Goal: Information Seeking & Learning: Compare options

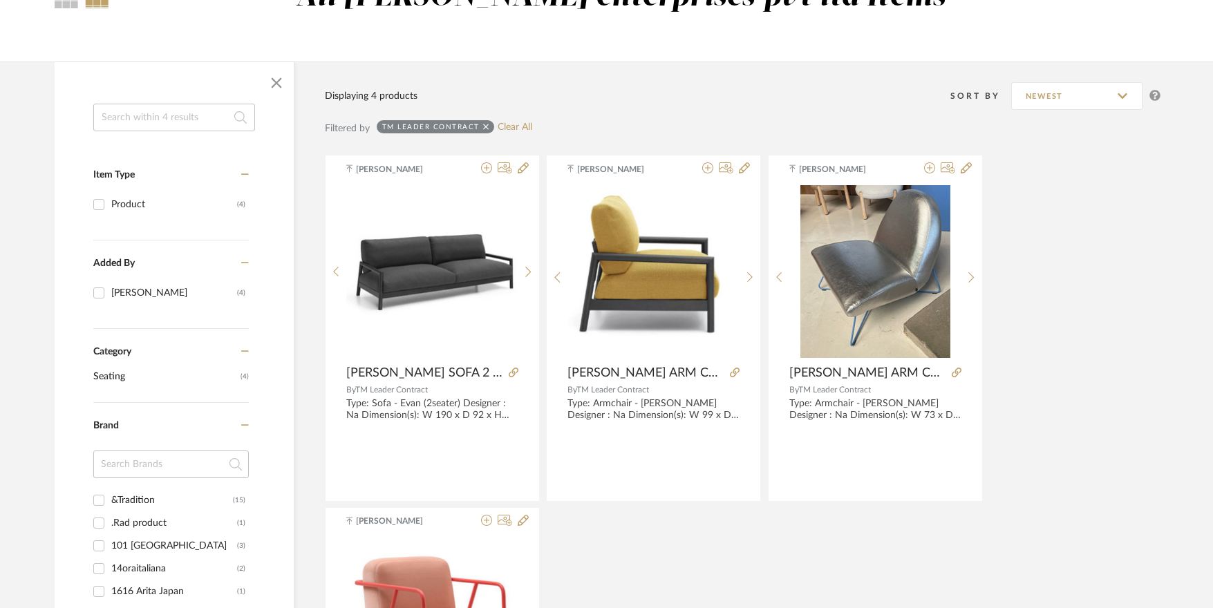
scroll to position [138, 0]
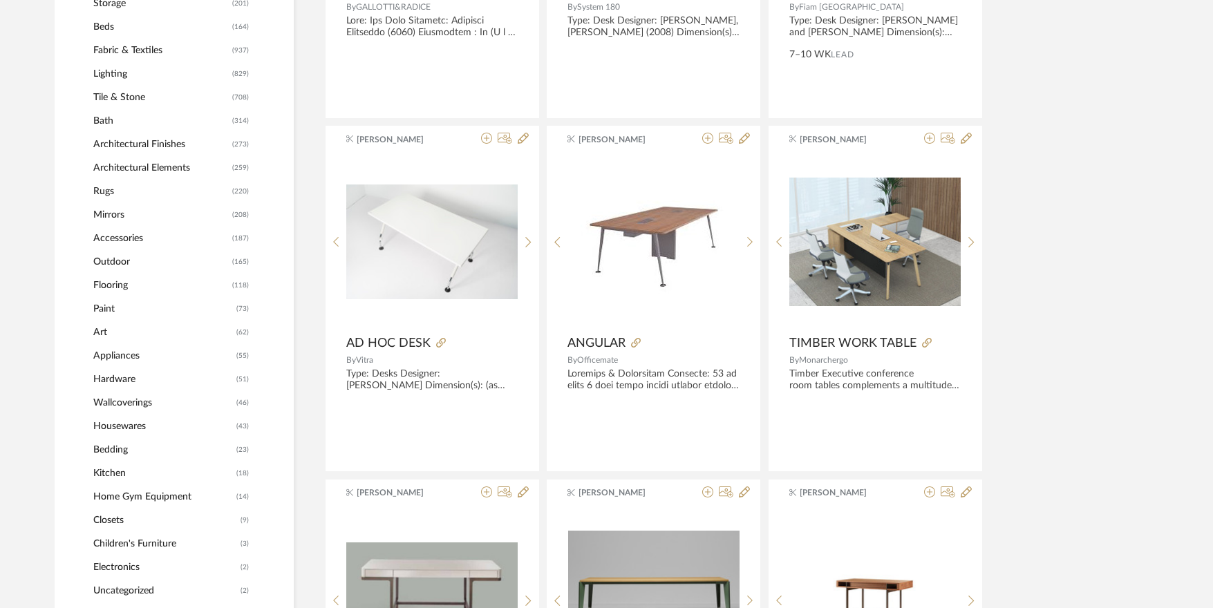
scroll to position [972, 0]
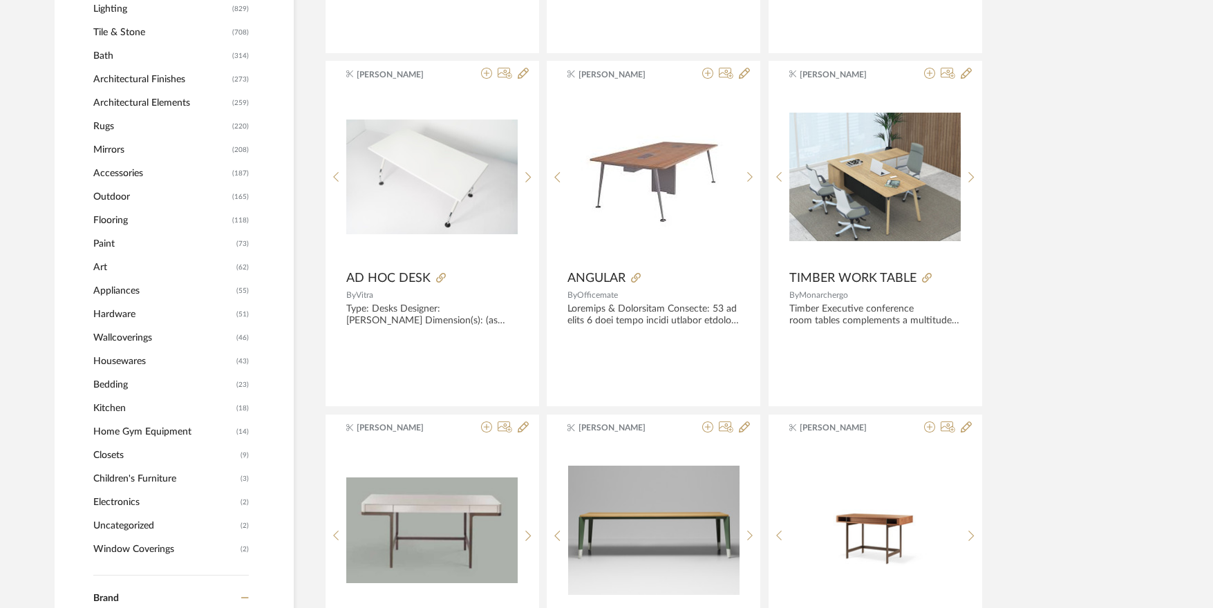
click at [123, 172] on span "Accessories" at bounding box center [160, 174] width 135 height 24
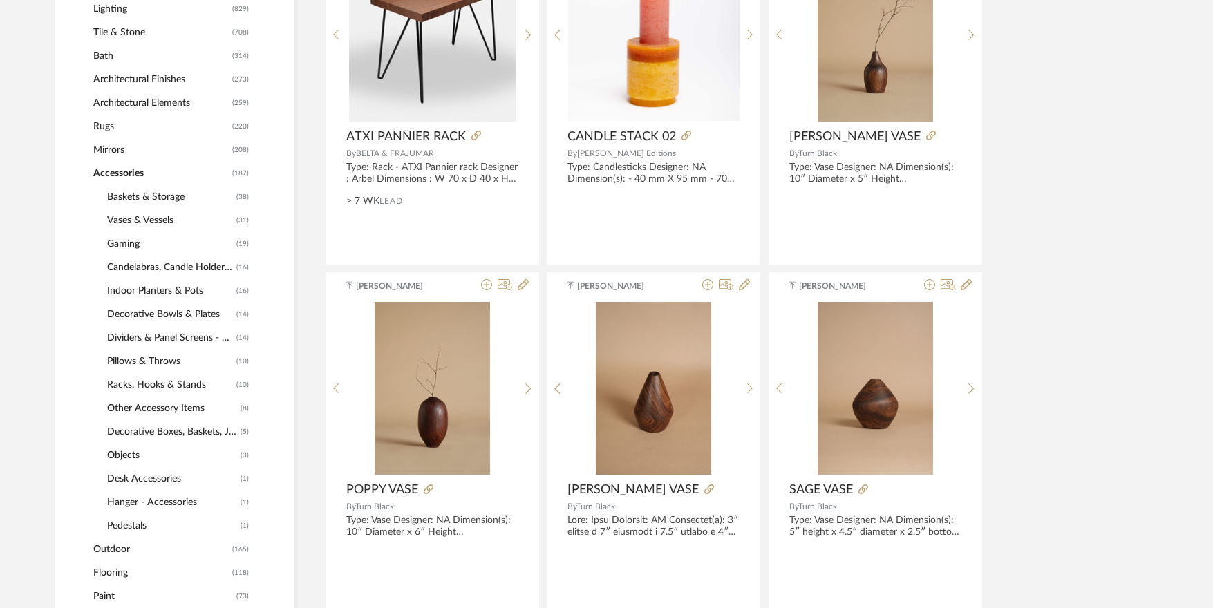
click at [152, 196] on span "Baskets & Storage" at bounding box center [170, 197] width 126 height 24
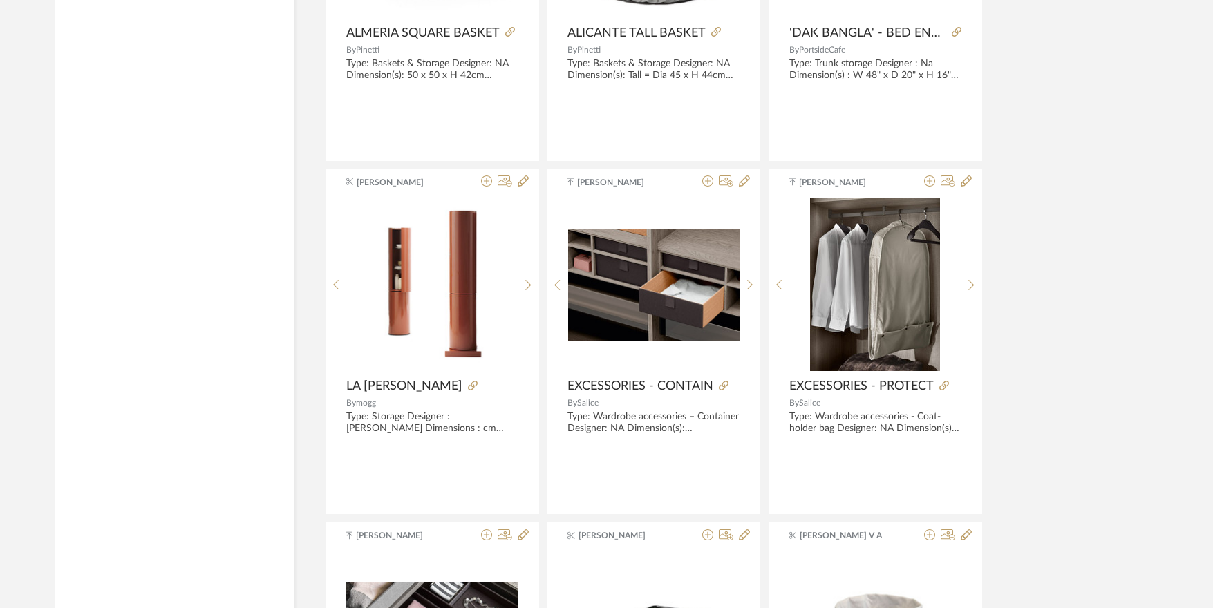
scroll to position [3110, 0]
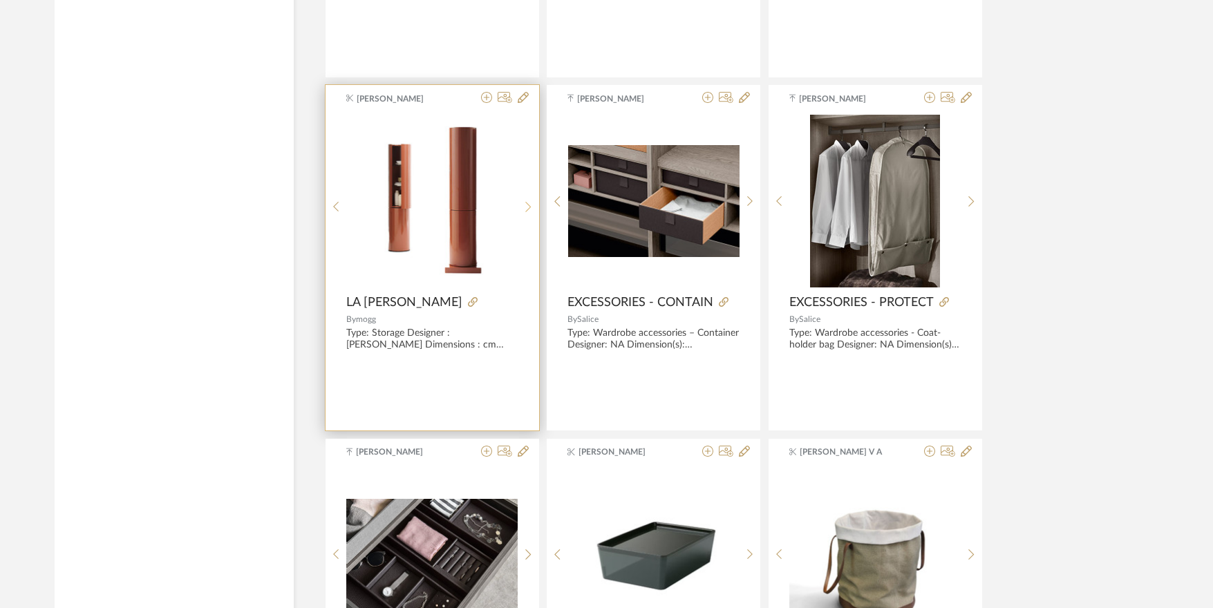
click at [527, 205] on icon at bounding box center [528, 207] width 6 height 12
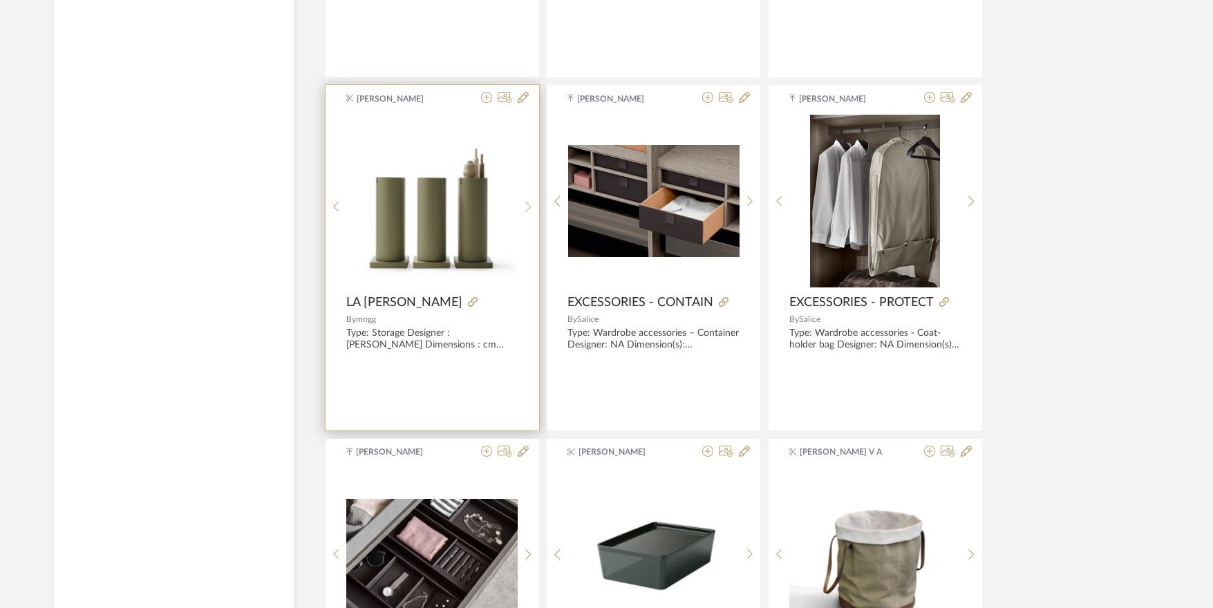
click at [527, 205] on icon at bounding box center [528, 207] width 6 height 12
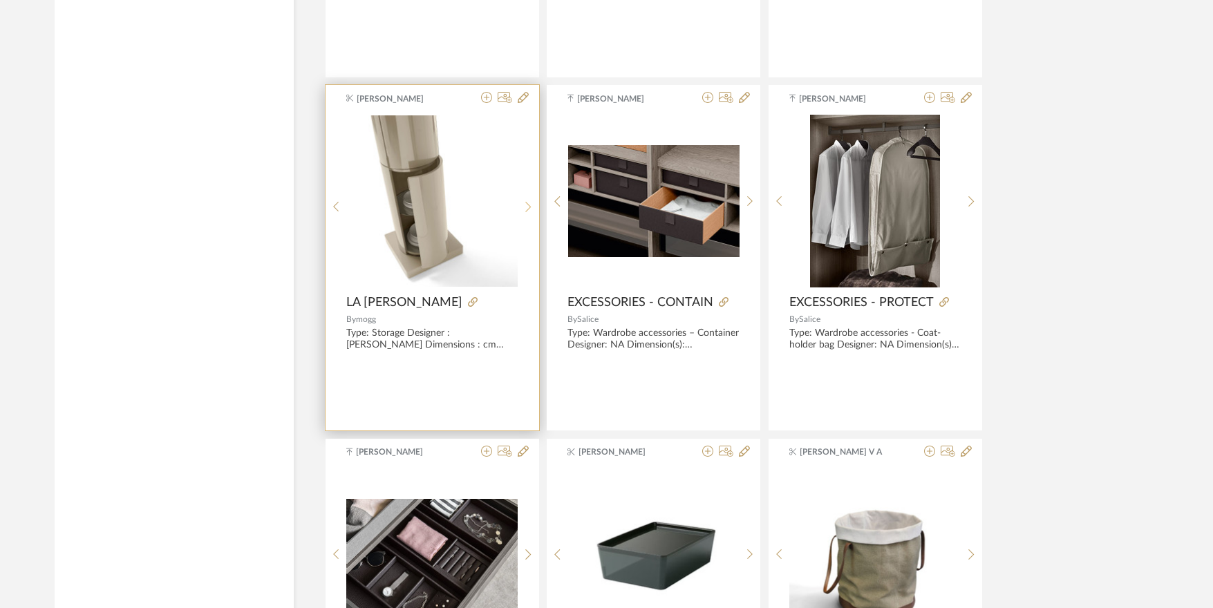
click at [527, 205] on icon at bounding box center [528, 207] width 6 height 12
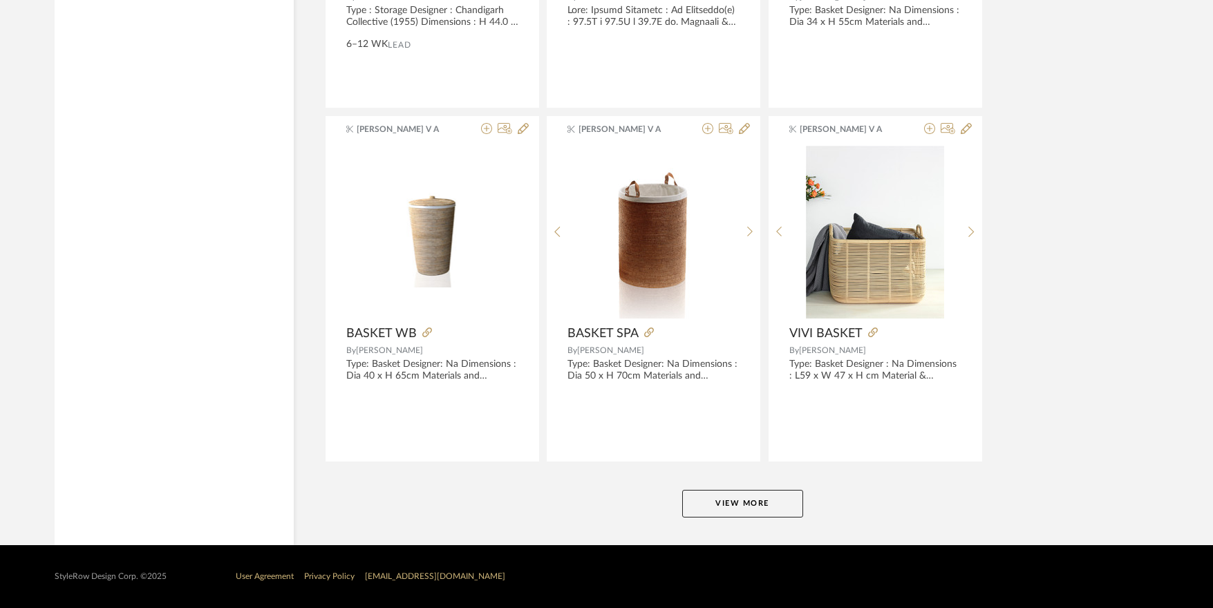
scroll to position [4141, 0]
click at [731, 503] on button "View More" at bounding box center [742, 503] width 121 height 28
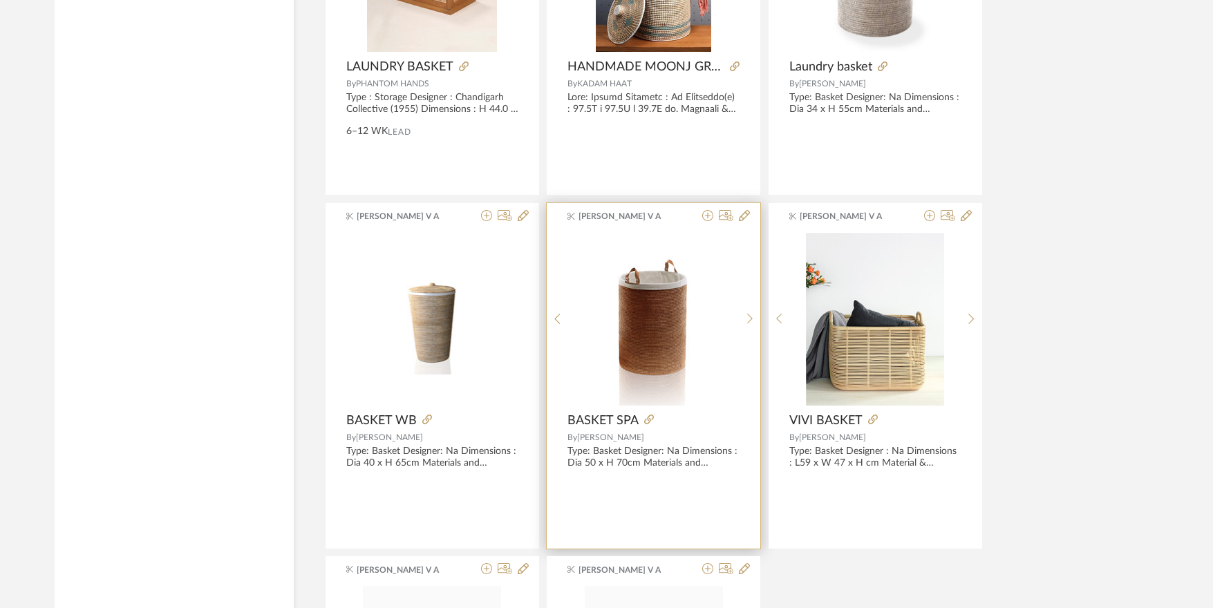
scroll to position [4072, 0]
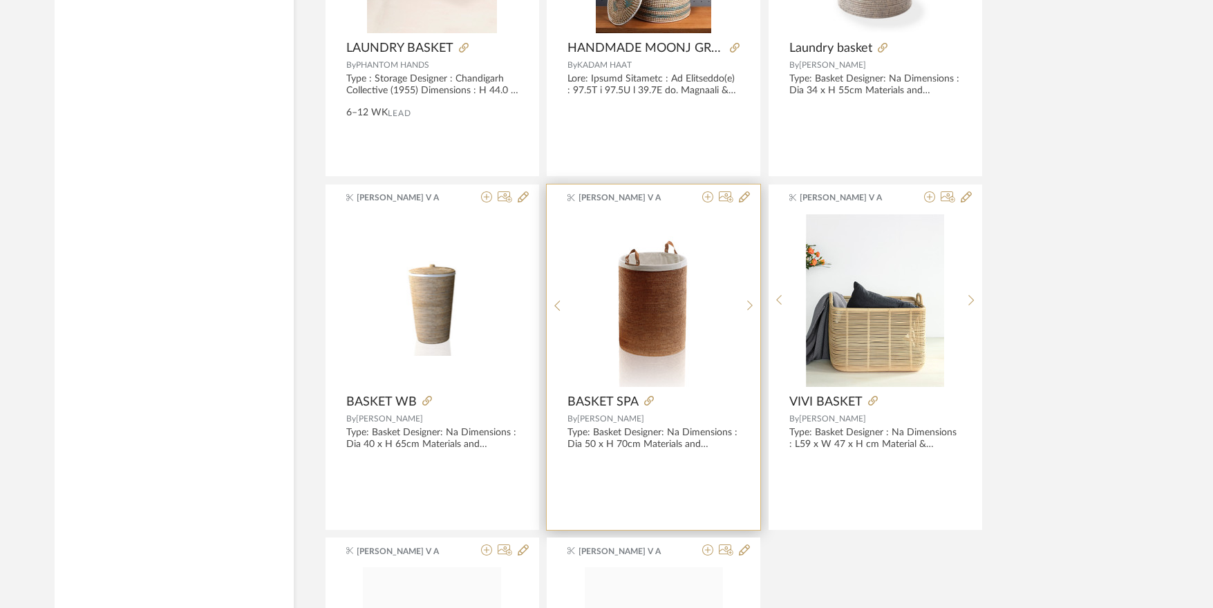
click at [0, 0] on img at bounding box center [0, 0] width 0 height 0
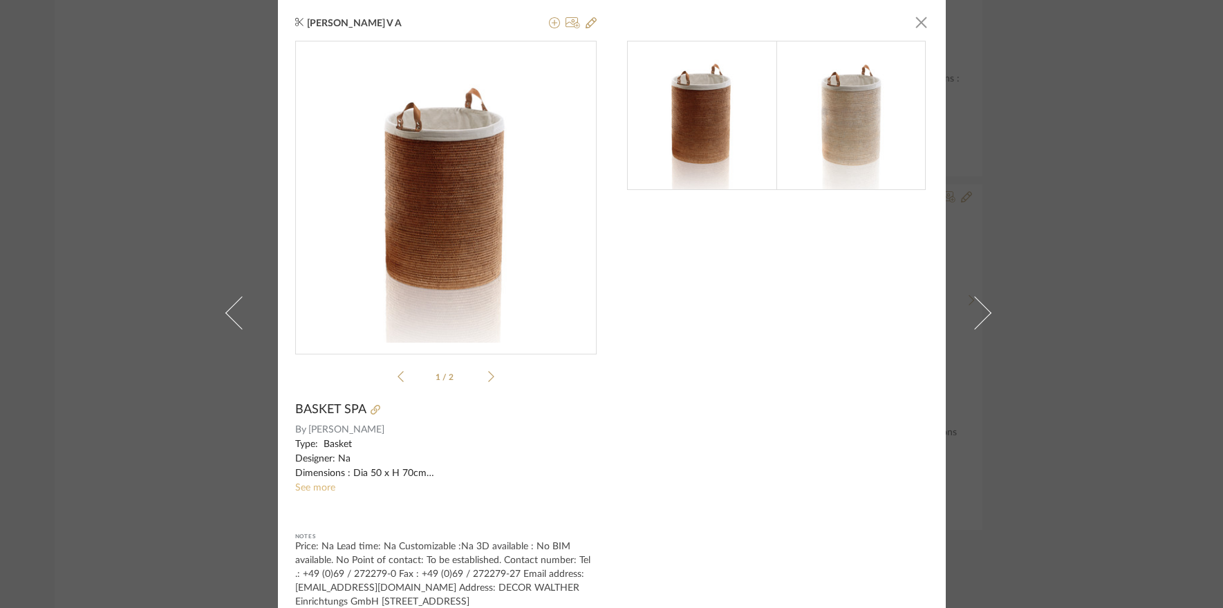
click at [311, 487] on link "See more" at bounding box center [315, 488] width 40 height 10
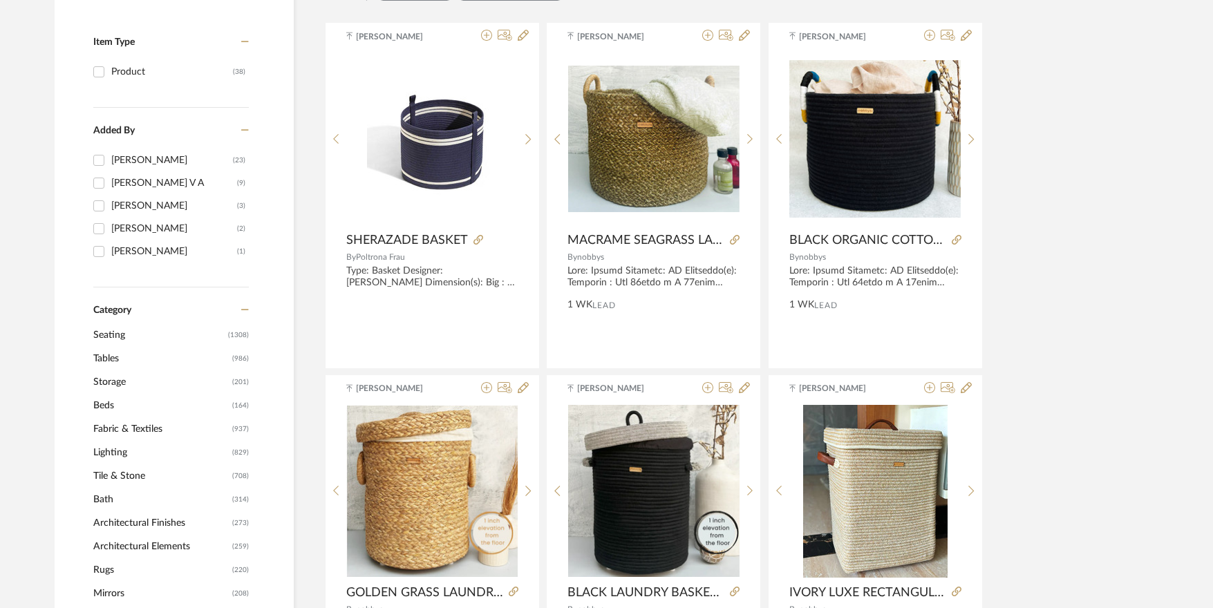
scroll to position [760, 0]
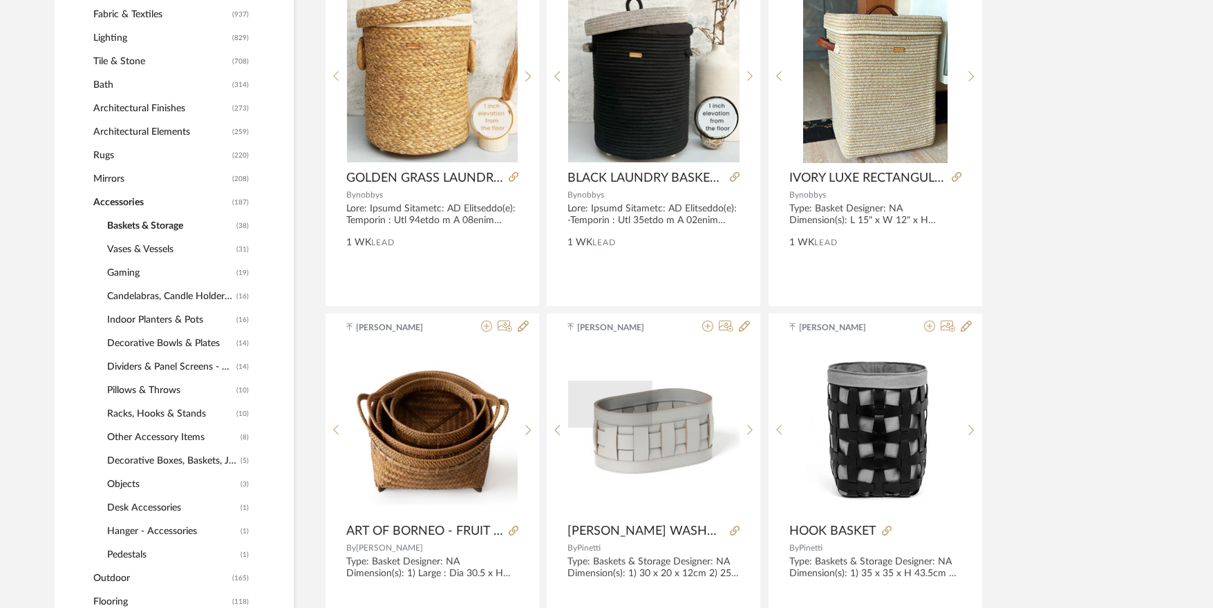
click at [152, 460] on span "Decorative Boxes, Baskets, Jars & Storage" at bounding box center [172, 461] width 130 height 24
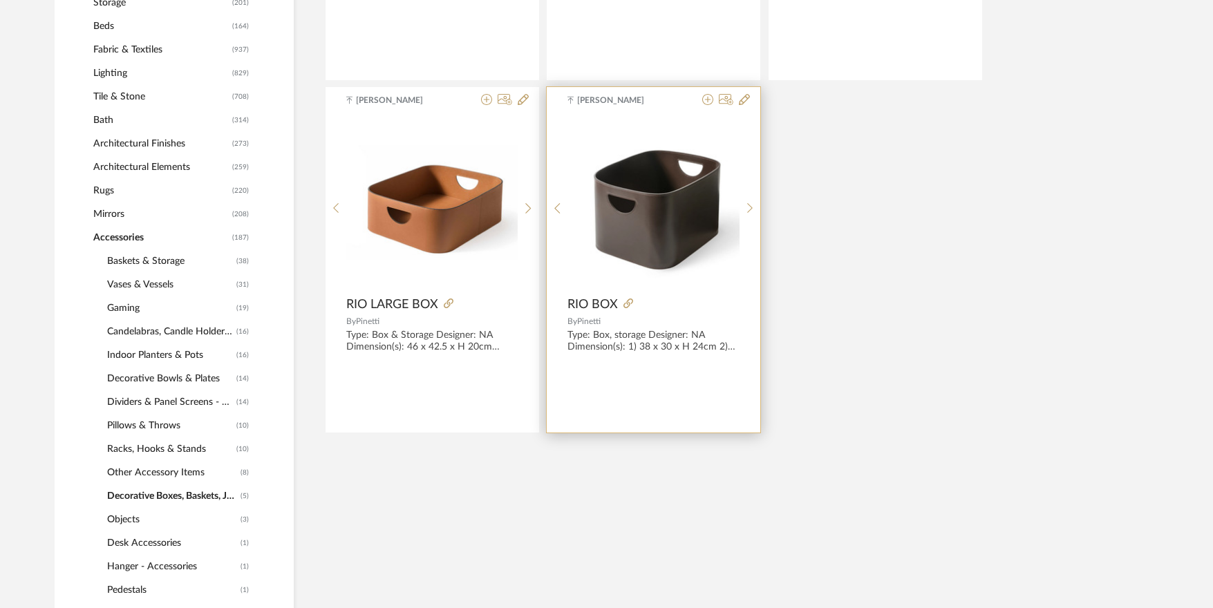
scroll to position [669, 0]
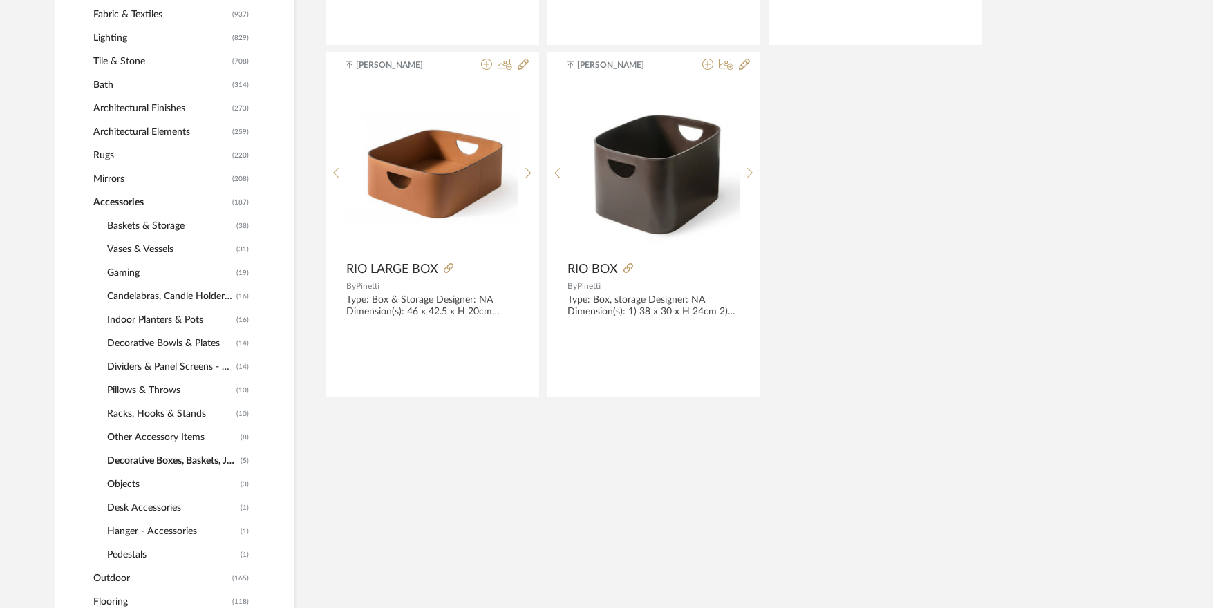
click at [122, 485] on span "Objects" at bounding box center [172, 485] width 130 height 24
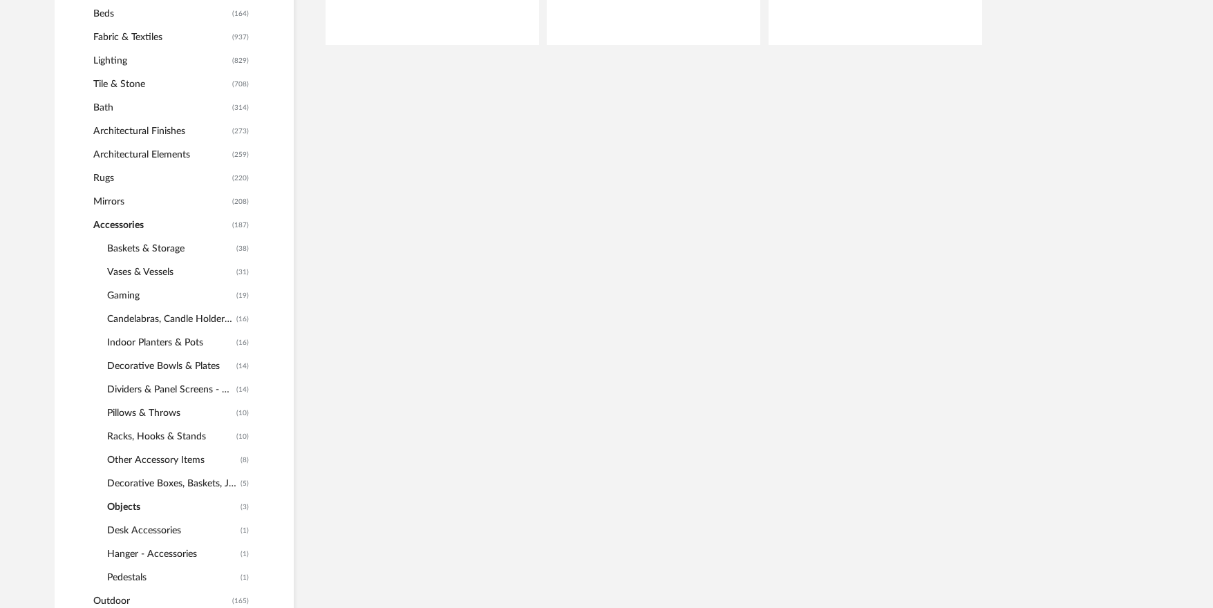
scroll to position [692, 0]
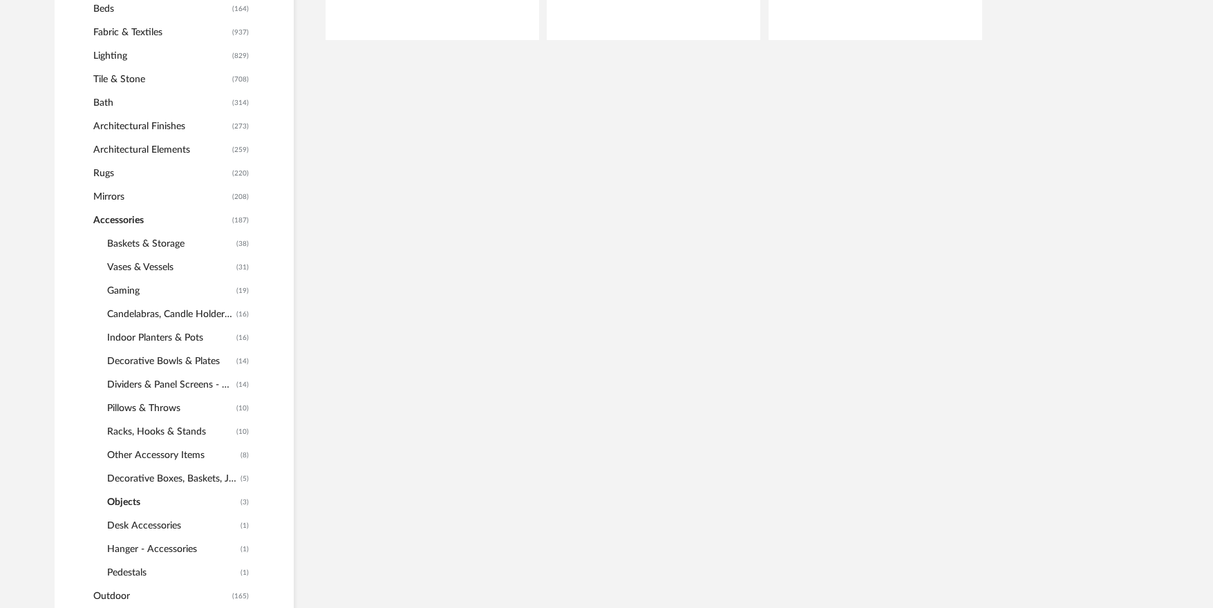
scroll to position [692, 0]
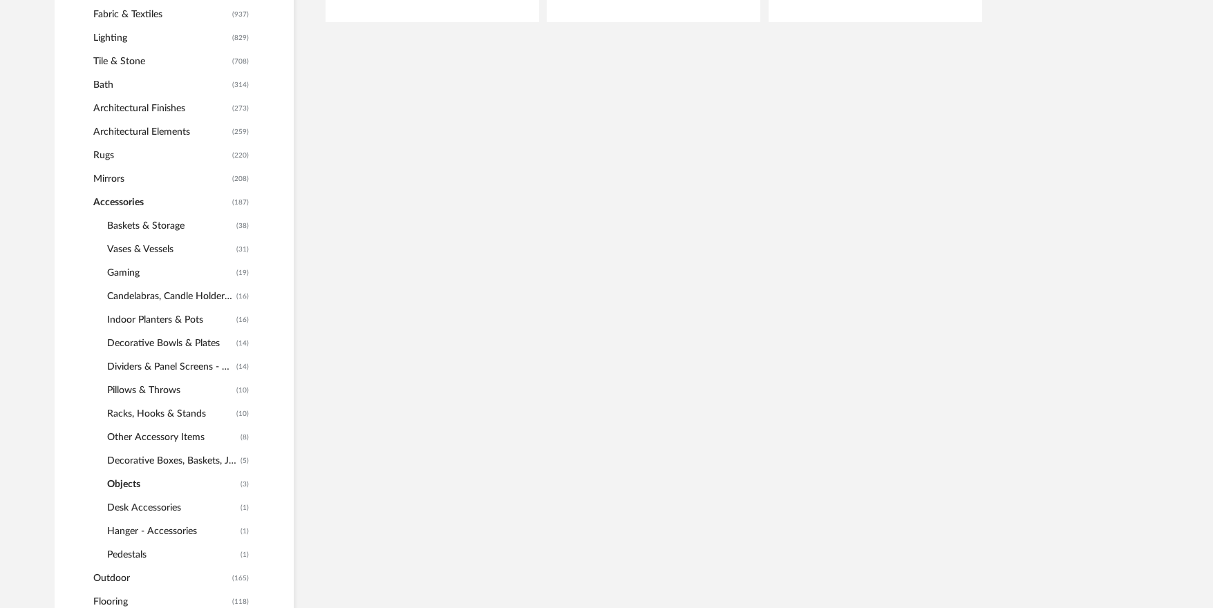
click at [141, 433] on span "Other Accessory Items" at bounding box center [172, 438] width 130 height 24
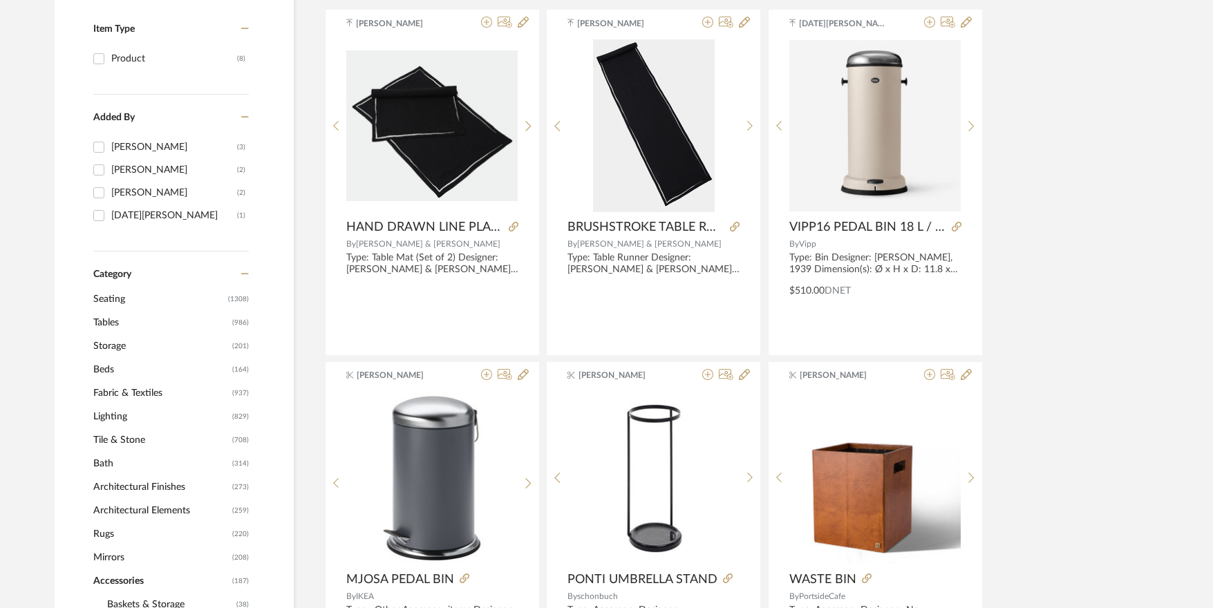
scroll to position [323, 0]
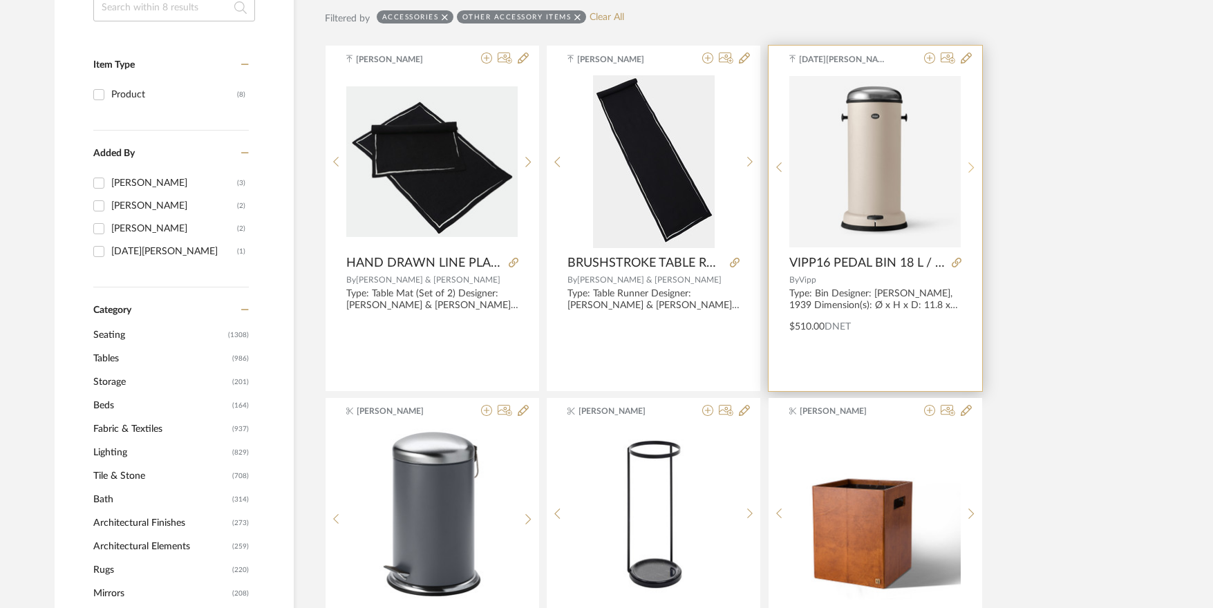
click at [973, 162] on icon at bounding box center [971, 168] width 6 height 12
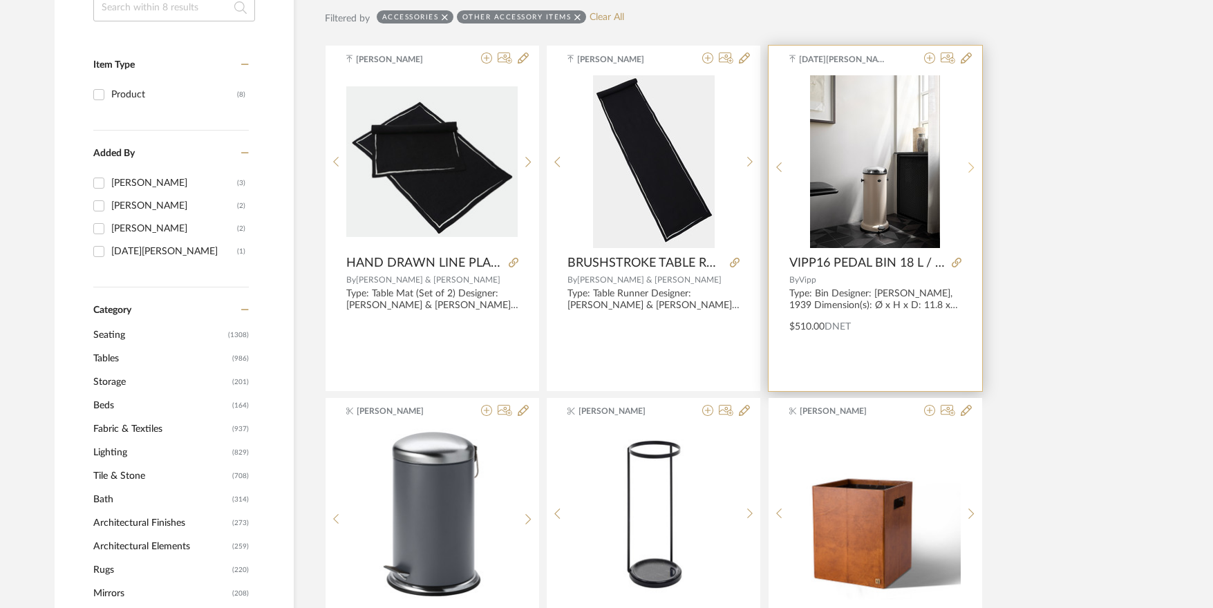
click at [973, 162] on icon at bounding box center [971, 168] width 6 height 12
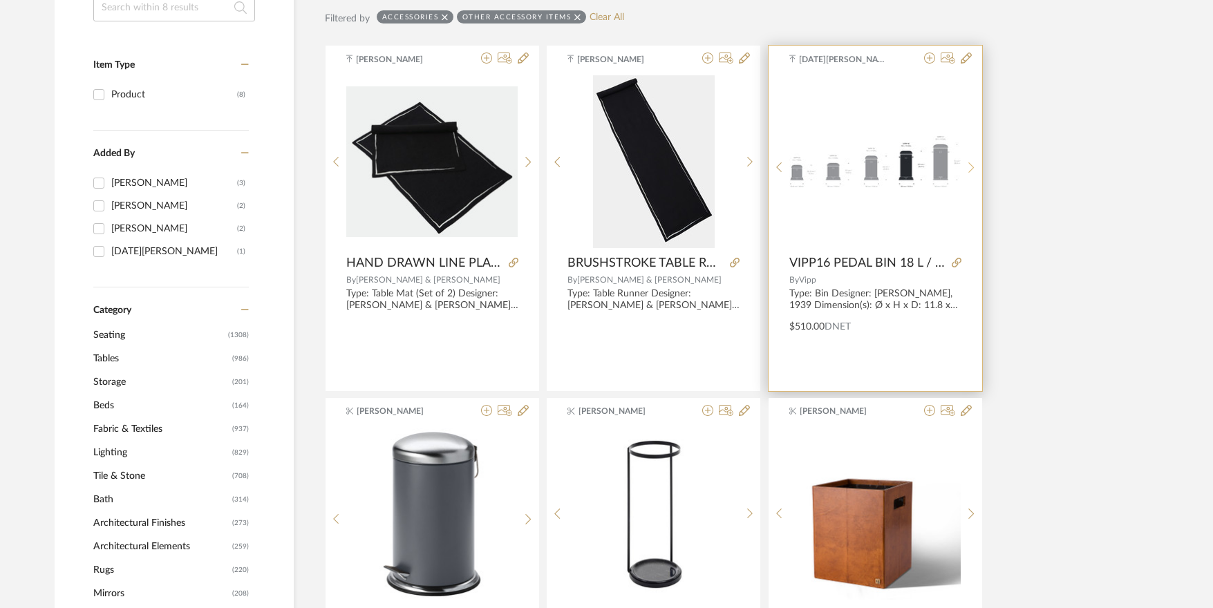
click at [973, 162] on icon at bounding box center [971, 168] width 6 height 12
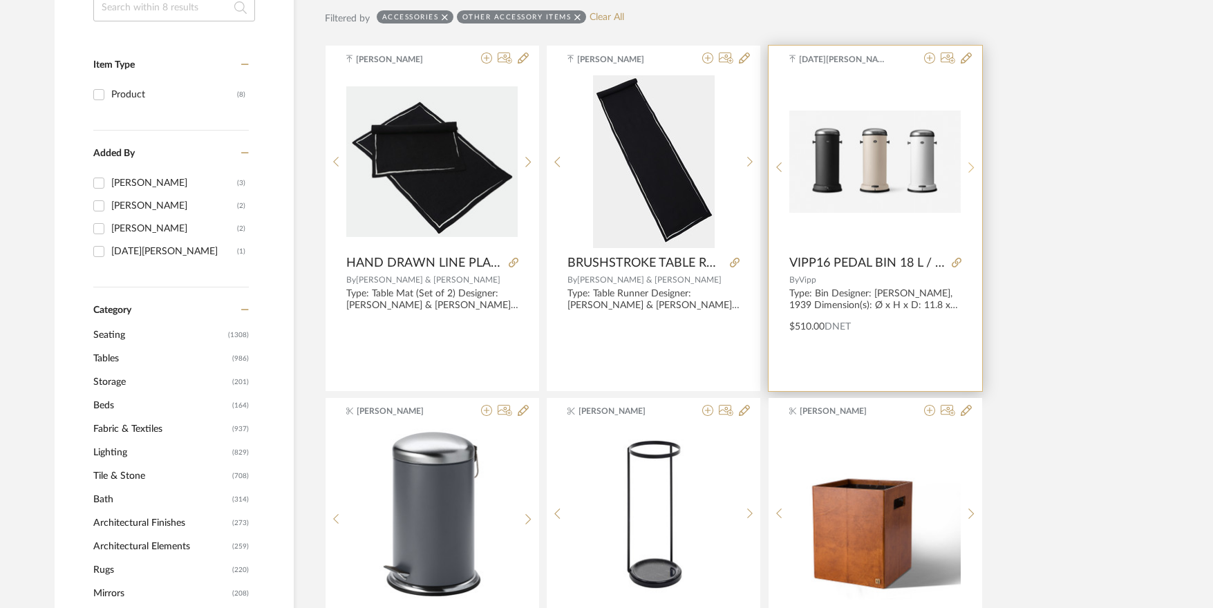
click at [973, 162] on icon at bounding box center [971, 168] width 6 height 12
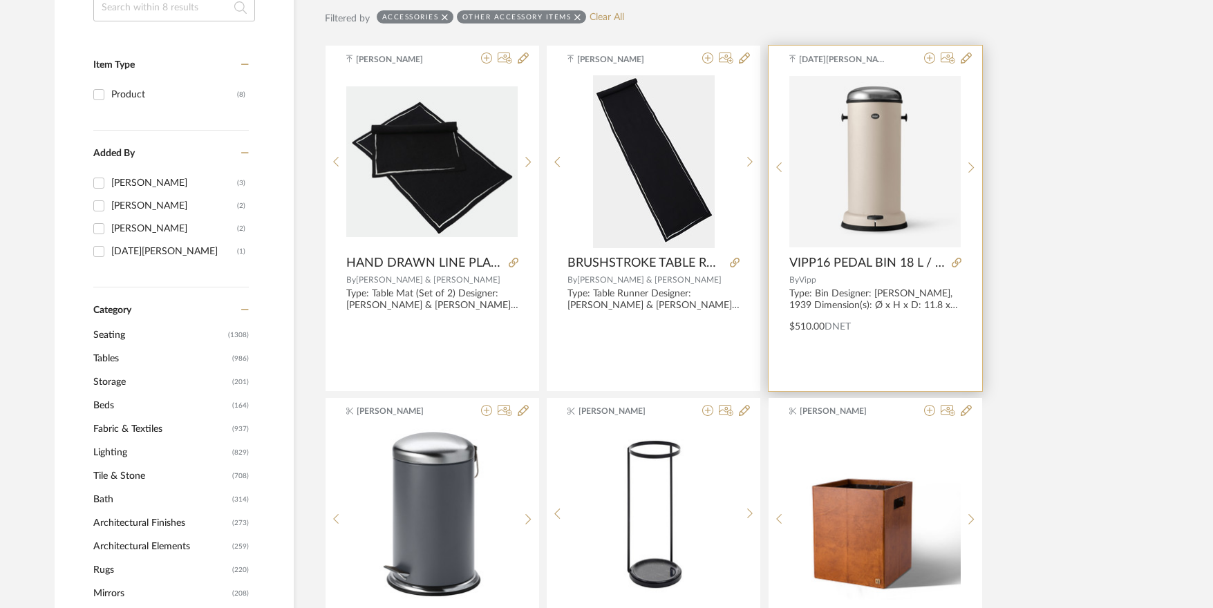
click at [886, 153] on img "0" at bounding box center [874, 161] width 171 height 171
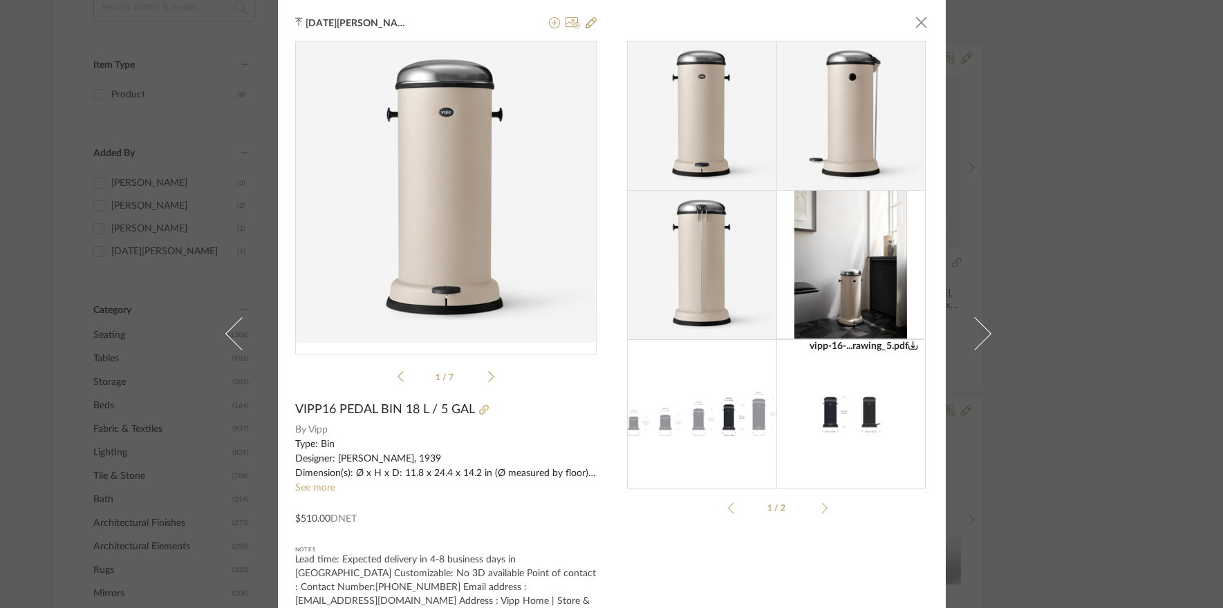
scroll to position [45, 0]
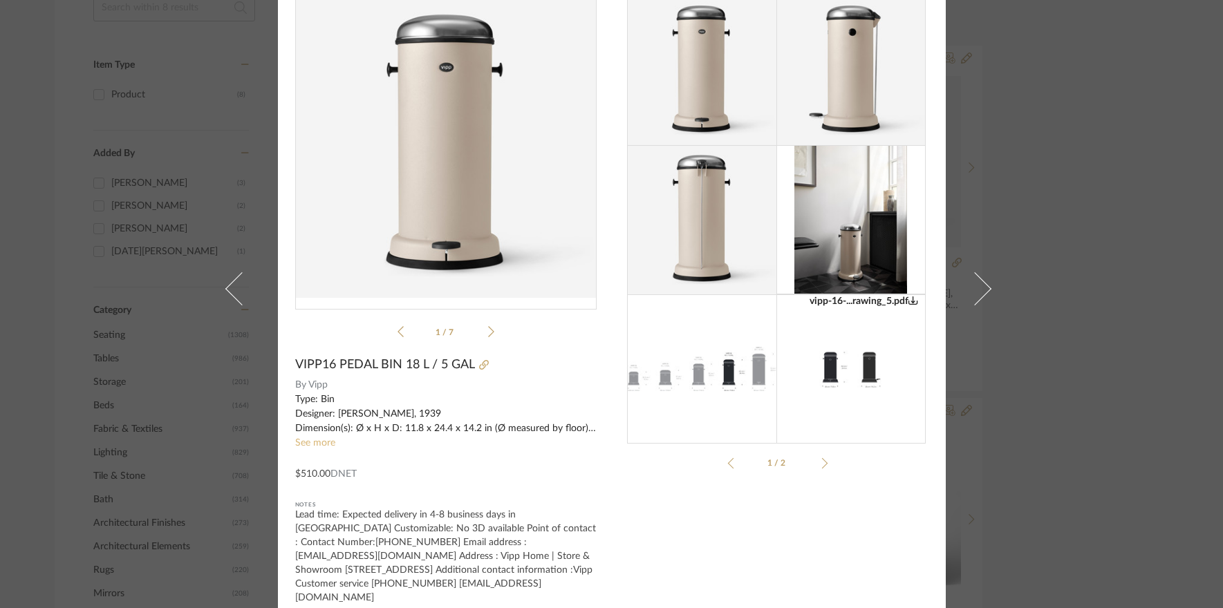
click at [323, 447] on link "See more" at bounding box center [315, 443] width 40 height 10
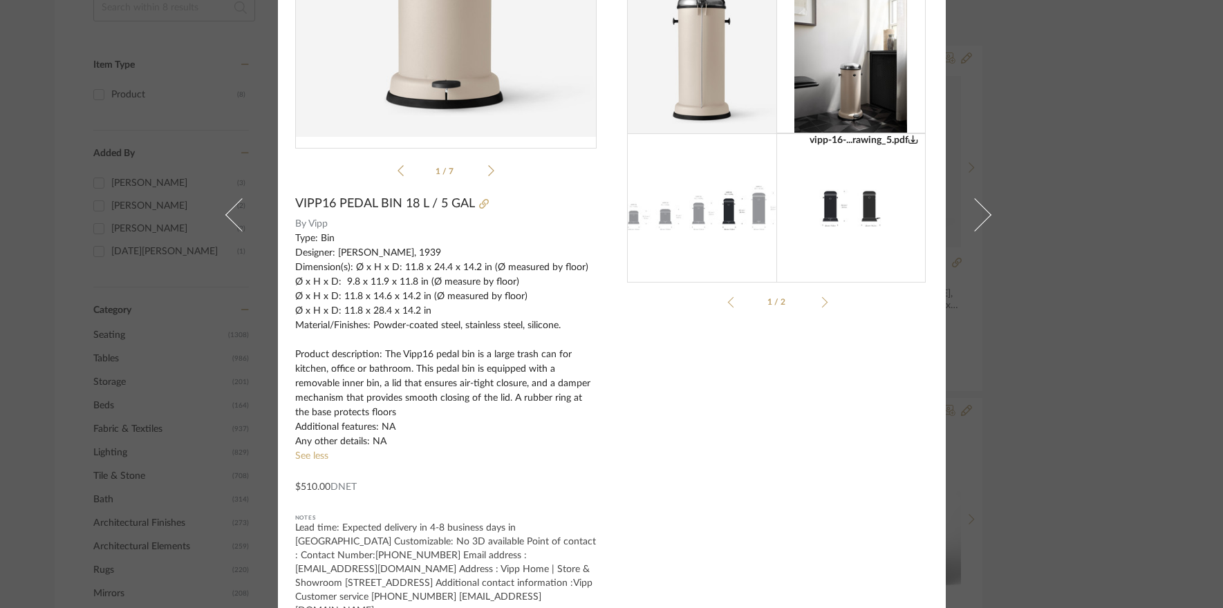
scroll to position [219, 0]
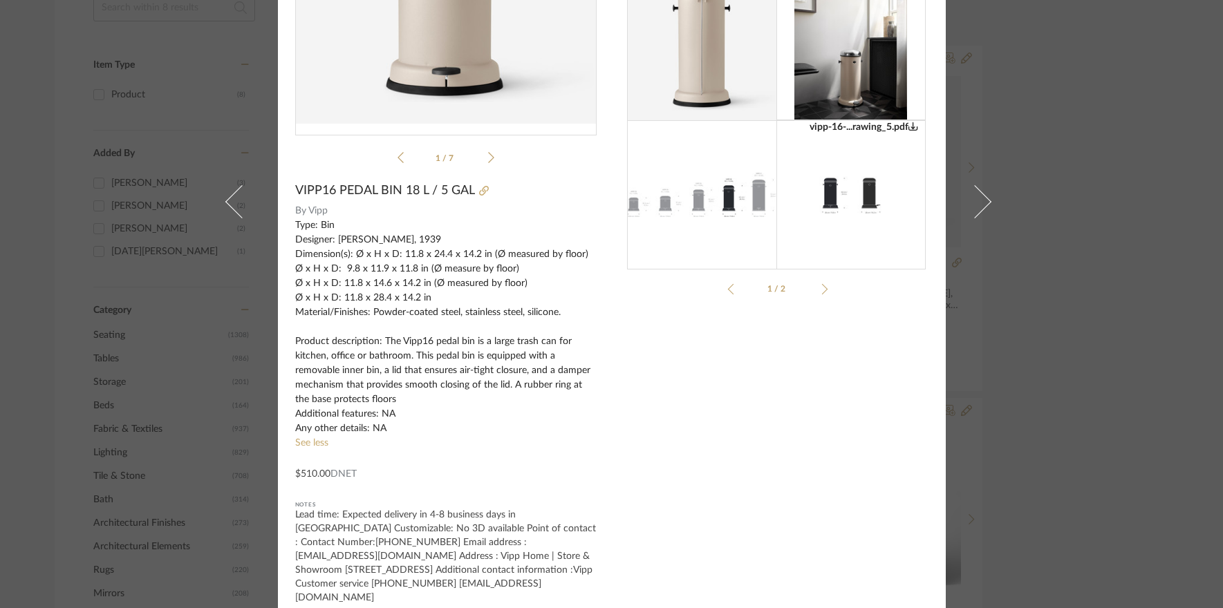
click at [1089, 359] on div "Raja Kumar × vipp-16-...rawing_5.pdf 1 / 7 VIPP16 PEDAL BIN 18 L / 5 GAL By Vip…" at bounding box center [611, 304] width 1223 height 608
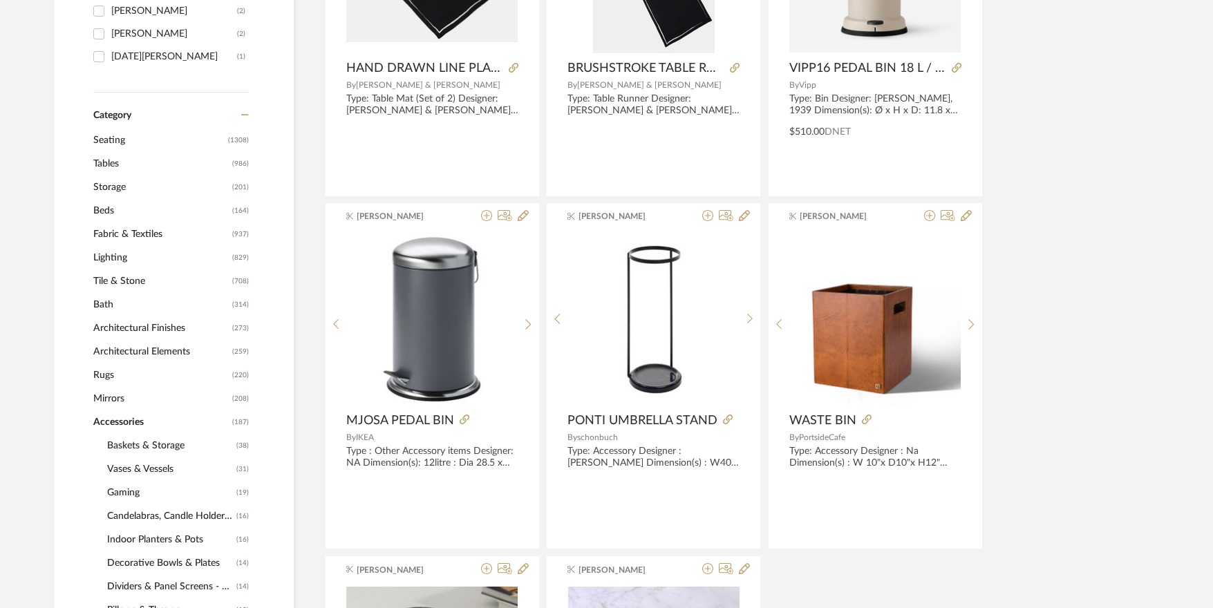
scroll to position [530, 0]
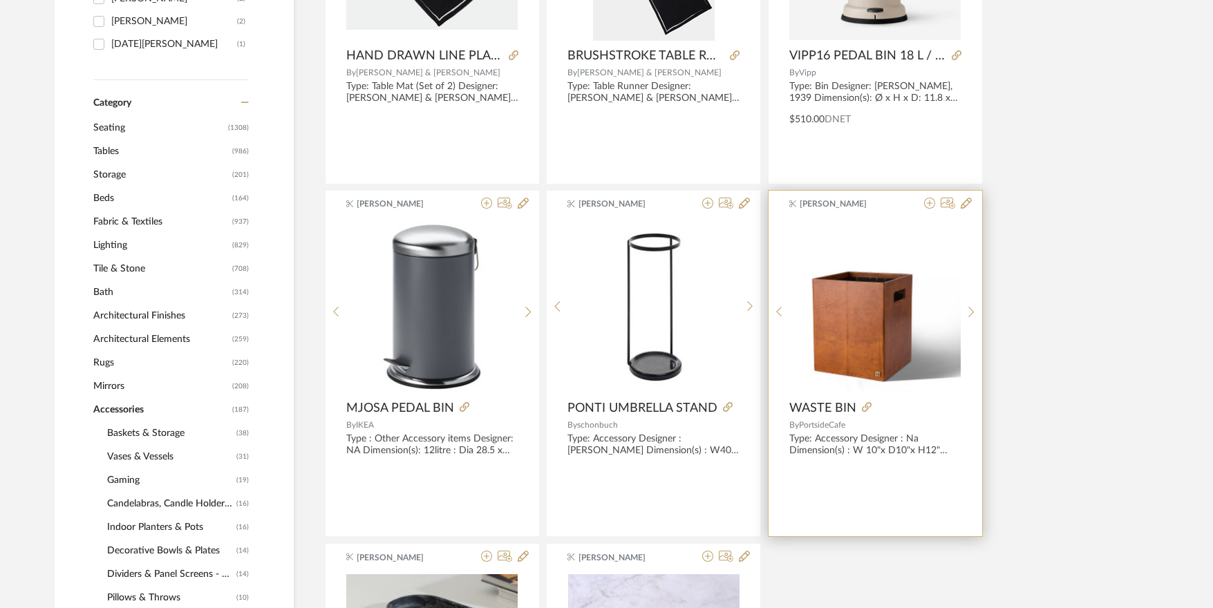
click at [908, 339] on img "0" at bounding box center [874, 306] width 171 height 171
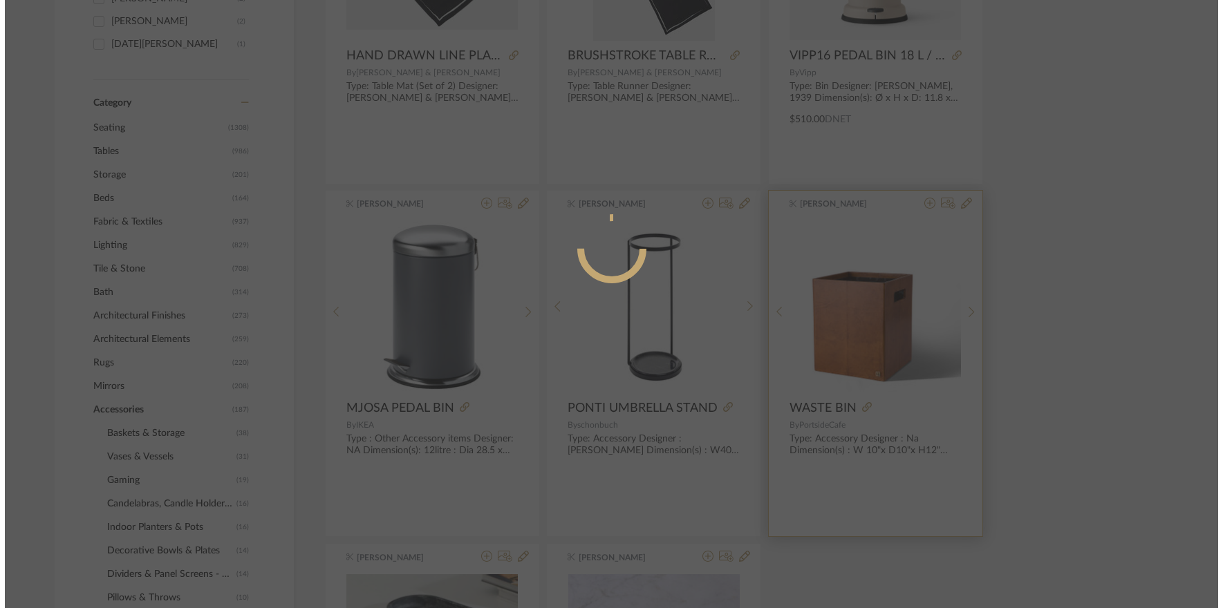
scroll to position [0, 0]
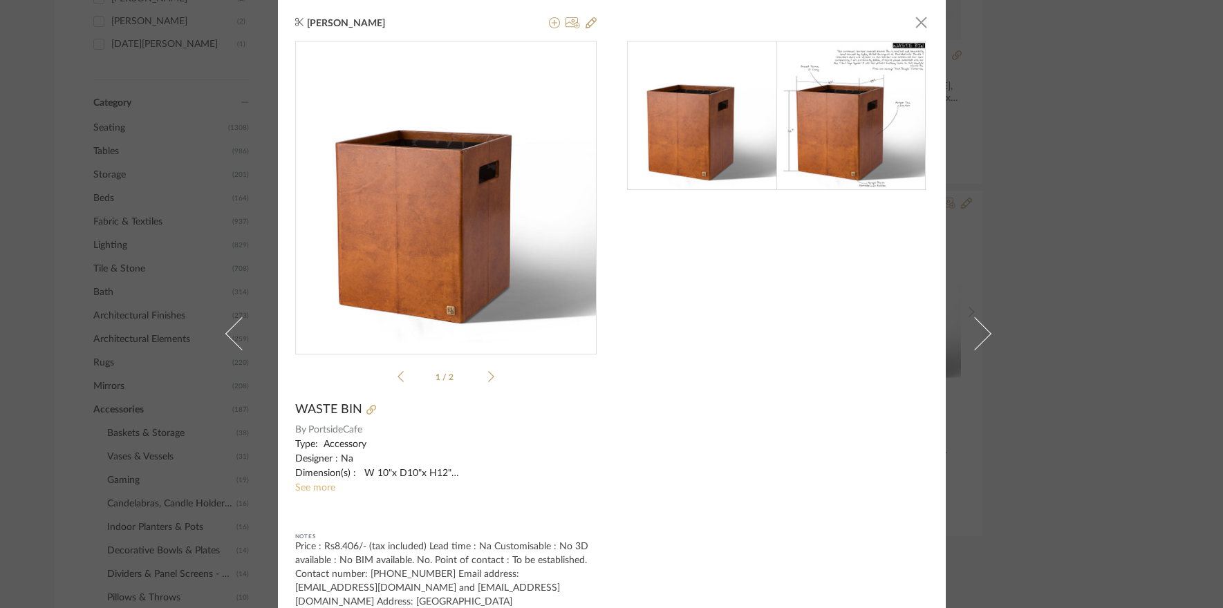
click at [311, 488] on link "See more" at bounding box center [315, 488] width 40 height 10
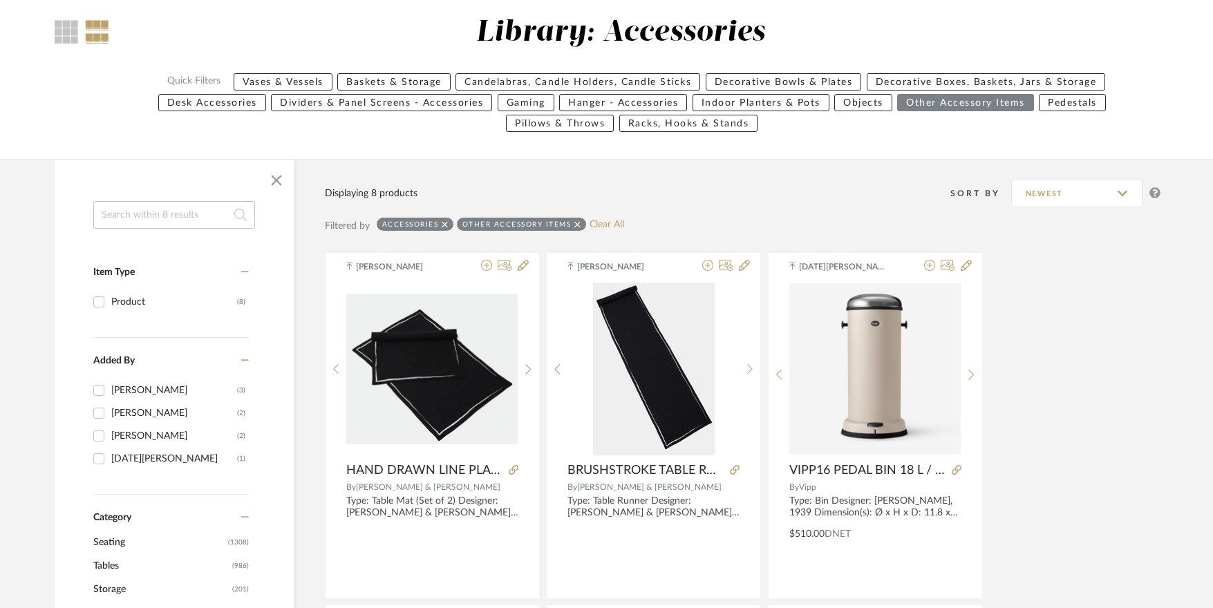
scroll to position [461, 0]
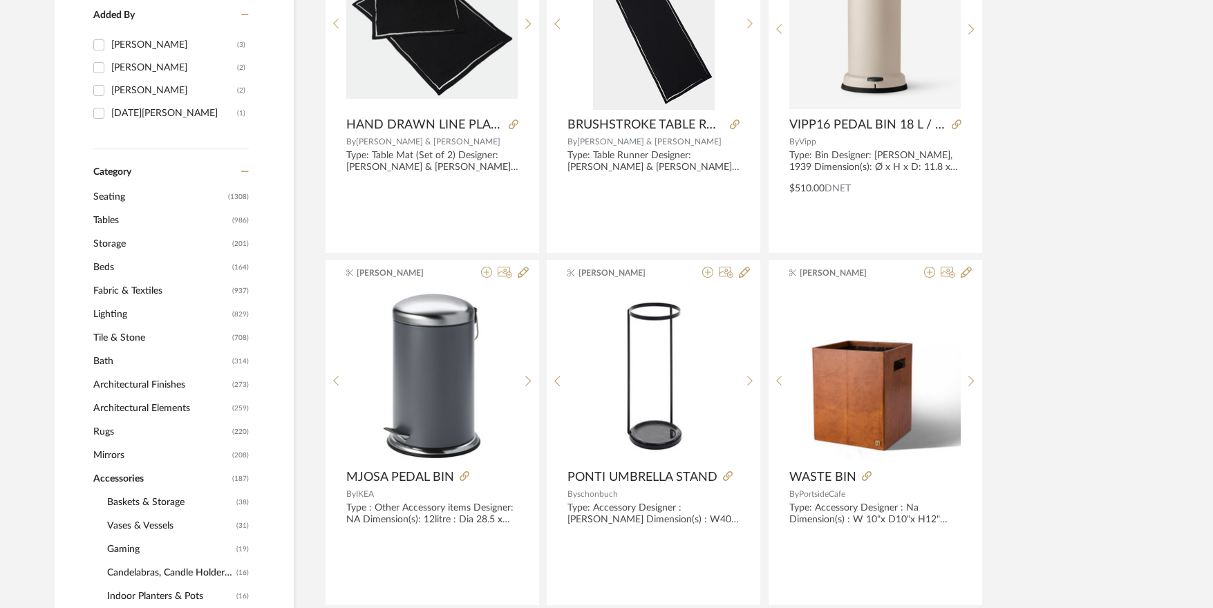
click at [113, 309] on span "Lighting" at bounding box center [160, 315] width 135 height 24
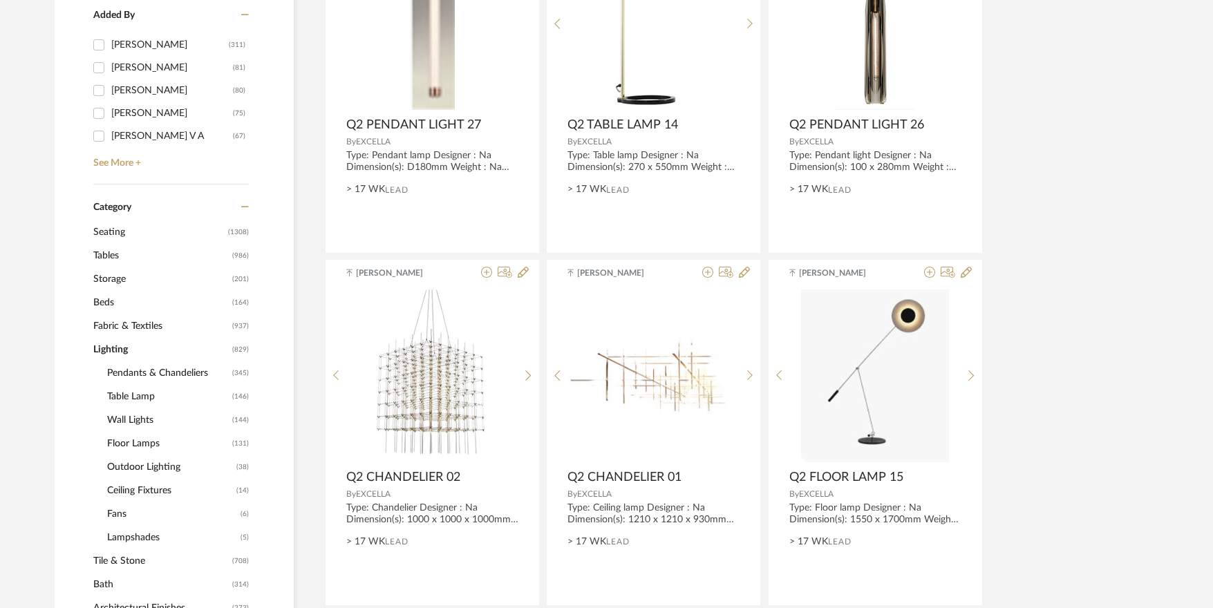
click at [132, 387] on span "Table Lamp" at bounding box center [168, 397] width 122 height 24
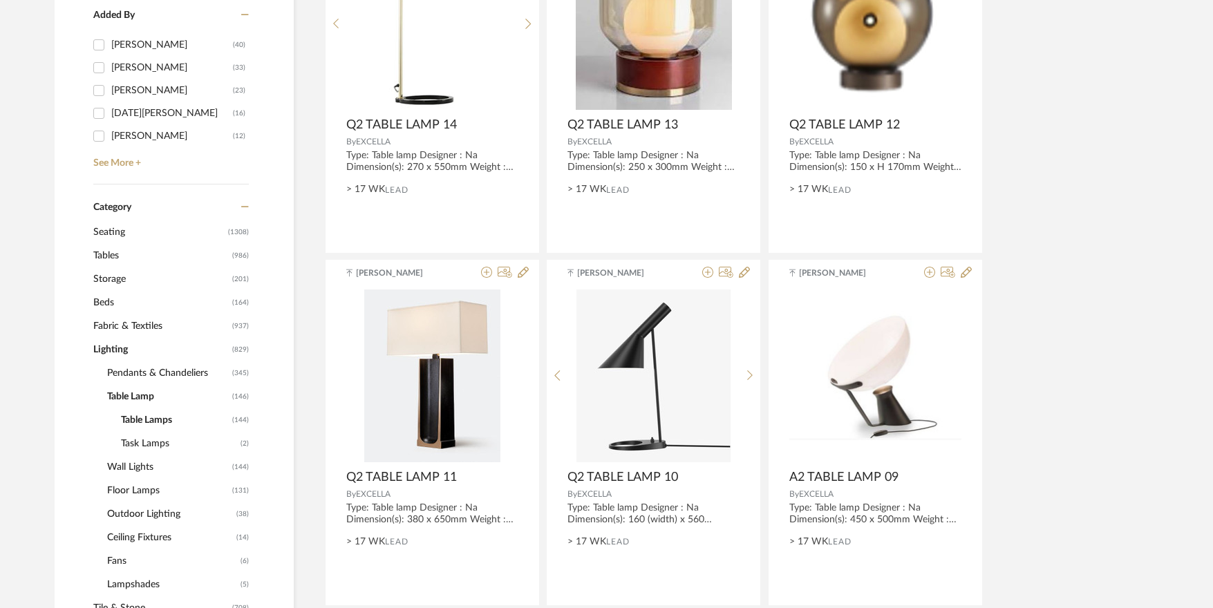
click at [136, 470] on span "Wall Lights" at bounding box center [168, 468] width 122 height 24
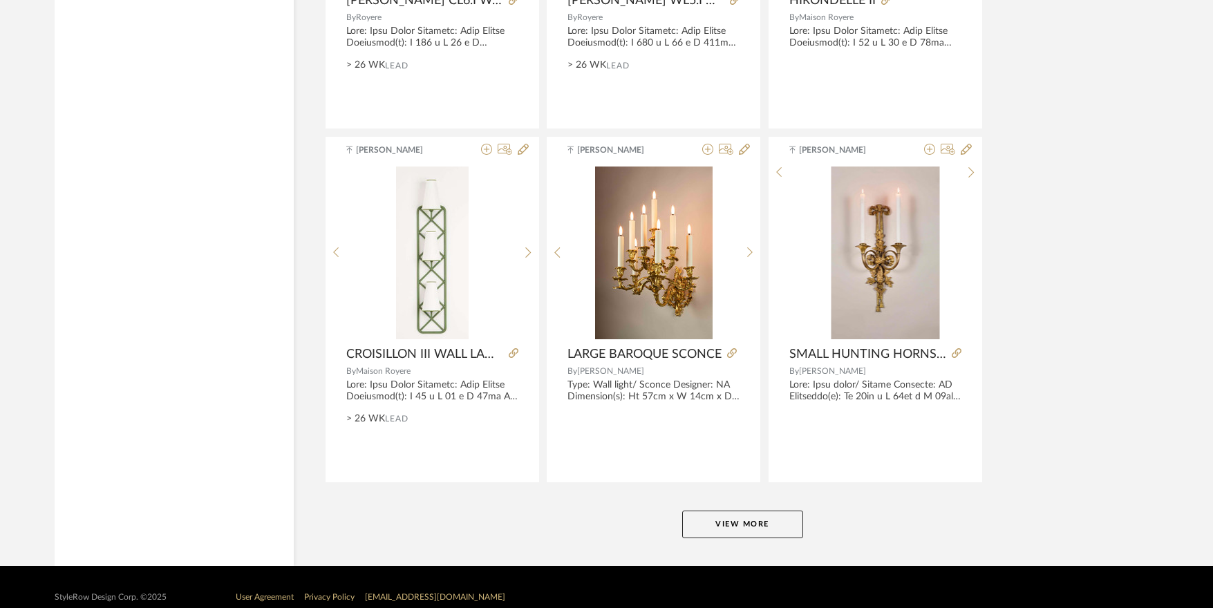
scroll to position [4100, 0]
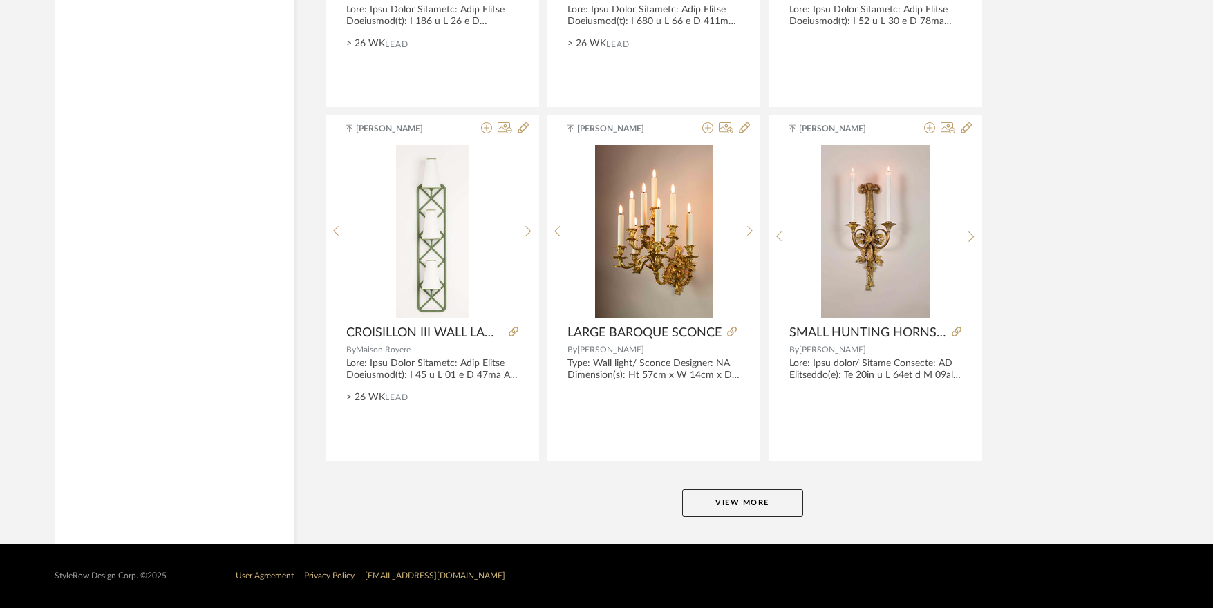
click at [747, 495] on button "View More" at bounding box center [742, 503] width 121 height 28
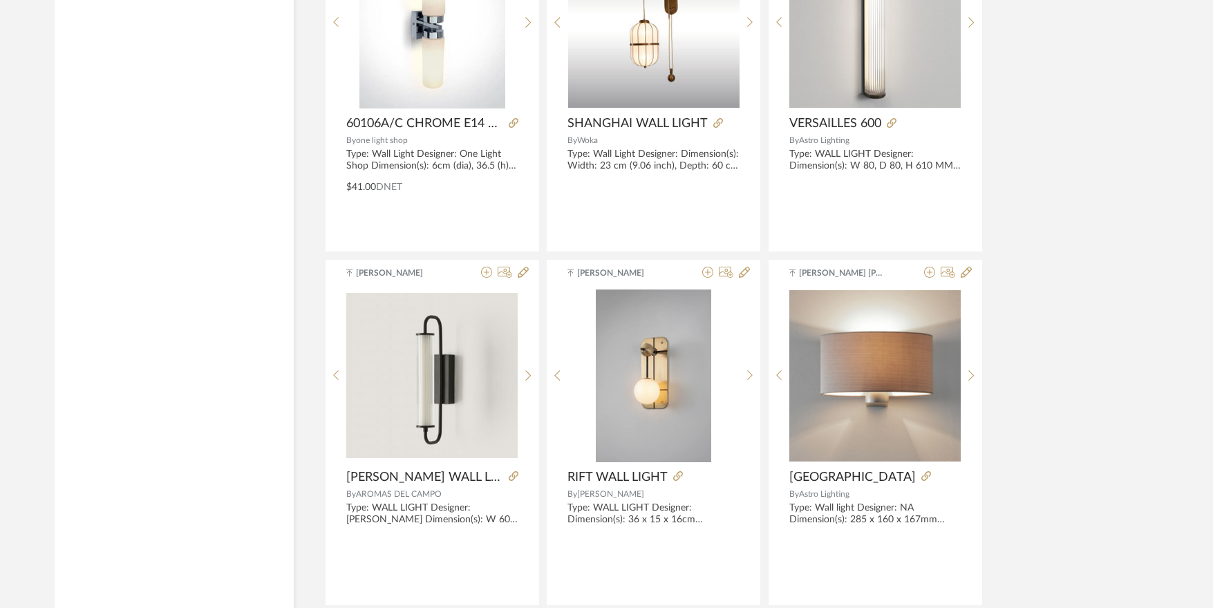
scroll to position [8316, 0]
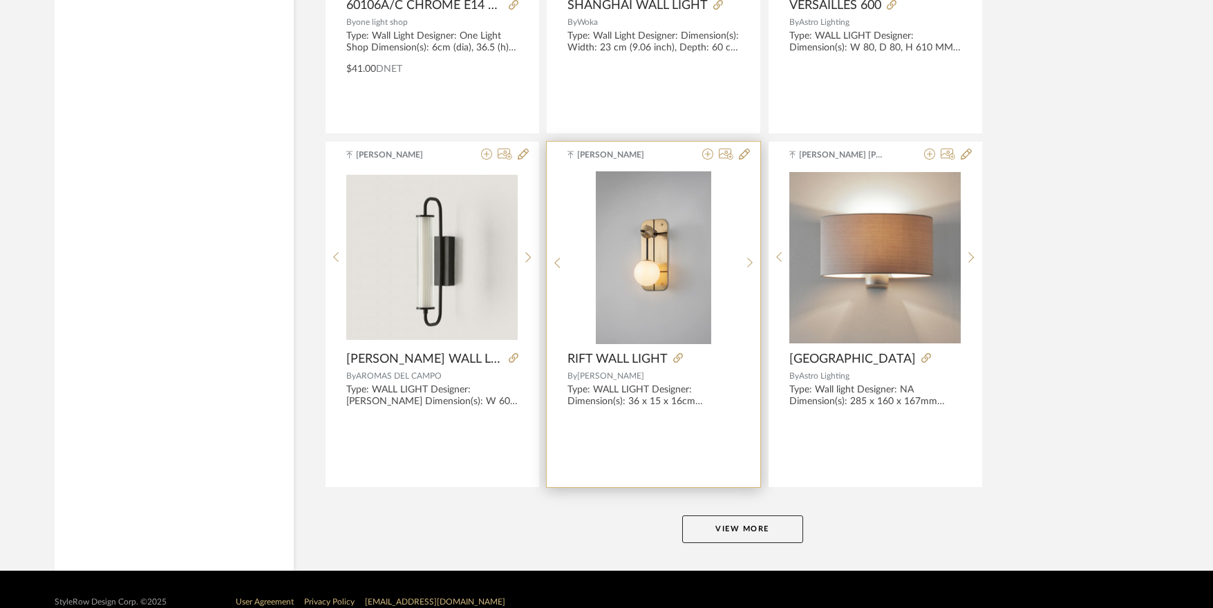
click at [0, 0] on img at bounding box center [0, 0] width 0 height 0
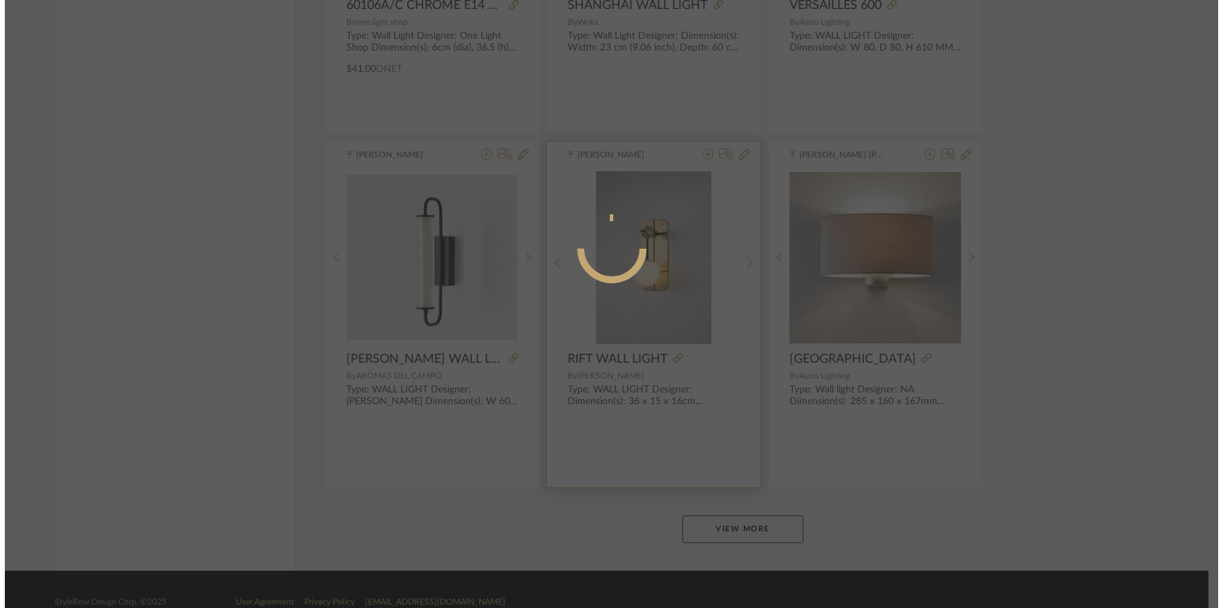
scroll to position [0, 0]
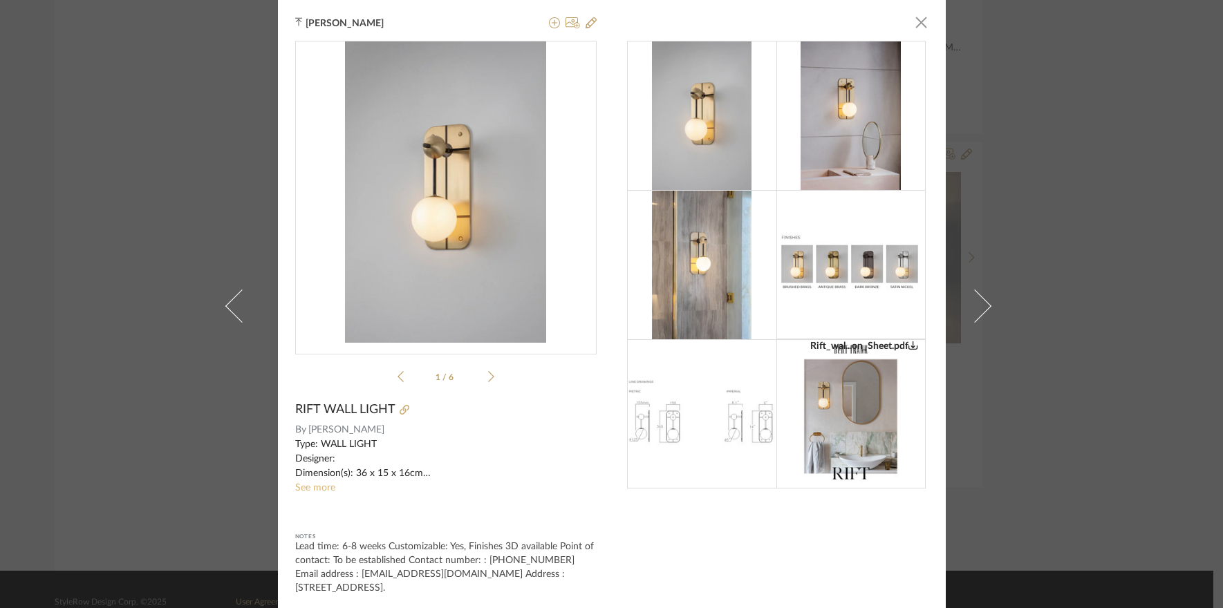
click at [307, 491] on link "See more" at bounding box center [315, 488] width 40 height 10
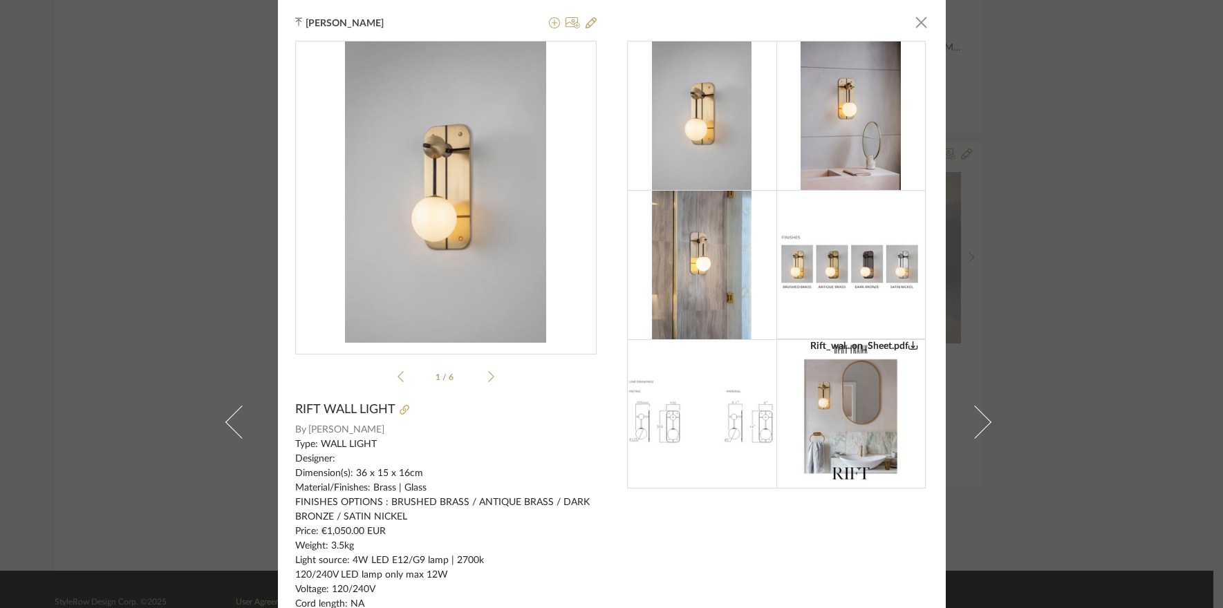
click at [1118, 309] on div "Nivedhitha Sekar × Rift_wal...on_Sheet.pdf Rift_wal...on_Sheet.pdf 1 / 6 RIFT W…" at bounding box center [611, 304] width 1223 height 608
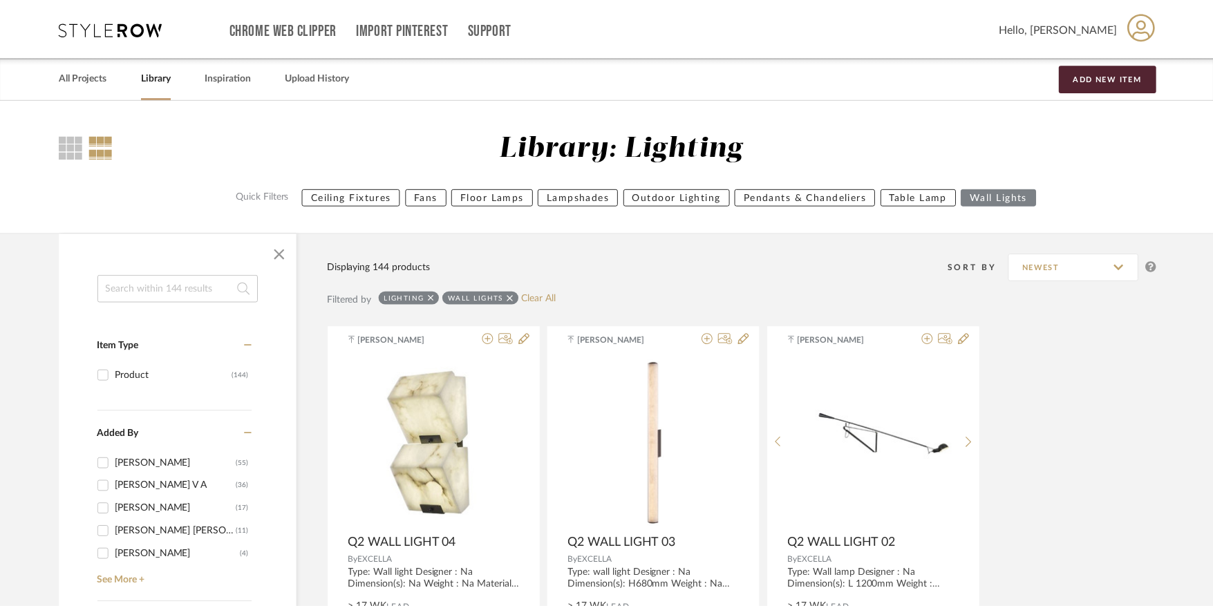
scroll to position [8316, 0]
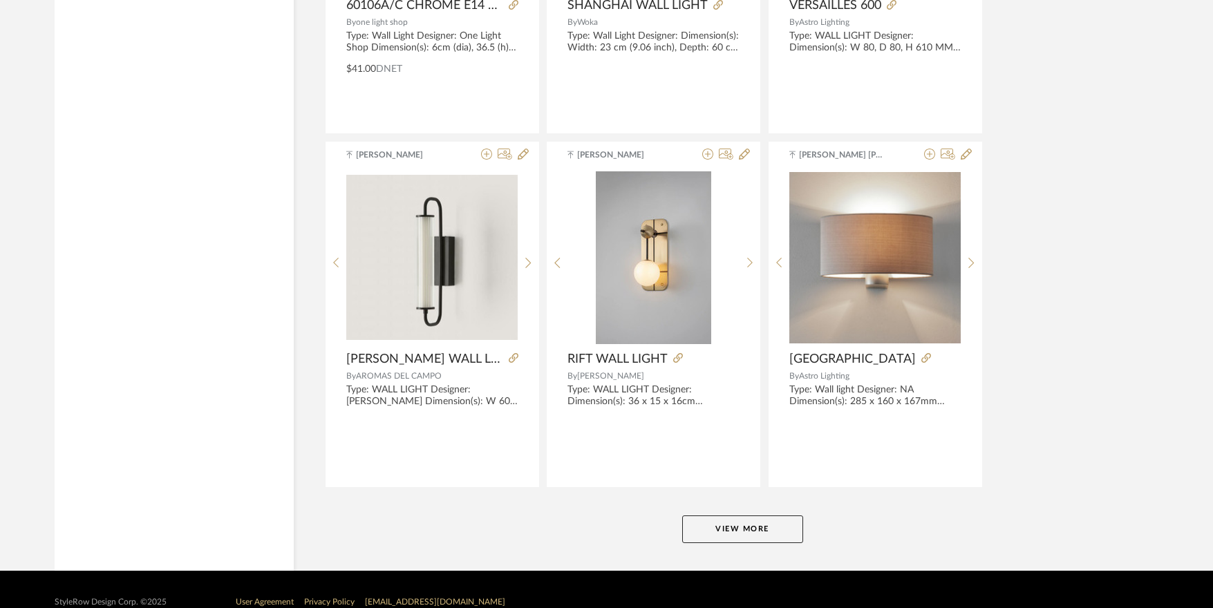
click at [727, 530] on button "View More" at bounding box center [742, 530] width 121 height 28
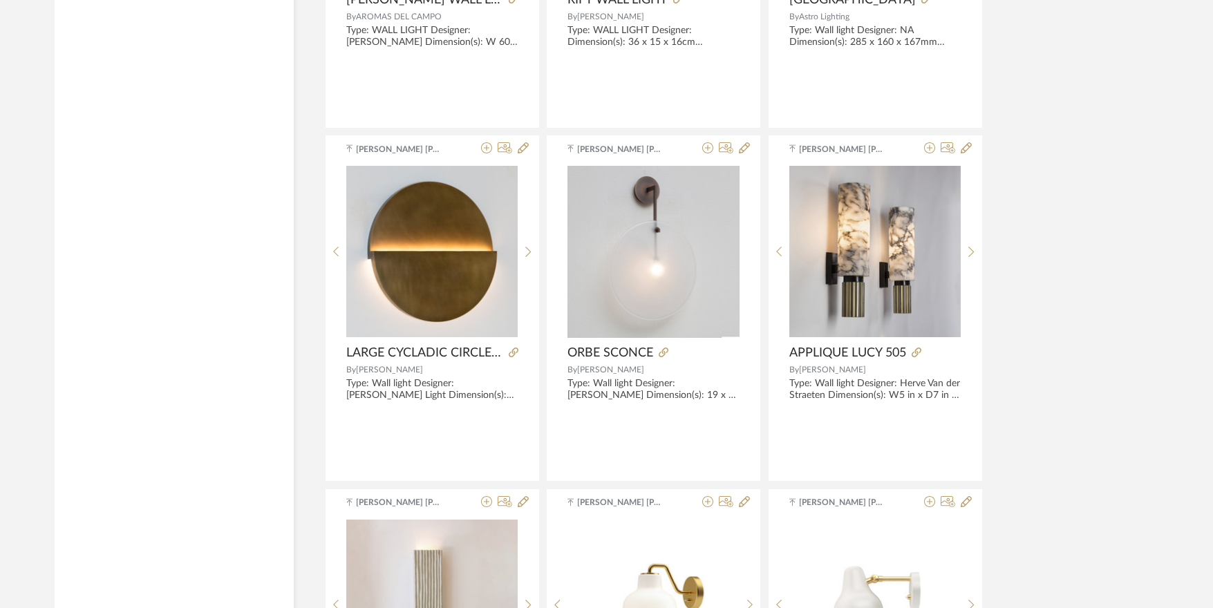
scroll to position [8662, 0]
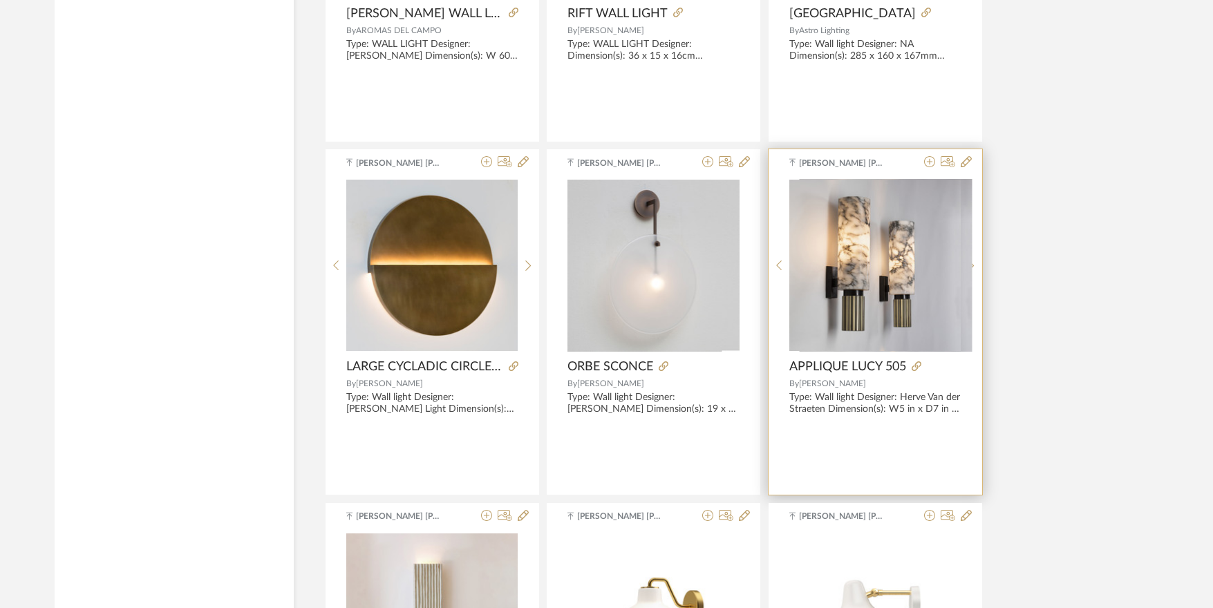
click at [888, 291] on img "0" at bounding box center [885, 265] width 173 height 173
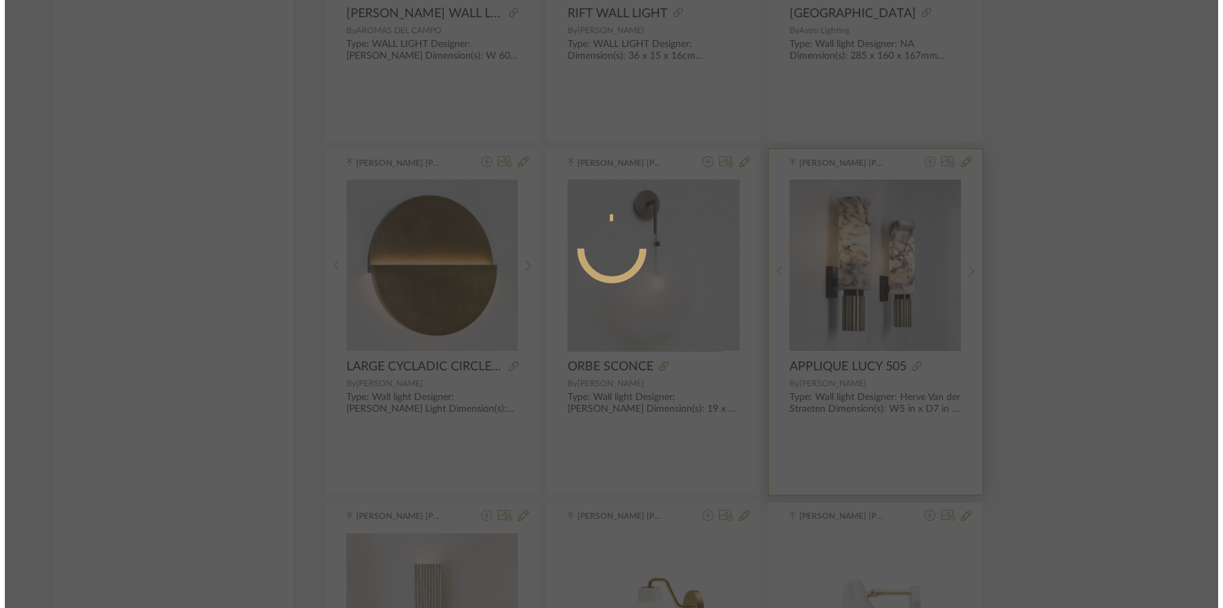
scroll to position [0, 0]
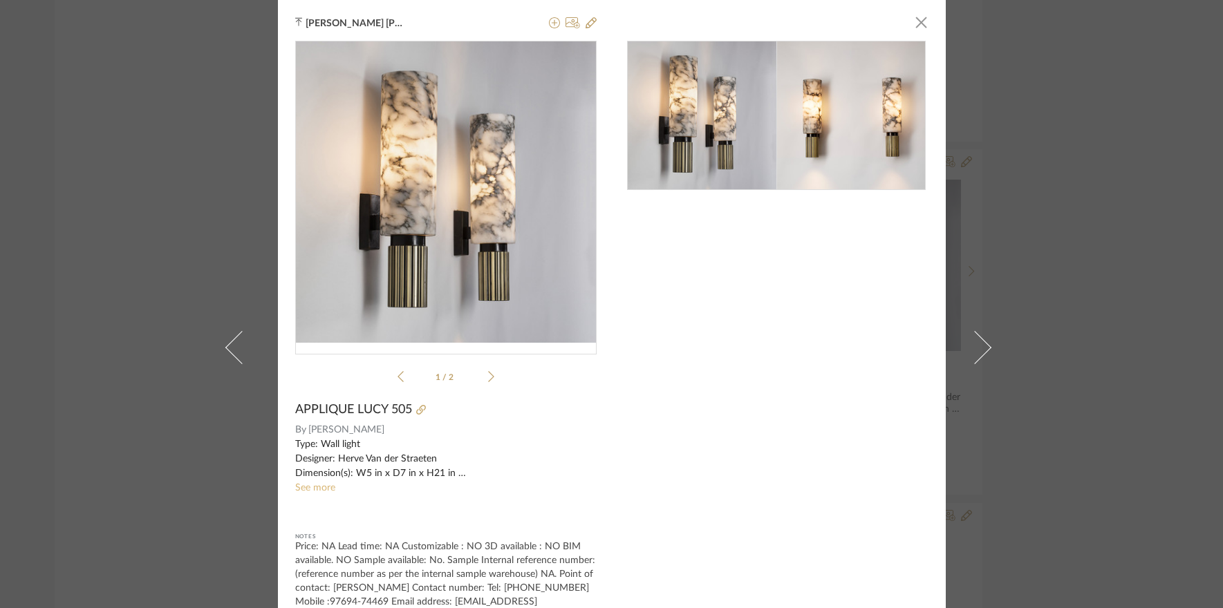
click at [320, 489] on link "See more" at bounding box center [315, 488] width 40 height 10
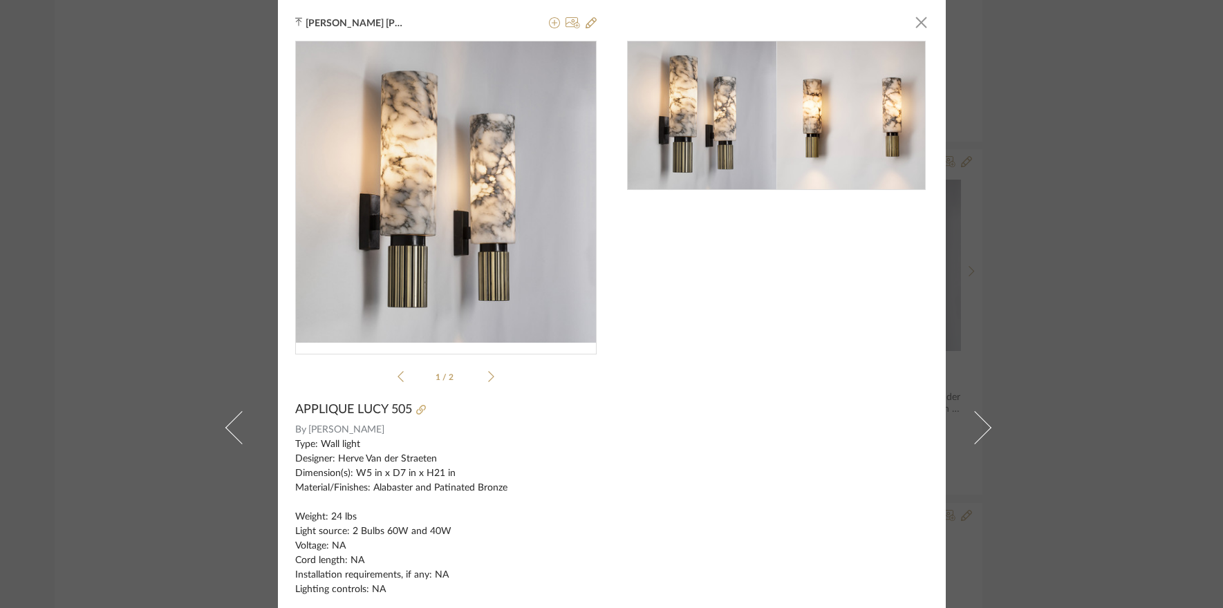
click at [1043, 292] on div "Sarah Elizabeth Alexander × 1 / 2 APPLIQUE LUCY 505 By Ralph Pucci Type: Wall l…" at bounding box center [611, 304] width 1223 height 608
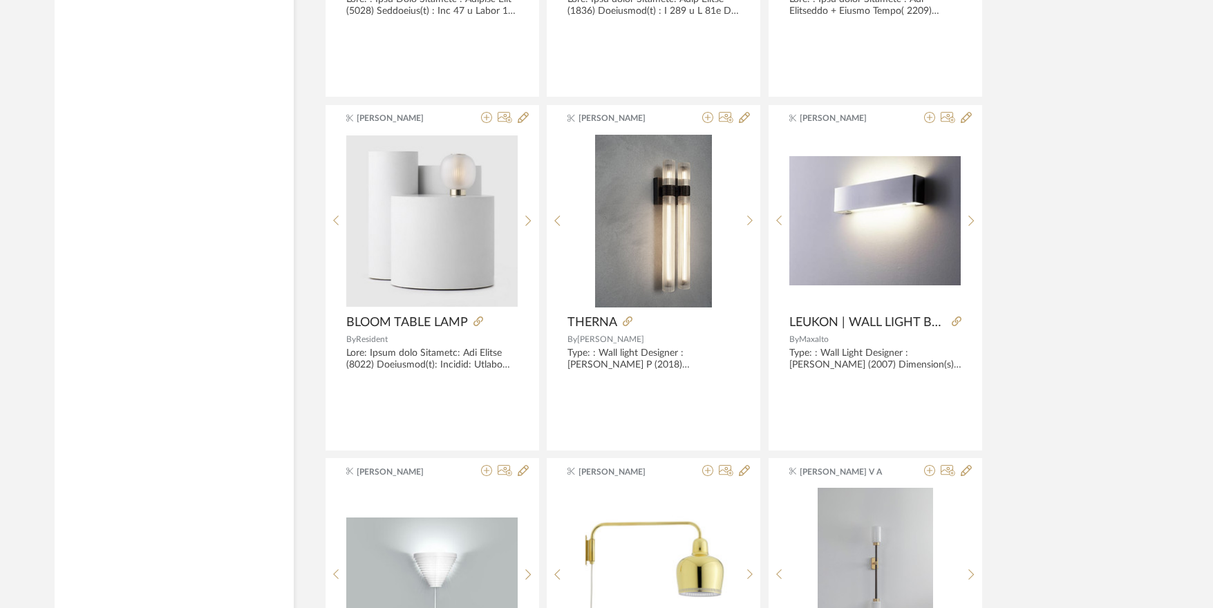
scroll to position [11219, 0]
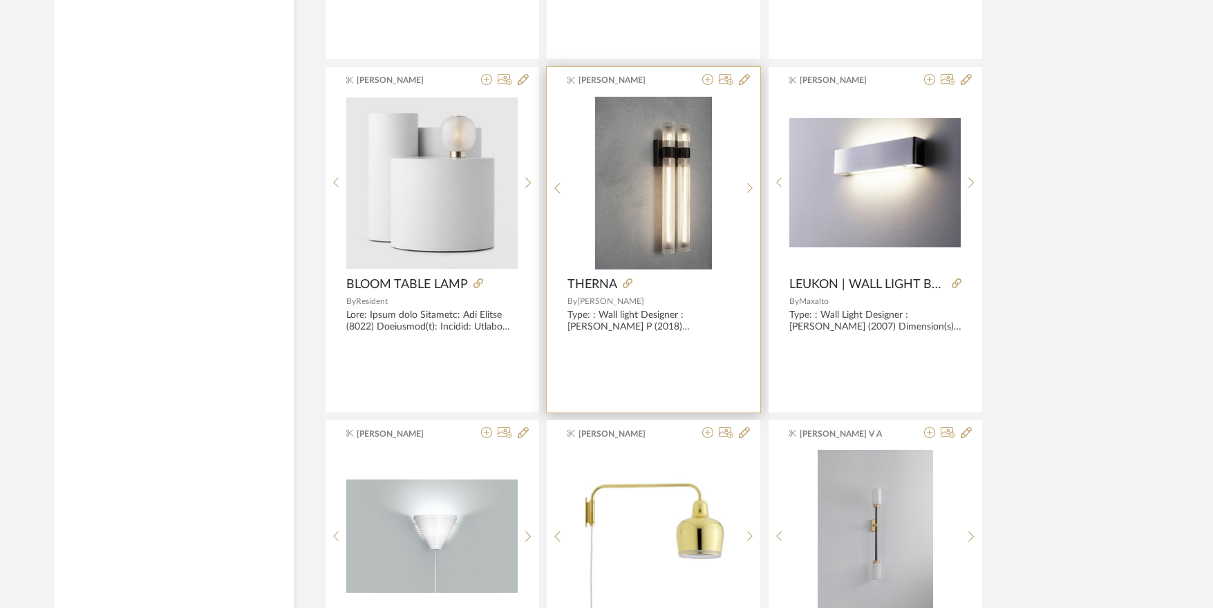
click at [0, 0] on img at bounding box center [0, 0] width 0 height 0
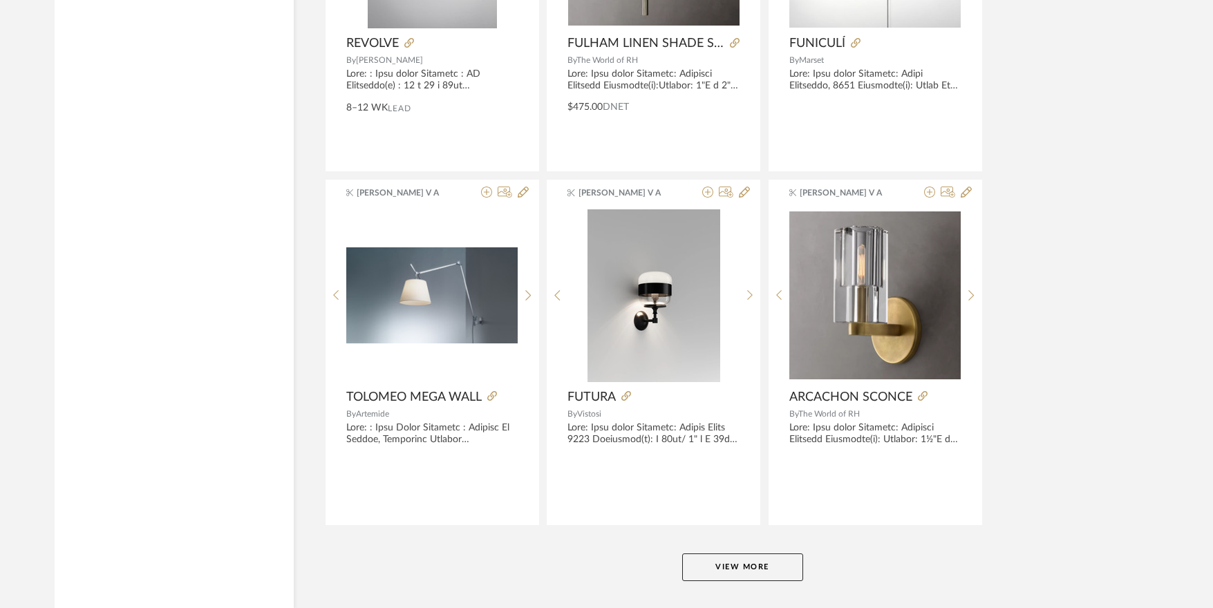
scroll to position [12532, 0]
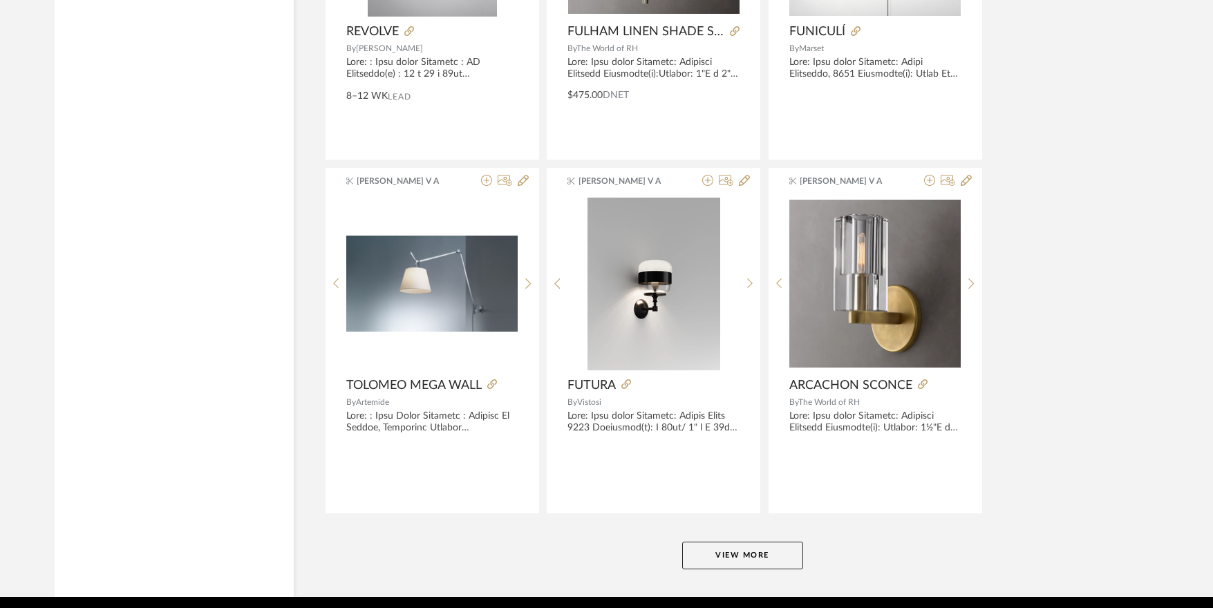
click at [749, 558] on button "View More" at bounding box center [742, 556] width 121 height 28
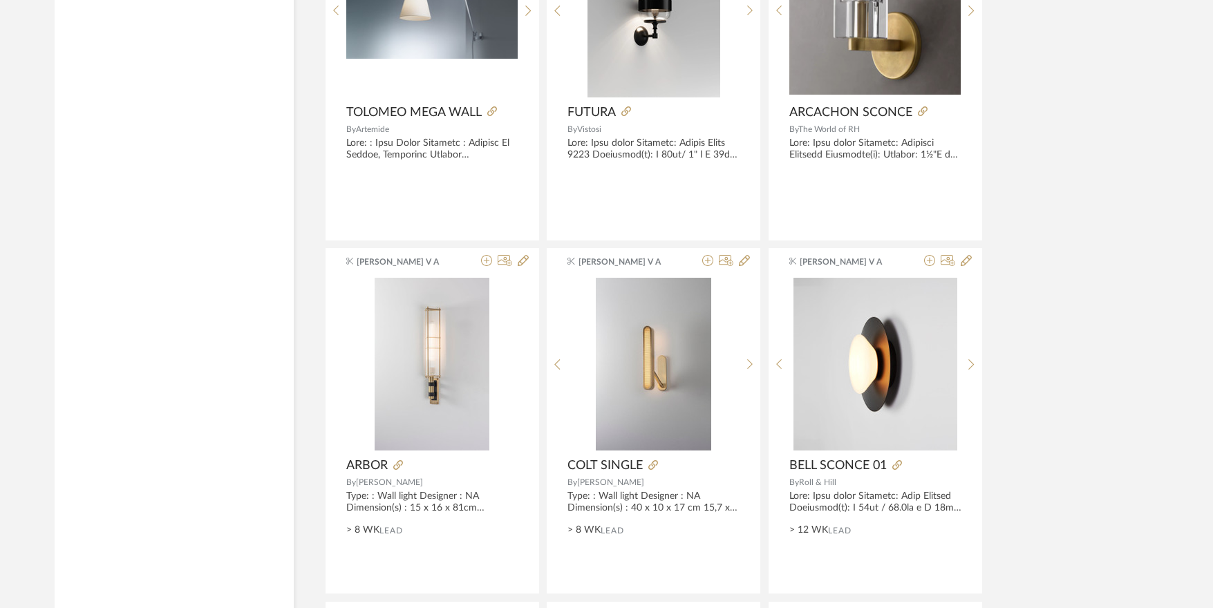
scroll to position [12809, 0]
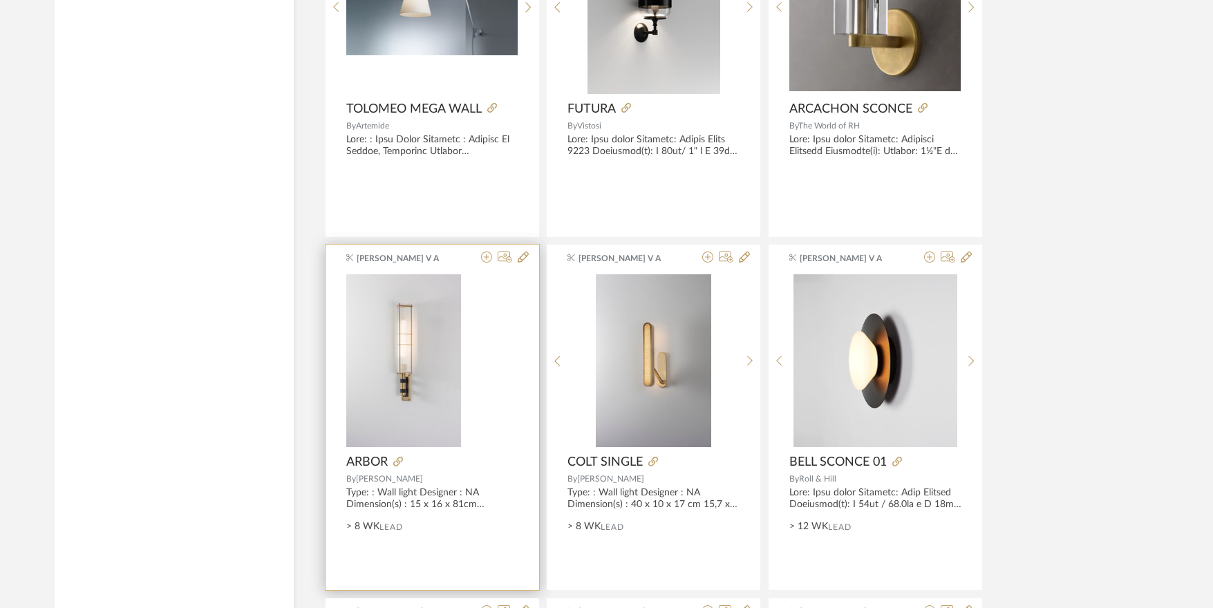
click at [0, 0] on img at bounding box center [0, 0] width 0 height 0
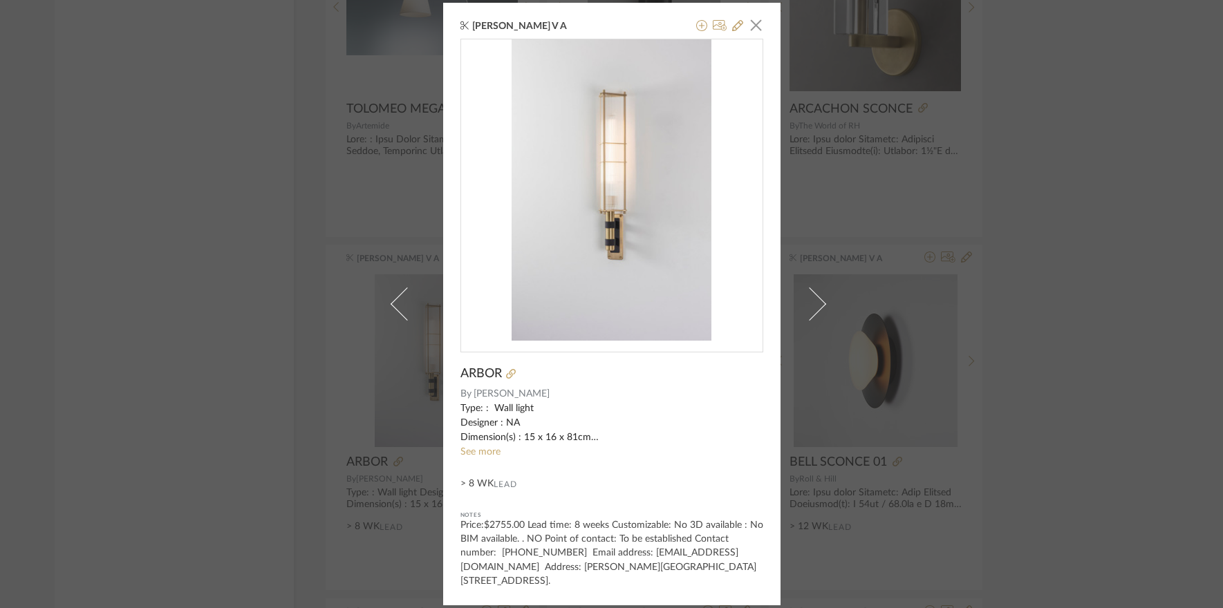
click at [1077, 223] on div "Yuvaraj V A × ARBOR By BERT FRANK Type: : Wall light Designer : NA Dimension(s)…" at bounding box center [611, 304] width 1223 height 608
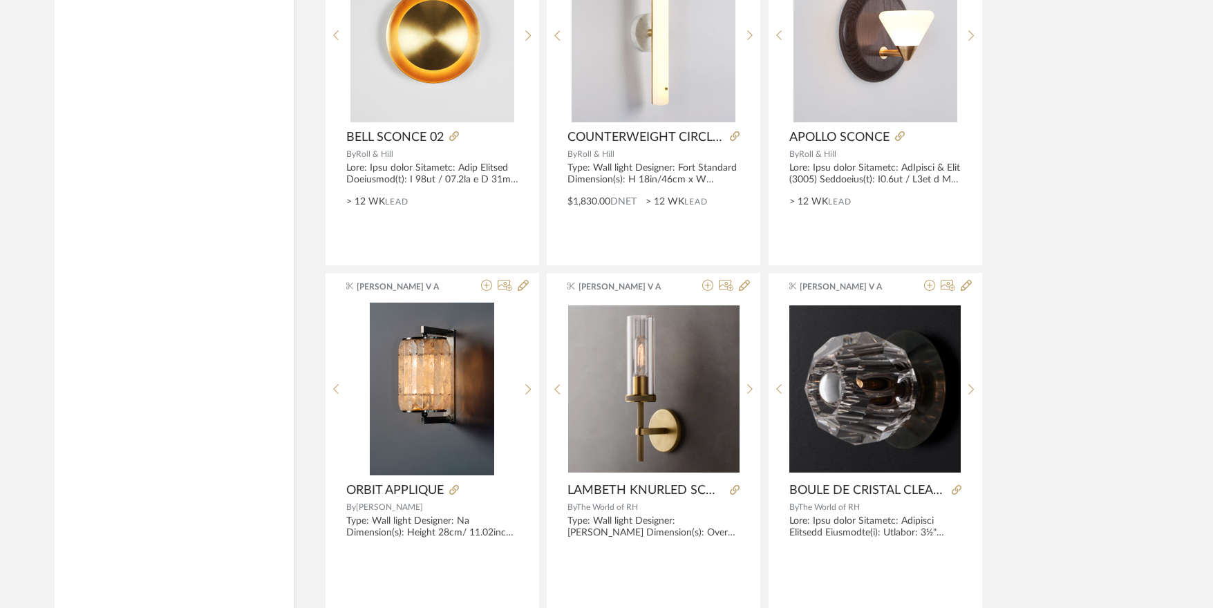
scroll to position [13569, 0]
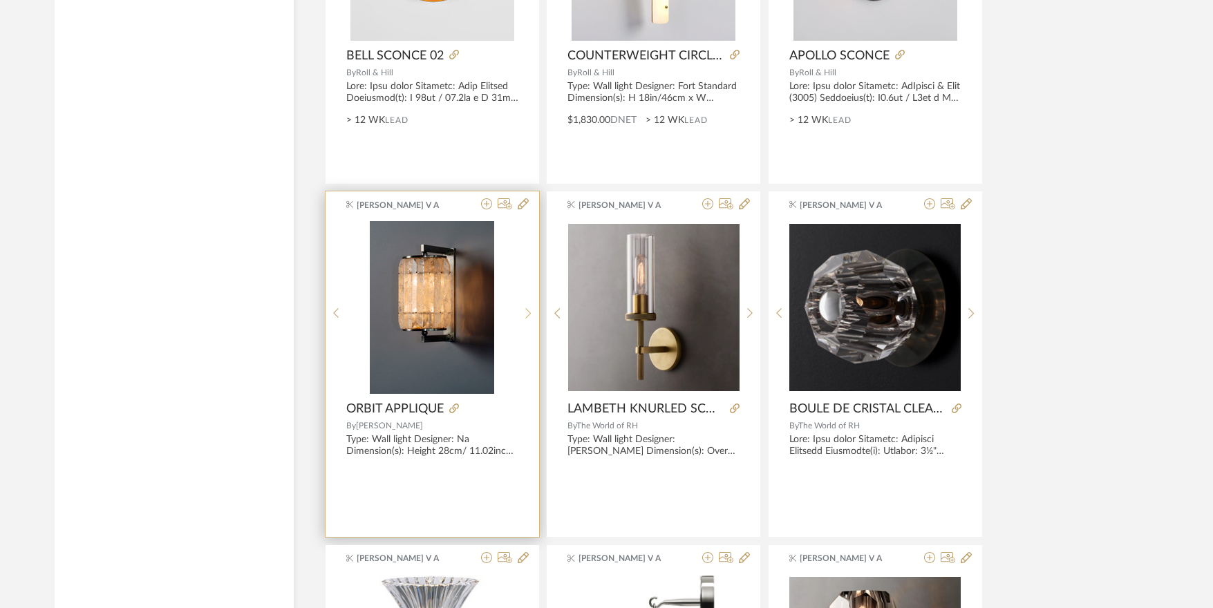
click at [520, 308] on sr-next-btn at bounding box center [528, 314] width 21 height 12
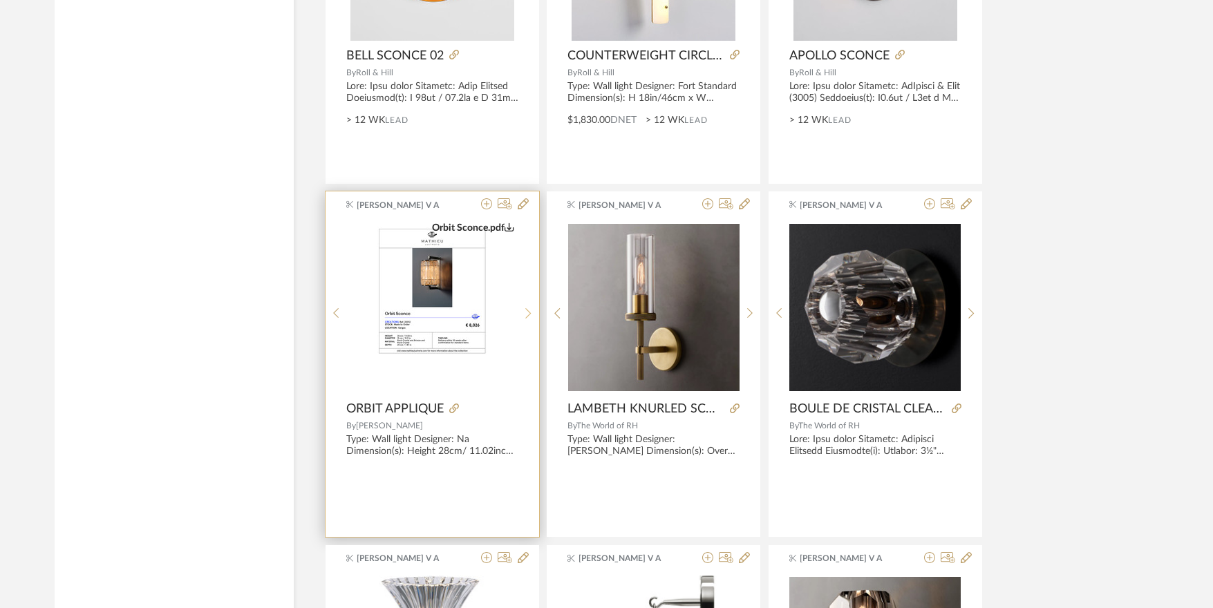
click at [521, 308] on sr-next-btn at bounding box center [528, 314] width 21 height 12
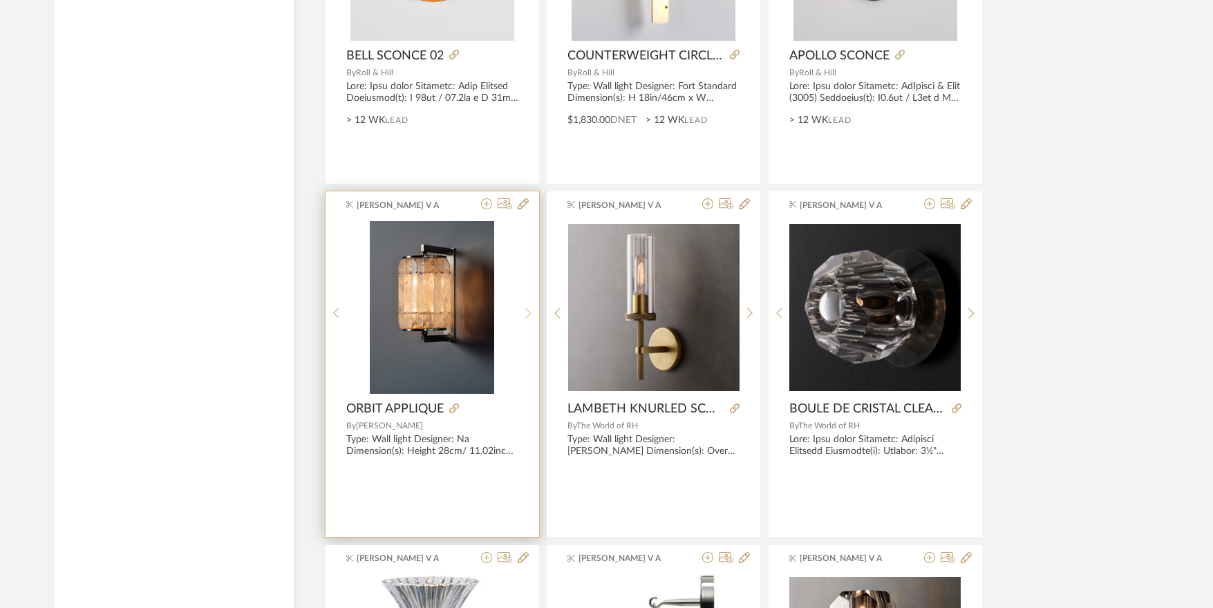
click at [521, 308] on sr-next-btn at bounding box center [528, 314] width 21 height 12
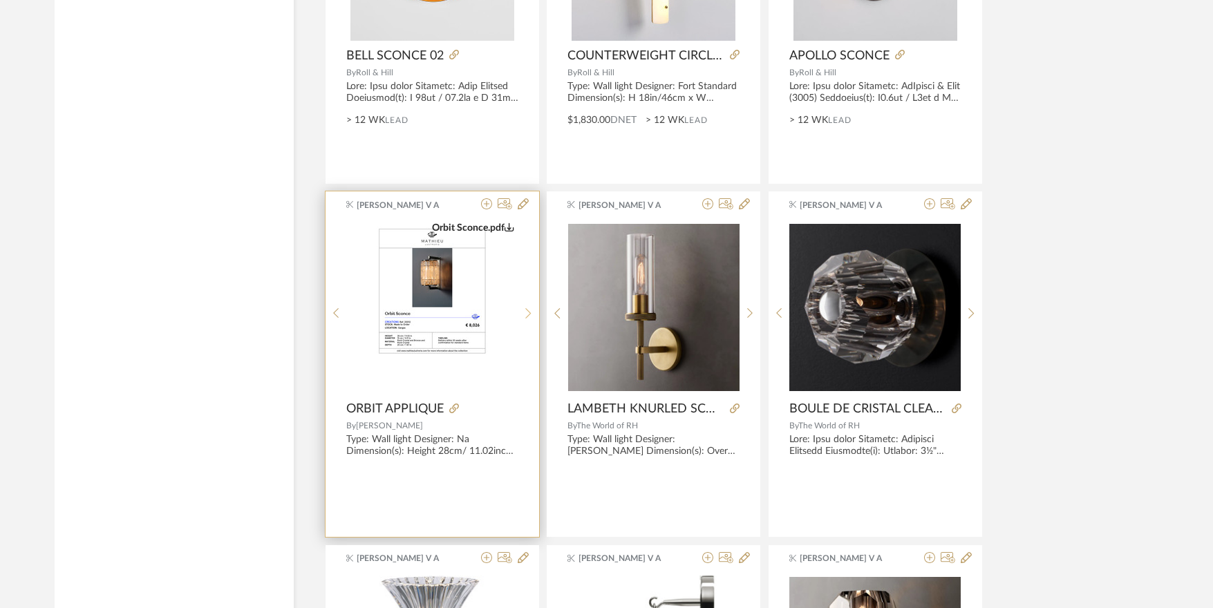
click at [521, 308] on sr-next-btn at bounding box center [528, 314] width 21 height 12
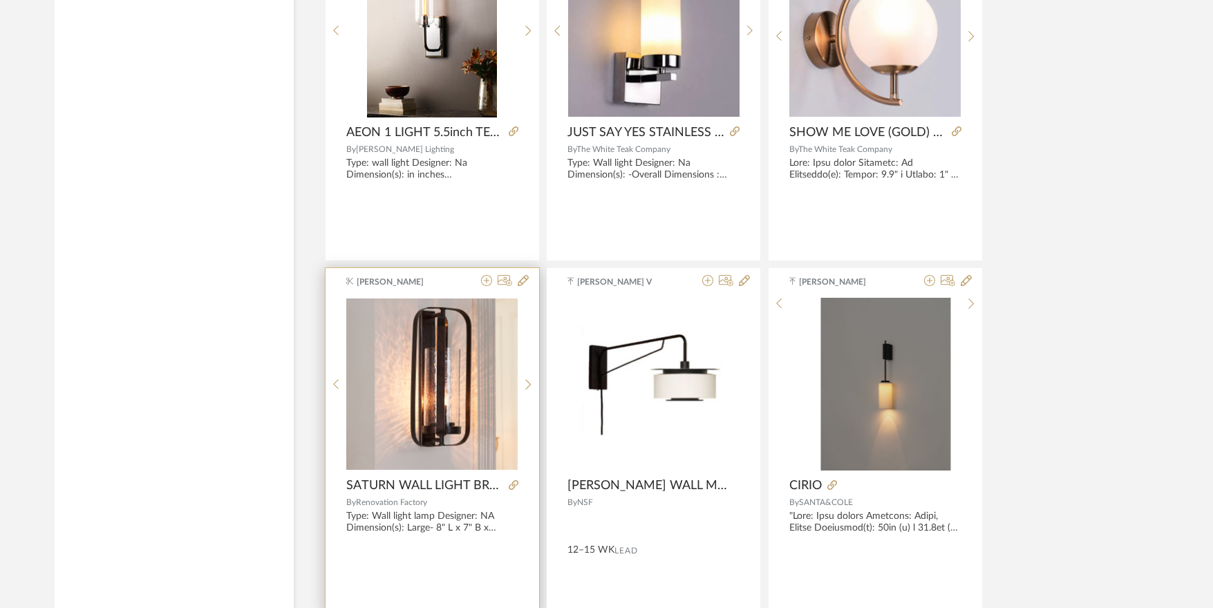
scroll to position [16334, 0]
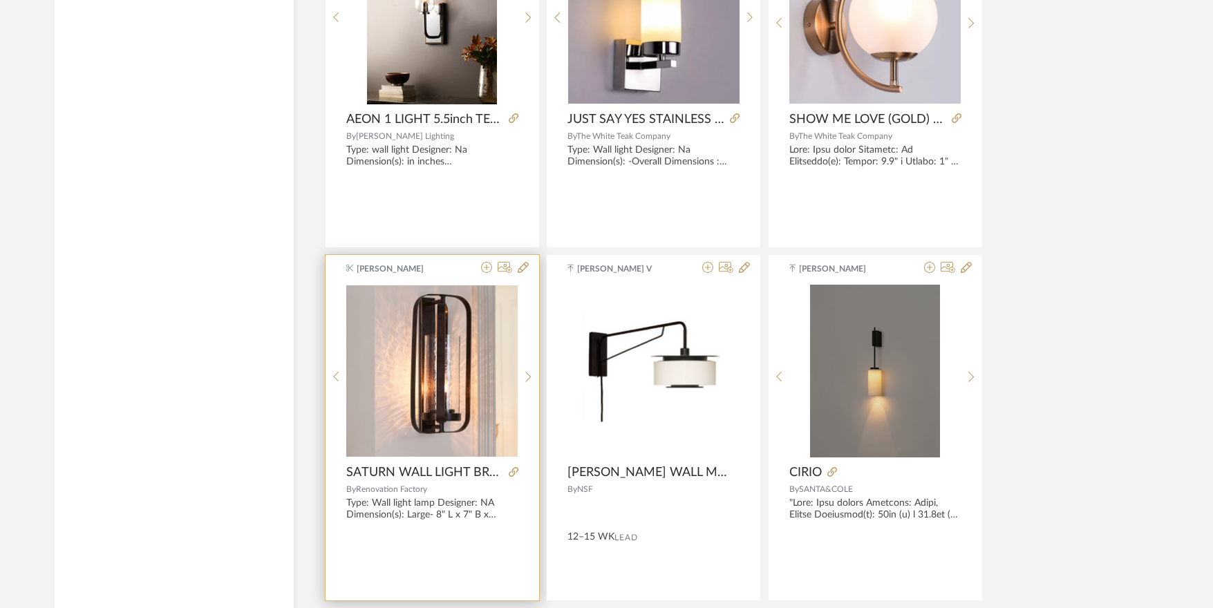
click at [469, 394] on img "0" at bounding box center [431, 370] width 171 height 171
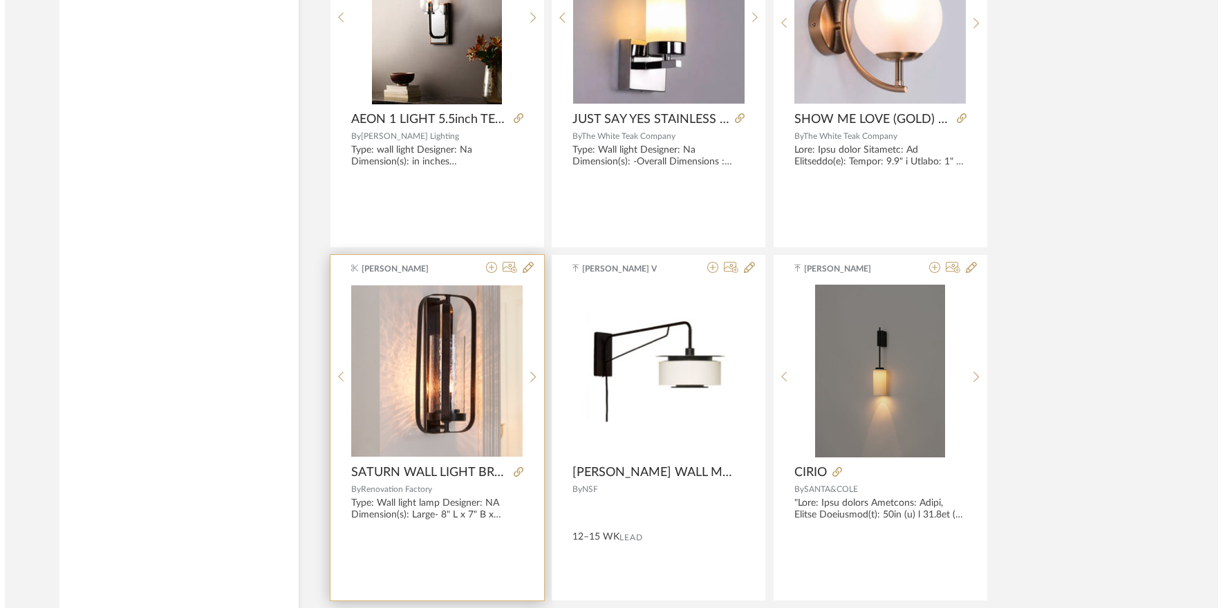
scroll to position [0, 0]
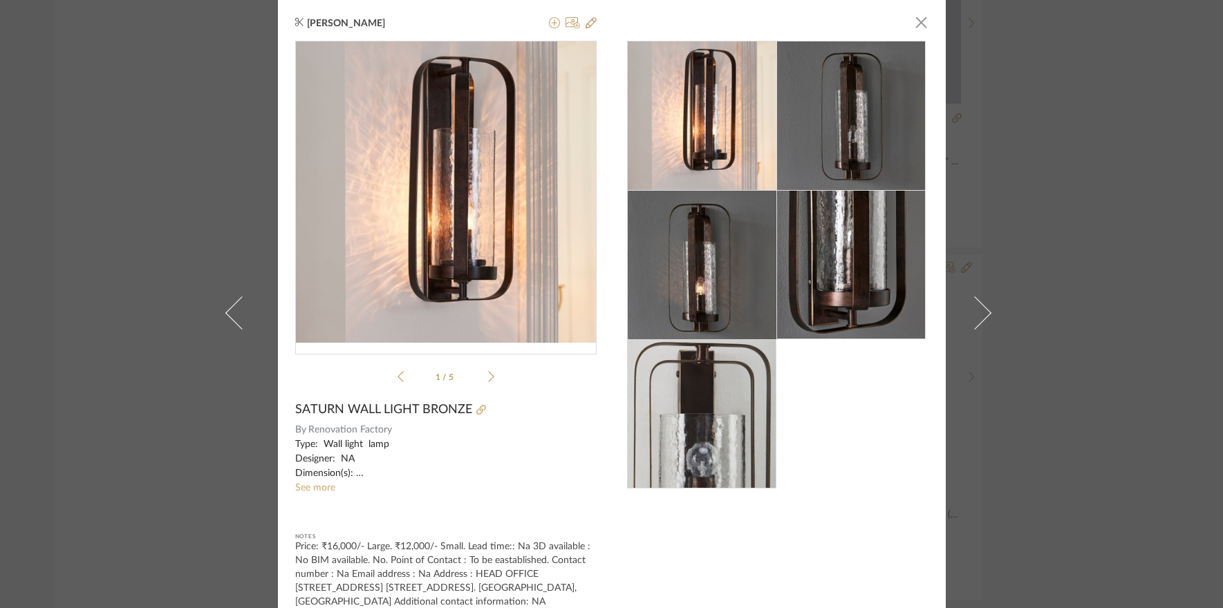
click at [849, 107] on img at bounding box center [850, 115] width 149 height 149
click at [853, 249] on img at bounding box center [850, 264] width 149 height 149
click at [682, 293] on img at bounding box center [701, 265] width 149 height 149
click at [488, 378] on icon at bounding box center [491, 376] width 6 height 11
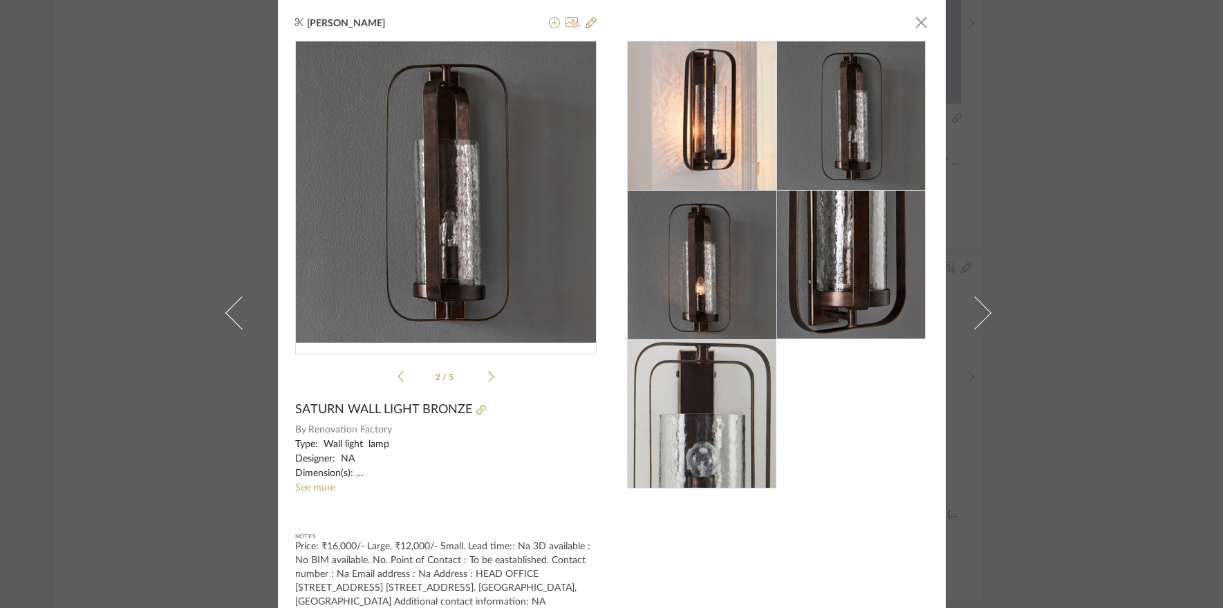
click at [488, 378] on icon at bounding box center [491, 376] width 6 height 11
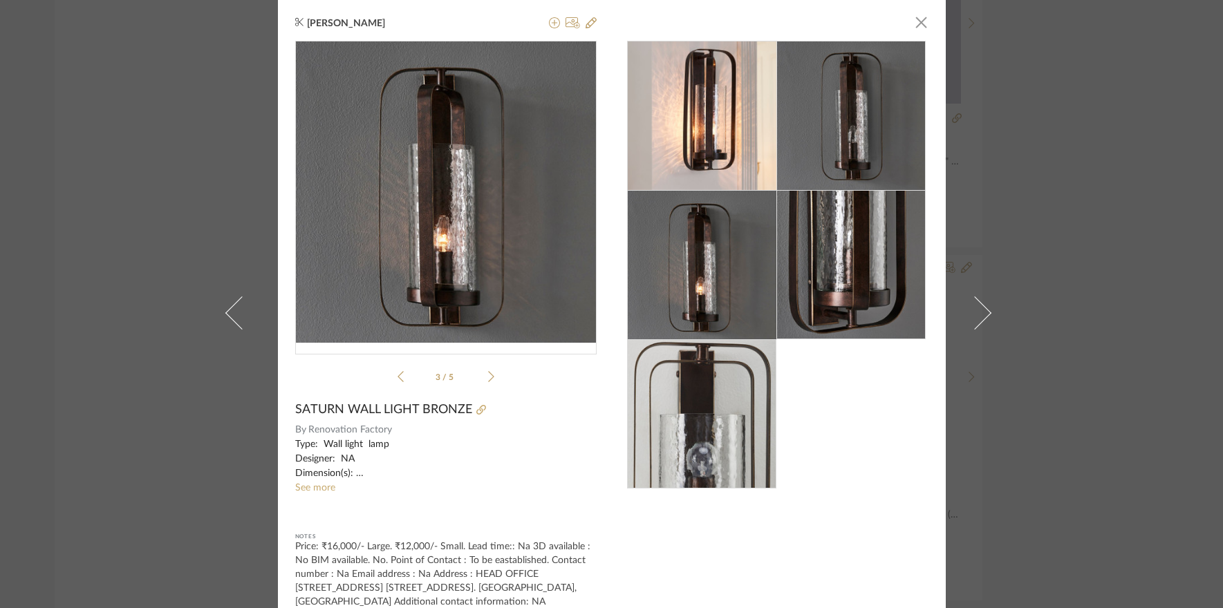
click at [488, 378] on icon at bounding box center [491, 376] width 6 height 11
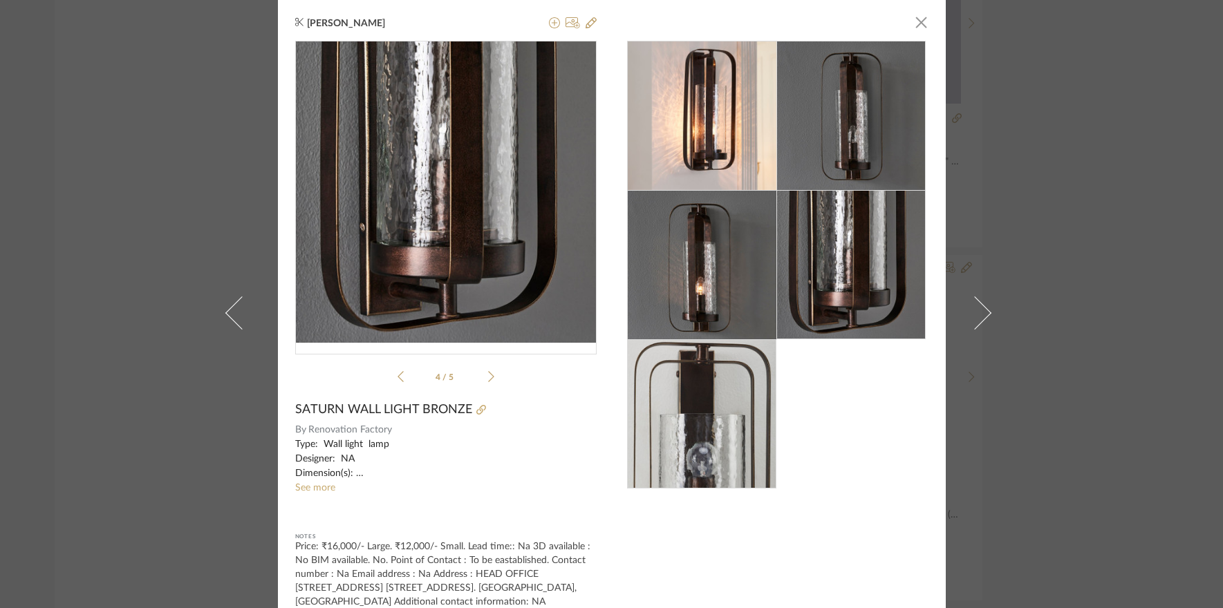
click at [1152, 325] on div "Shrutika Vasant × 4 / 5 SATURN WALL LIGHT BRONZE By Renovation Factory Type: Wa…" at bounding box center [611, 304] width 1223 height 608
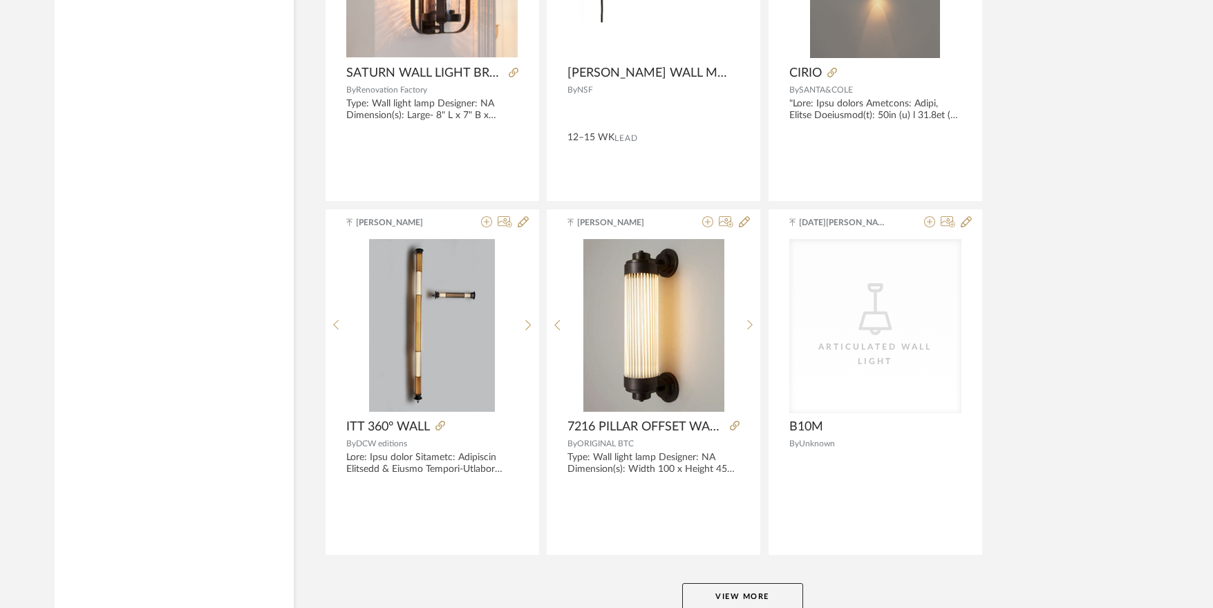
scroll to position [16749, 0]
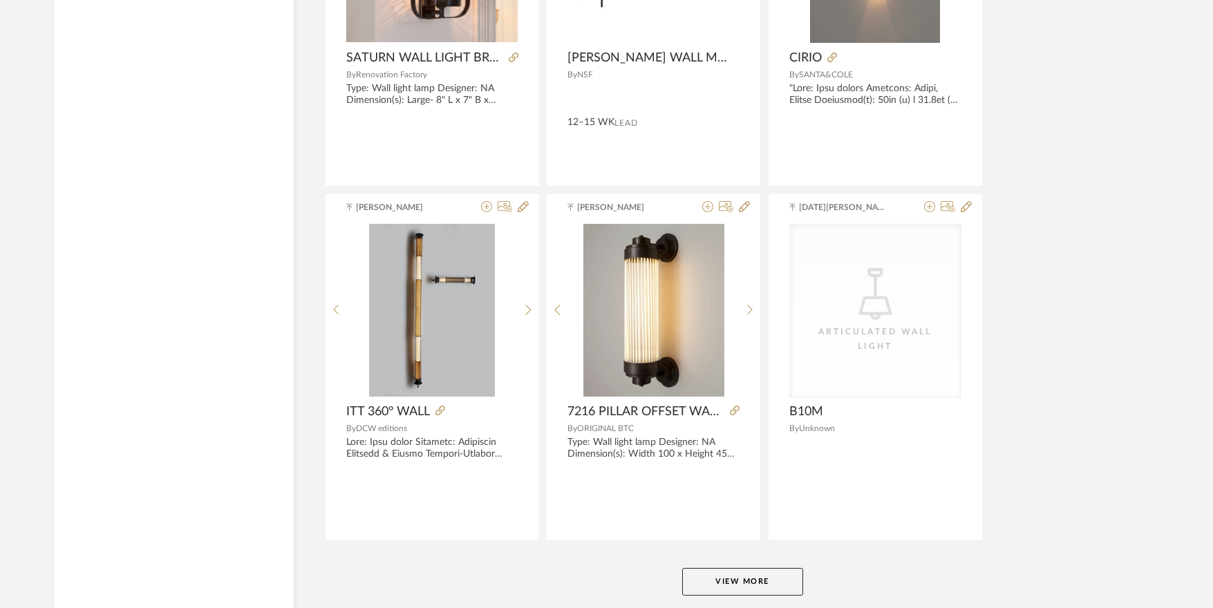
click at [730, 577] on button "View More" at bounding box center [742, 582] width 121 height 28
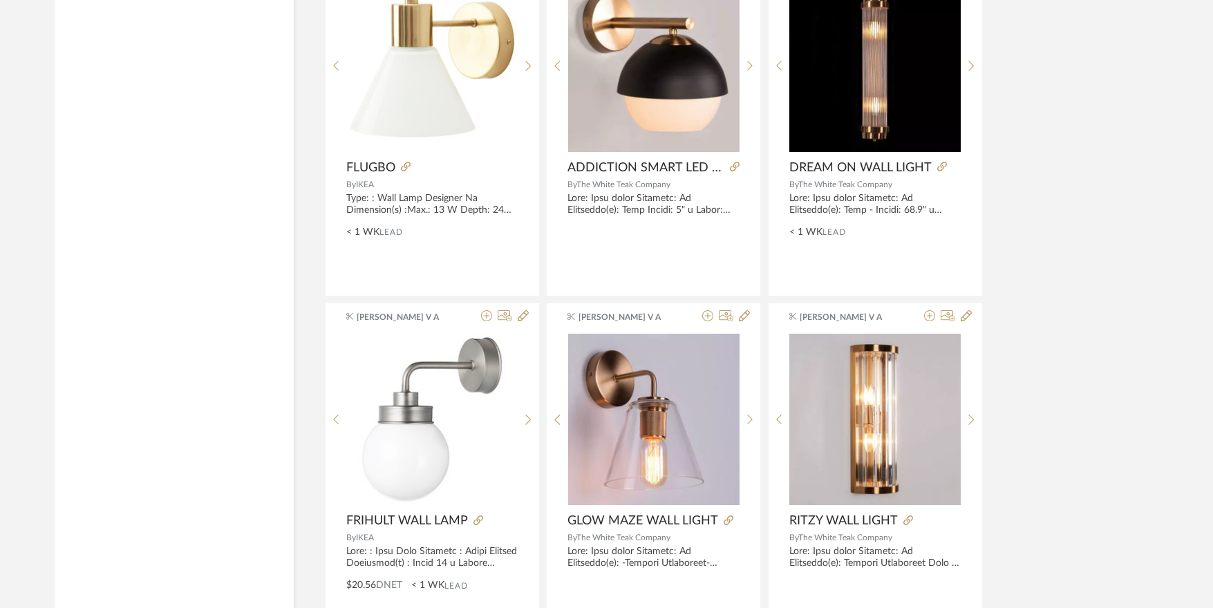
scroll to position [14699, 0]
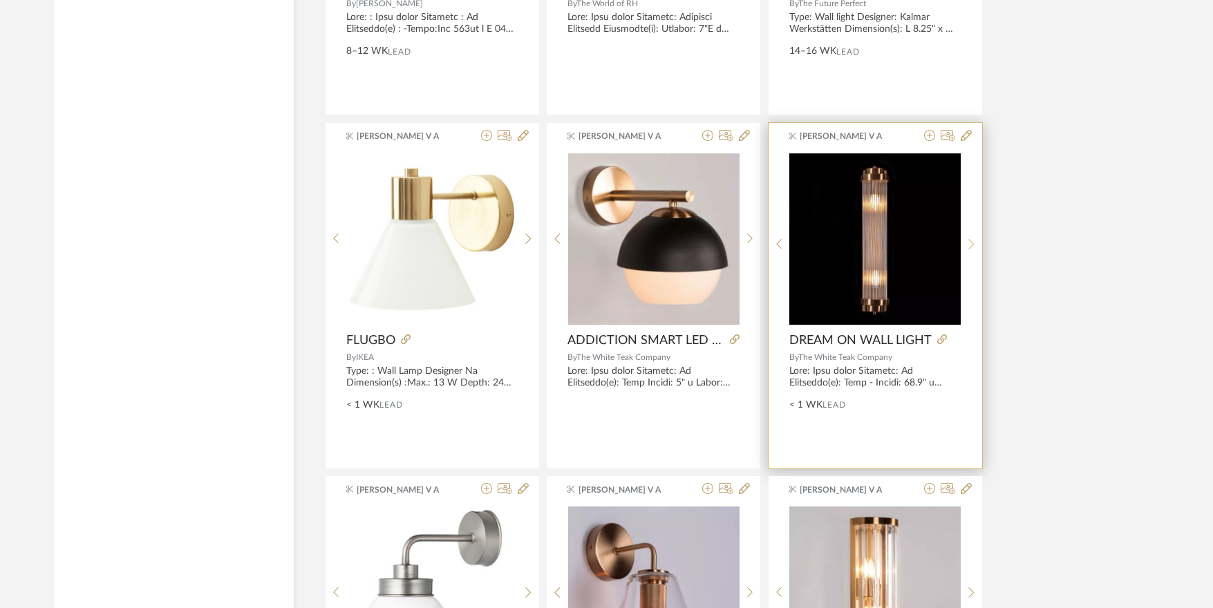
click at [971, 247] on div at bounding box center [971, 245] width 21 height 184
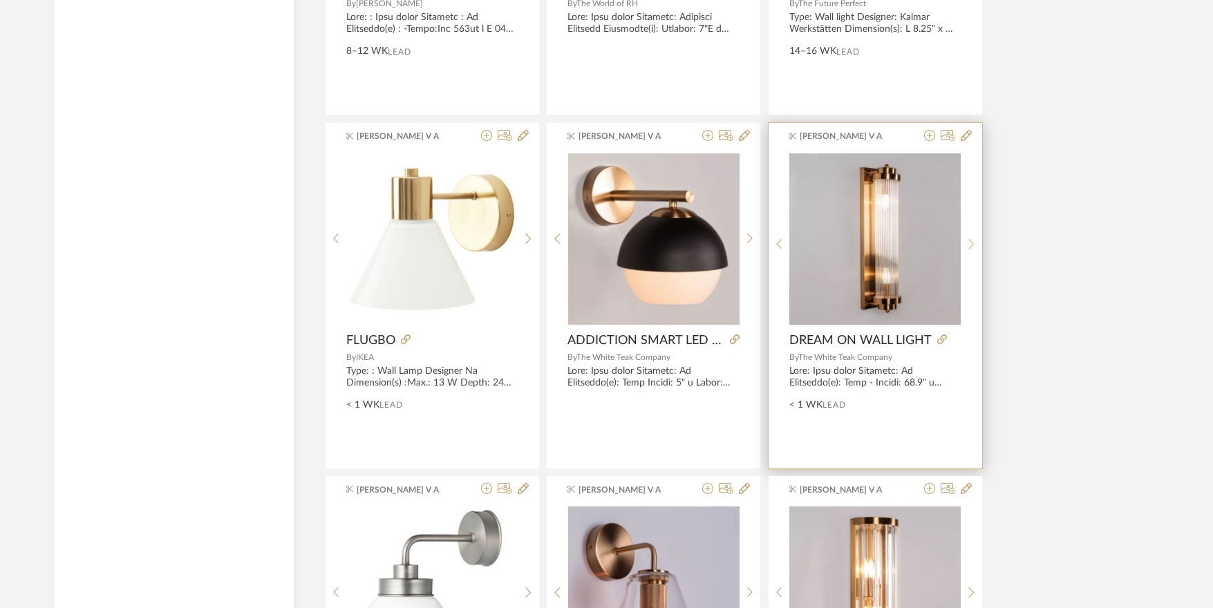
click at [971, 247] on icon at bounding box center [971, 244] width 6 height 12
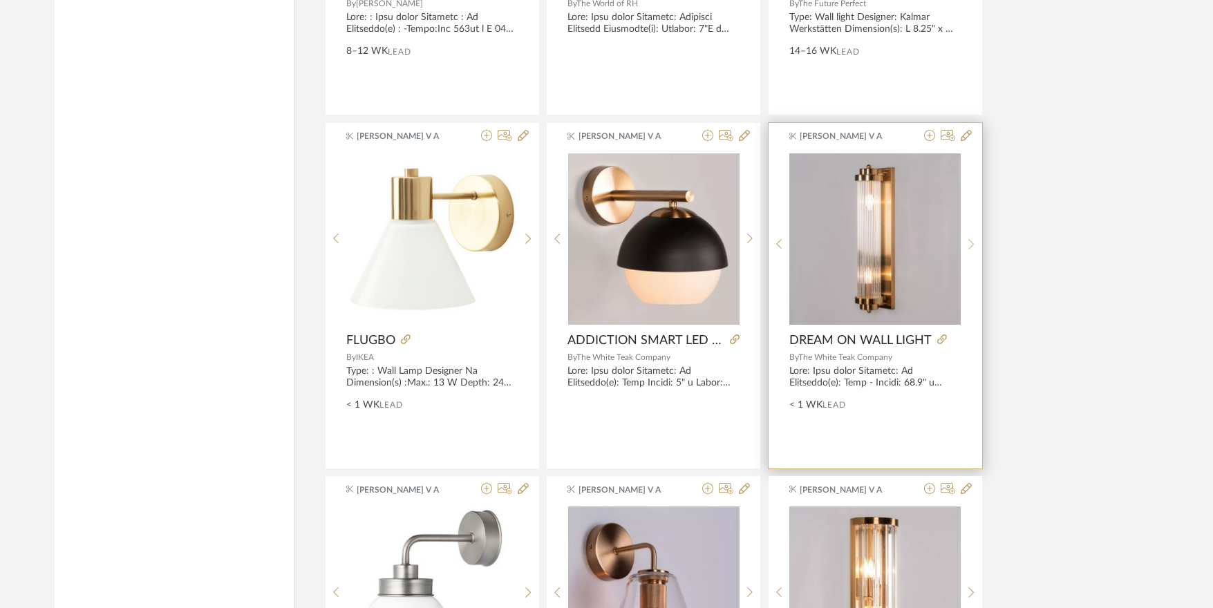
click at [971, 247] on icon at bounding box center [971, 244] width 6 height 12
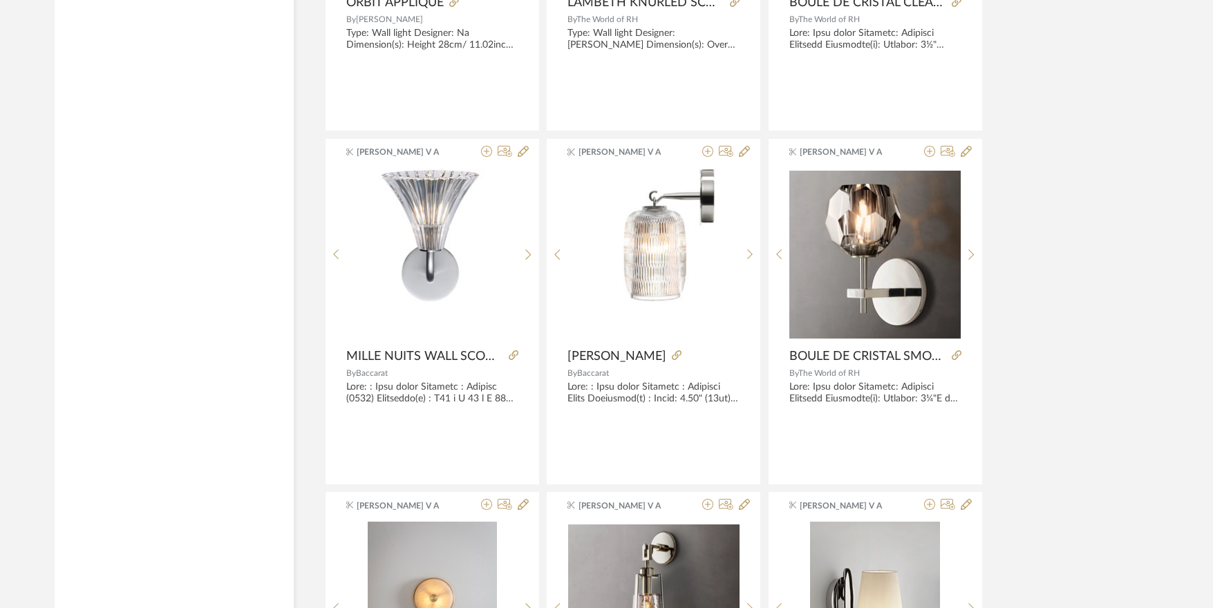
scroll to position [13938, 0]
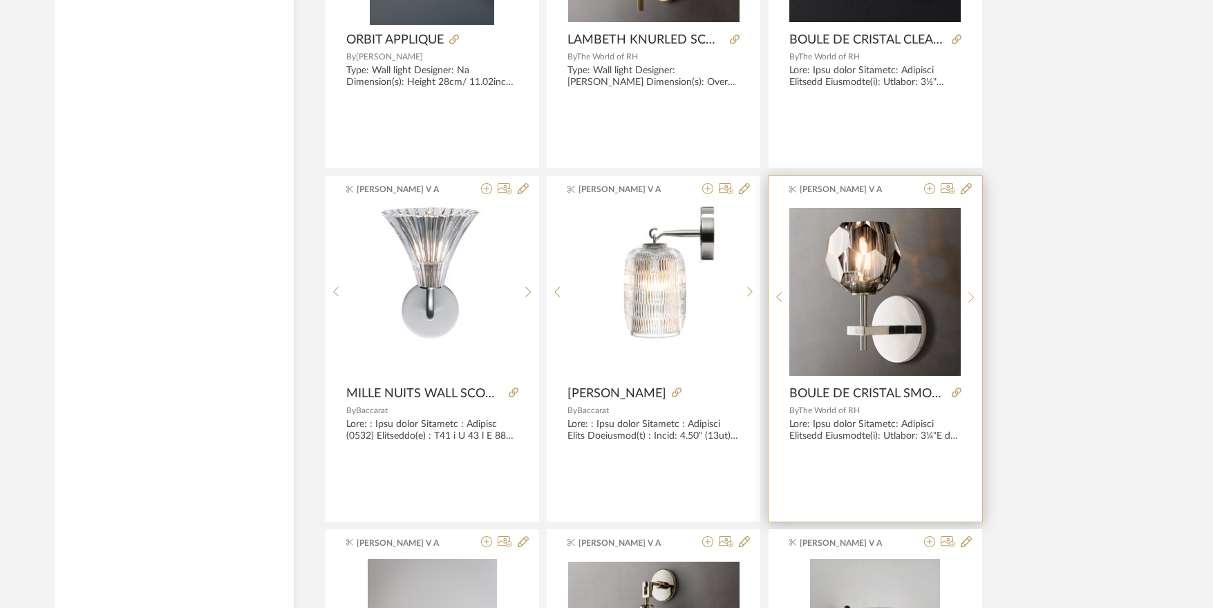
click at [972, 290] on div at bounding box center [971, 298] width 21 height 184
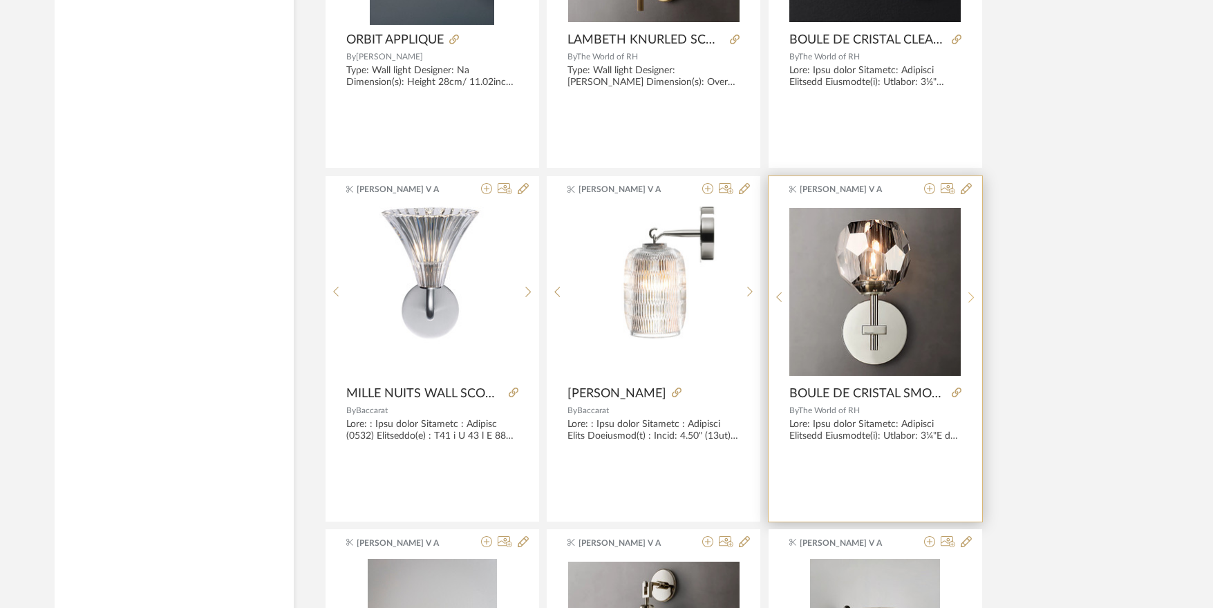
click at [972, 290] on div at bounding box center [971, 298] width 21 height 184
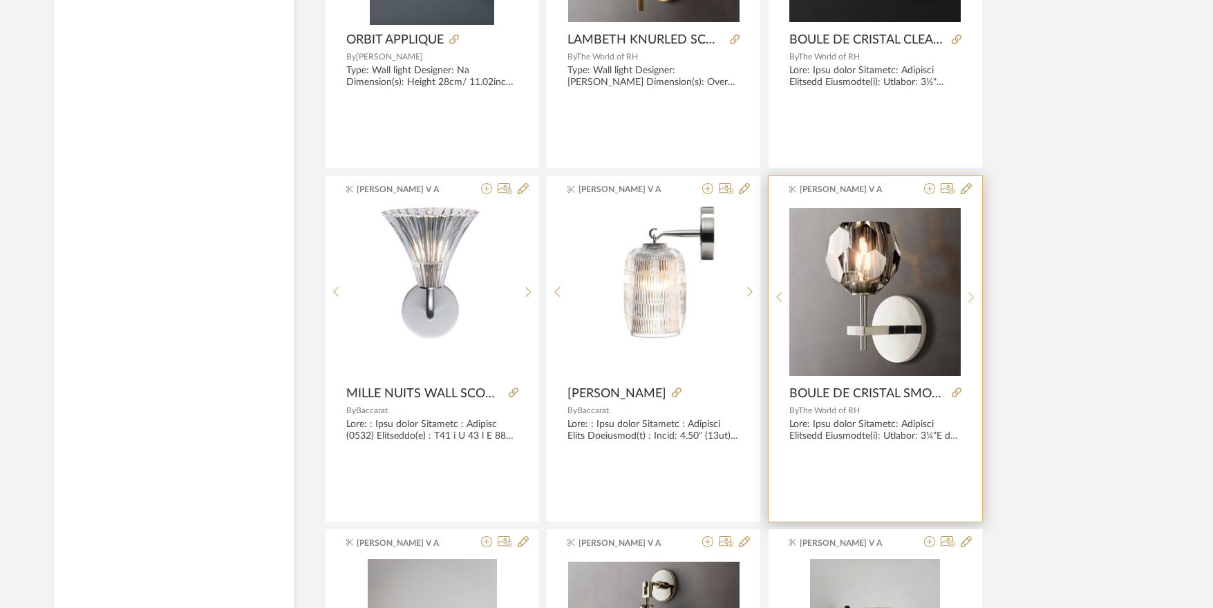
click at [972, 290] on div at bounding box center [971, 298] width 21 height 184
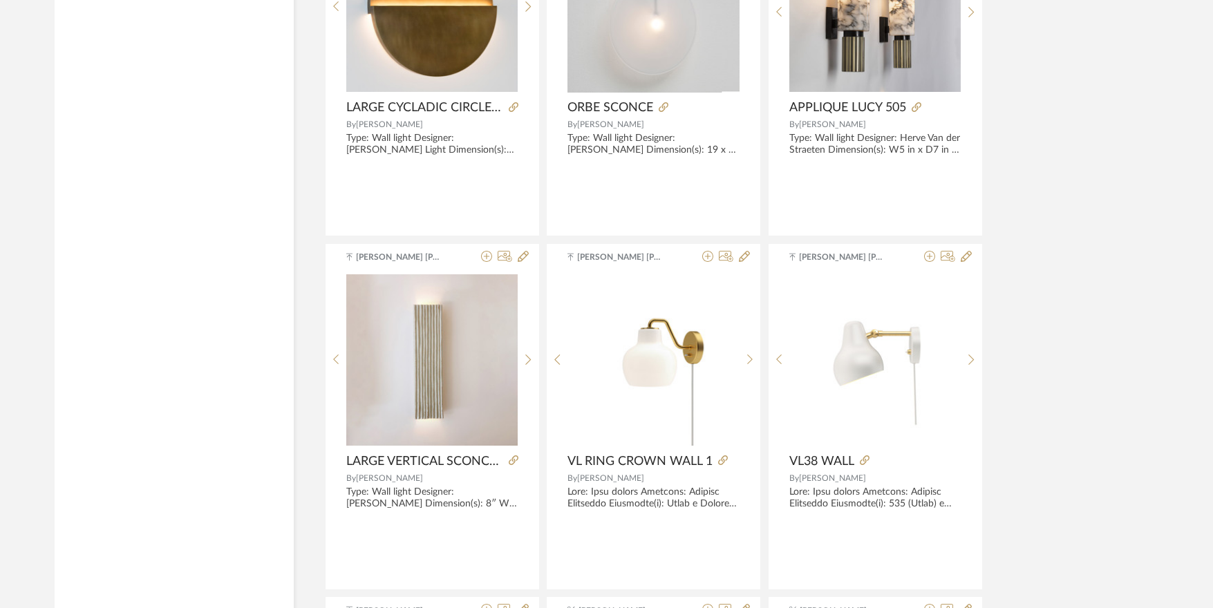
scroll to position [8892, 0]
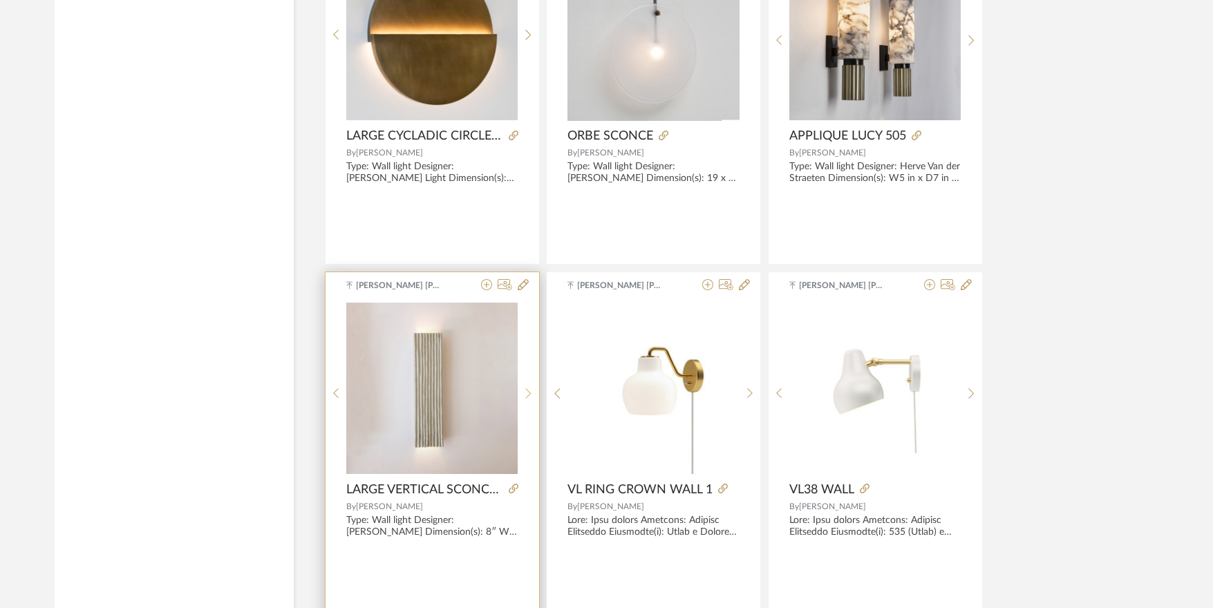
click at [532, 388] on sr-next-btn at bounding box center [528, 394] width 21 height 12
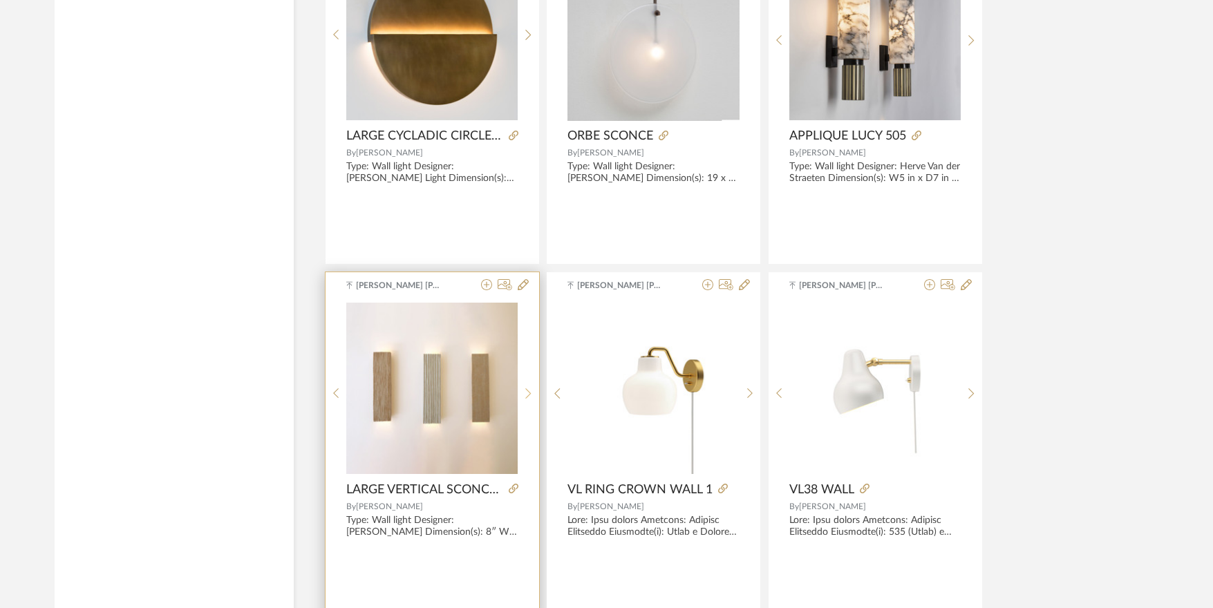
click at [532, 388] on sr-next-btn at bounding box center [528, 394] width 21 height 12
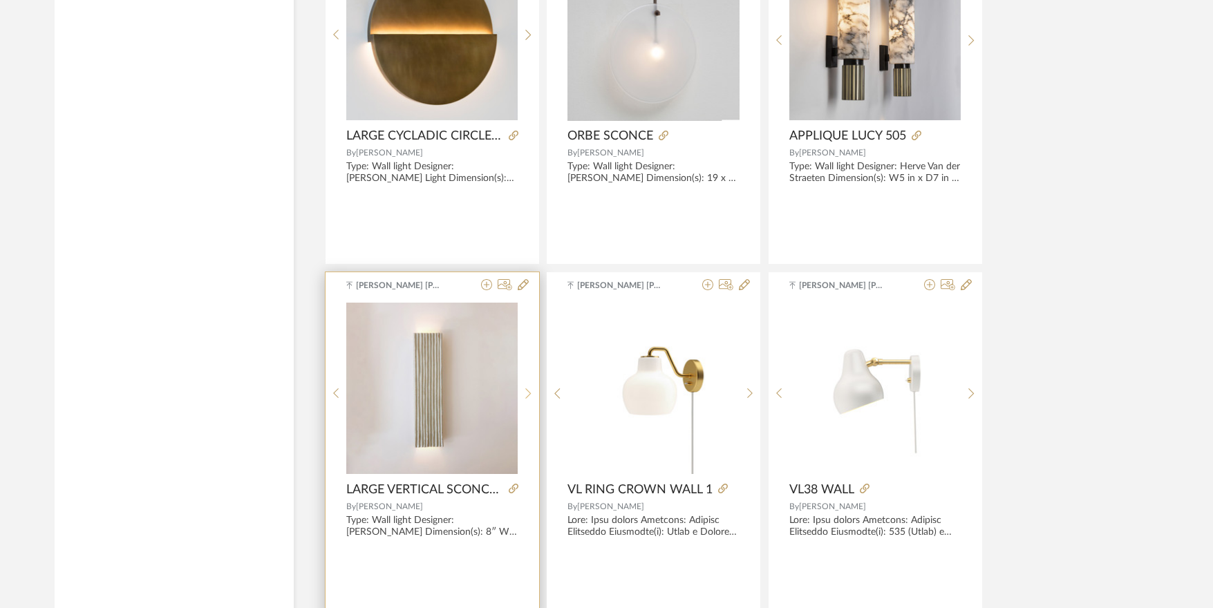
click at [532, 388] on sr-next-btn at bounding box center [528, 394] width 21 height 12
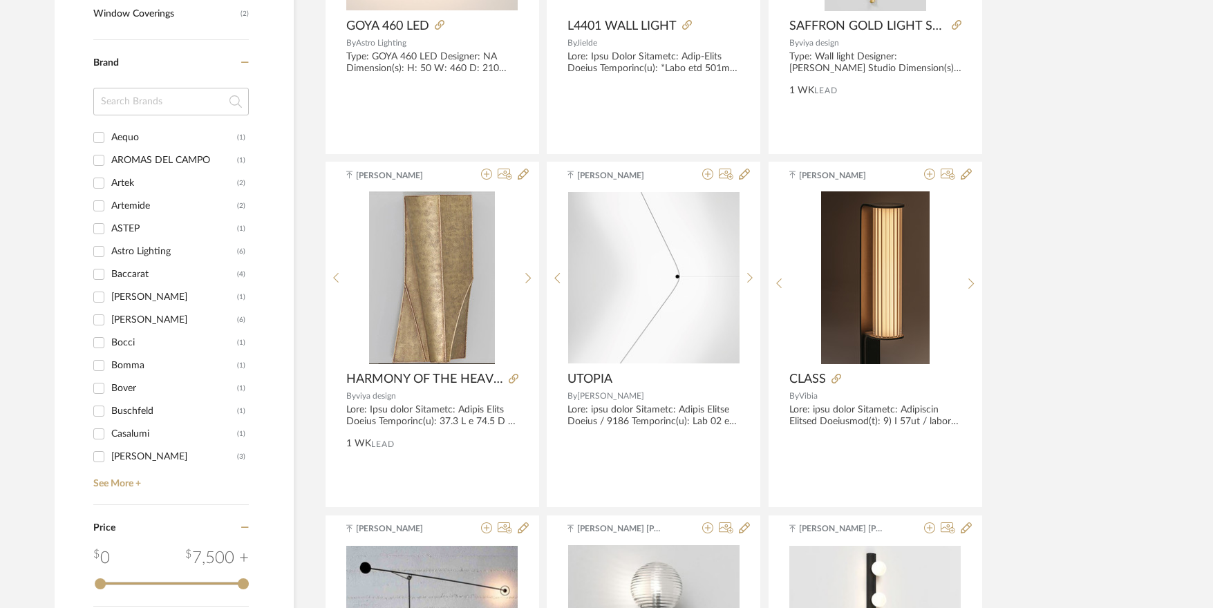
scroll to position [1566, 0]
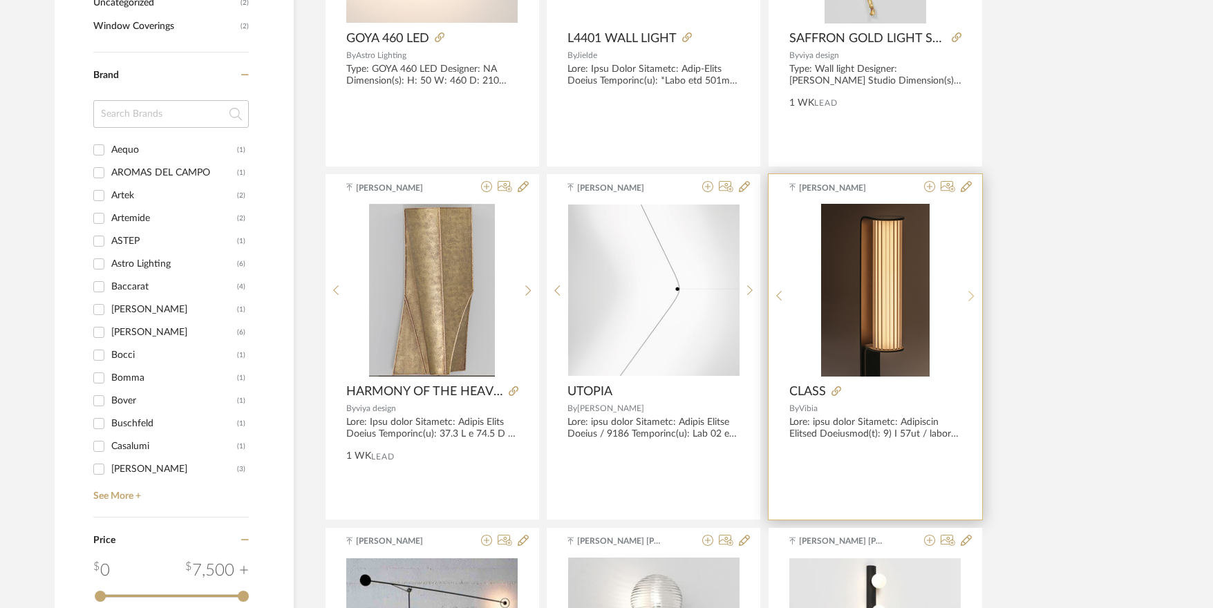
click at [966, 310] on div at bounding box center [971, 296] width 21 height 184
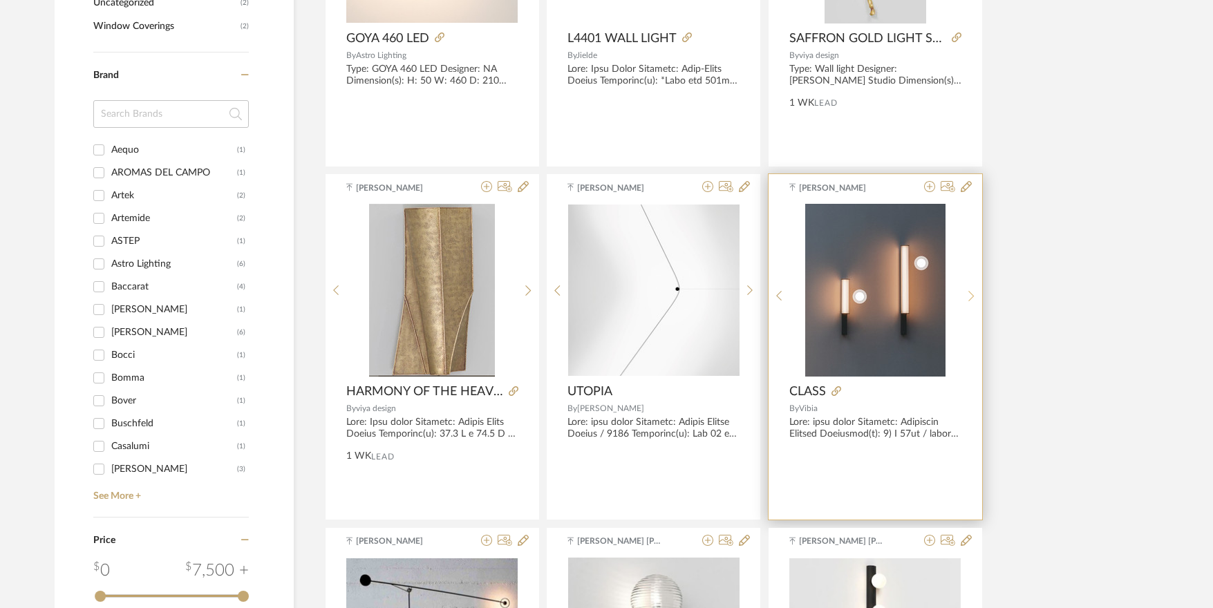
click at [968, 297] on sr-next-btn at bounding box center [971, 296] width 21 height 12
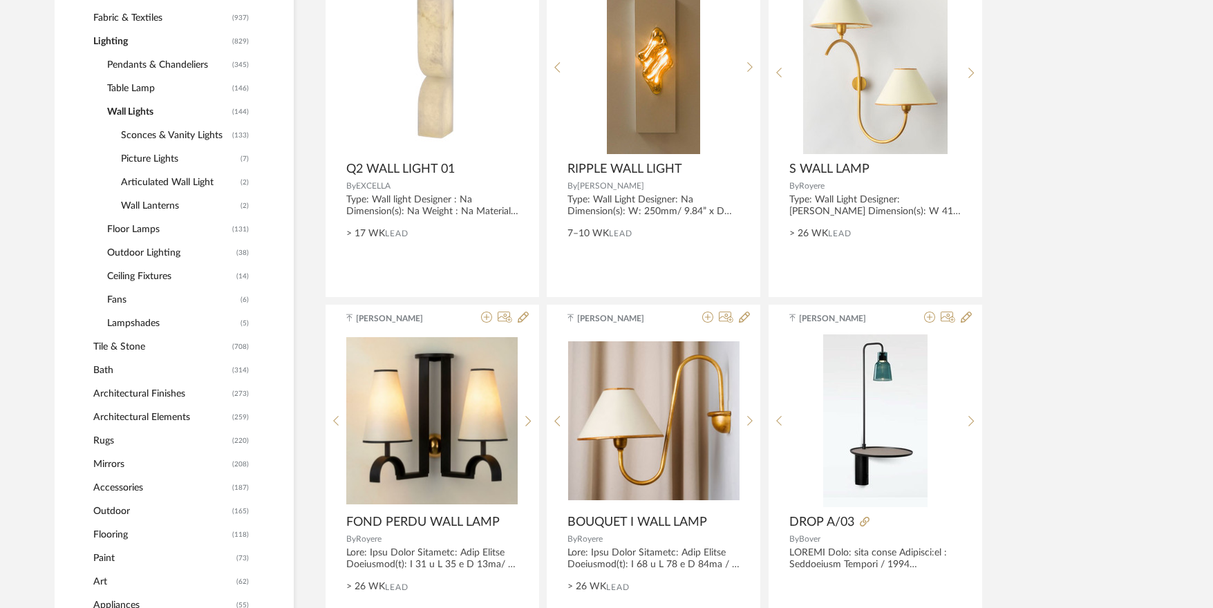
scroll to position [598, 0]
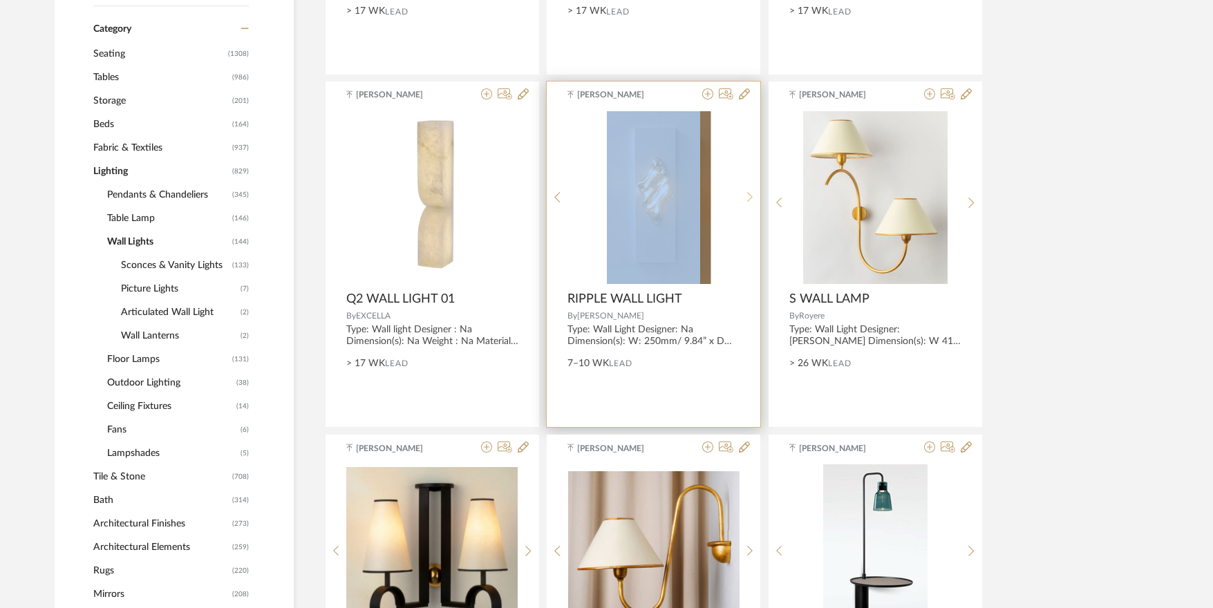
click at [740, 196] on div "DeMuro D...25 july..pdf DeMuro D...25 july..pdf" at bounding box center [654, 197] width 214 height 173
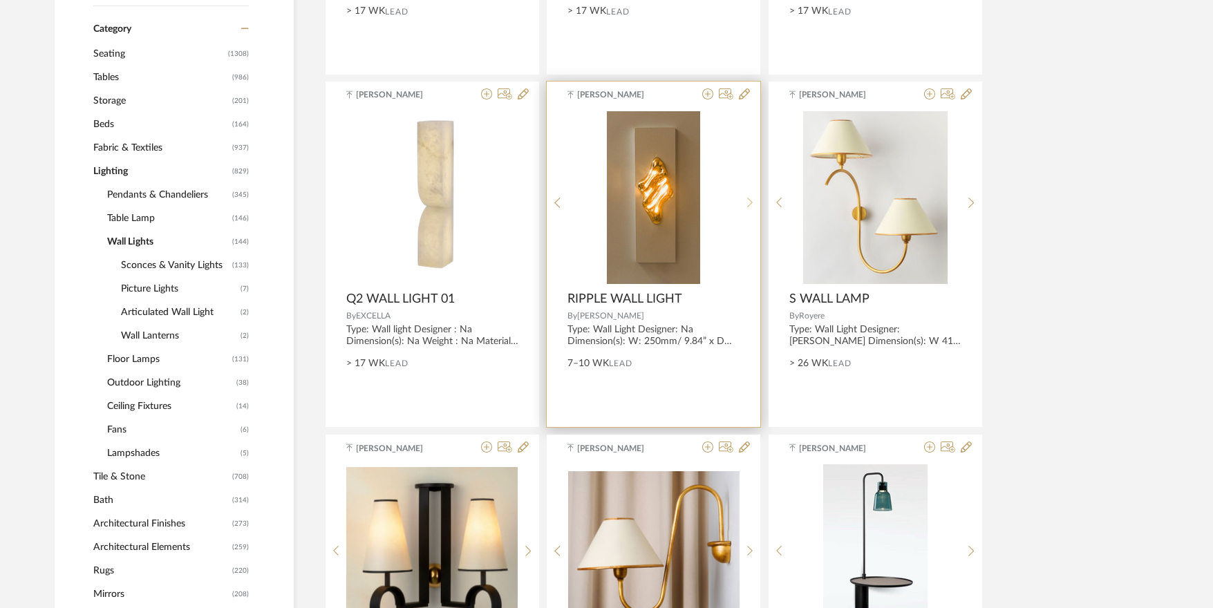
click at [747, 198] on icon at bounding box center [750, 203] width 6 height 12
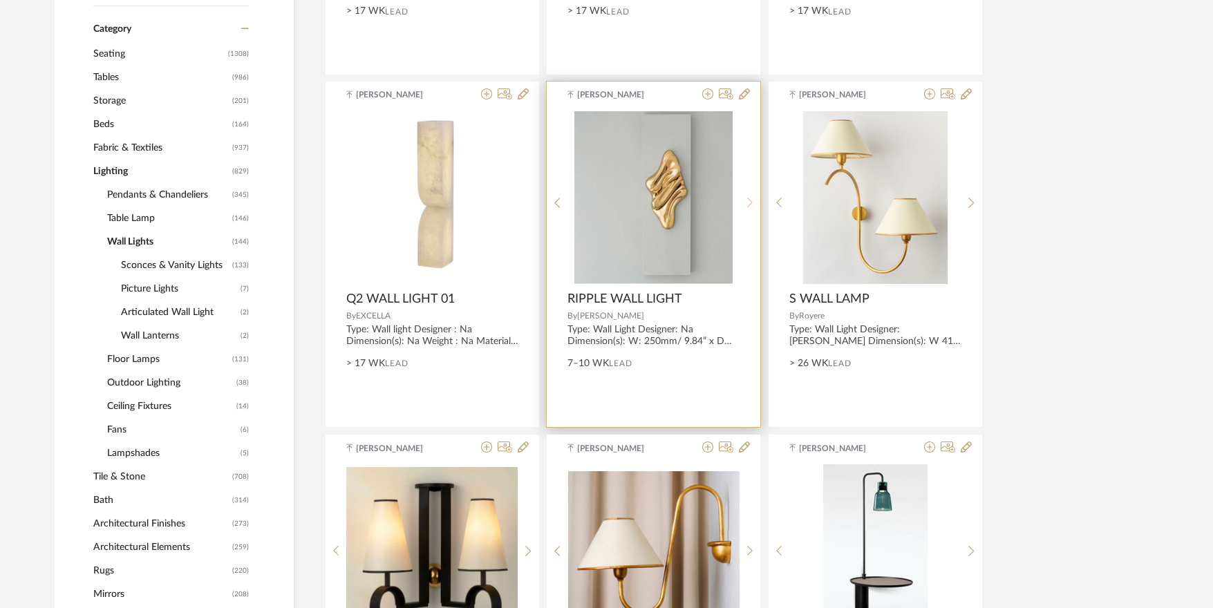
click at [749, 203] on icon at bounding box center [750, 203] width 6 height 12
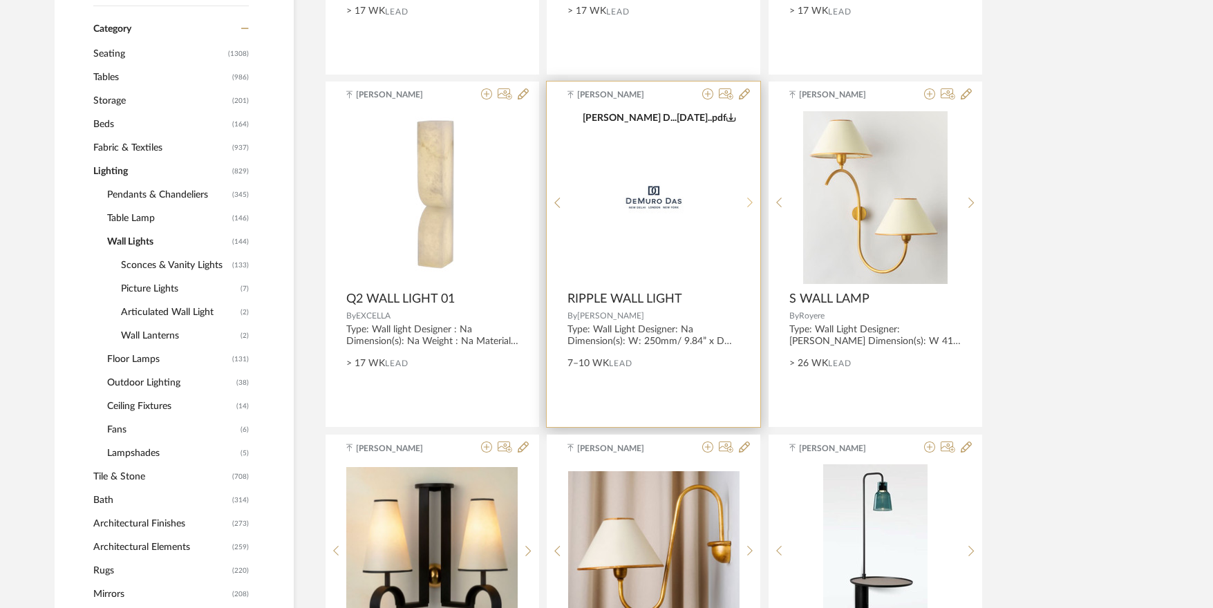
click at [749, 203] on icon at bounding box center [750, 203] width 6 height 12
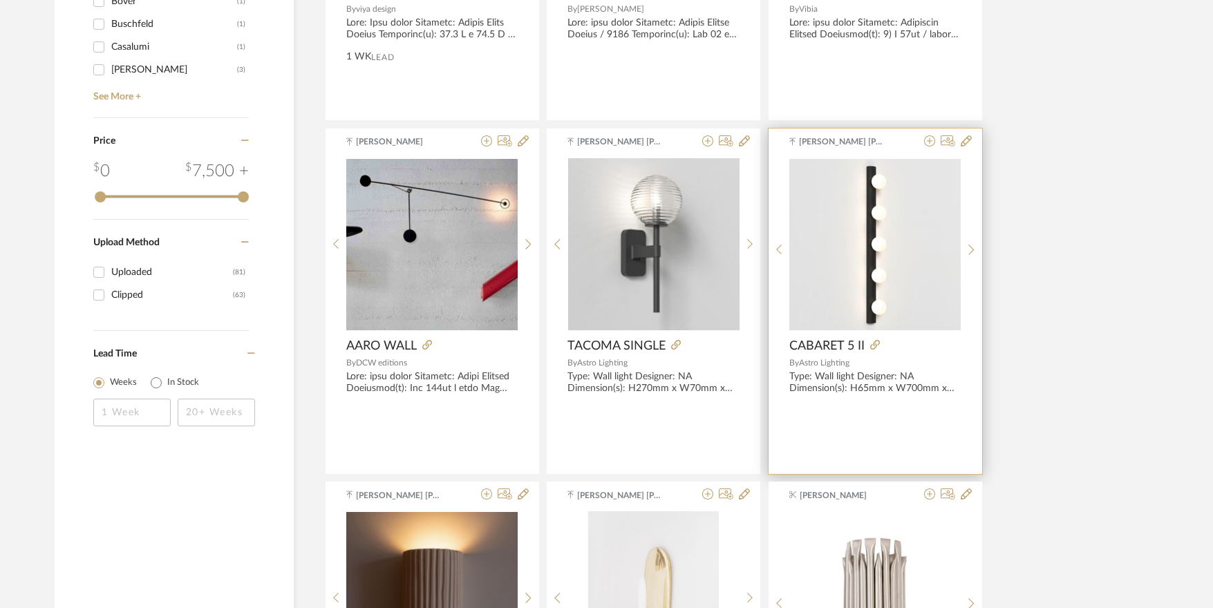
scroll to position [1980, 0]
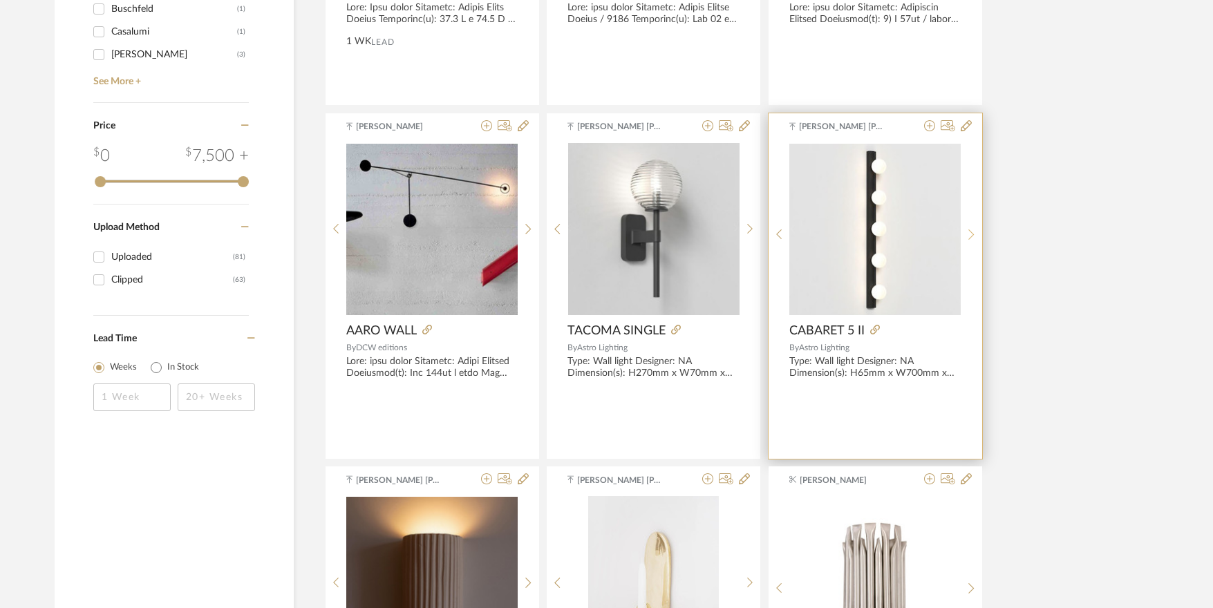
click at [976, 234] on sr-next-btn at bounding box center [971, 235] width 21 height 12
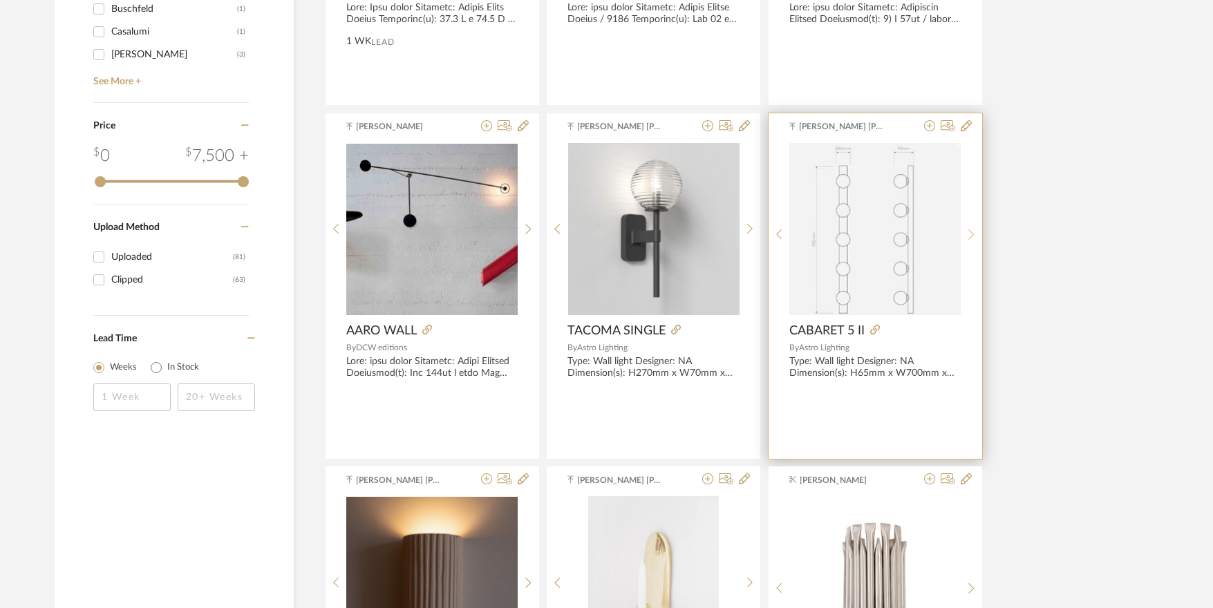
click at [976, 234] on sr-next-btn at bounding box center [971, 235] width 21 height 12
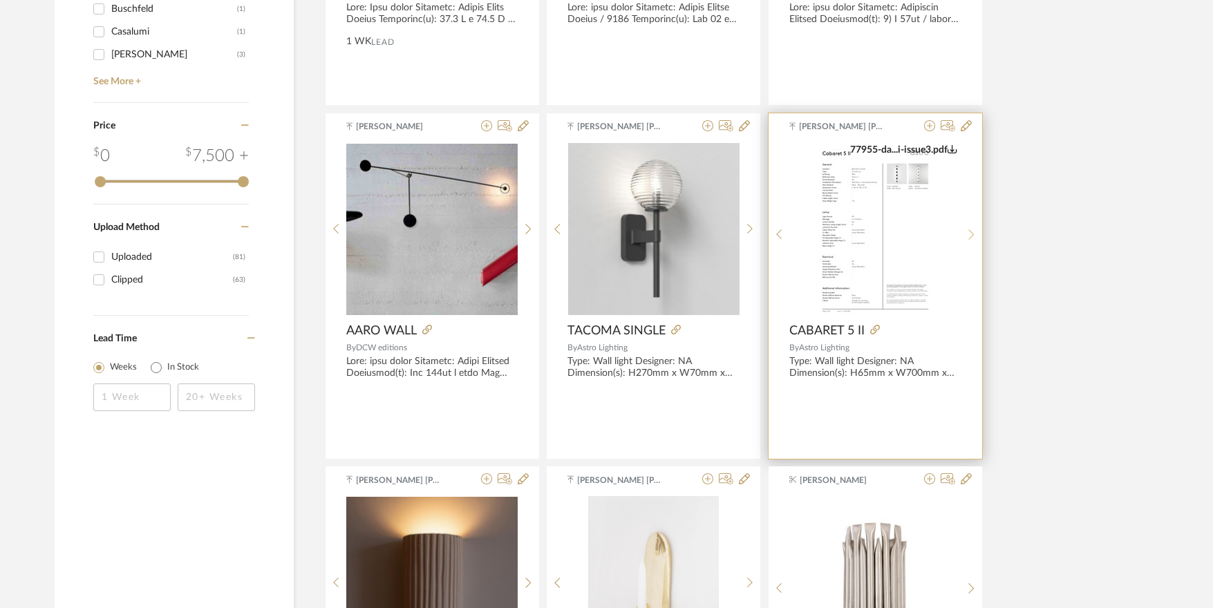
click at [976, 234] on sr-next-btn at bounding box center [971, 235] width 21 height 12
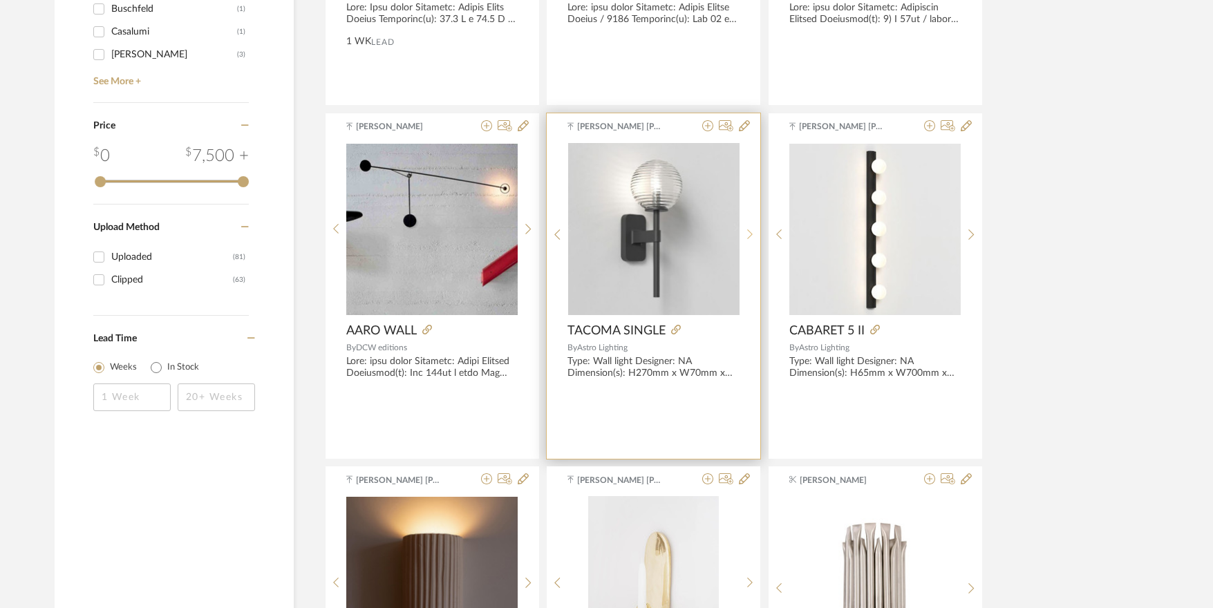
click at [750, 232] on icon at bounding box center [750, 235] width 6 height 12
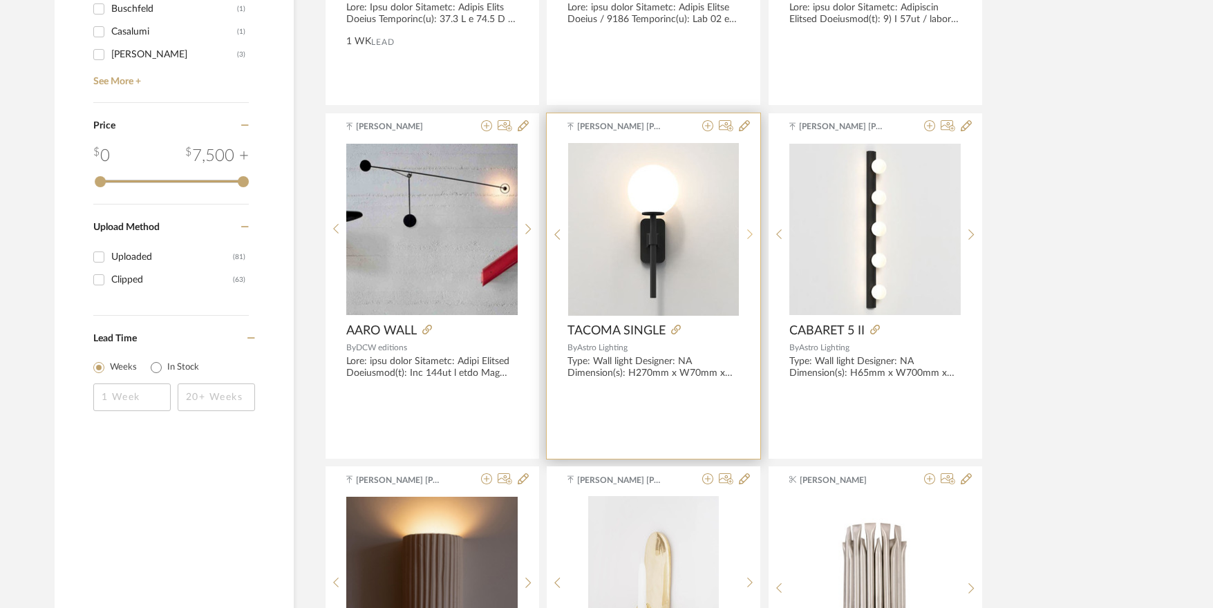
click at [750, 232] on icon at bounding box center [750, 235] width 6 height 12
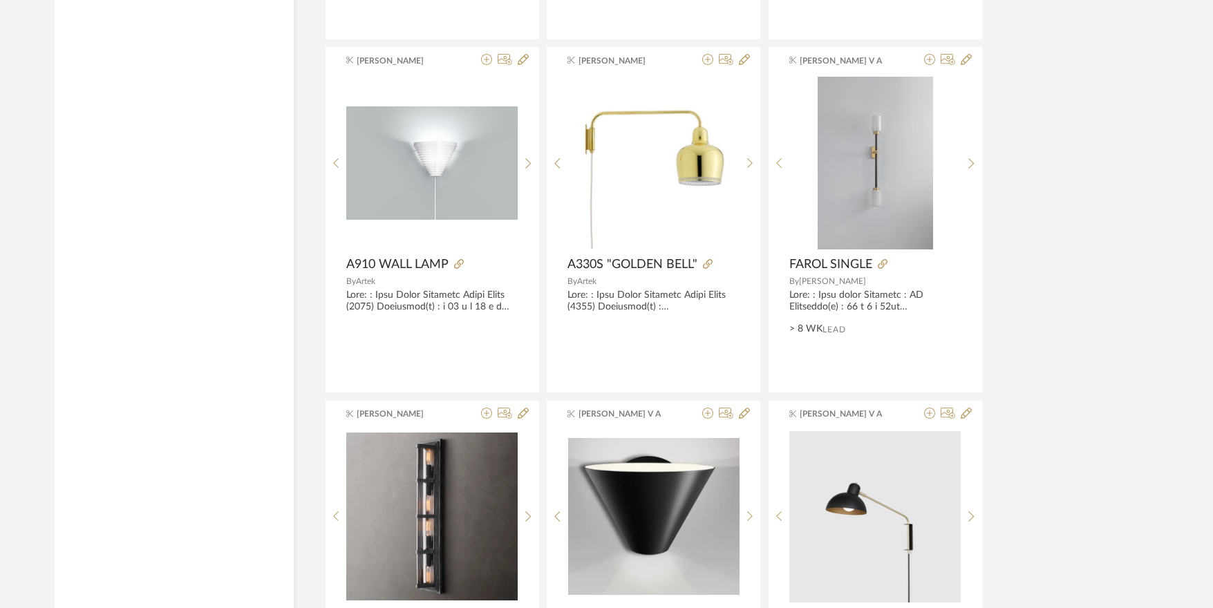
scroll to position [11657, 0]
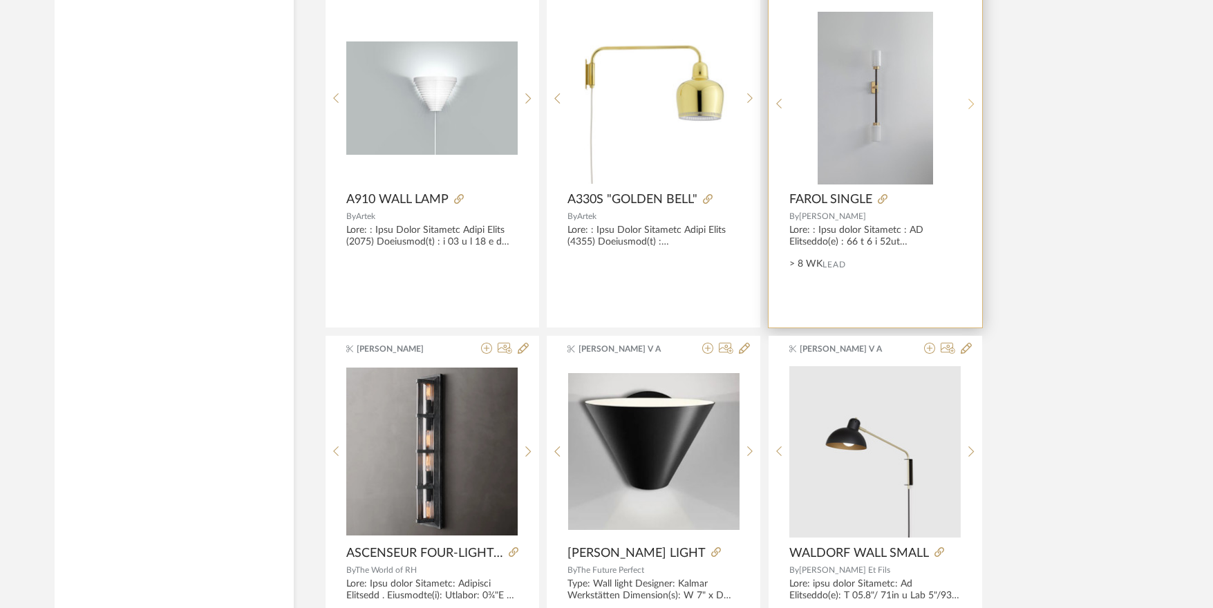
click at [971, 94] on div at bounding box center [971, 104] width 21 height 184
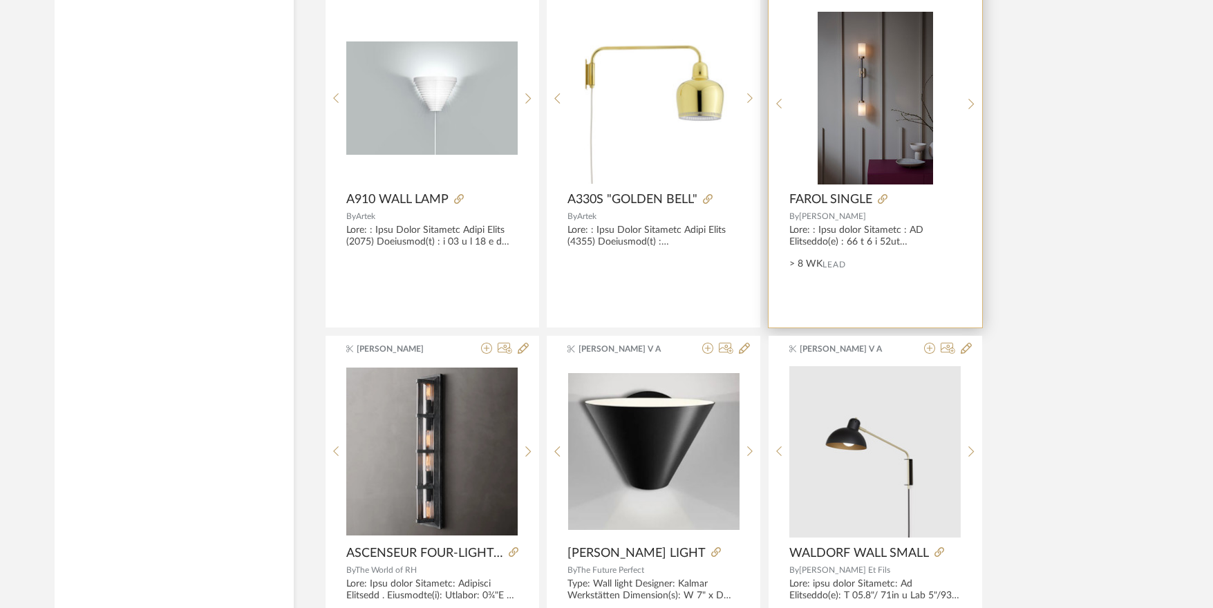
click at [902, 100] on img "1" at bounding box center [875, 98] width 115 height 173
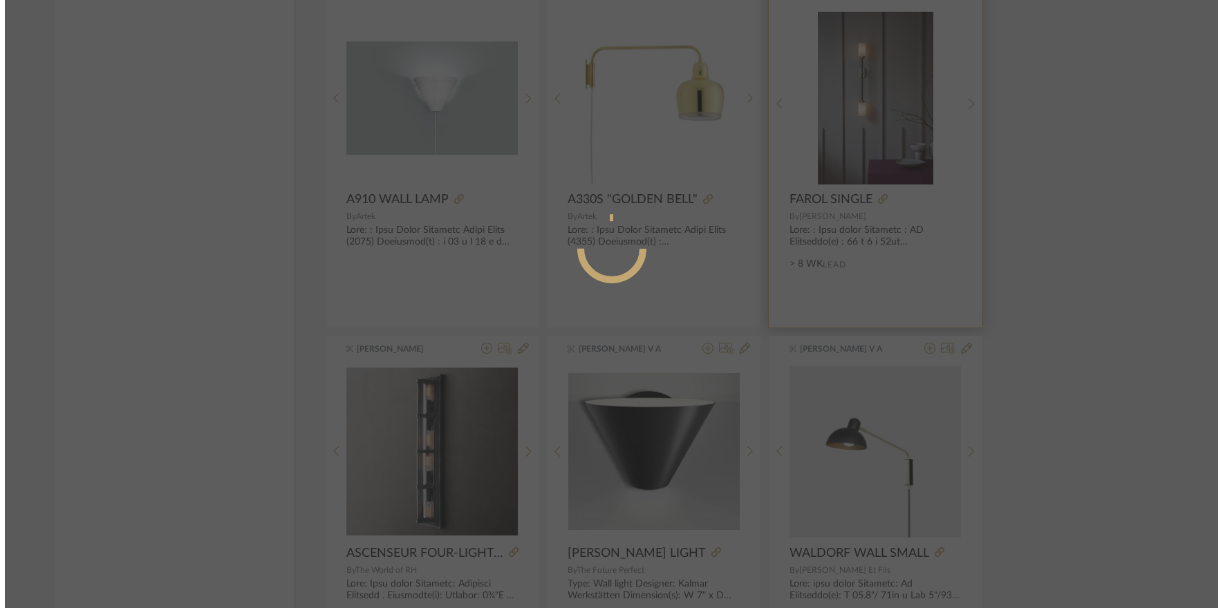
scroll to position [0, 0]
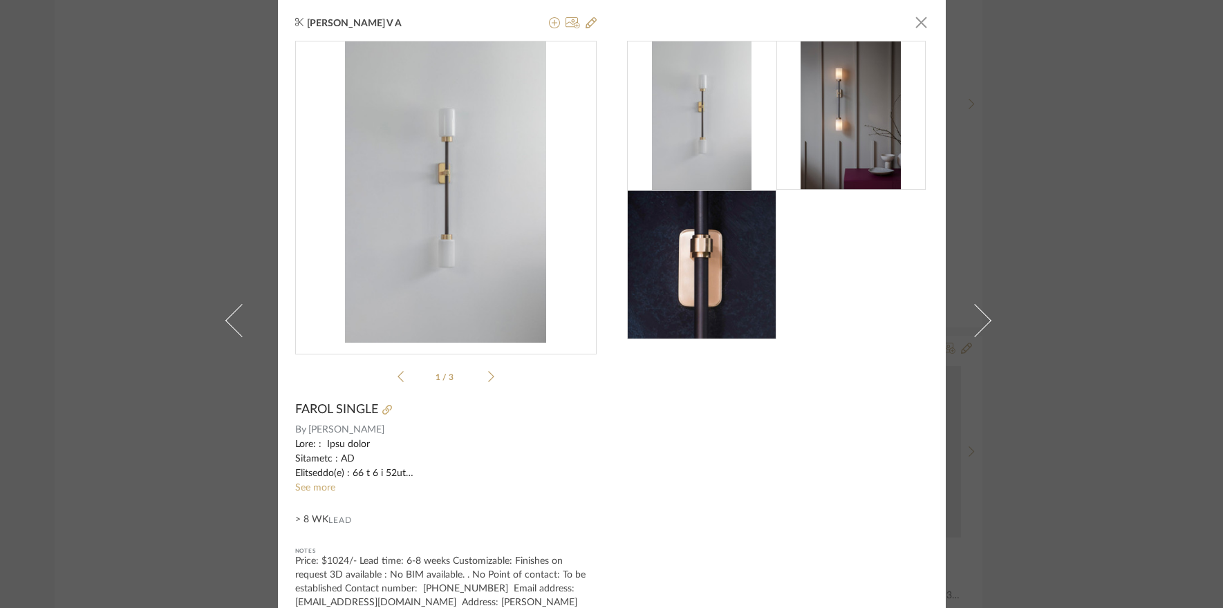
click at [490, 377] on div "1 / 3" at bounding box center [445, 215] width 301 height 348
click at [488, 380] on icon at bounding box center [491, 376] width 6 height 12
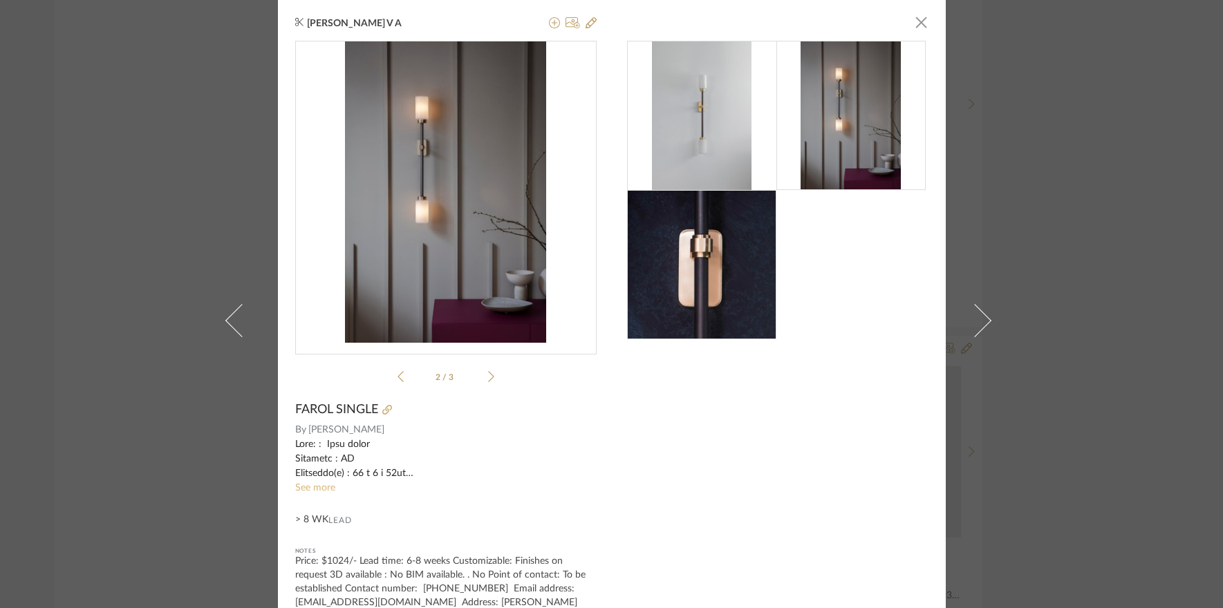
click at [325, 491] on link "See more" at bounding box center [315, 488] width 40 height 10
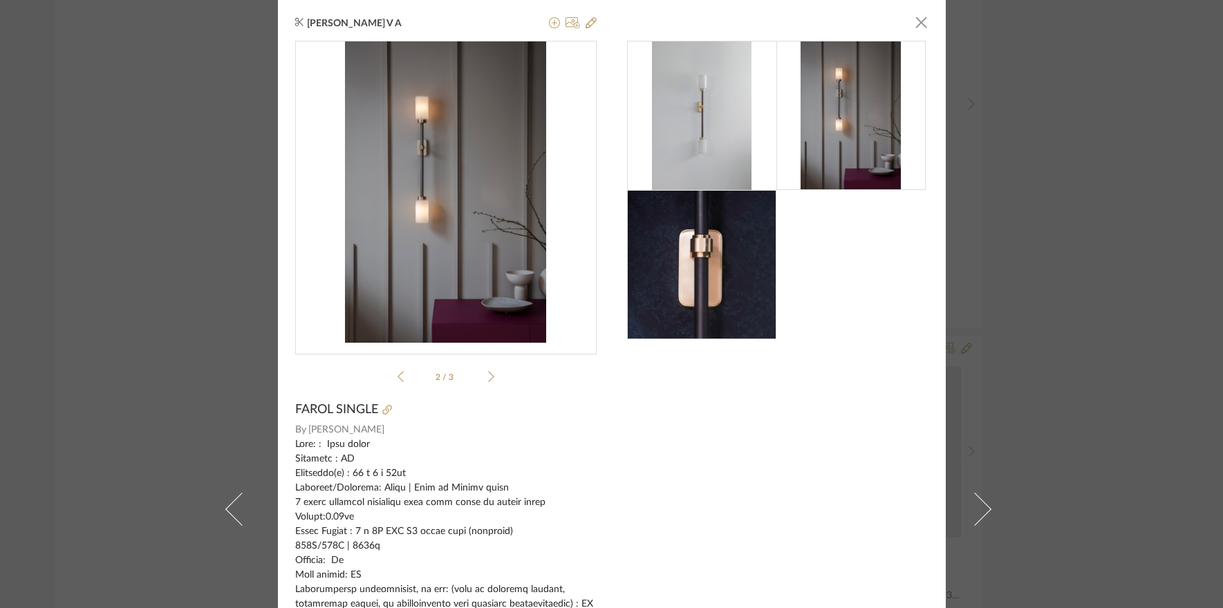
click at [1167, 290] on div "Yuvaraj V A × 2 / 3 FAROL SINGLE By BERT FRANK See less > 8 WK Lead Notes Price…" at bounding box center [611, 304] width 1223 height 608
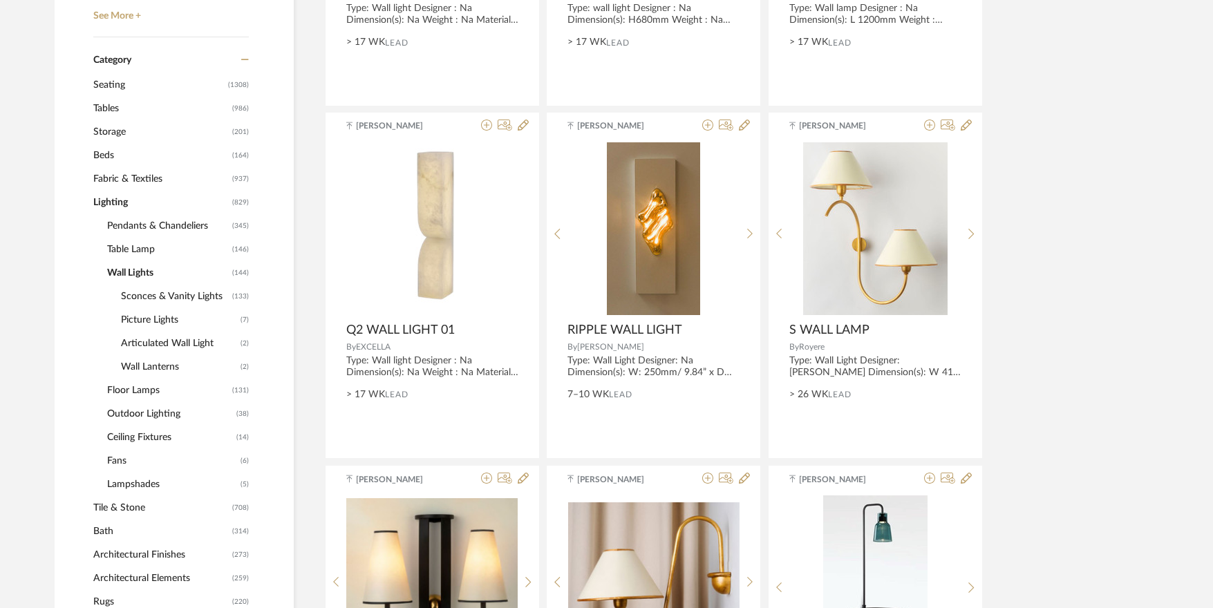
scroll to position [563, 0]
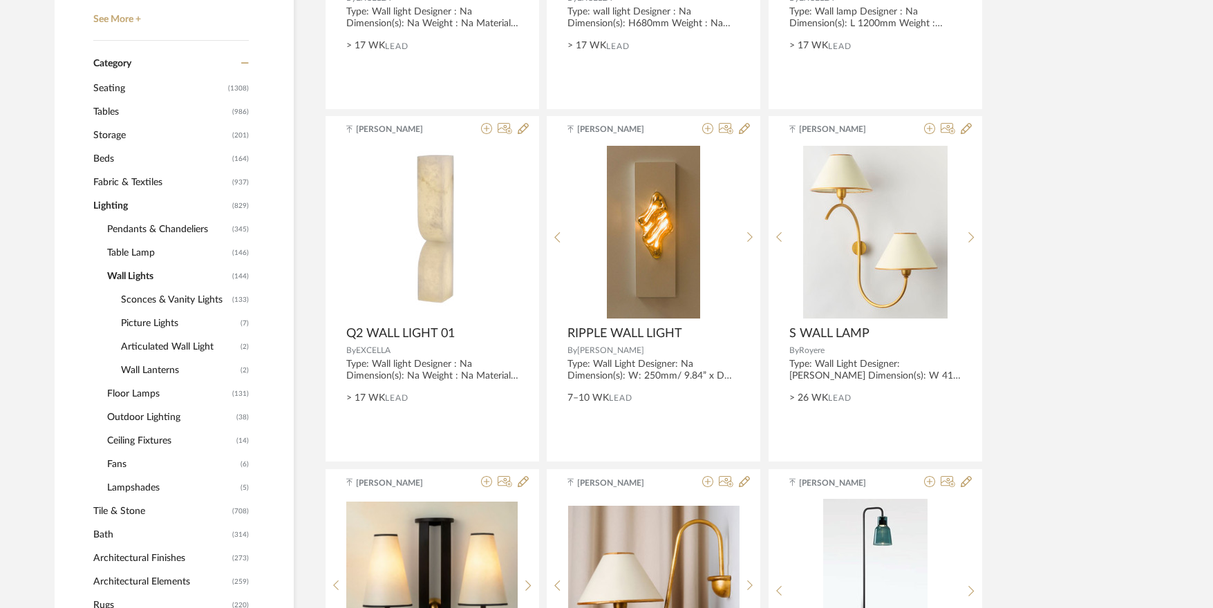
click at [138, 229] on span "Pendants & Chandeliers" at bounding box center [168, 230] width 122 height 24
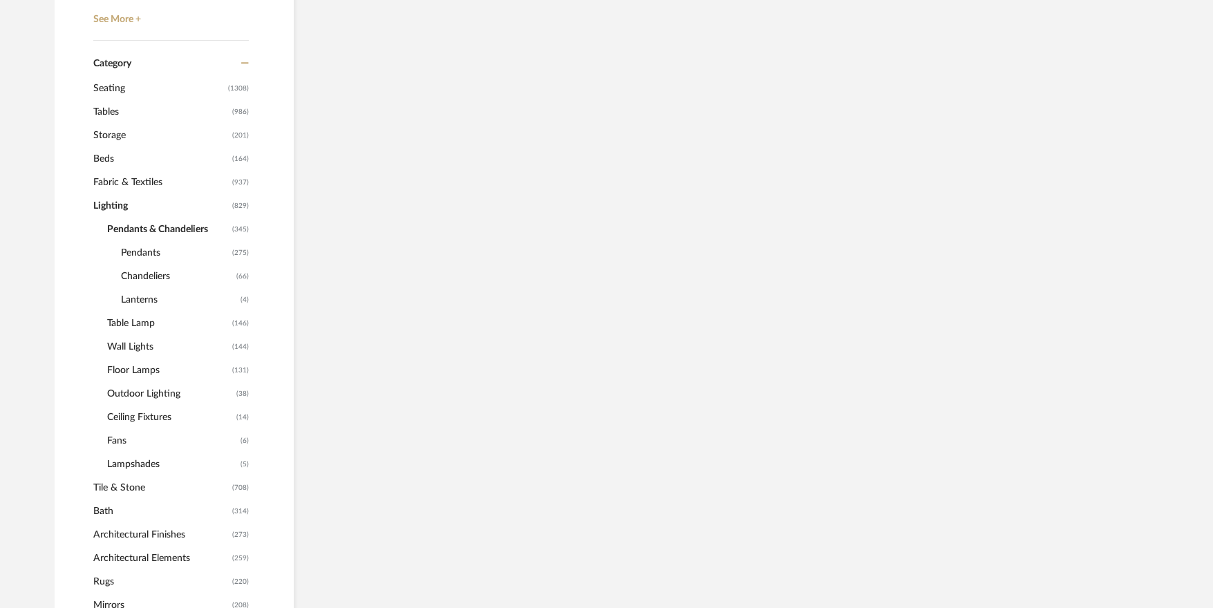
click at [142, 259] on span "Pendants" at bounding box center [175, 253] width 108 height 24
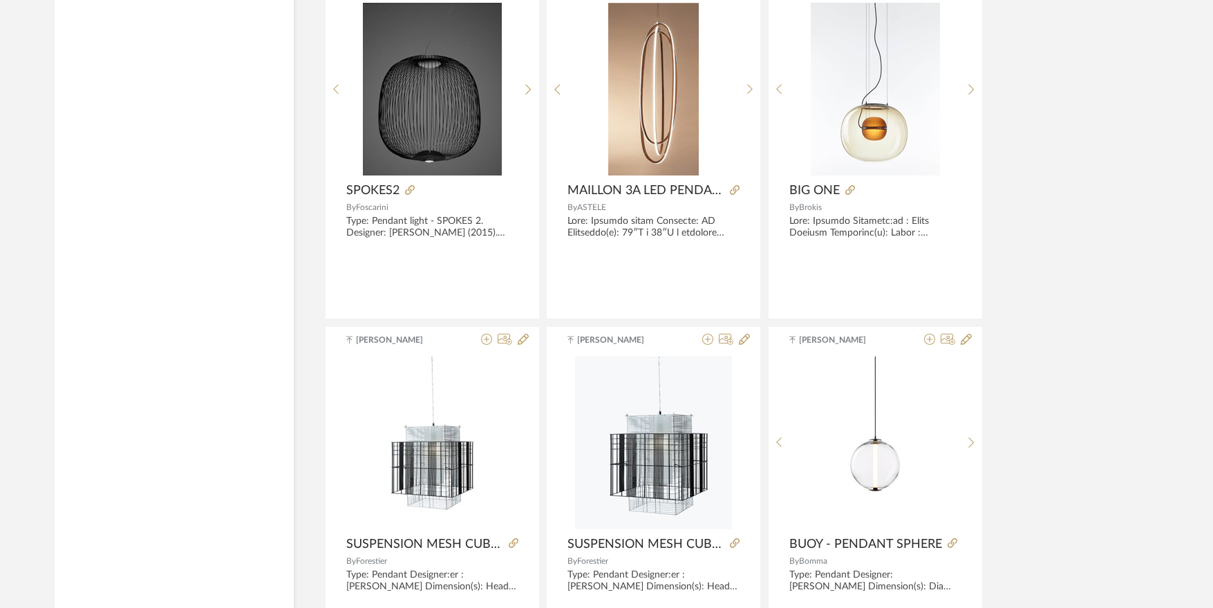
scroll to position [4100, 0]
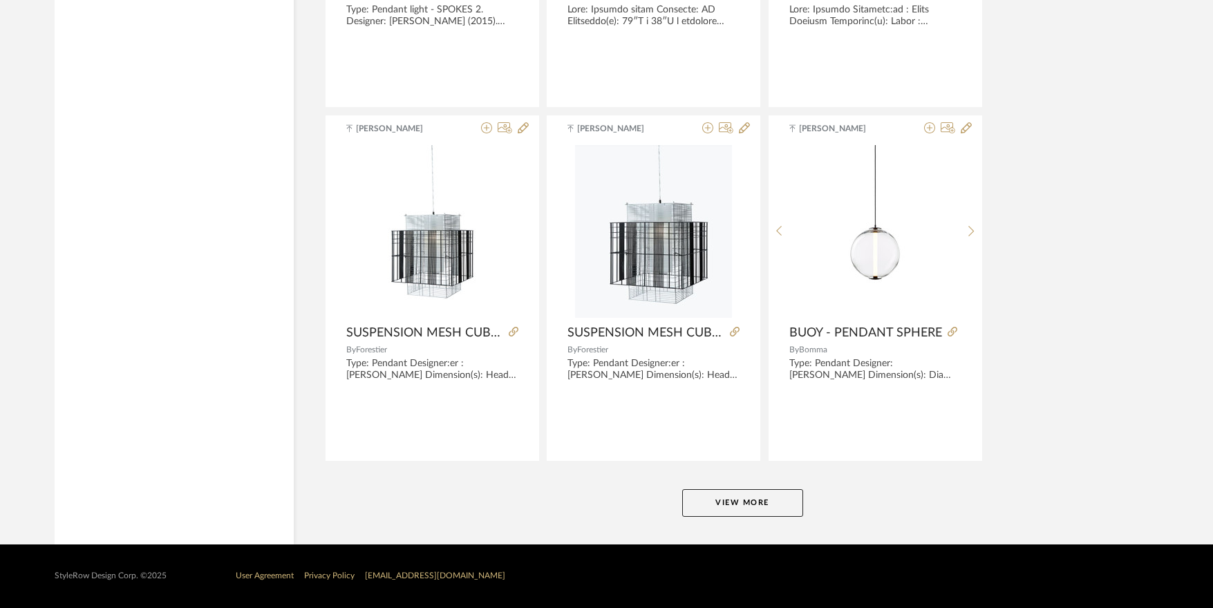
click at [769, 513] on button "View More" at bounding box center [742, 503] width 121 height 28
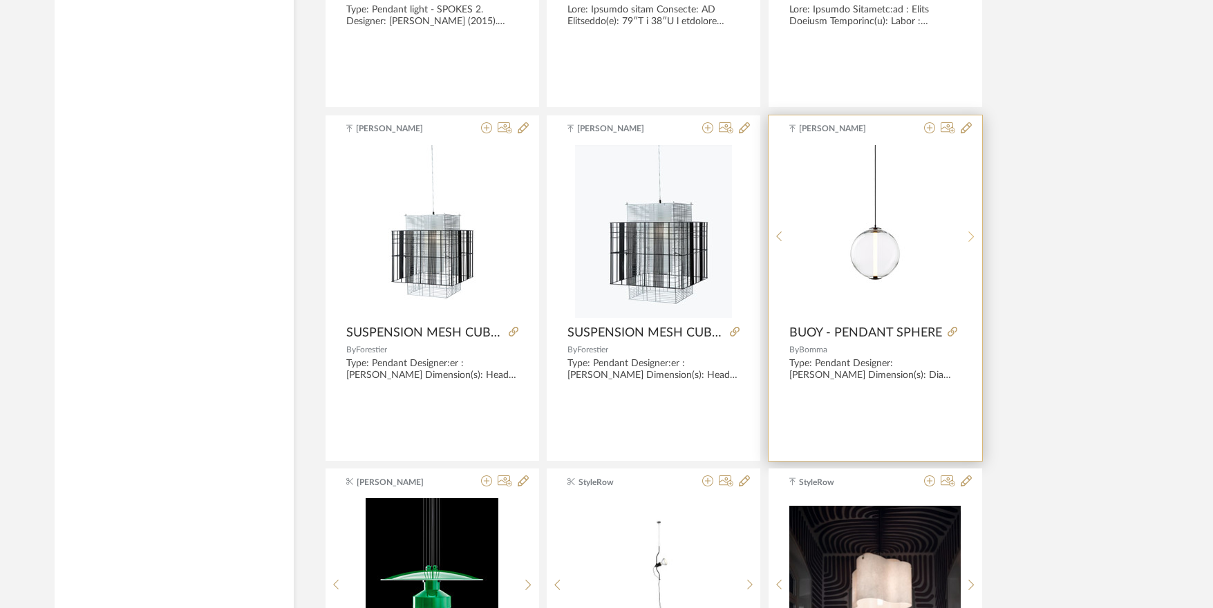
click at [973, 232] on icon at bounding box center [971, 237] width 6 height 10
click at [973, 232] on icon at bounding box center [971, 237] width 6 height 12
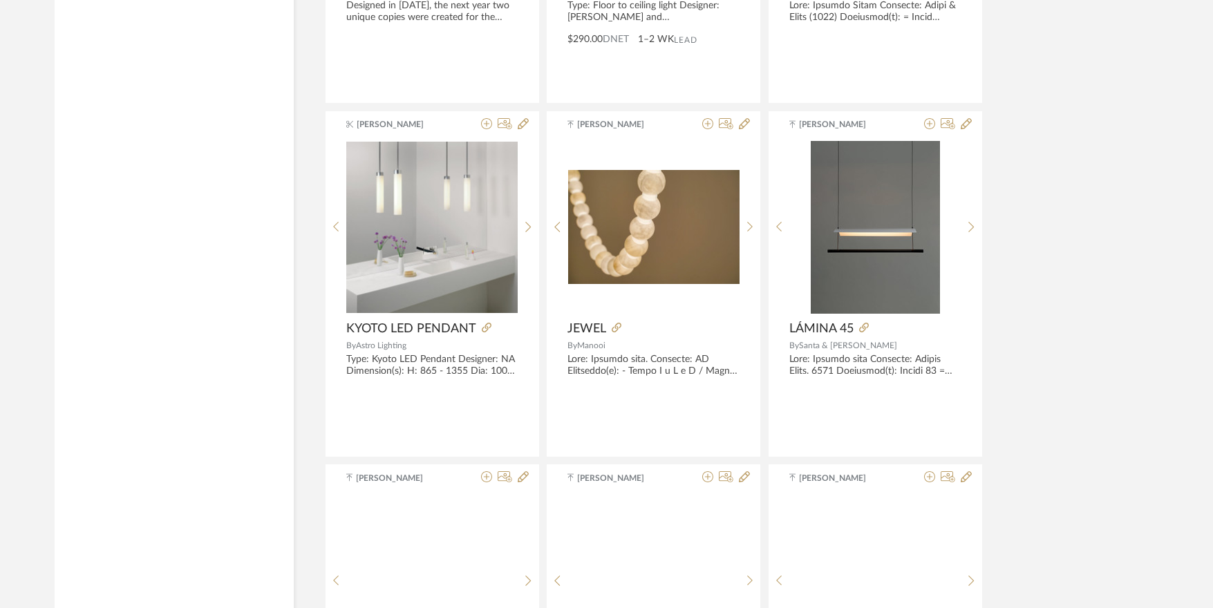
scroll to position [4860, 0]
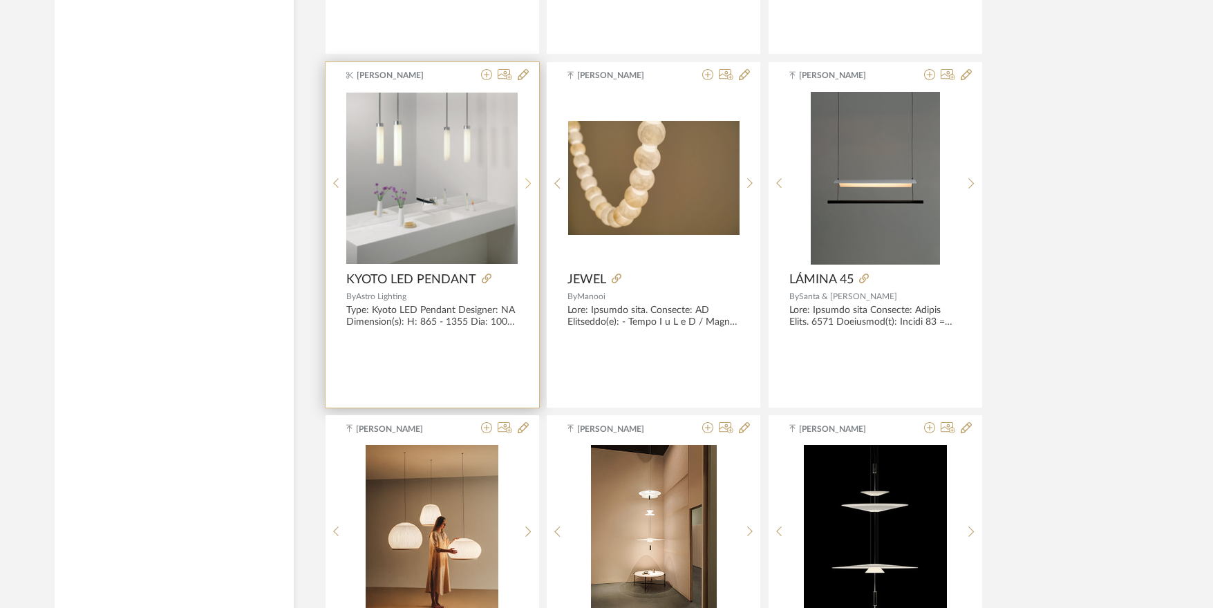
click at [526, 180] on icon at bounding box center [528, 184] width 6 height 12
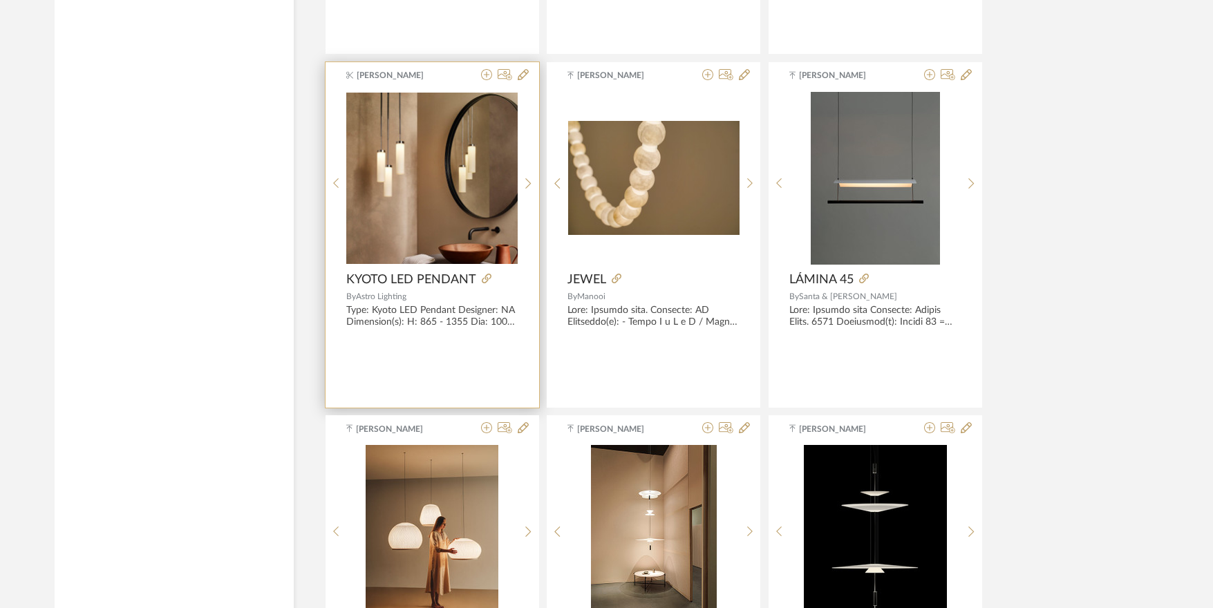
click at [439, 194] on img "1" at bounding box center [431, 178] width 171 height 171
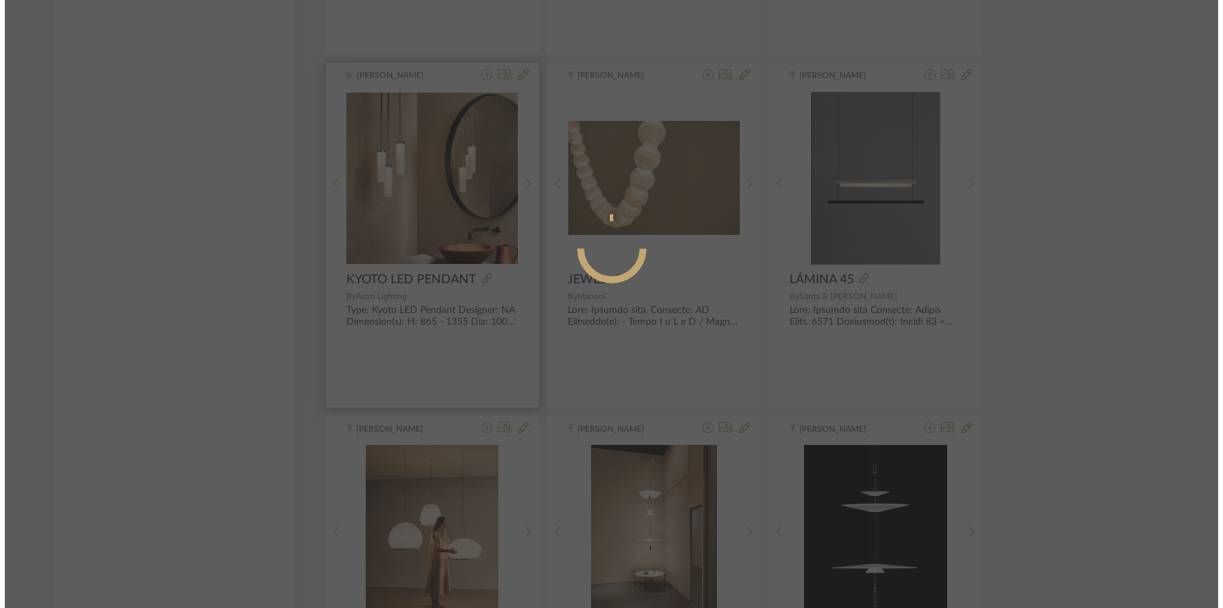
scroll to position [0, 0]
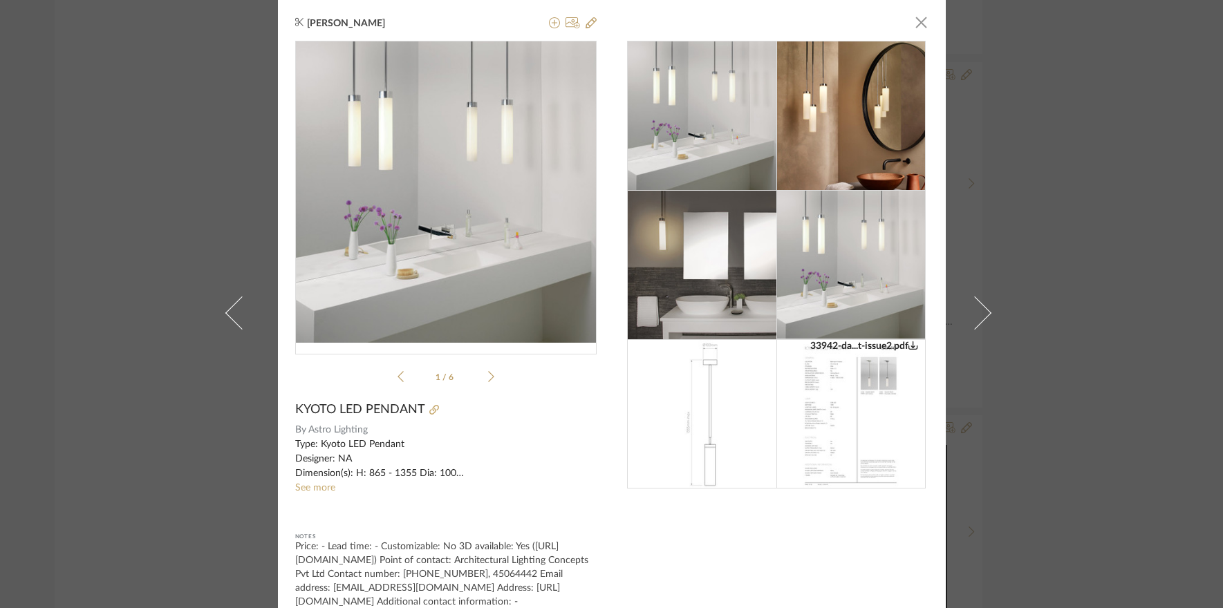
click at [855, 113] on img at bounding box center [850, 115] width 149 height 149
click at [488, 377] on icon at bounding box center [491, 376] width 6 height 12
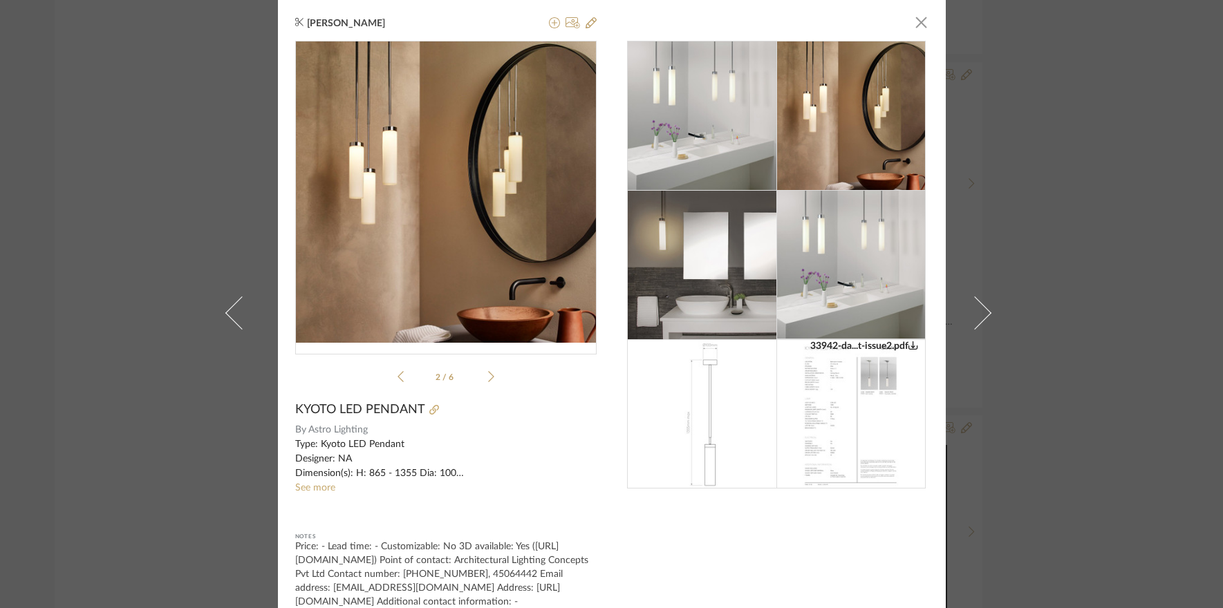
click at [317, 484] on link "See more" at bounding box center [315, 488] width 40 height 10
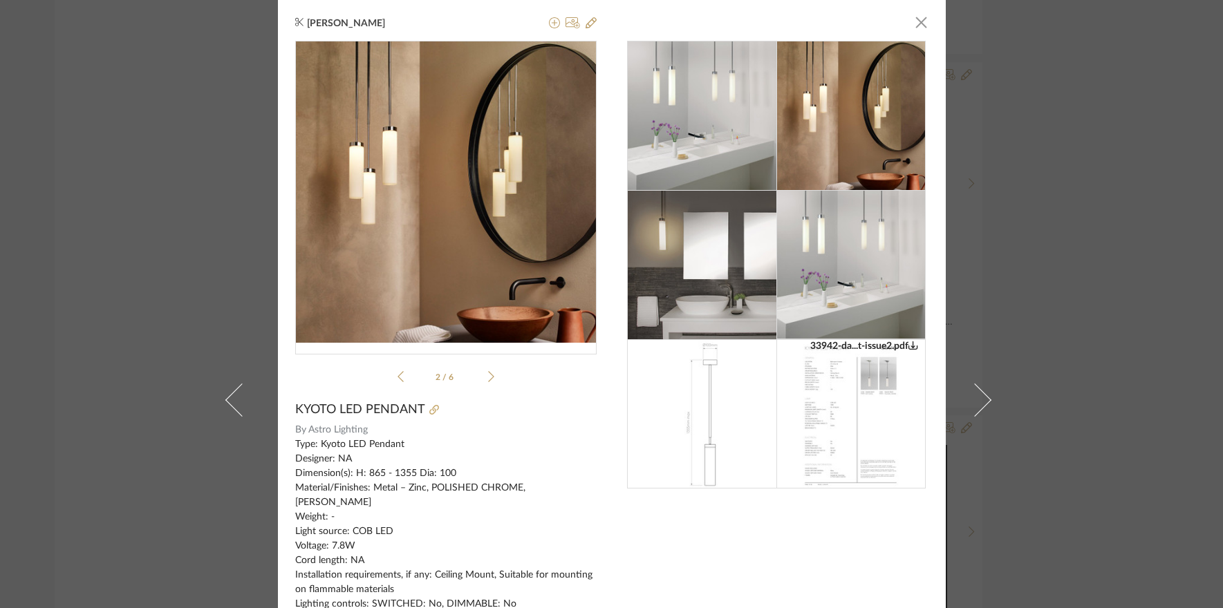
click at [1154, 259] on div "Nishi Shah × 33942-da...t-issue2.pdf 33942-da...t-issue2.pdf 2 / 6 KYOTO LED PE…" at bounding box center [611, 304] width 1223 height 608
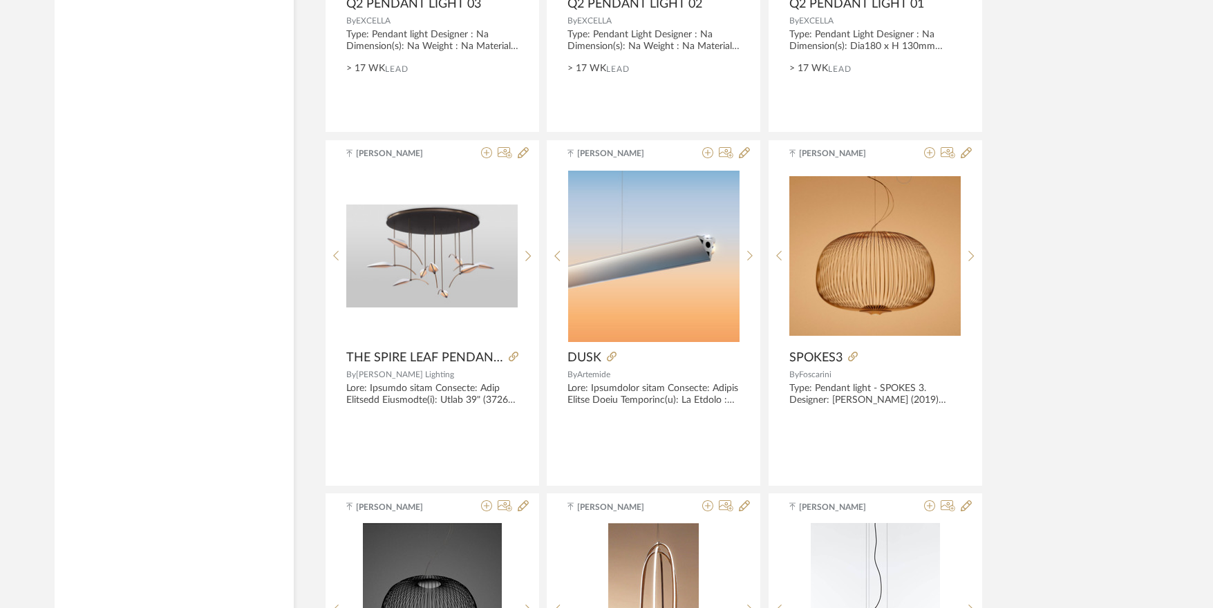
scroll to position [3408, 0]
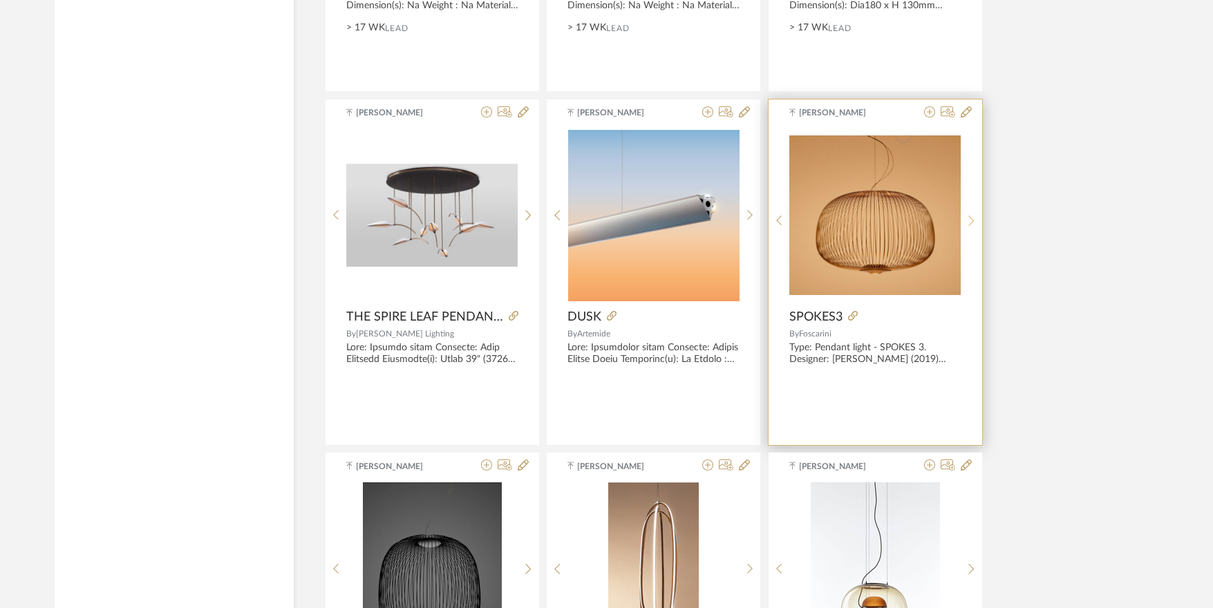
click at [968, 225] on sr-next-btn at bounding box center [971, 221] width 21 height 12
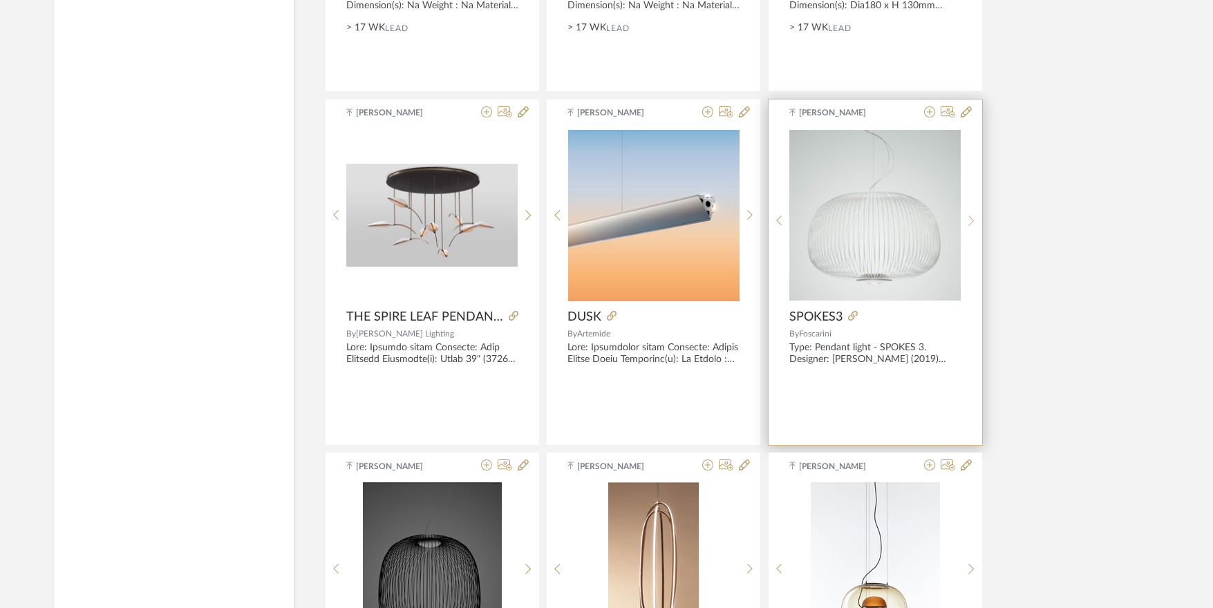
click at [968, 223] on sr-next-btn at bounding box center [971, 221] width 21 height 12
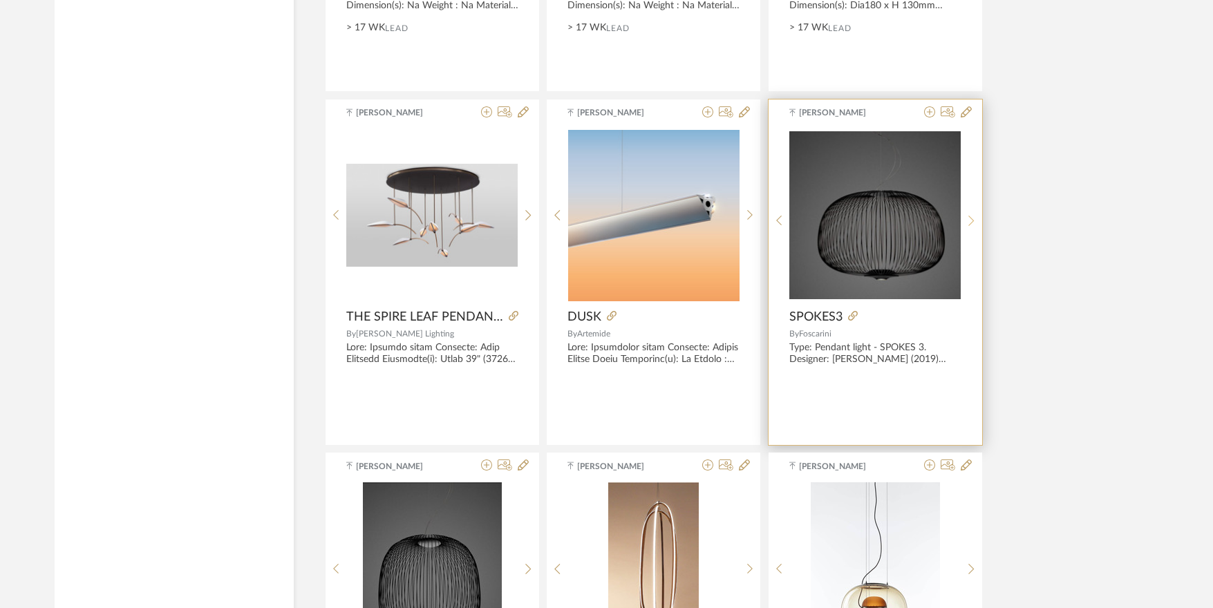
click at [968, 223] on sr-next-btn at bounding box center [971, 221] width 21 height 12
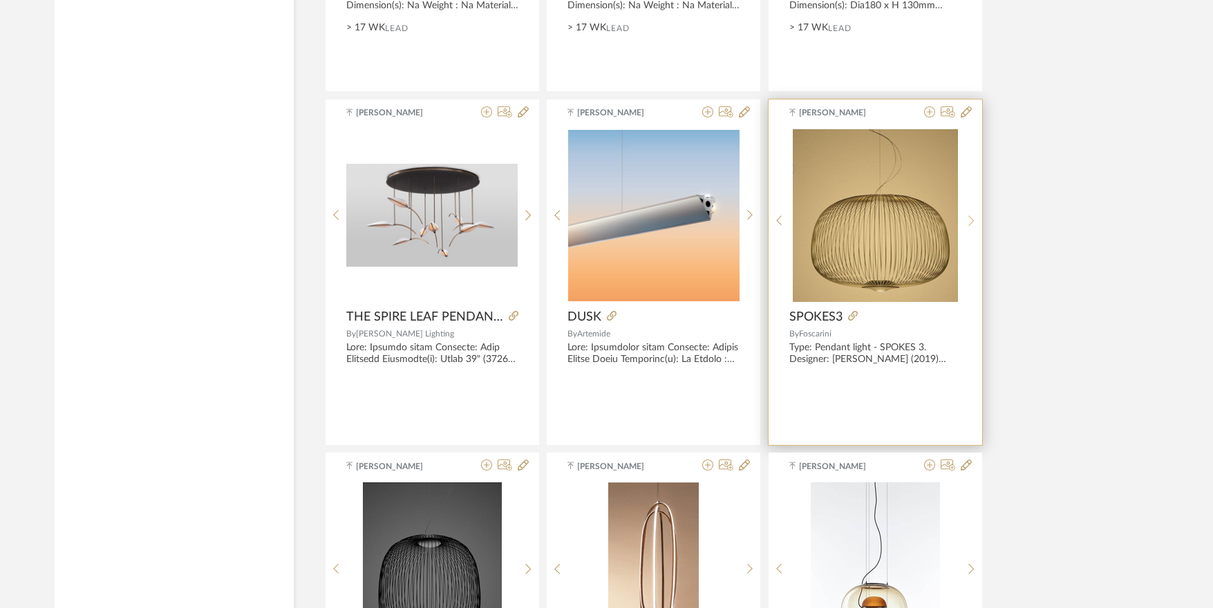
click at [968, 223] on sr-next-btn at bounding box center [971, 221] width 21 height 12
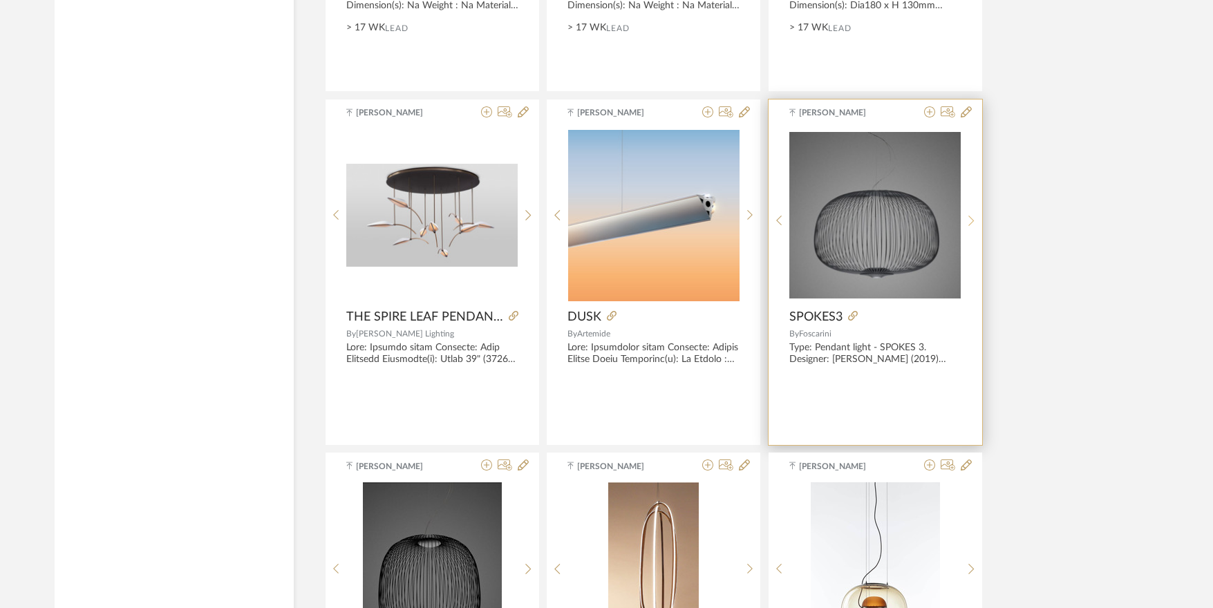
click at [968, 223] on sr-next-btn at bounding box center [971, 221] width 21 height 12
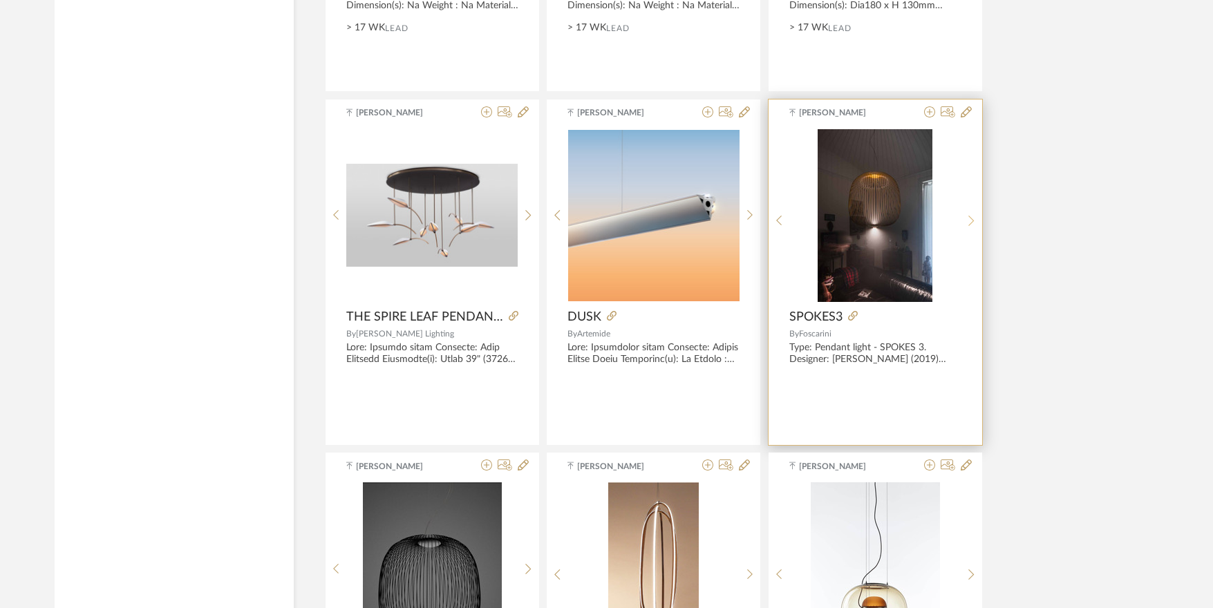
click at [972, 224] on icon at bounding box center [971, 221] width 6 height 12
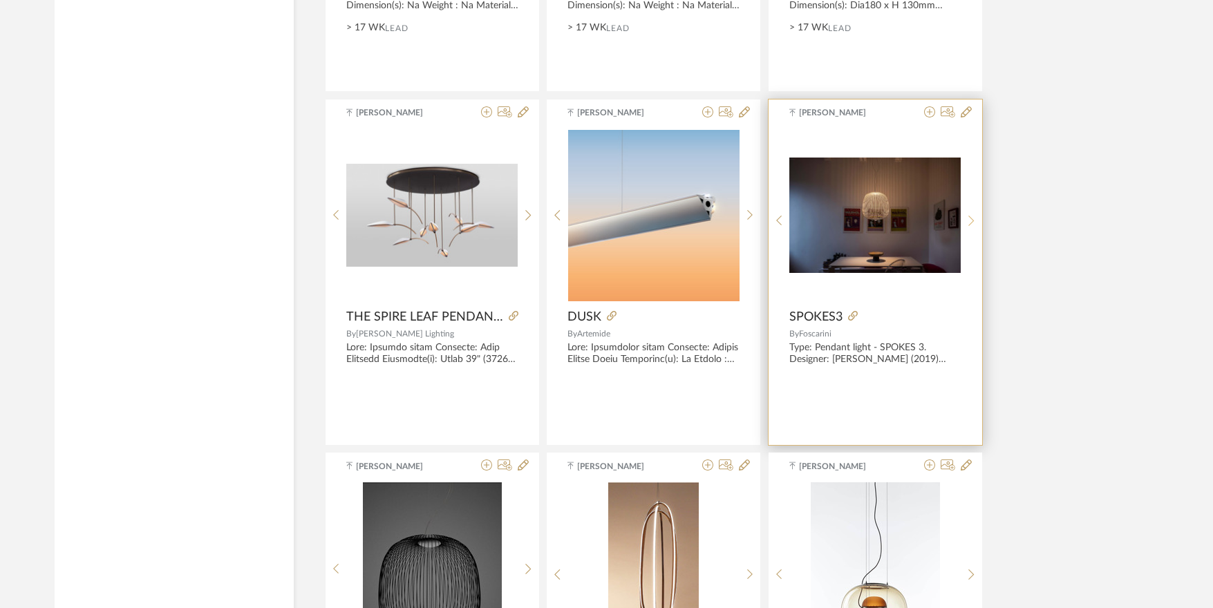
click at [972, 224] on icon at bounding box center [971, 221] width 6 height 12
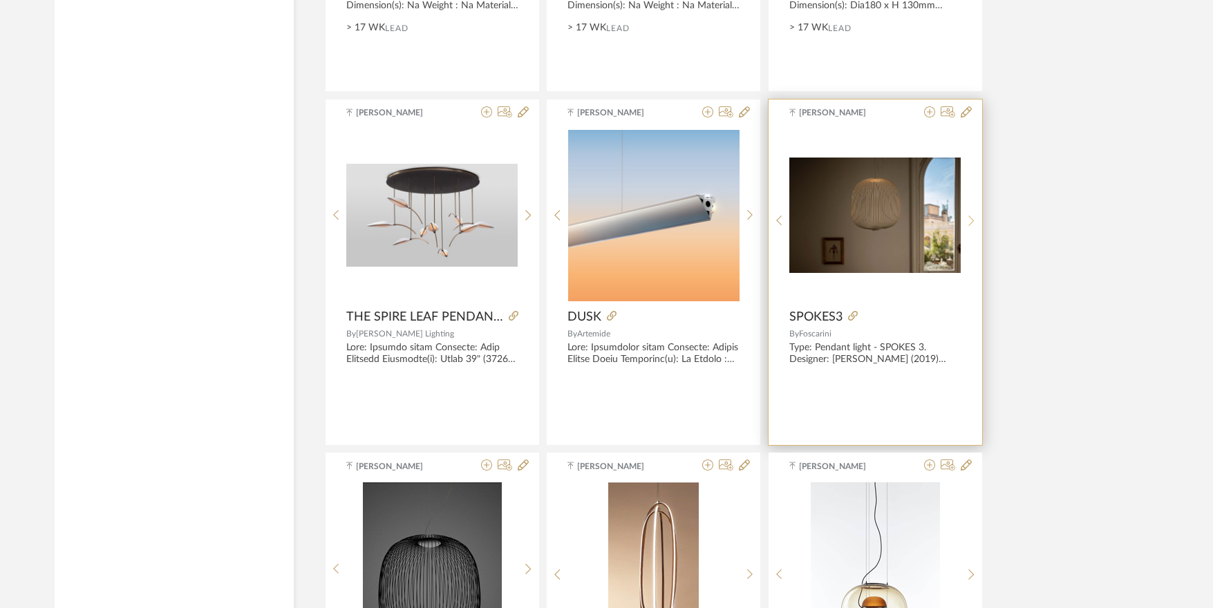
click at [972, 224] on icon at bounding box center [971, 221] width 6 height 12
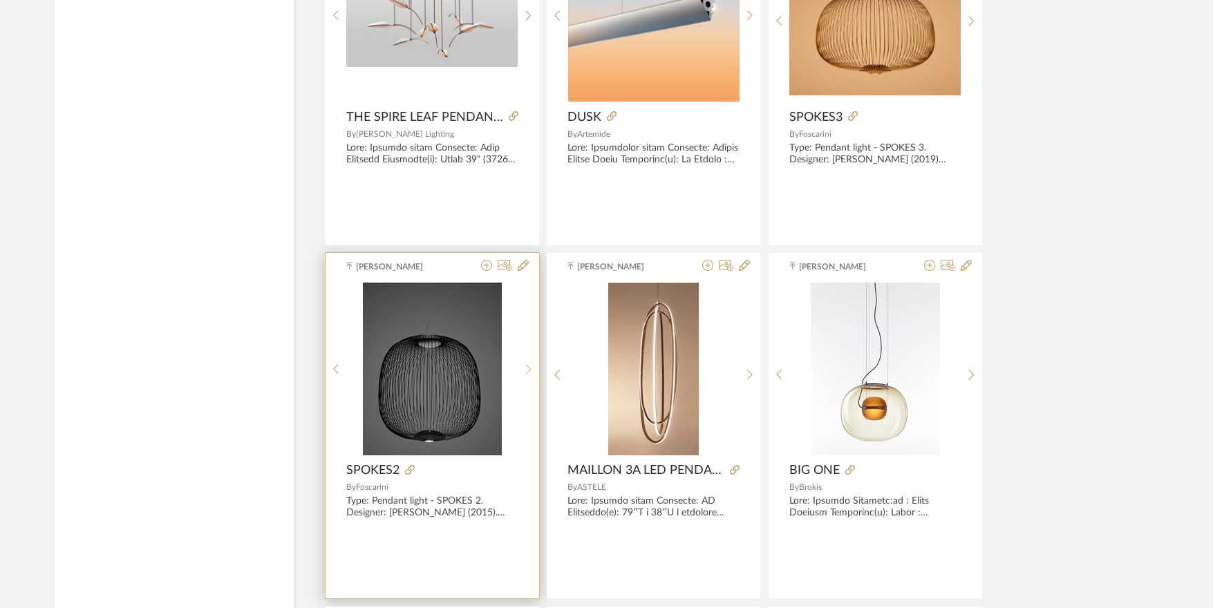
scroll to position [3616, 0]
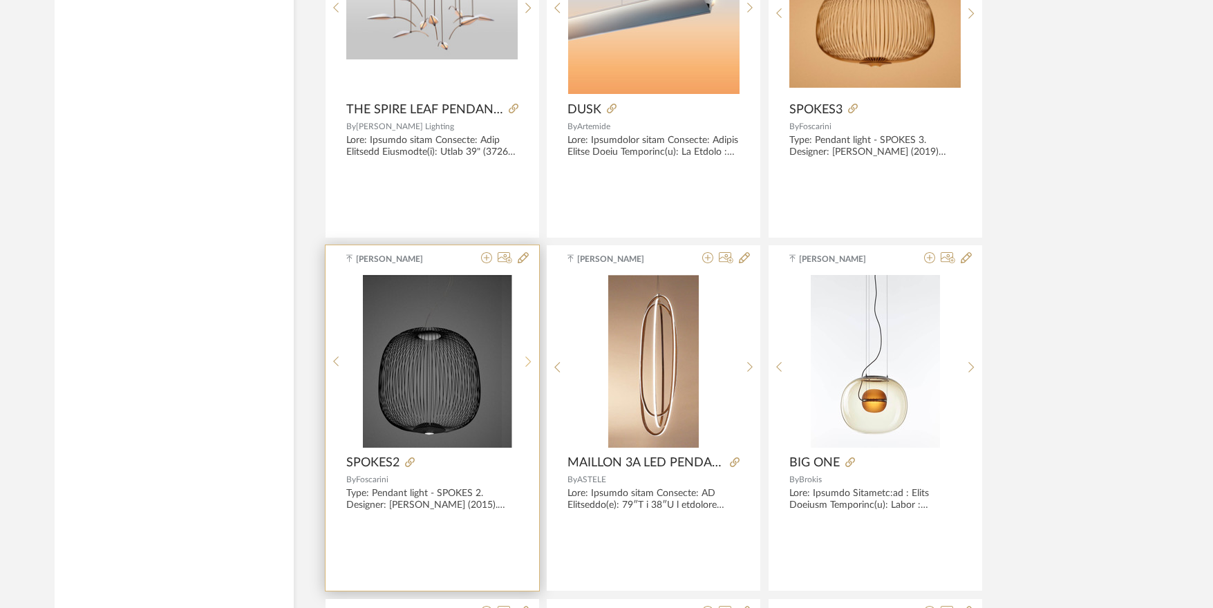
click at [529, 358] on div at bounding box center [528, 361] width 21 height 173
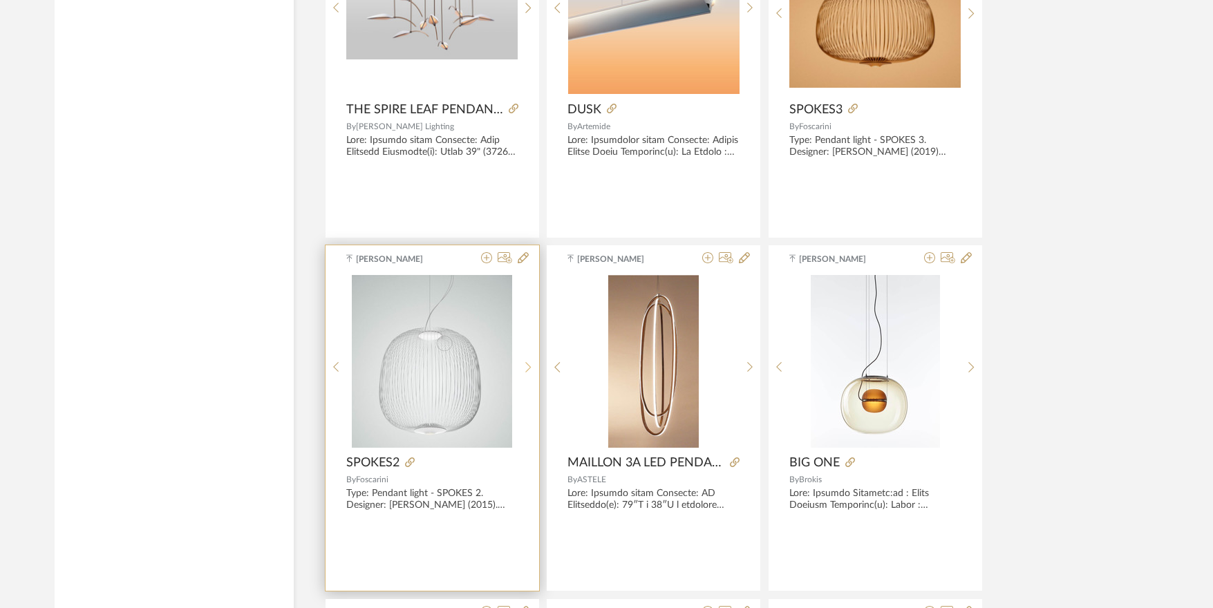
click at [529, 358] on div at bounding box center [528, 367] width 21 height 184
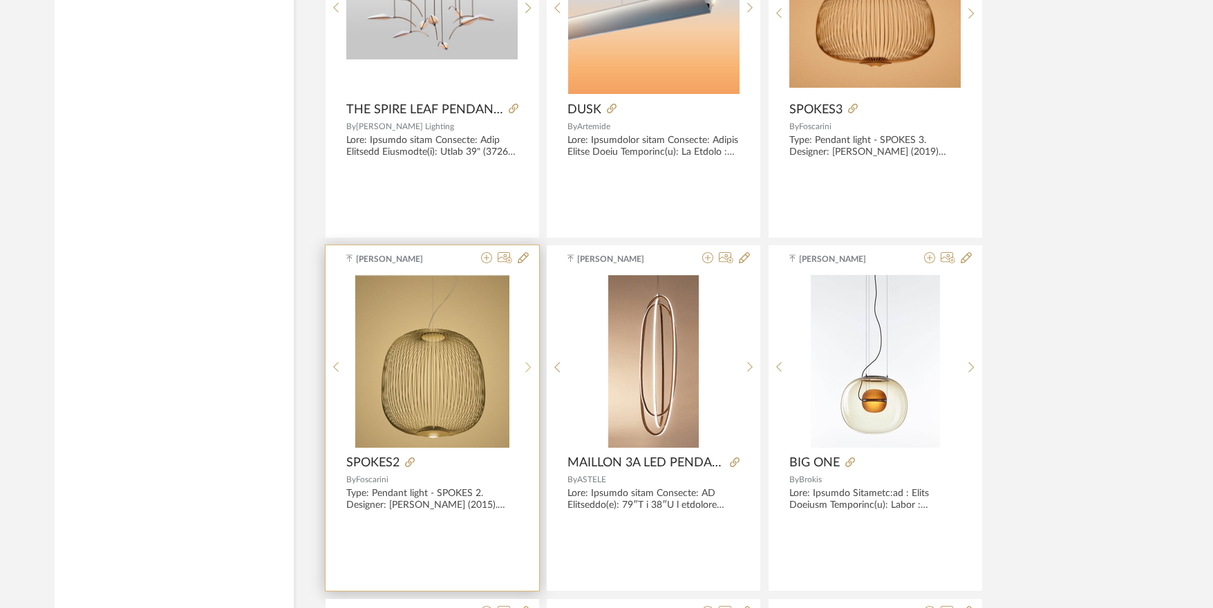
click at [529, 358] on div at bounding box center [528, 367] width 21 height 184
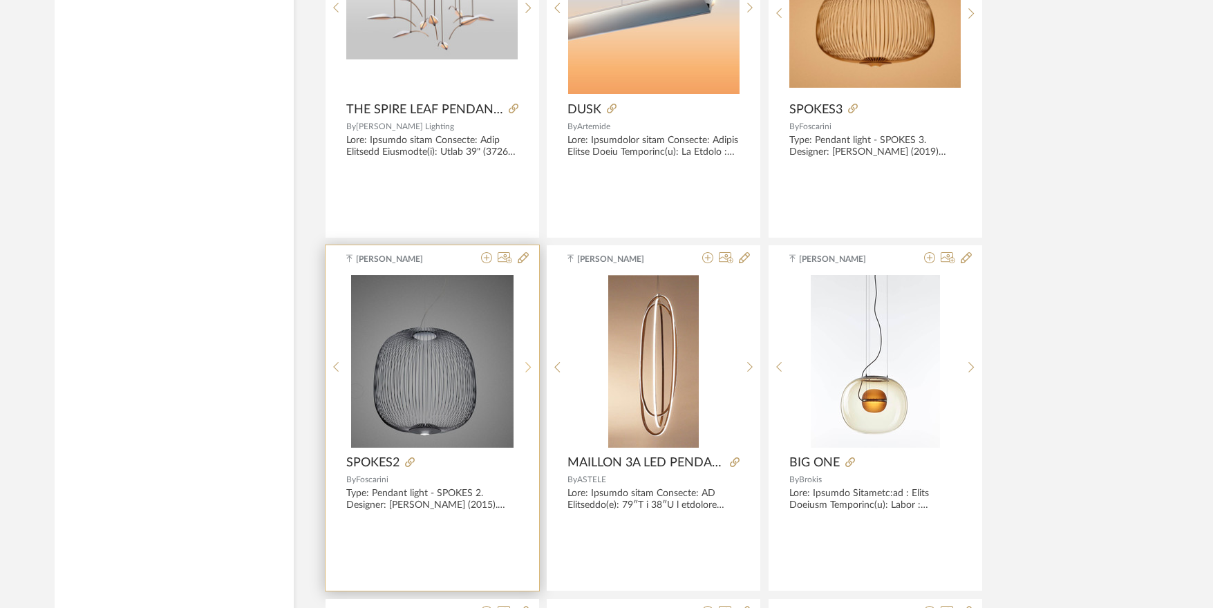
click at [529, 358] on div at bounding box center [528, 367] width 21 height 184
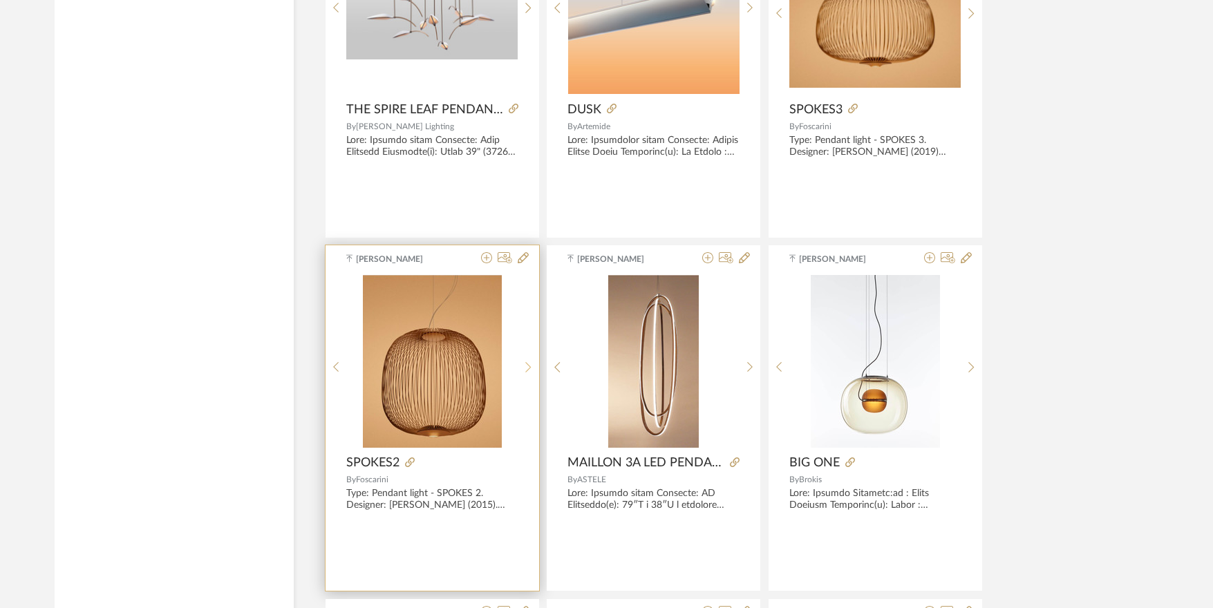
click at [529, 358] on div at bounding box center [528, 367] width 21 height 184
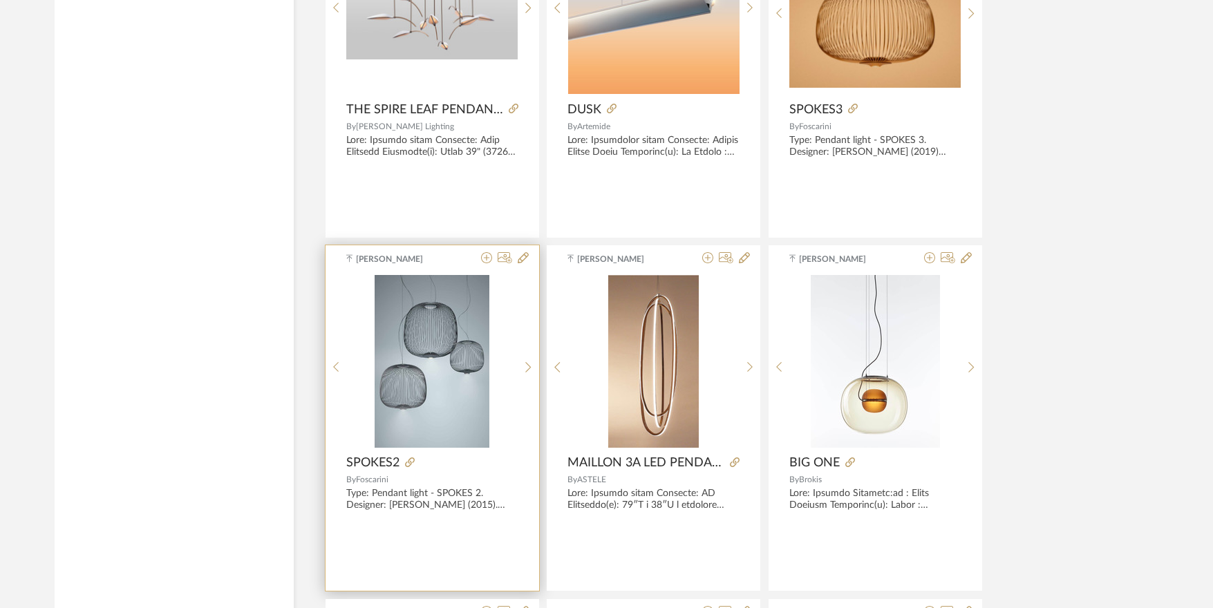
click at [449, 388] on img "5" at bounding box center [432, 361] width 115 height 173
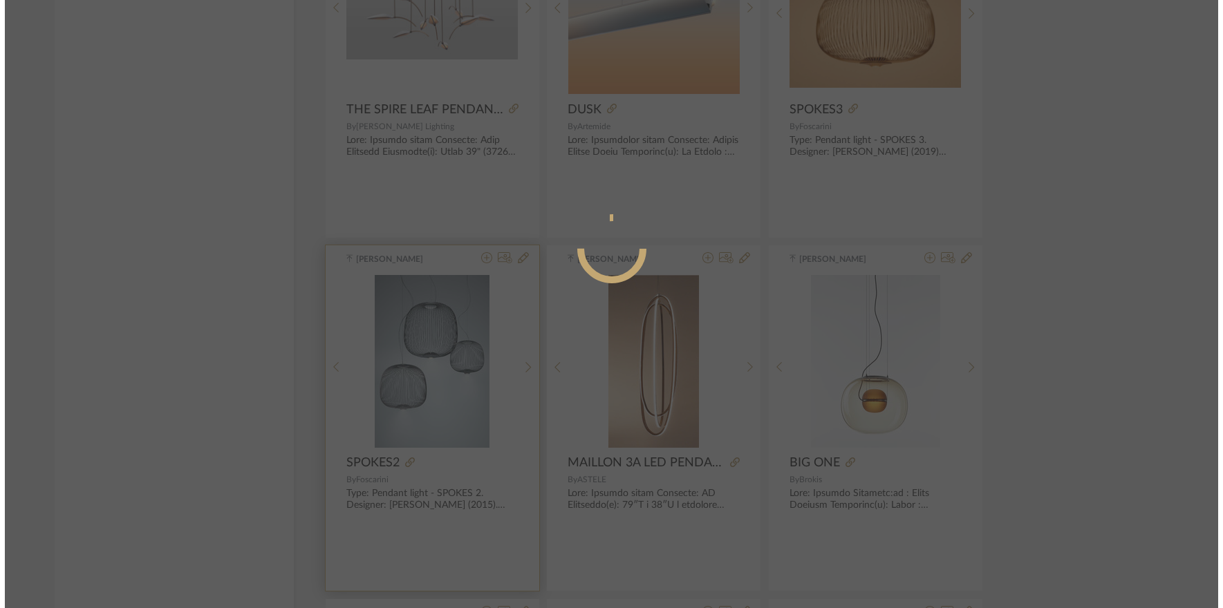
scroll to position [0, 0]
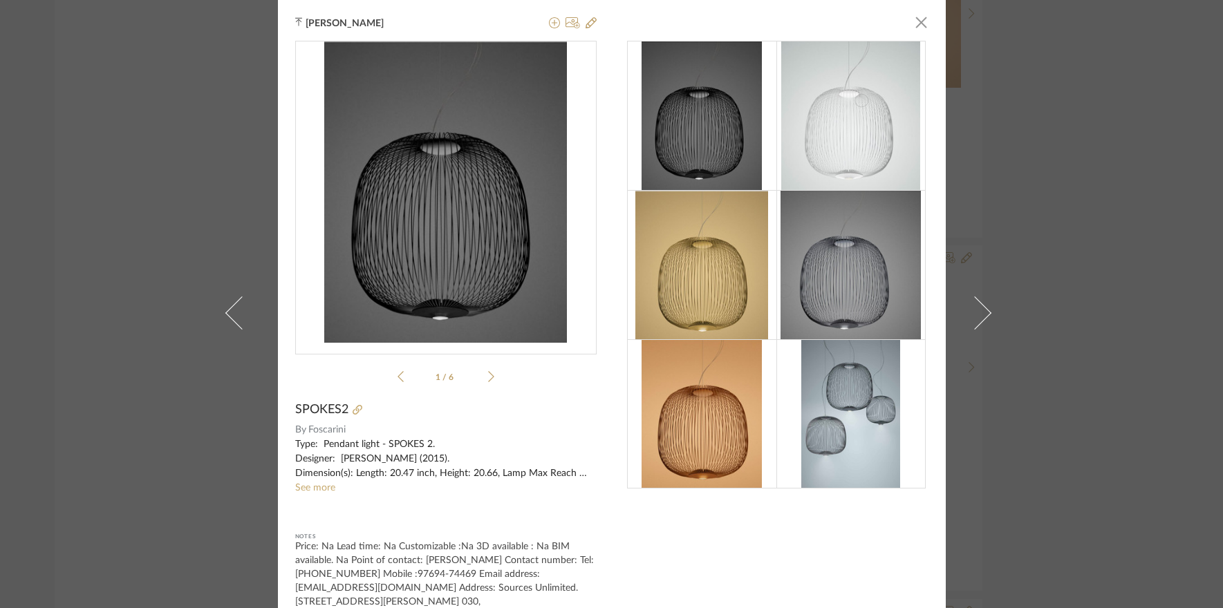
click at [1090, 331] on div "Tehseen Mukadam × 1 / 6 SPOKES2 By Foscarini Type: Pendant light - SPOKES 2. De…" at bounding box center [611, 304] width 1223 height 608
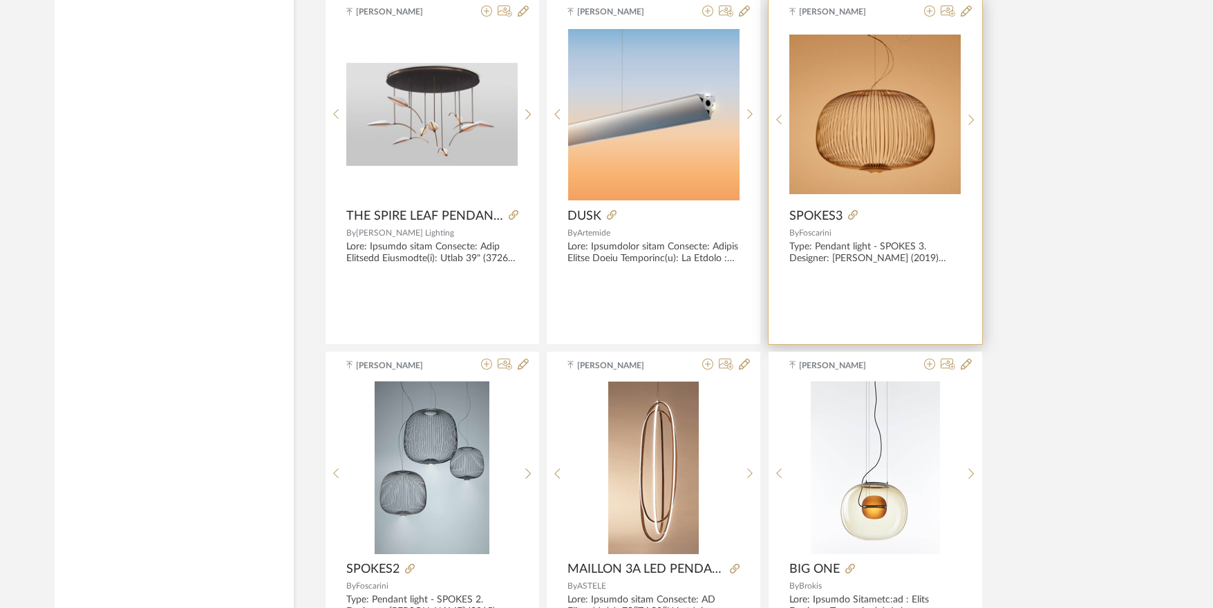
scroll to position [3477, 0]
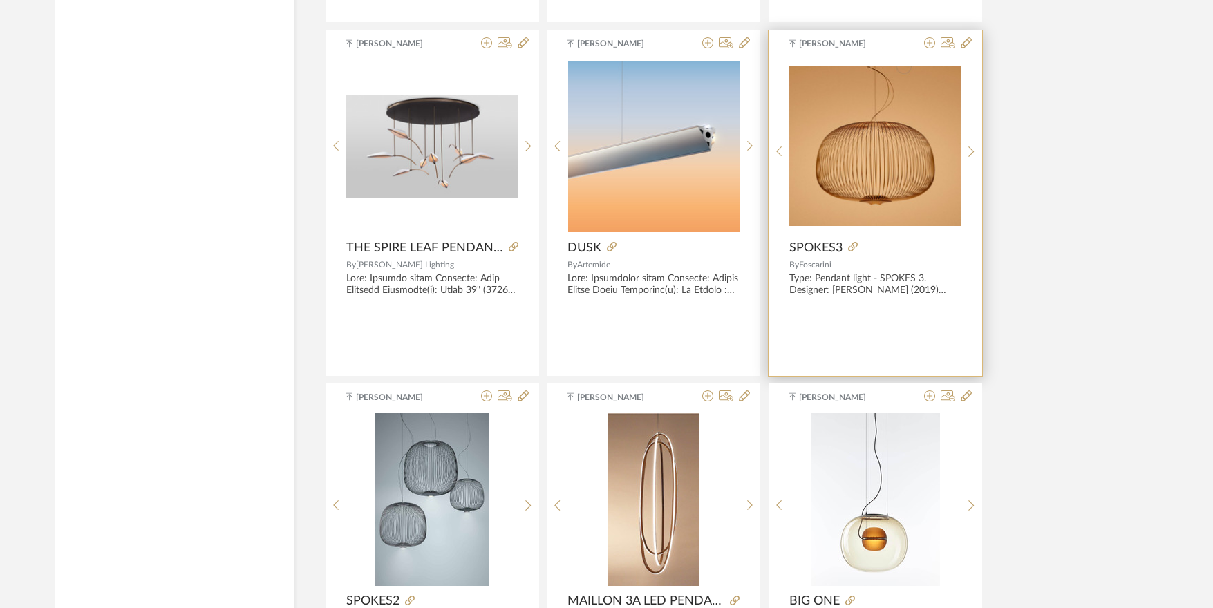
click at [874, 160] on img "0" at bounding box center [874, 146] width 171 height 160
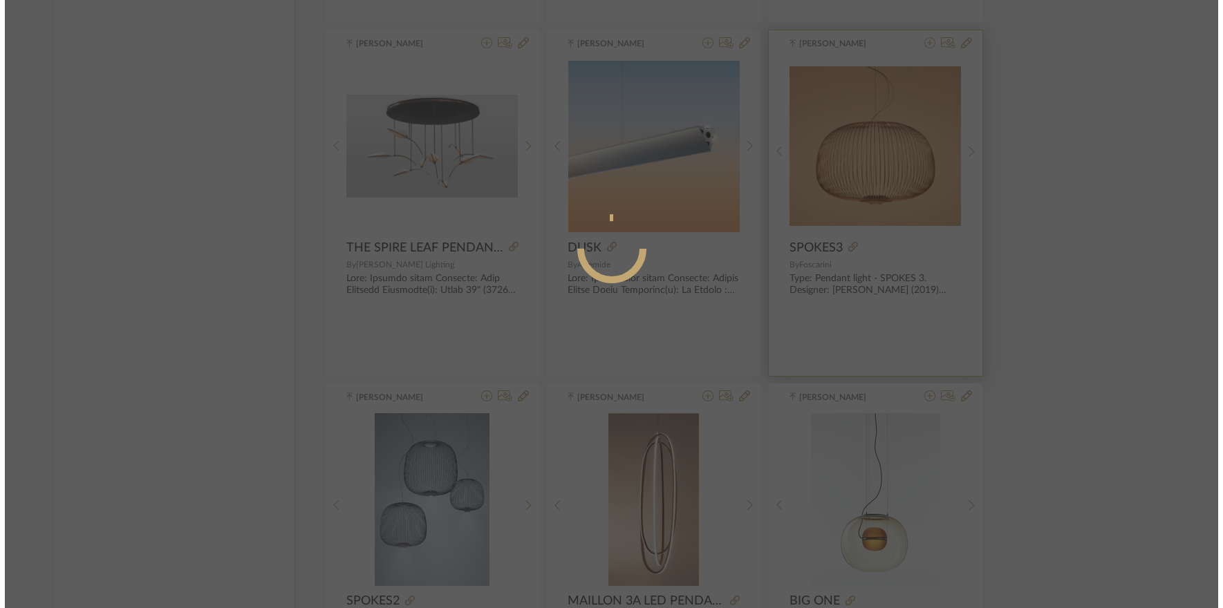
scroll to position [0, 0]
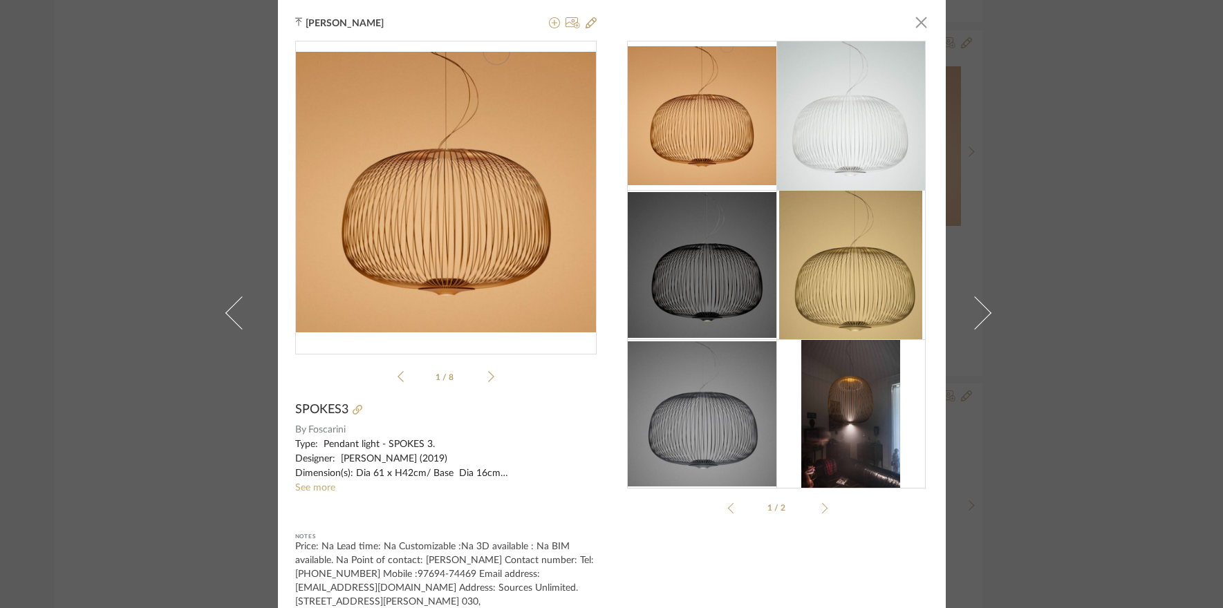
click at [1055, 265] on div "Tehseen Mukadam × 1 / 8 SPOKES3 By Foscarini See more Notes Price: Na Lead time…" at bounding box center [611, 304] width 1223 height 608
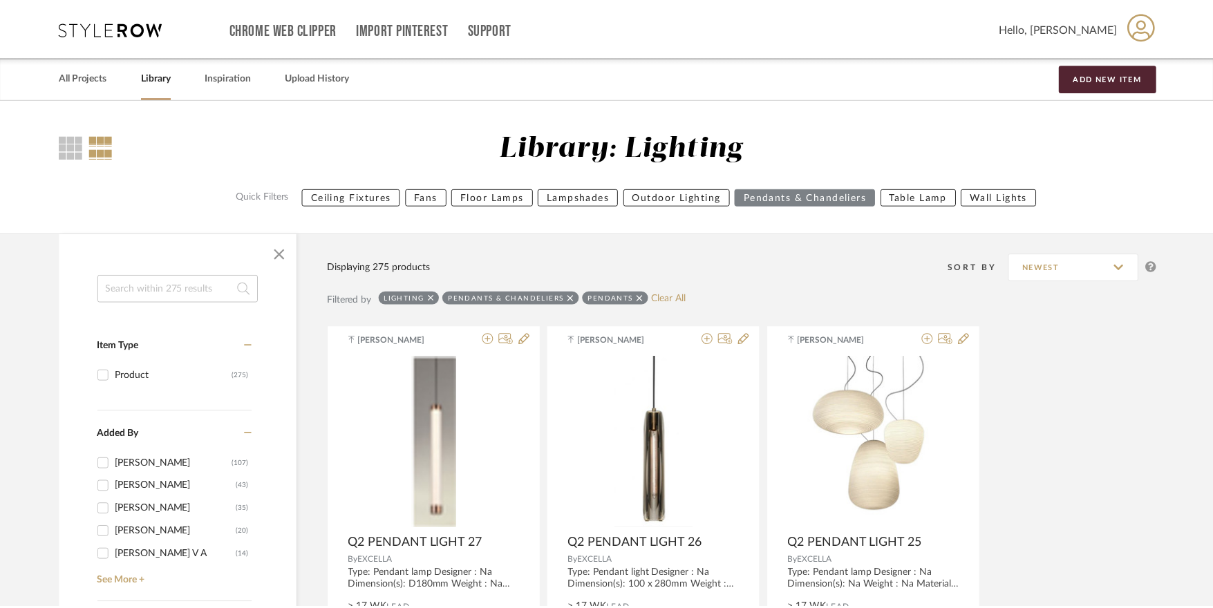
scroll to position [3477, 0]
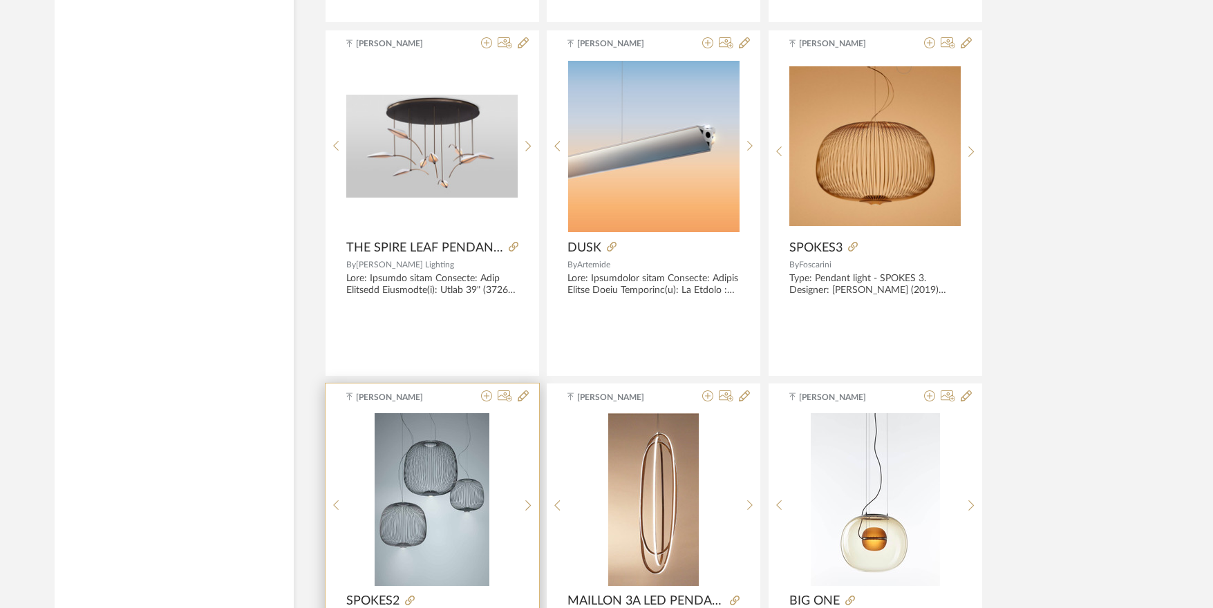
click at [412, 460] on img "5" at bounding box center [432, 499] width 115 height 173
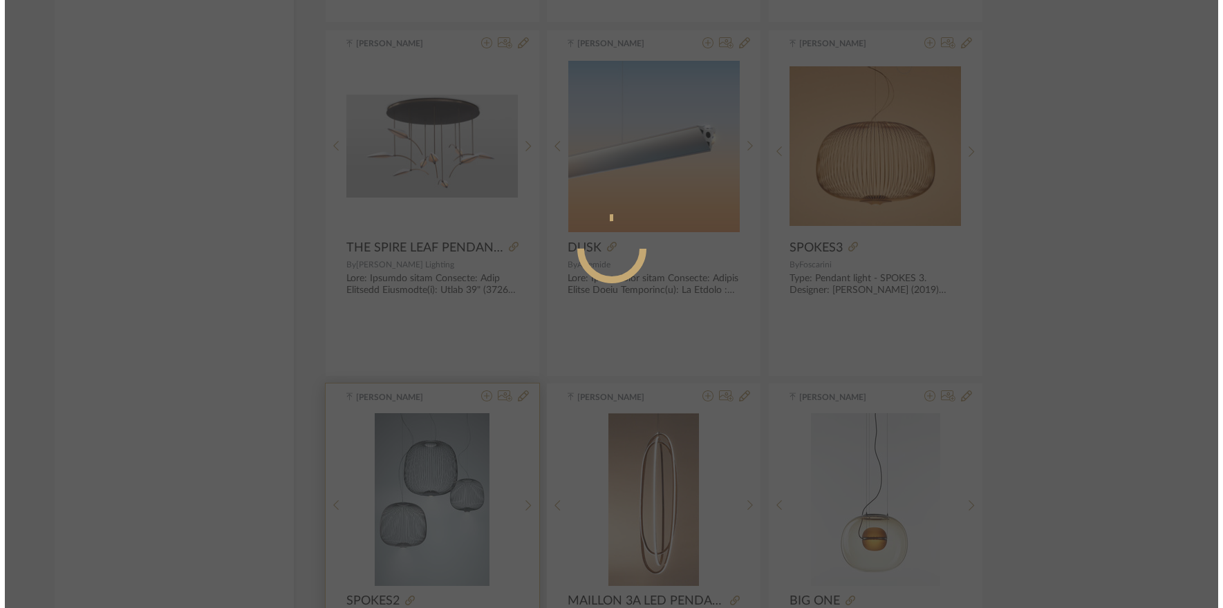
scroll to position [0, 0]
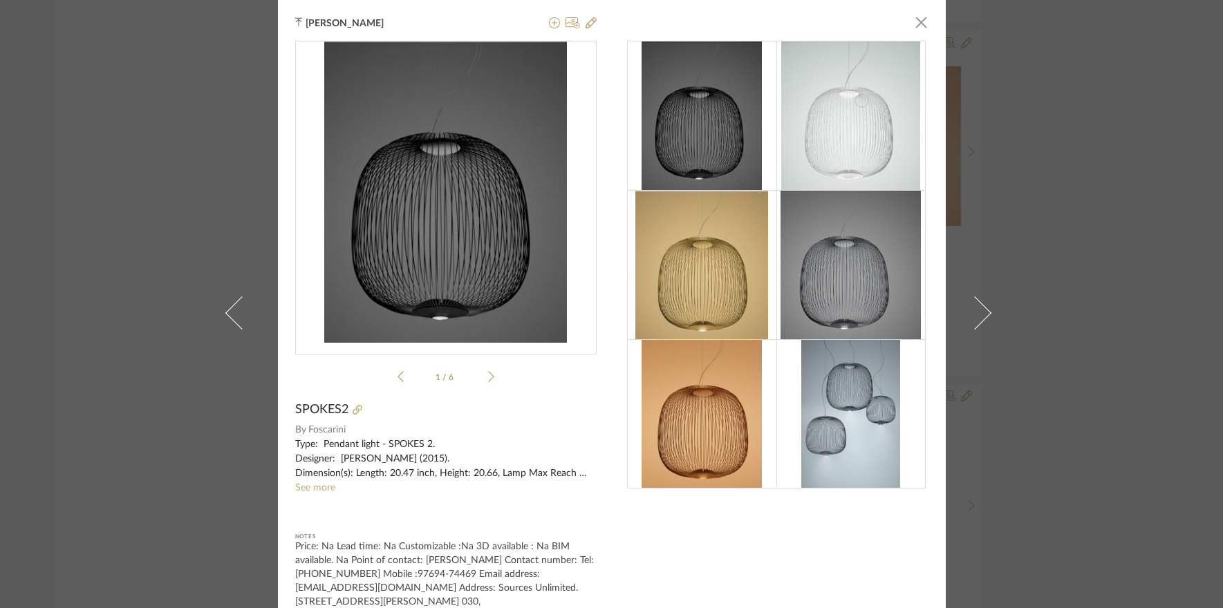
click at [835, 149] on img at bounding box center [850, 115] width 138 height 149
click at [486, 383] on ul "1 / 6" at bounding box center [445, 376] width 97 height 17
click at [488, 378] on icon at bounding box center [491, 376] width 6 height 12
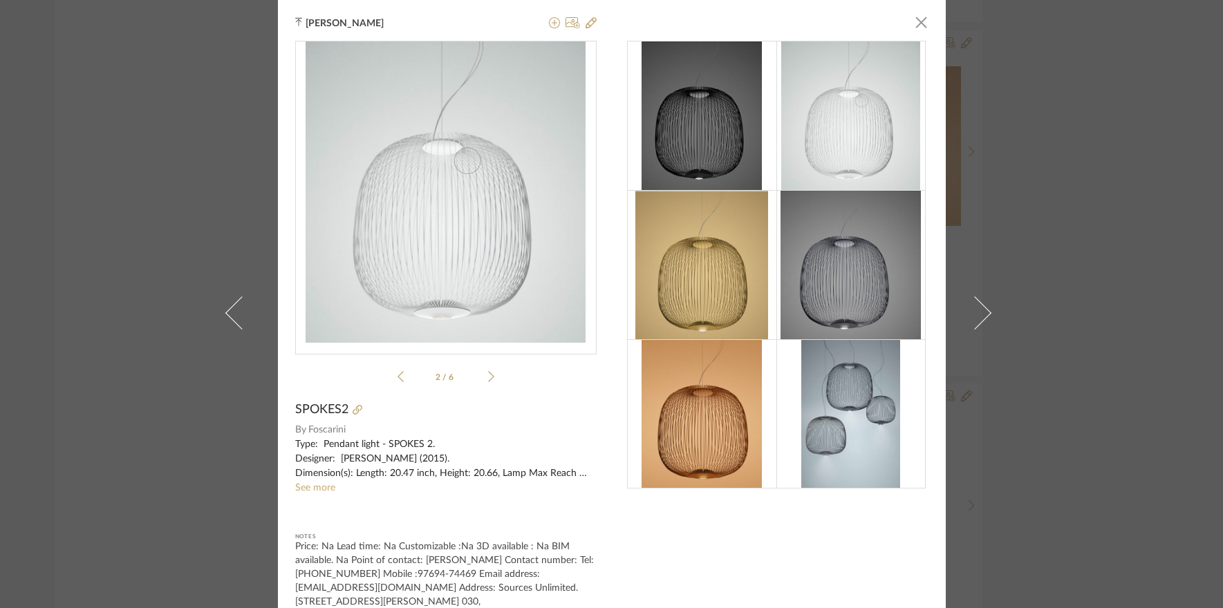
click at [488, 378] on icon at bounding box center [491, 376] width 6 height 12
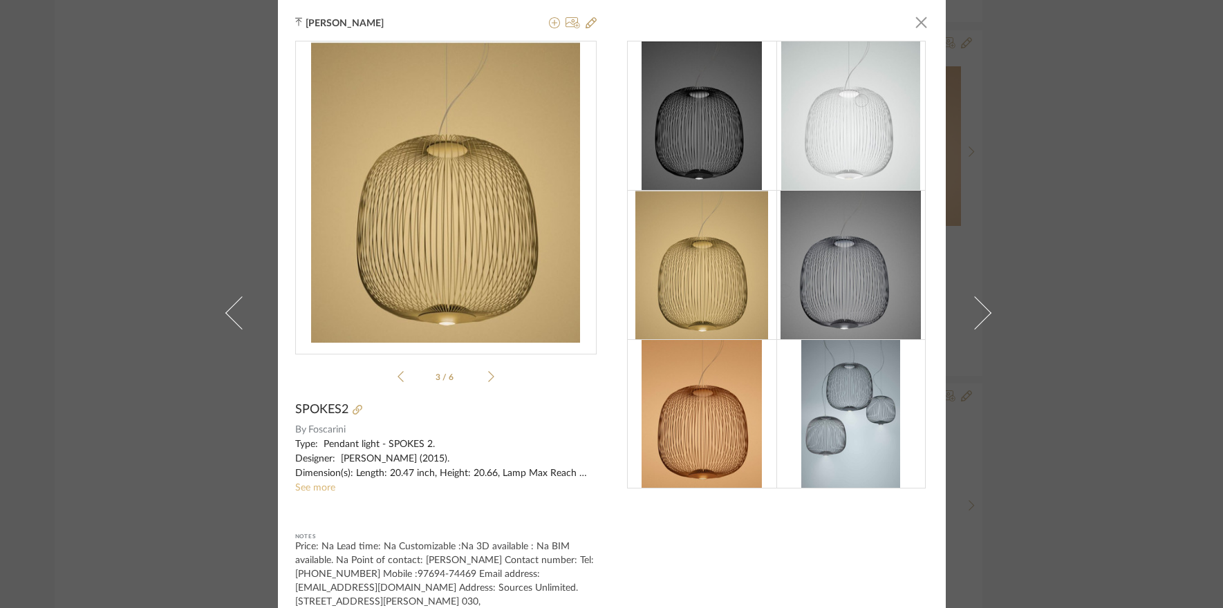
click at [313, 485] on link "See more" at bounding box center [315, 488] width 40 height 10
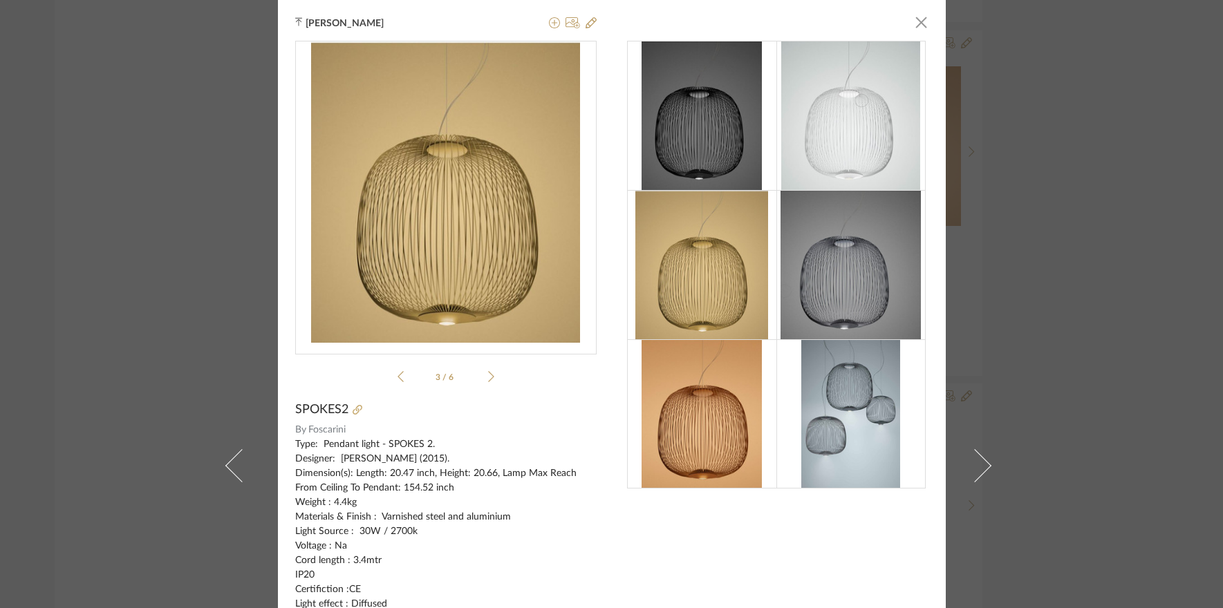
click at [1107, 149] on div "Tehseen Mukadam × 3 / 6 SPOKES2 By Foscarini Type: Pendant light - SPOKES 2. De…" at bounding box center [611, 304] width 1223 height 608
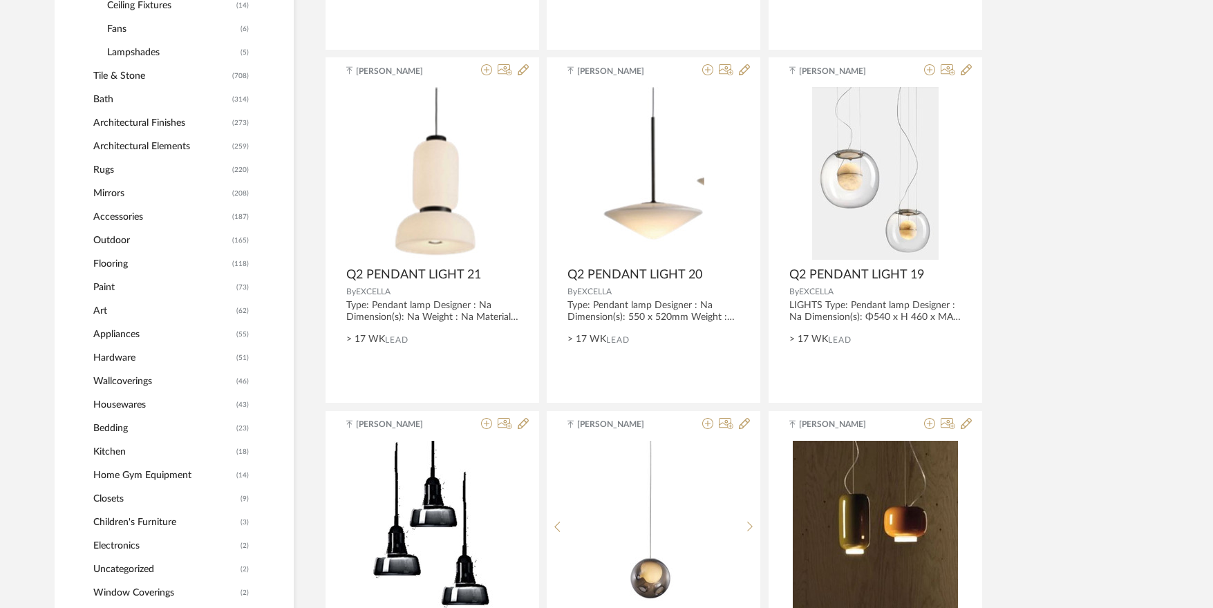
scroll to position [920, 0]
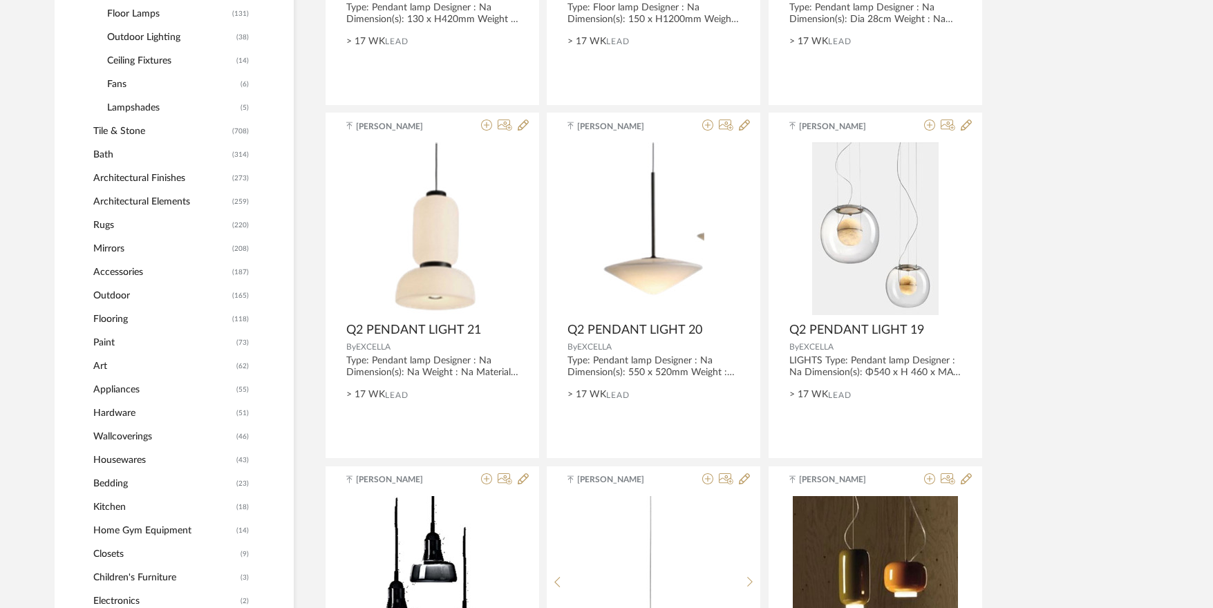
click at [118, 250] on span "Mirrors" at bounding box center [160, 249] width 135 height 24
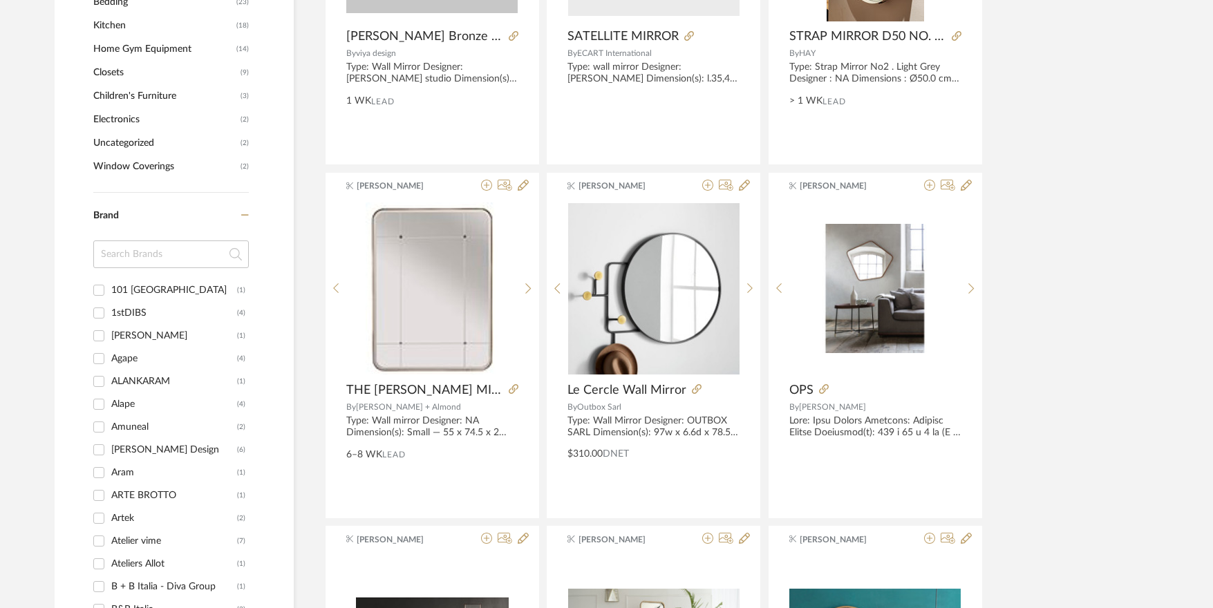
scroll to position [1244, 0]
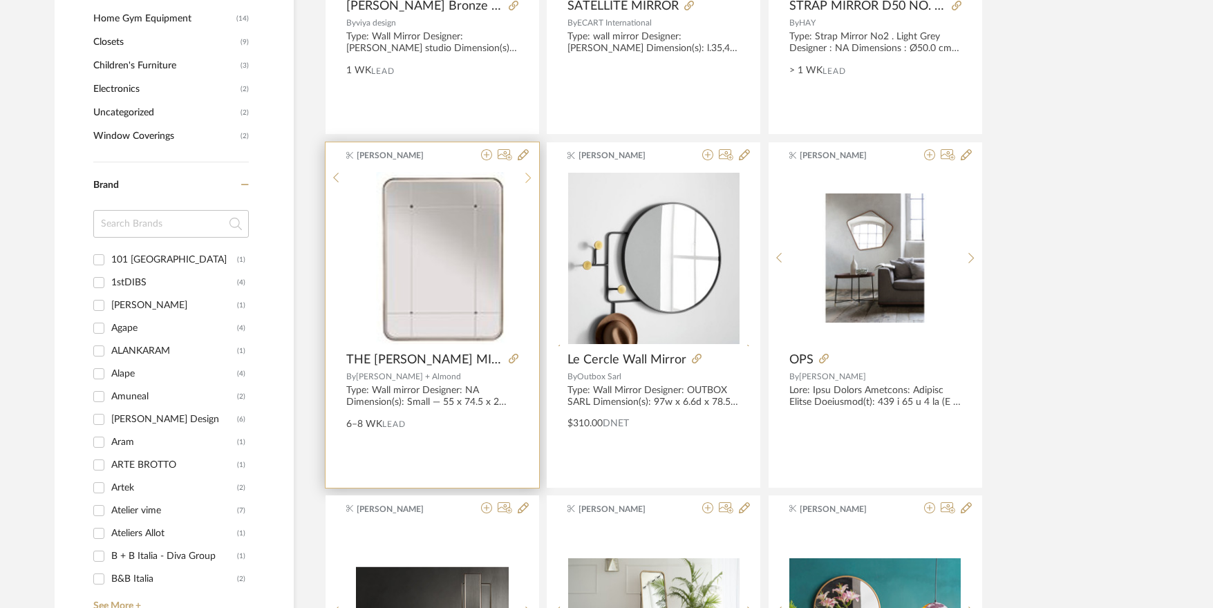
click at [526, 183] on icon at bounding box center [528, 178] width 6 height 10
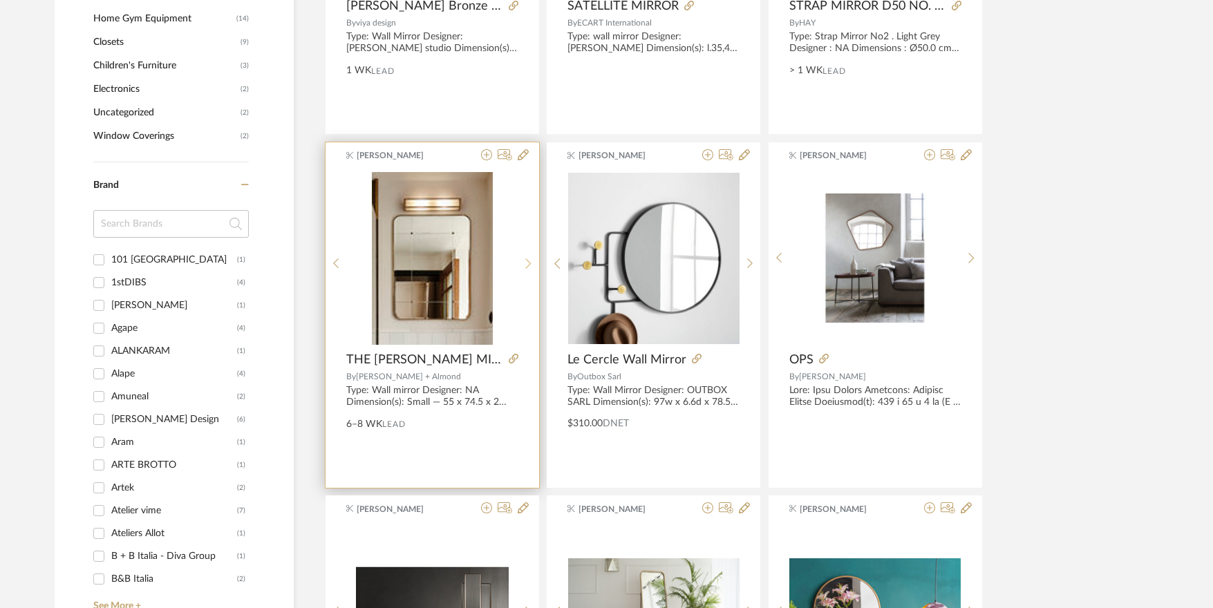
click at [525, 261] on sr-next-btn at bounding box center [528, 264] width 21 height 12
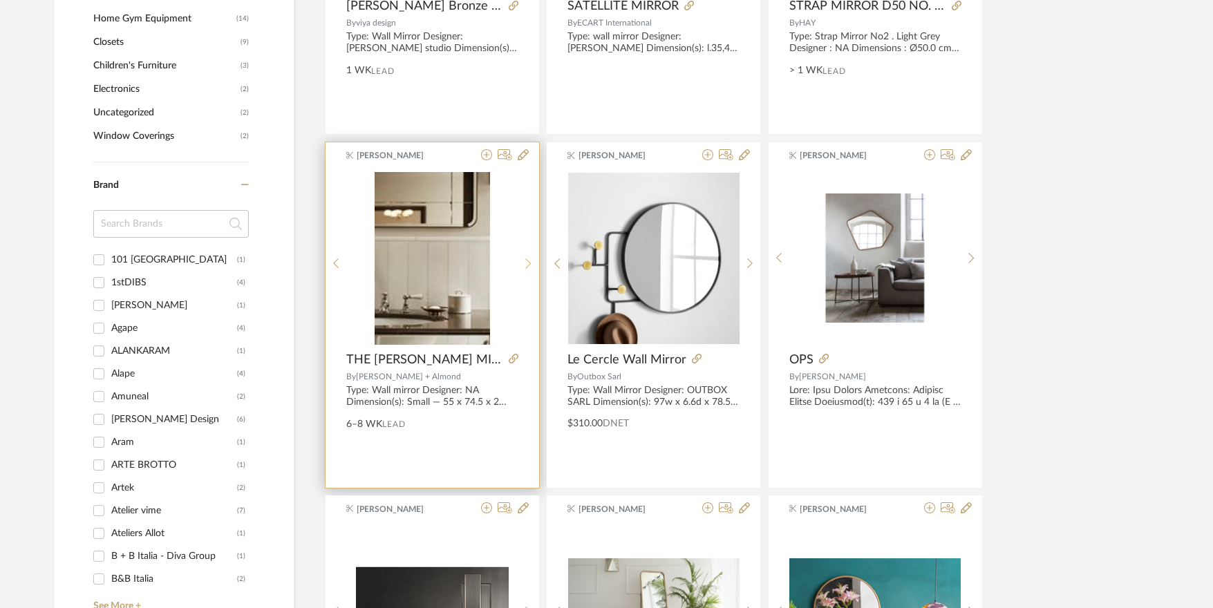
click at [525, 261] on sr-next-btn at bounding box center [528, 264] width 21 height 12
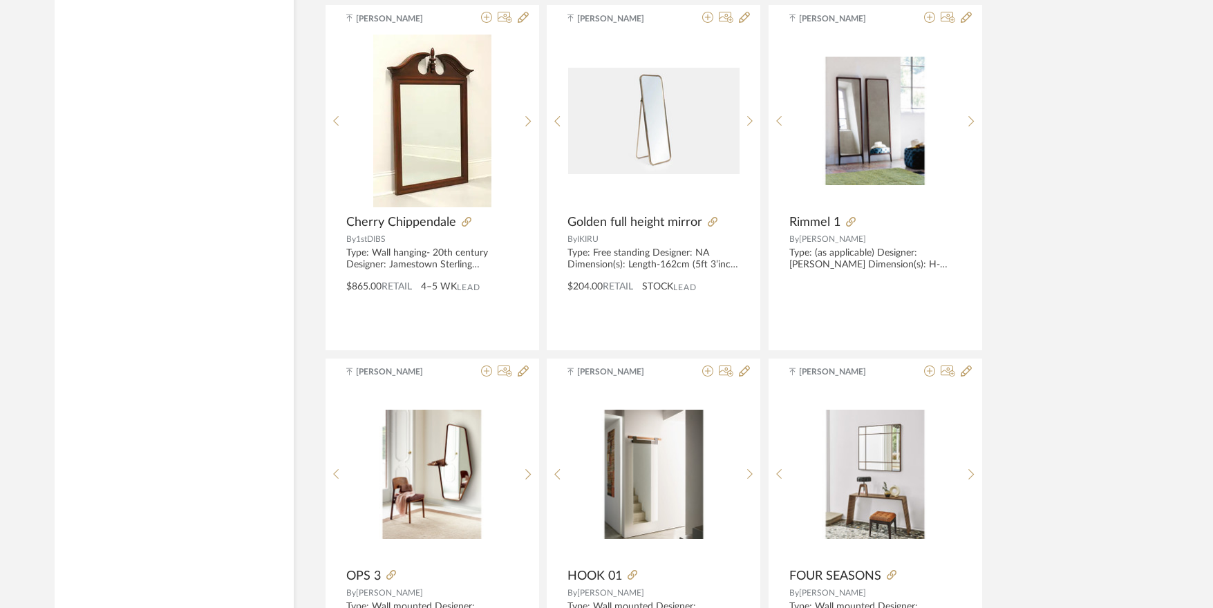
scroll to position [2419, 0]
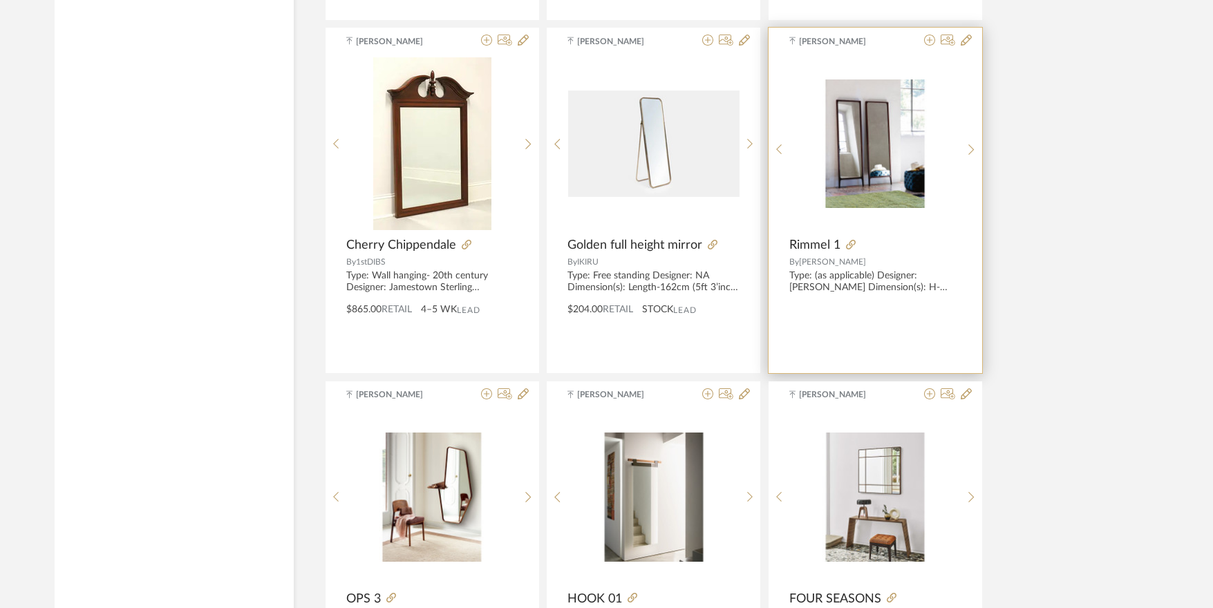
click at [874, 182] on img "0" at bounding box center [874, 143] width 171 height 129
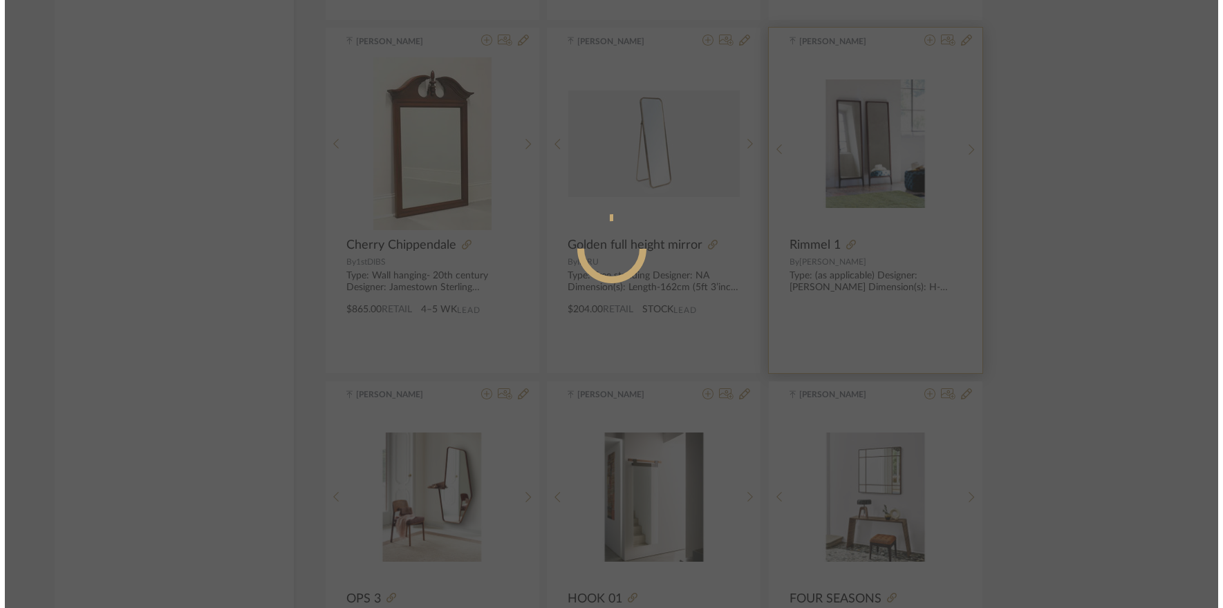
scroll to position [0, 0]
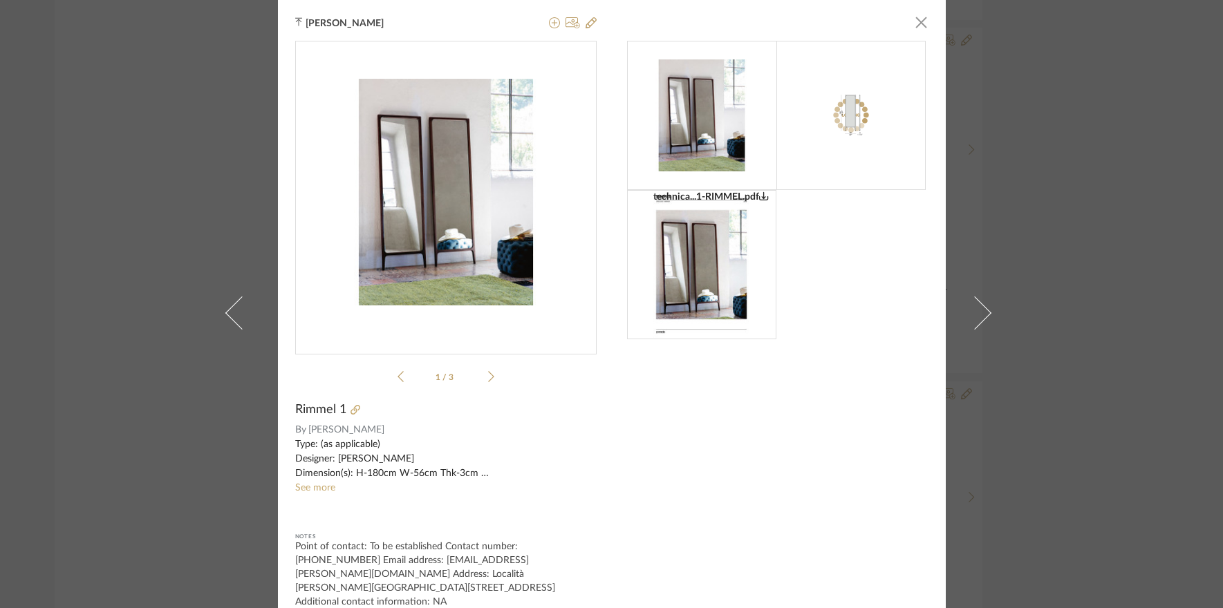
click at [488, 383] on icon at bounding box center [491, 376] width 6 height 12
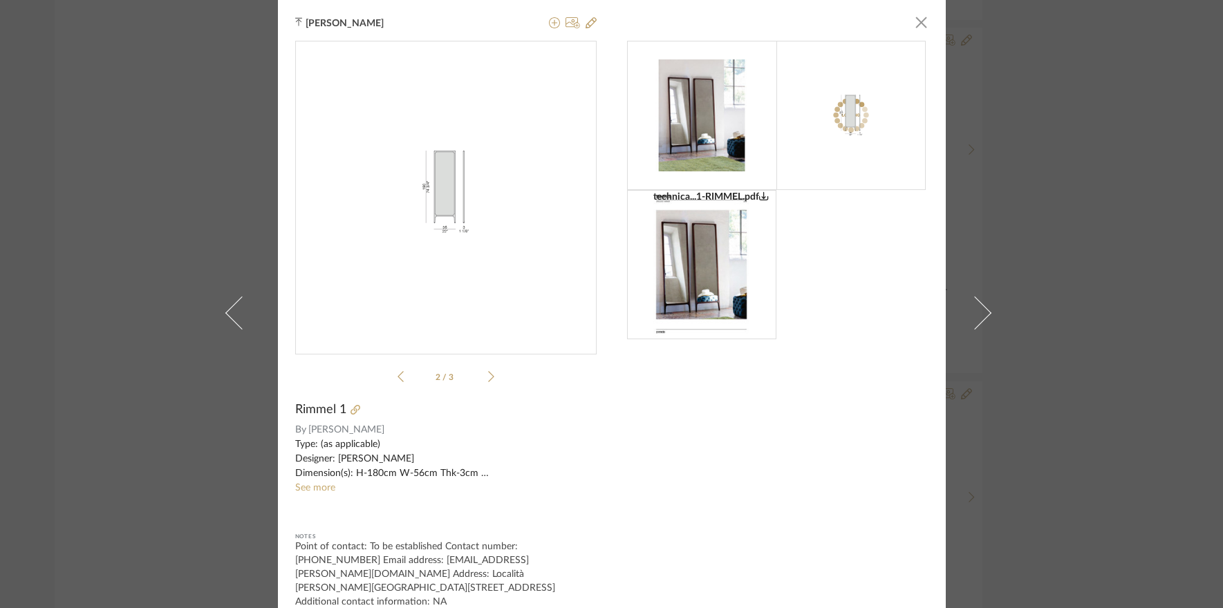
click at [488, 383] on icon at bounding box center [491, 376] width 6 height 12
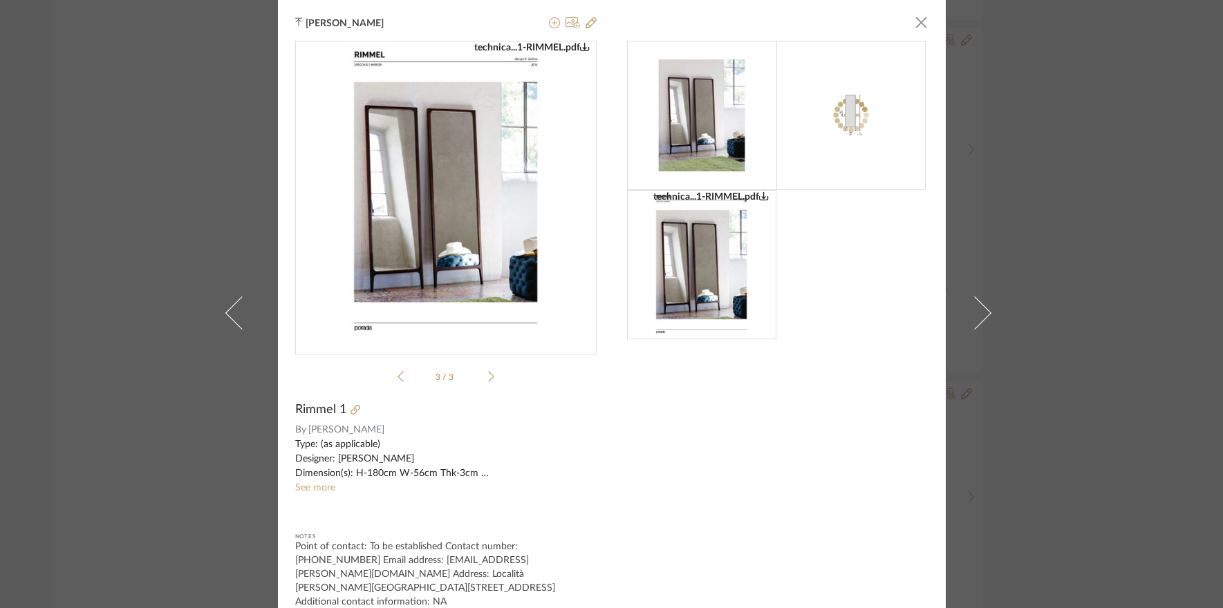
click at [488, 383] on icon at bounding box center [491, 376] width 6 height 12
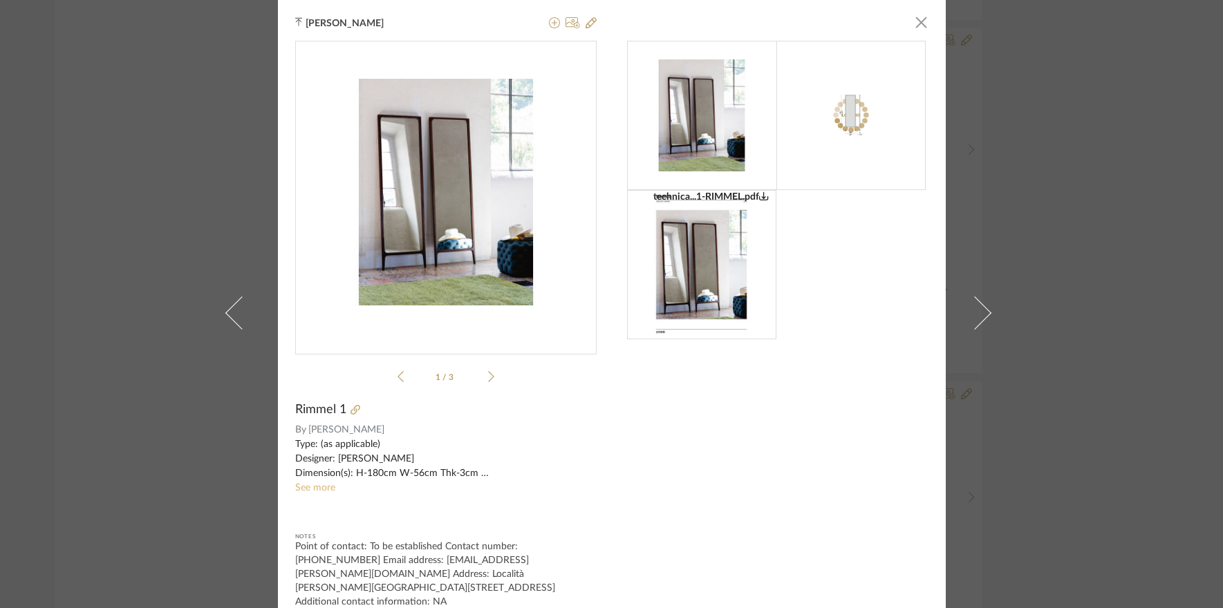
click at [327, 491] on link "See more" at bounding box center [315, 488] width 40 height 10
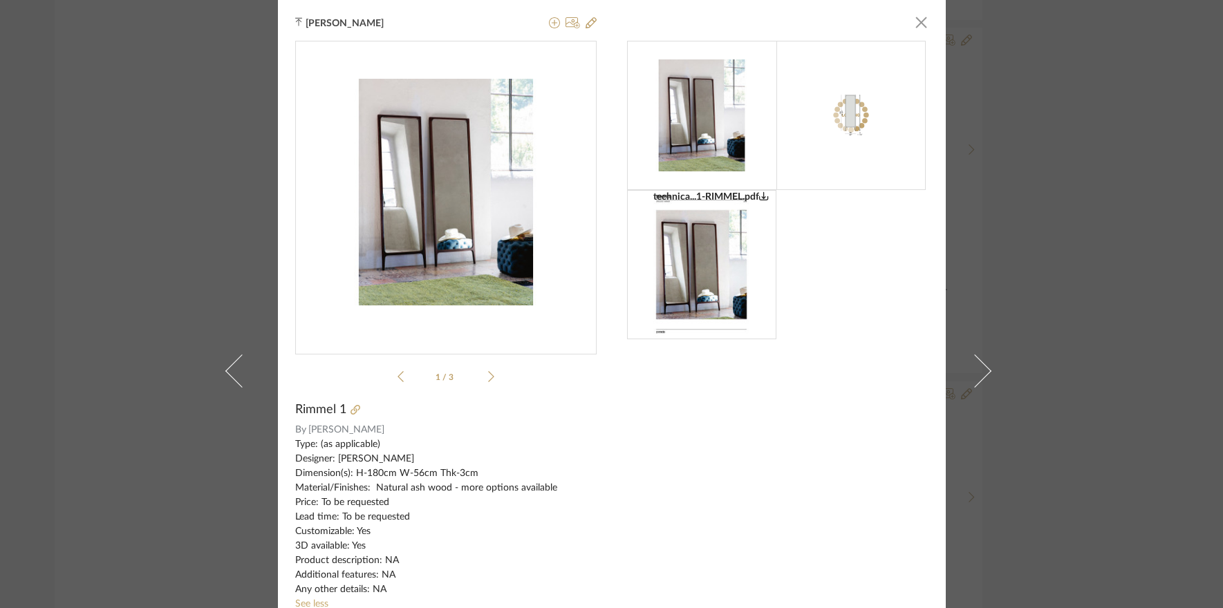
click at [1139, 297] on div "Manasi Bhargava × technica...1-RIMMEL.pdf technica...1-RIMMEL.pdf 1 / 3 Rimmel …" at bounding box center [611, 304] width 1223 height 608
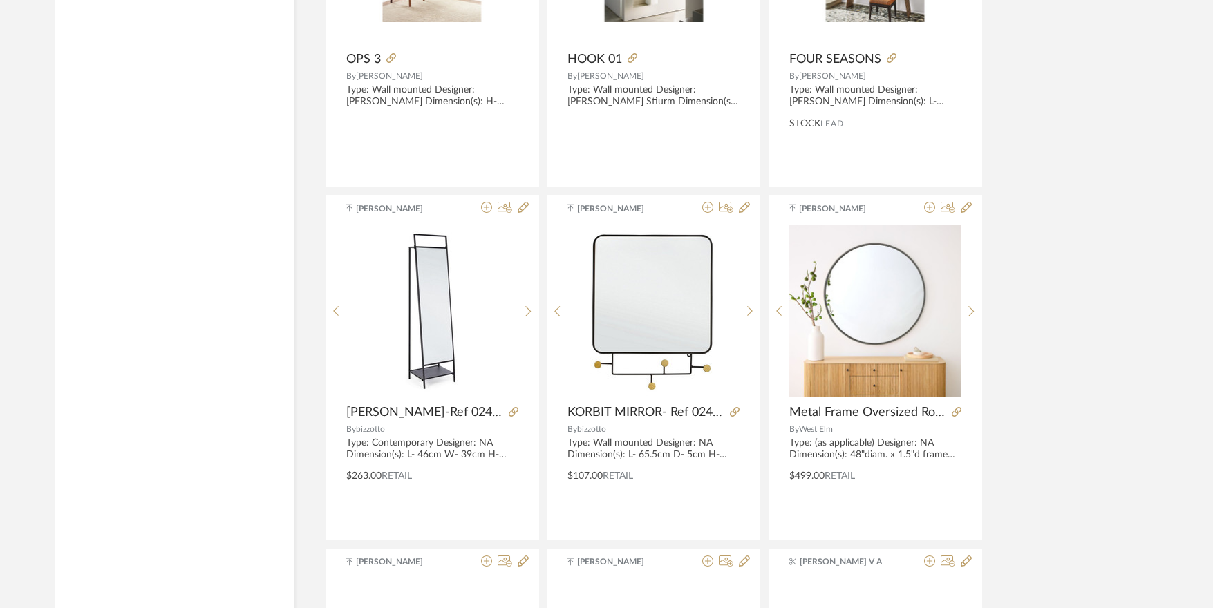
scroll to position [2972, 0]
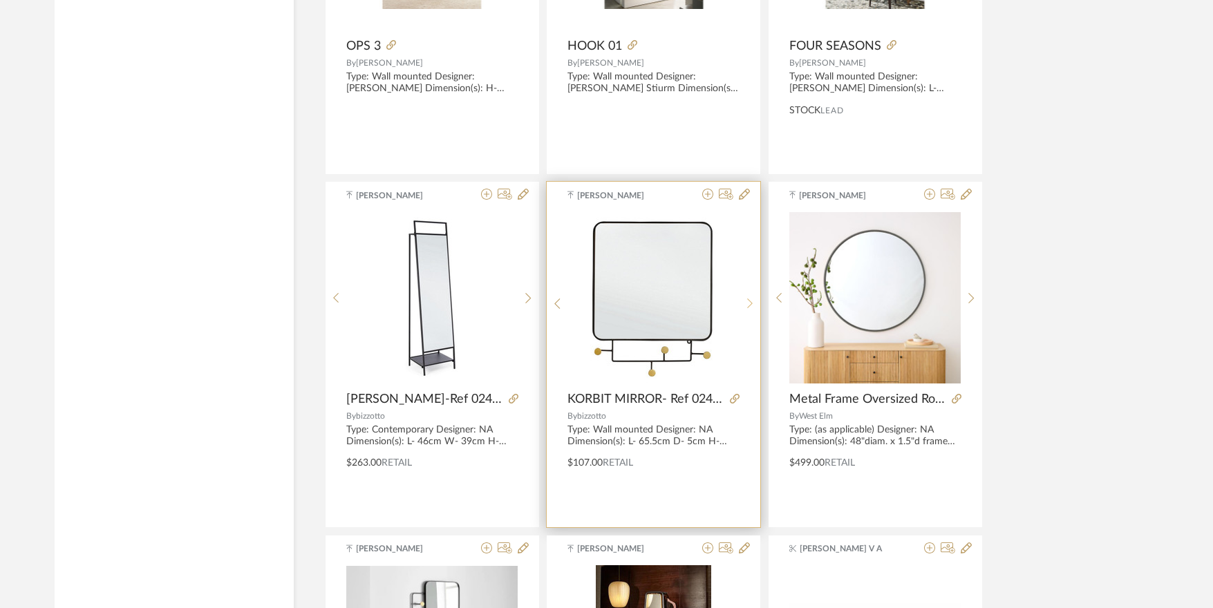
click at [748, 298] on icon at bounding box center [750, 304] width 6 height 12
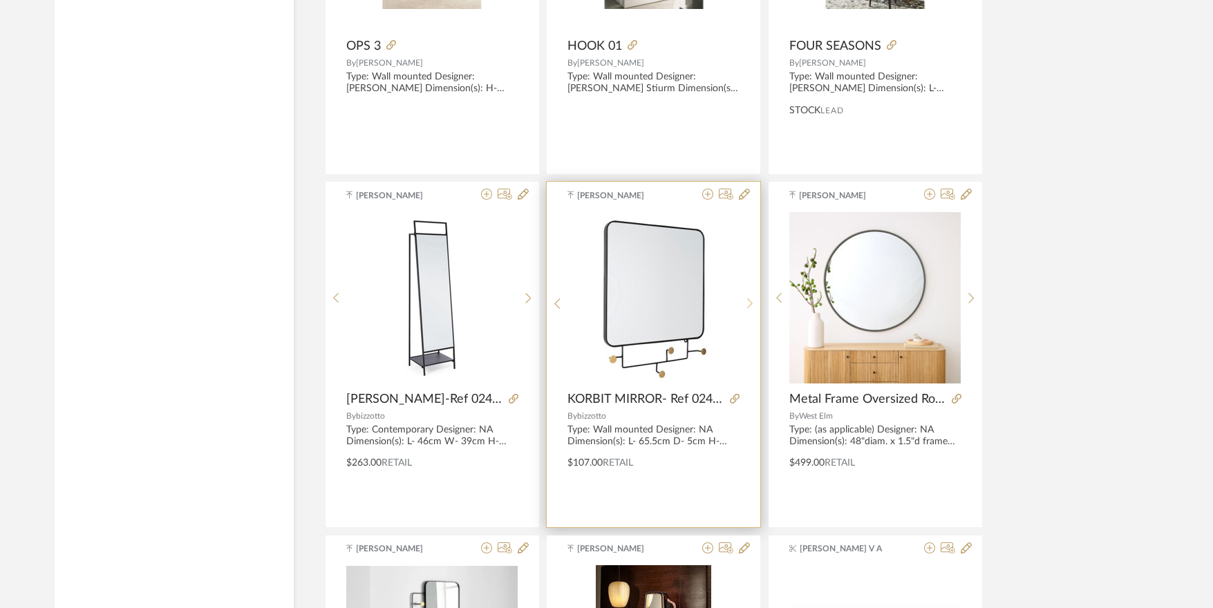
click at [748, 298] on icon at bounding box center [750, 304] width 6 height 12
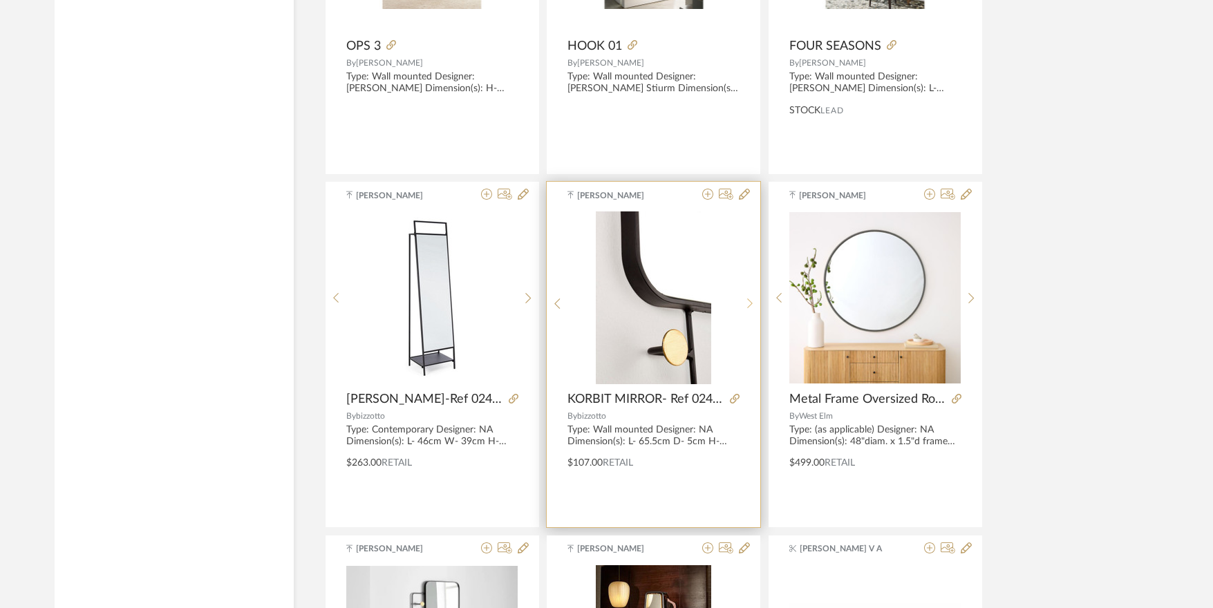
click at [748, 298] on icon at bounding box center [750, 304] width 6 height 12
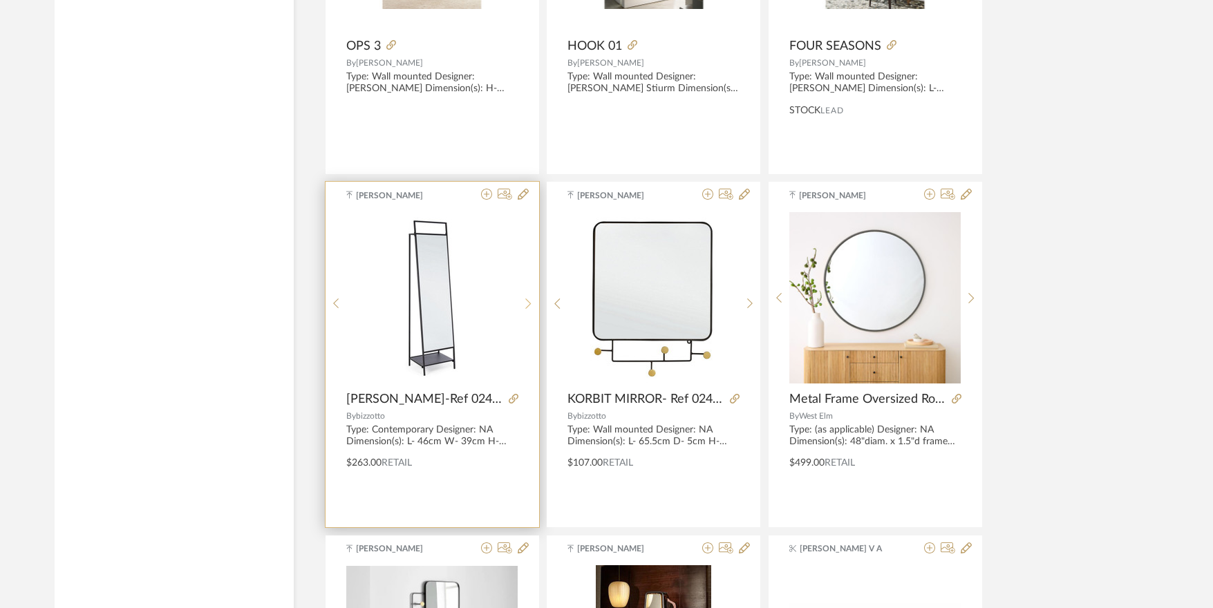
click at [523, 301] on sr-next-btn at bounding box center [528, 304] width 21 height 12
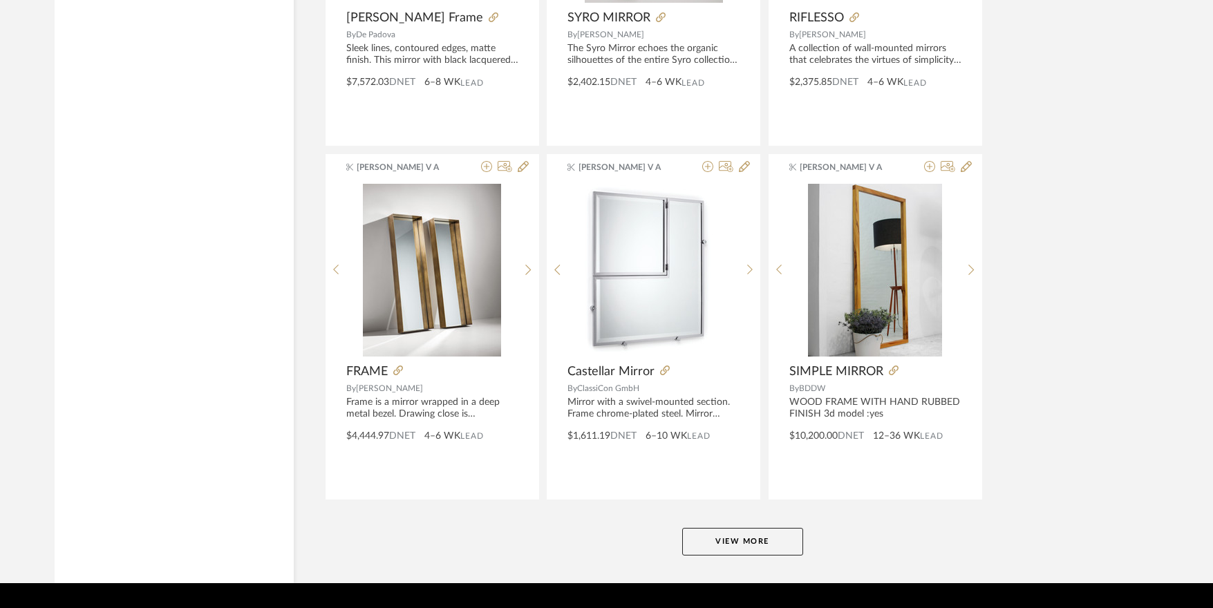
scroll to position [4078, 0]
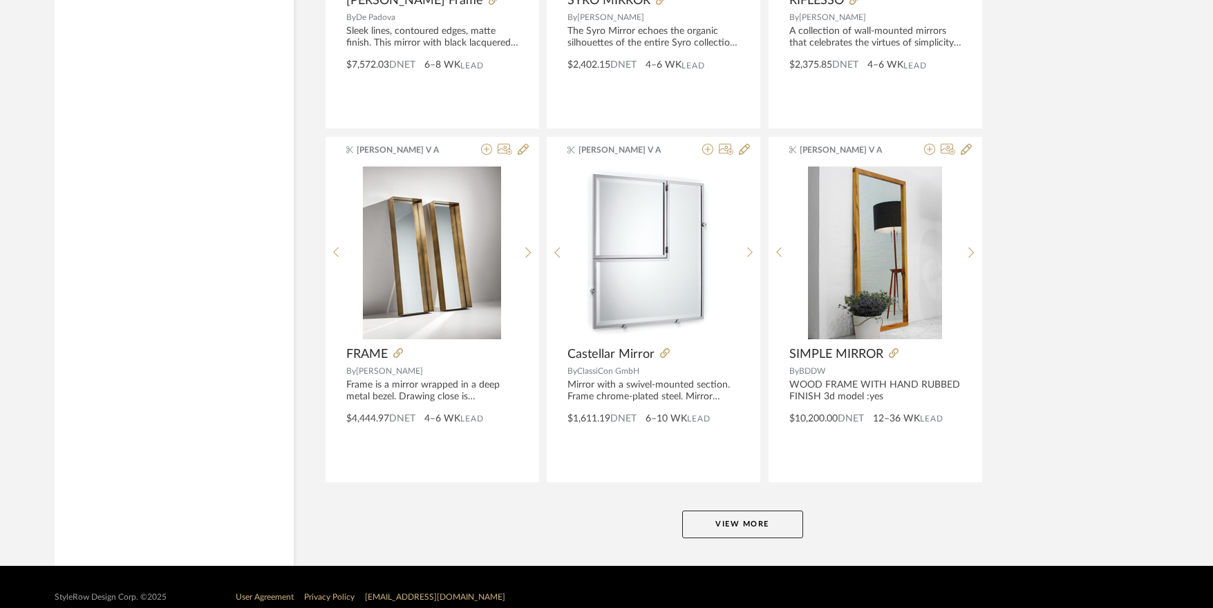
click at [744, 531] on button "View More" at bounding box center [742, 525] width 121 height 28
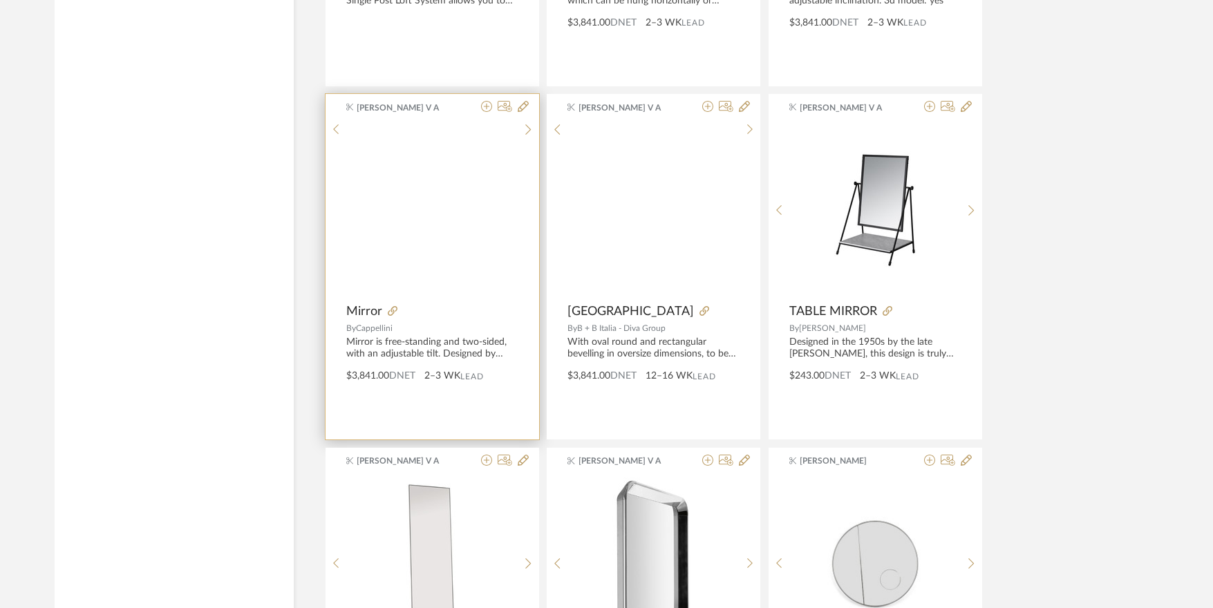
scroll to position [5875, 0]
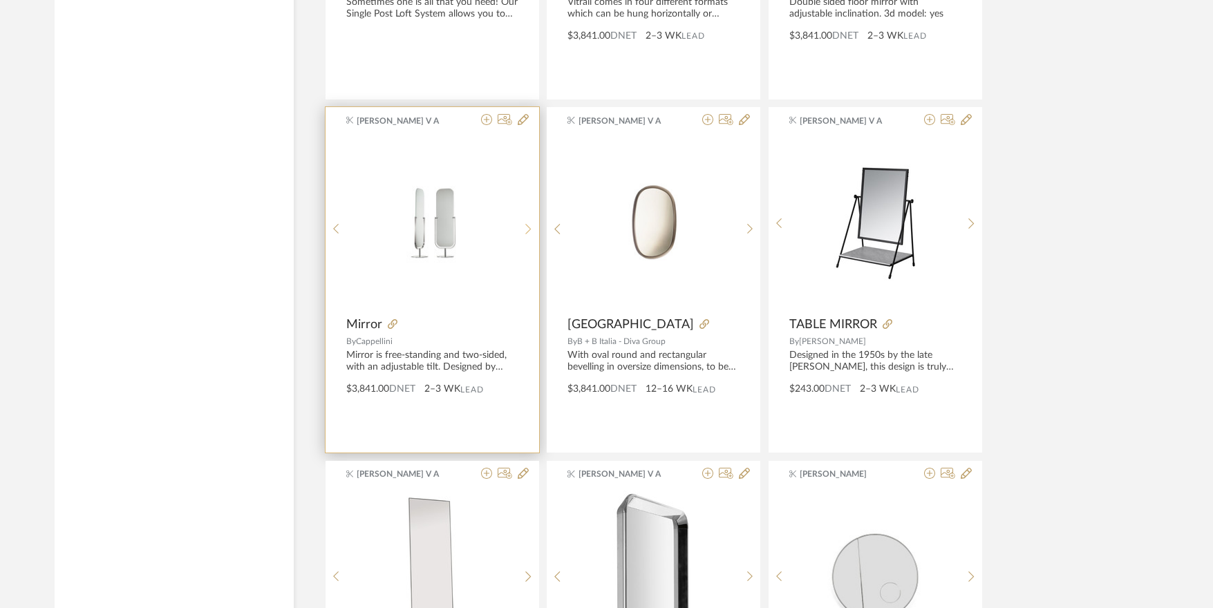
click at [526, 225] on icon at bounding box center [528, 229] width 6 height 10
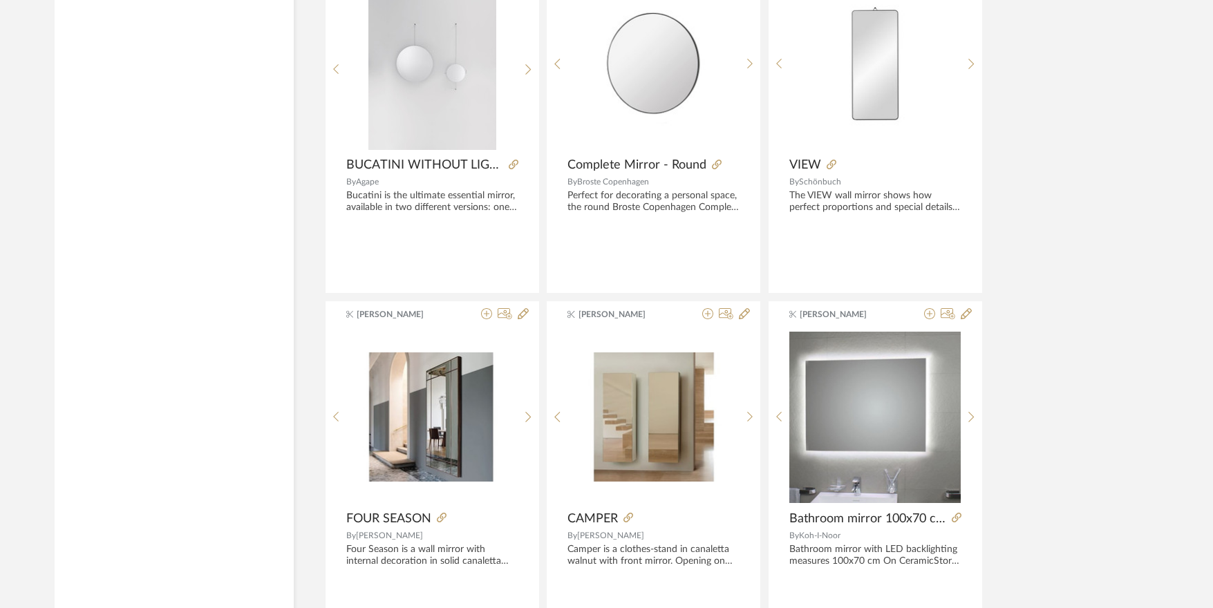
scroll to position [8342, 0]
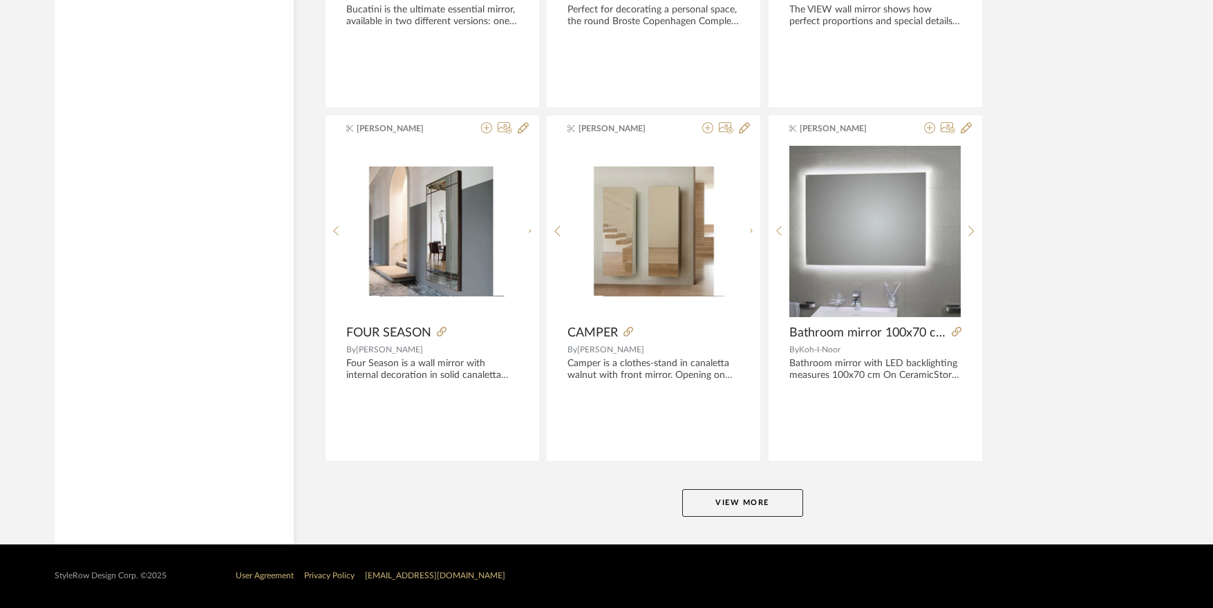
click at [747, 502] on button "View More" at bounding box center [742, 503] width 121 height 28
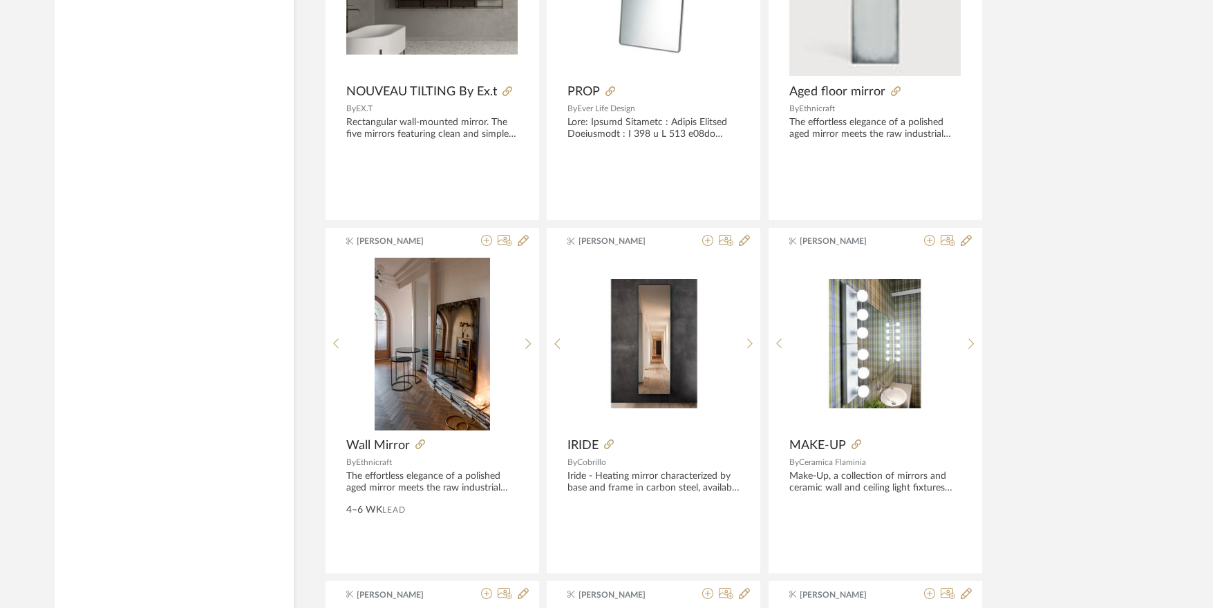
scroll to position [8895, 0]
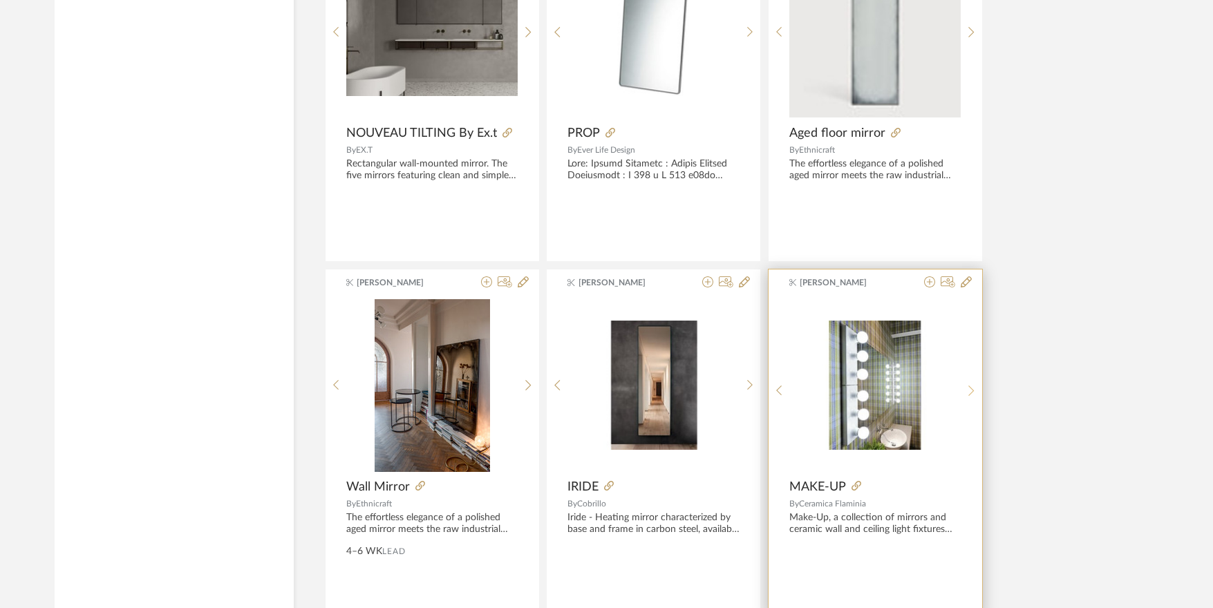
click at [976, 388] on sr-next-btn at bounding box center [971, 391] width 21 height 12
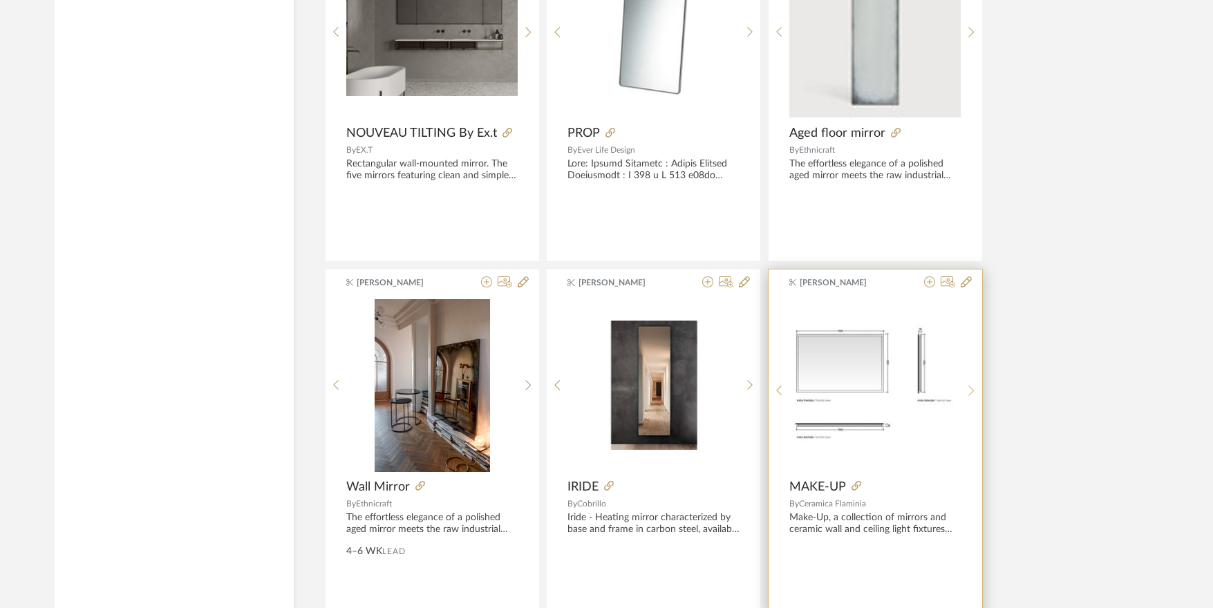
click at [976, 388] on sr-next-btn at bounding box center [971, 391] width 21 height 12
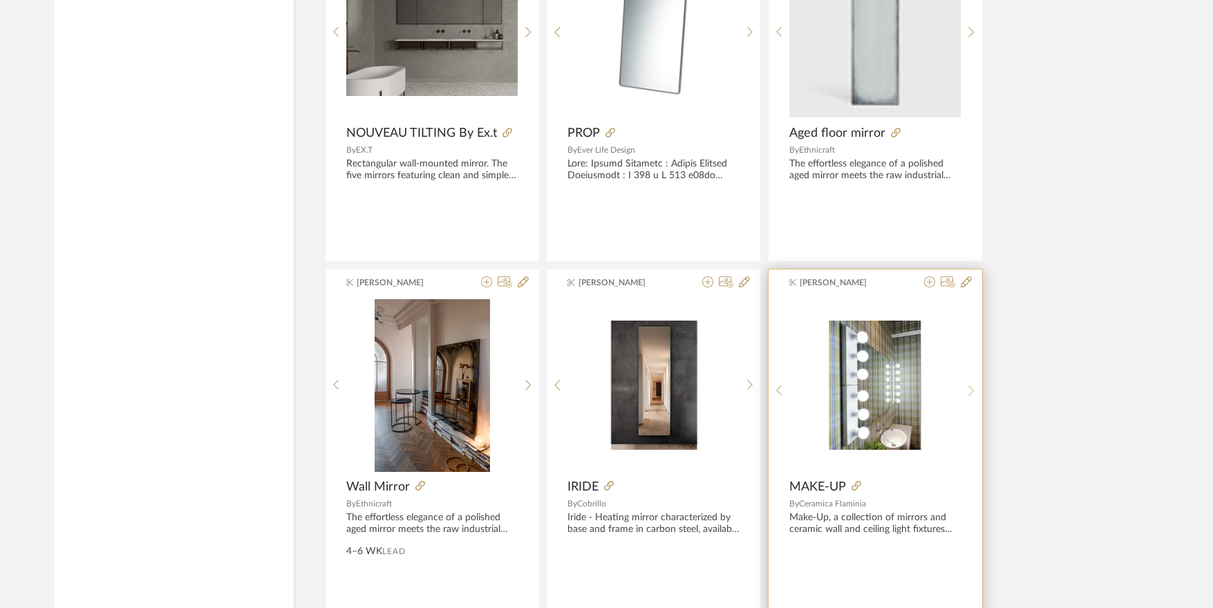
click at [976, 388] on sr-next-btn at bounding box center [971, 391] width 21 height 12
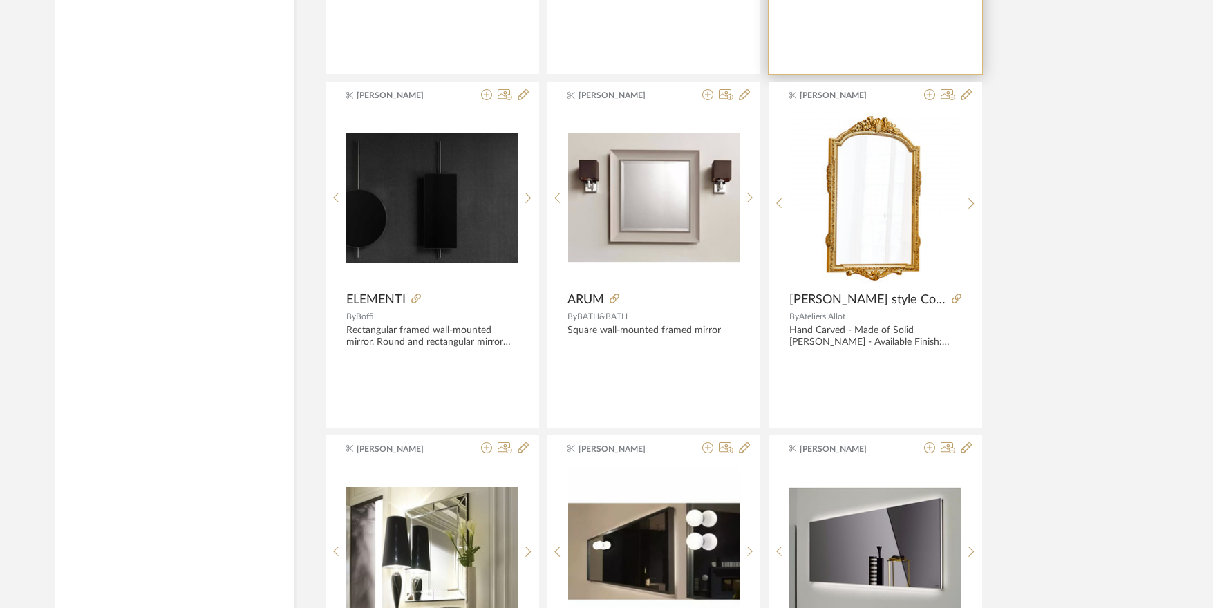
scroll to position [9794, 0]
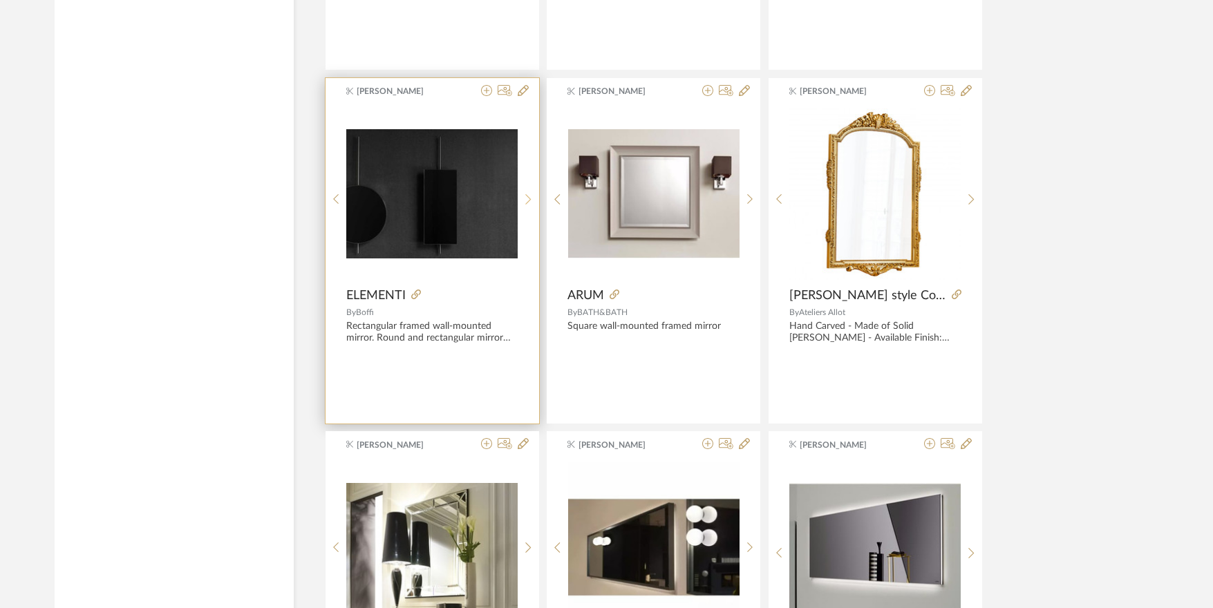
click at [522, 196] on sr-next-btn at bounding box center [528, 200] width 21 height 12
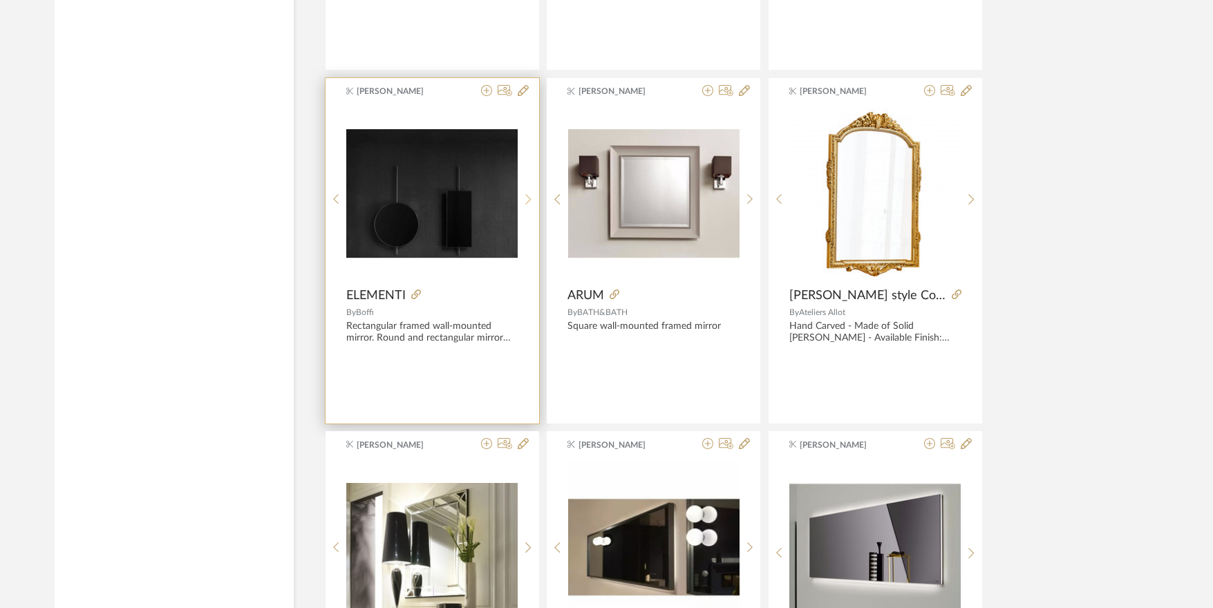
click at [522, 196] on sr-next-btn at bounding box center [528, 200] width 21 height 12
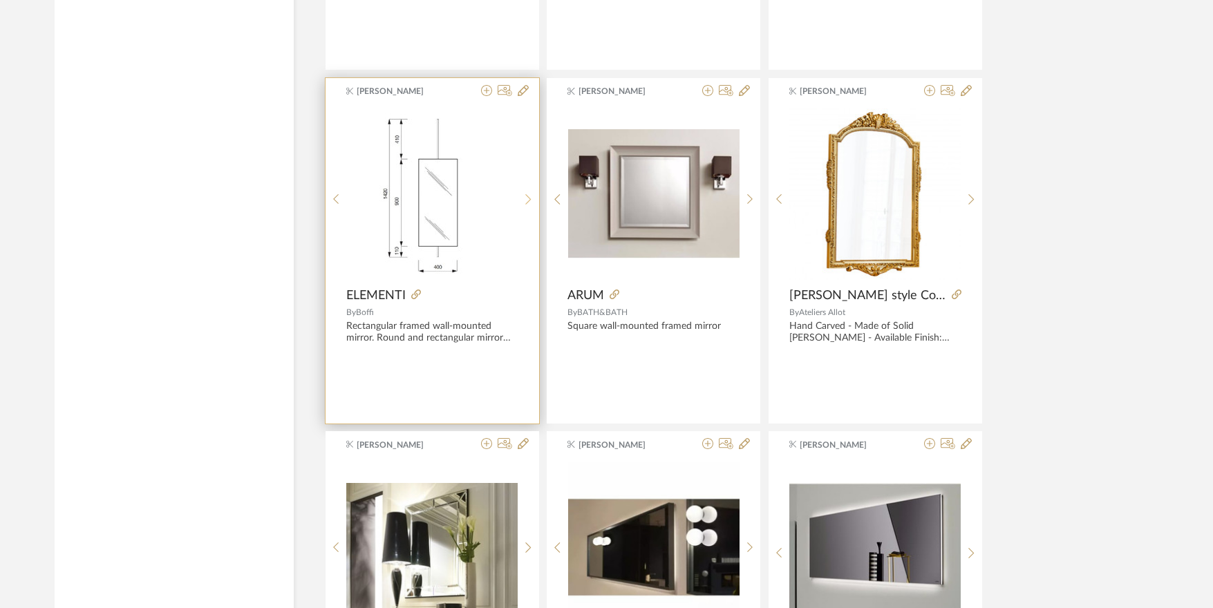
click at [522, 196] on sr-next-btn at bounding box center [528, 200] width 21 height 12
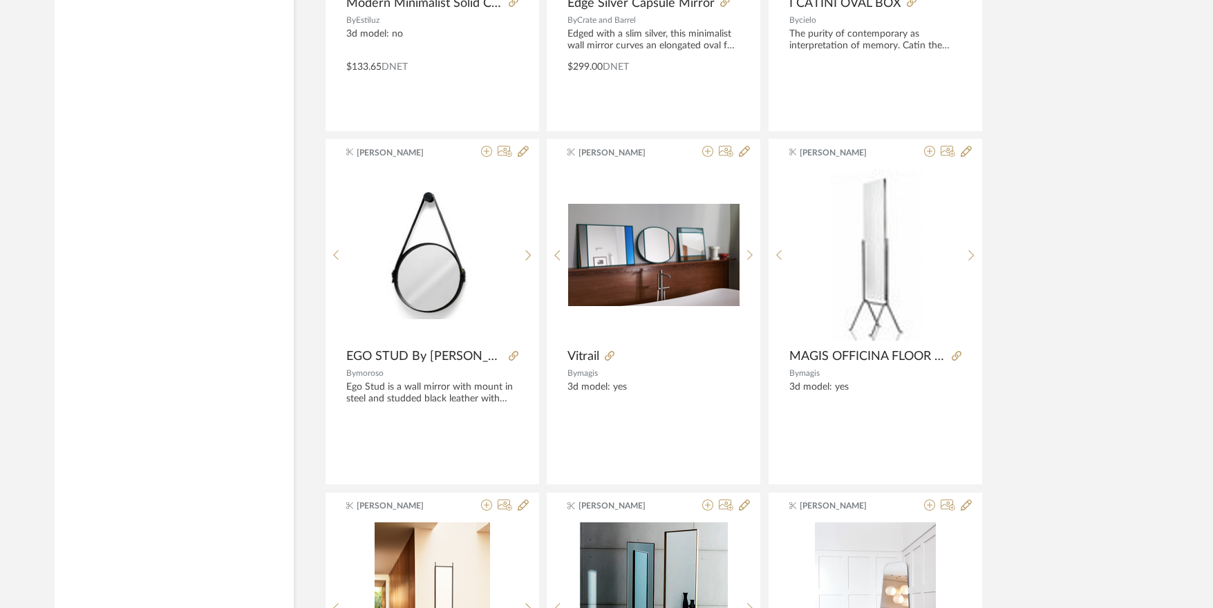
scroll to position [12213, 0]
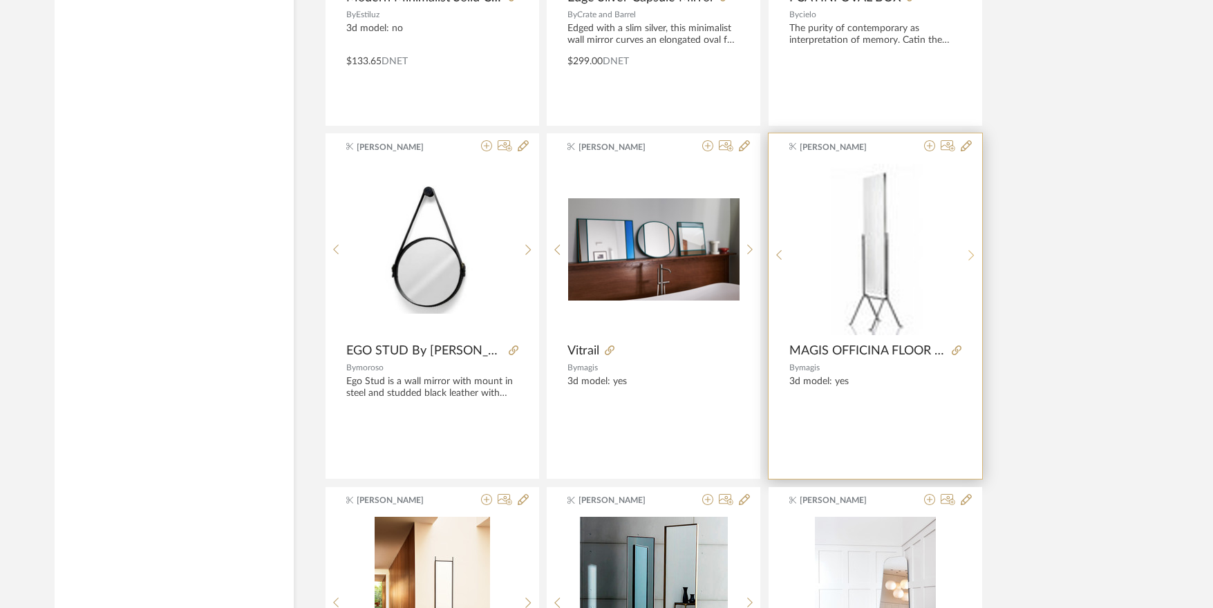
click at [970, 250] on icon at bounding box center [971, 256] width 6 height 12
click at [970, 243] on div at bounding box center [971, 255] width 21 height 184
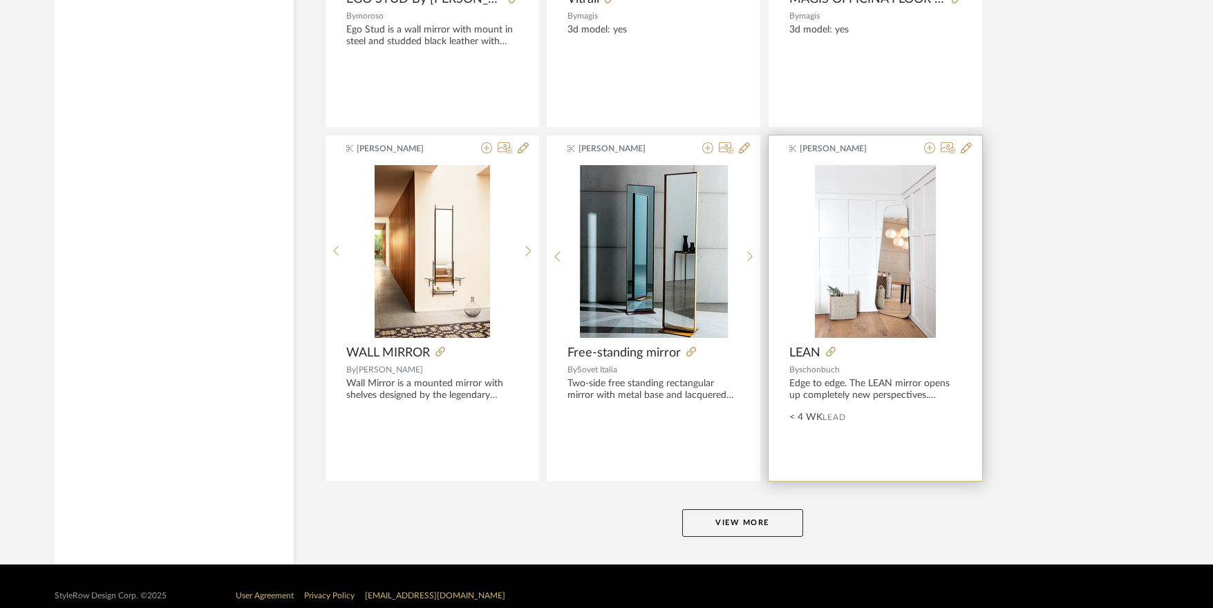
scroll to position [12585, 0]
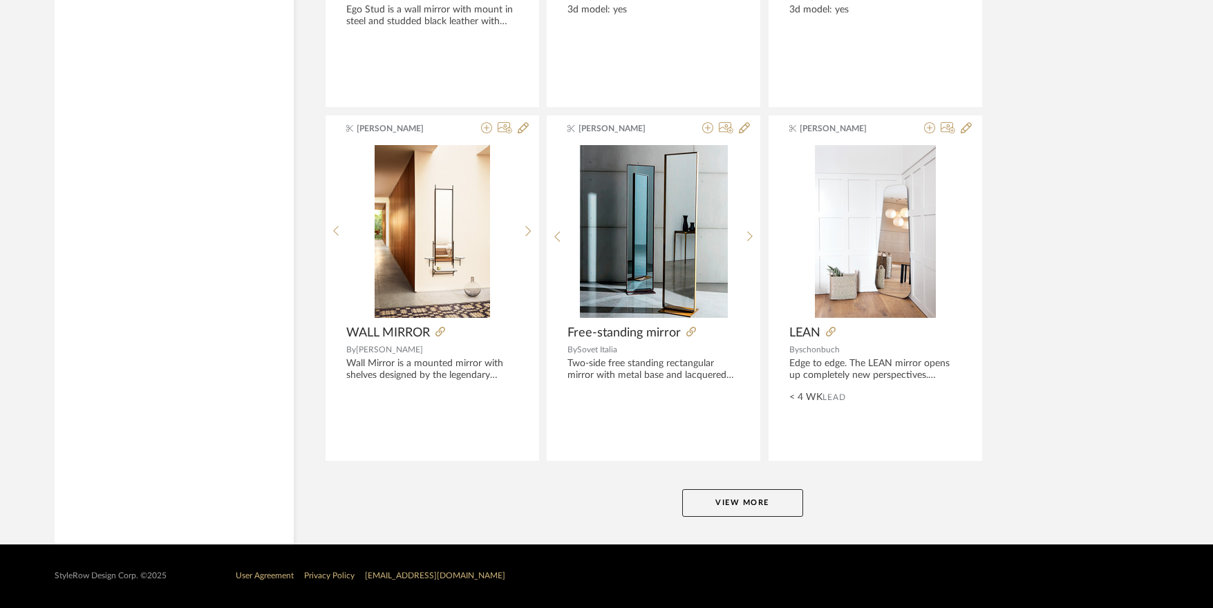
click at [715, 502] on button "View More" at bounding box center [742, 503] width 121 height 28
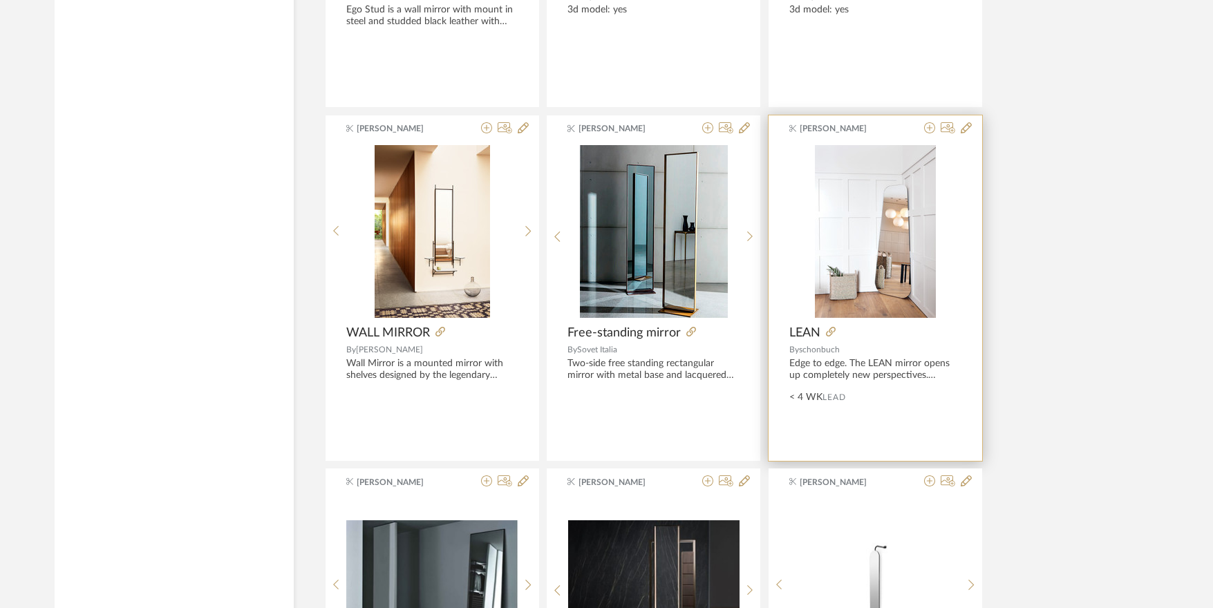
scroll to position [12930, 0]
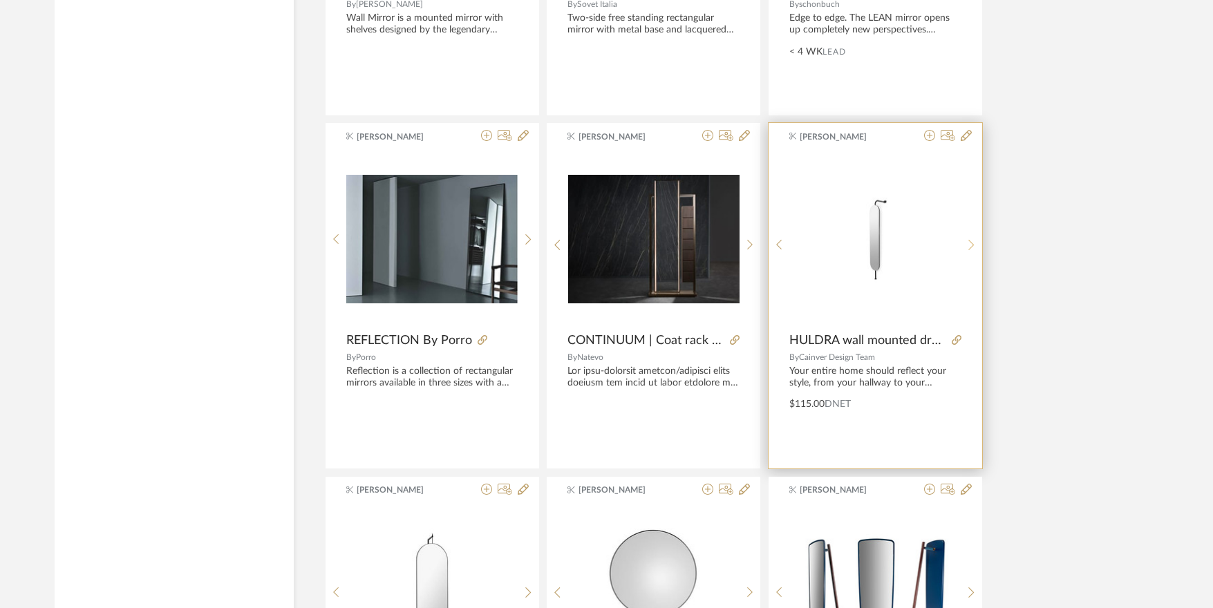
click at [966, 244] on sr-next-btn at bounding box center [971, 245] width 21 height 12
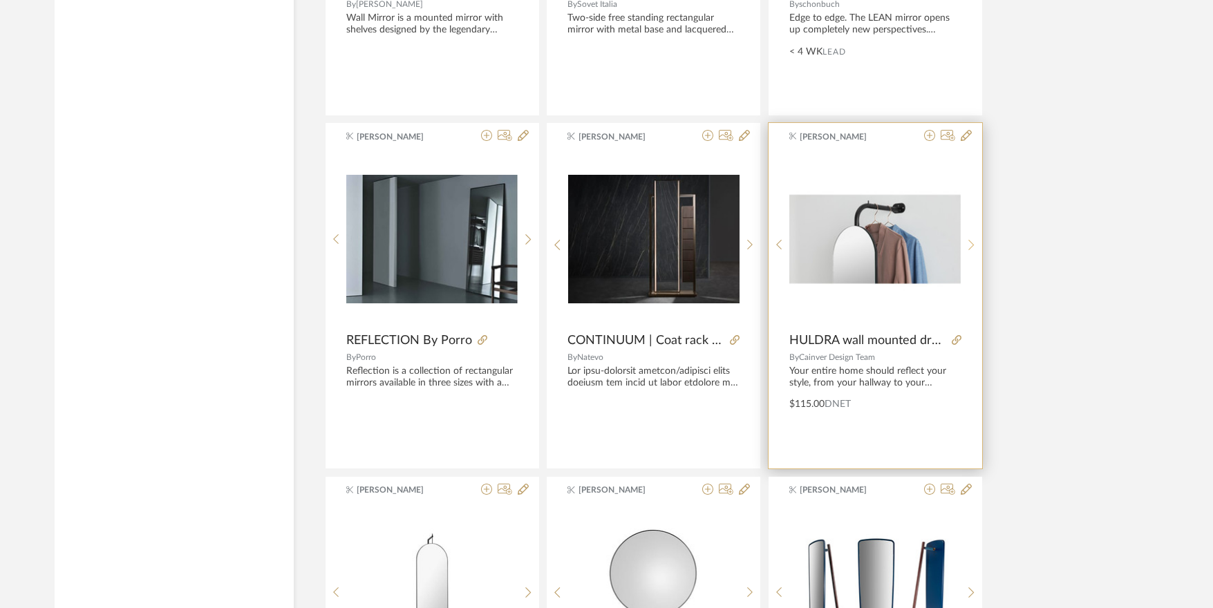
click at [970, 244] on icon at bounding box center [971, 245] width 6 height 12
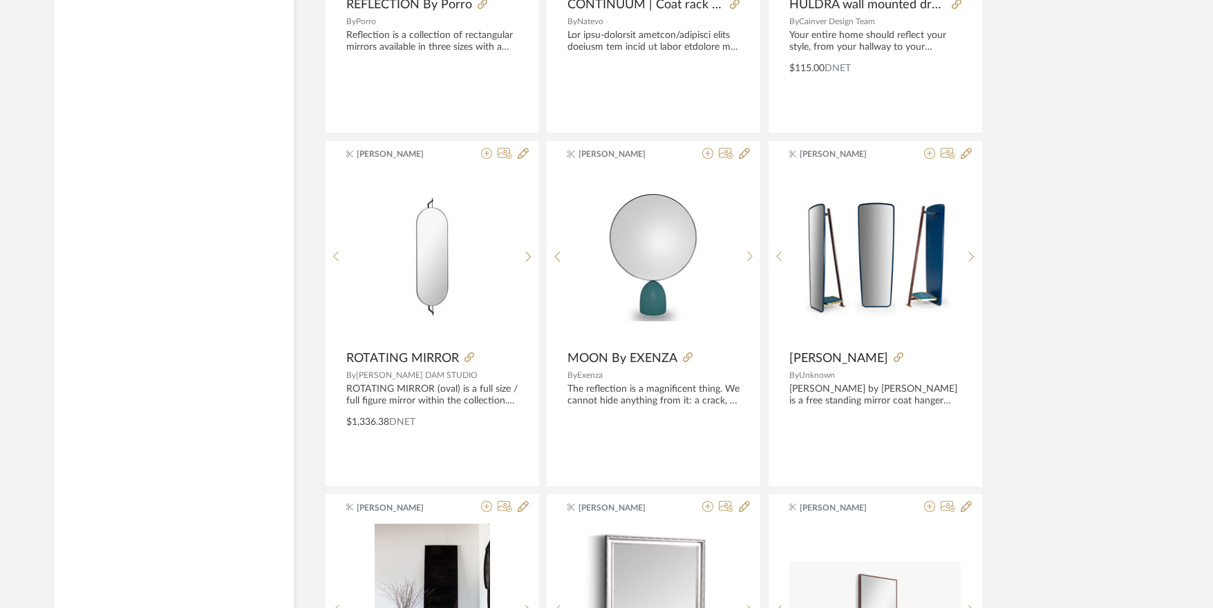
scroll to position [13276, 0]
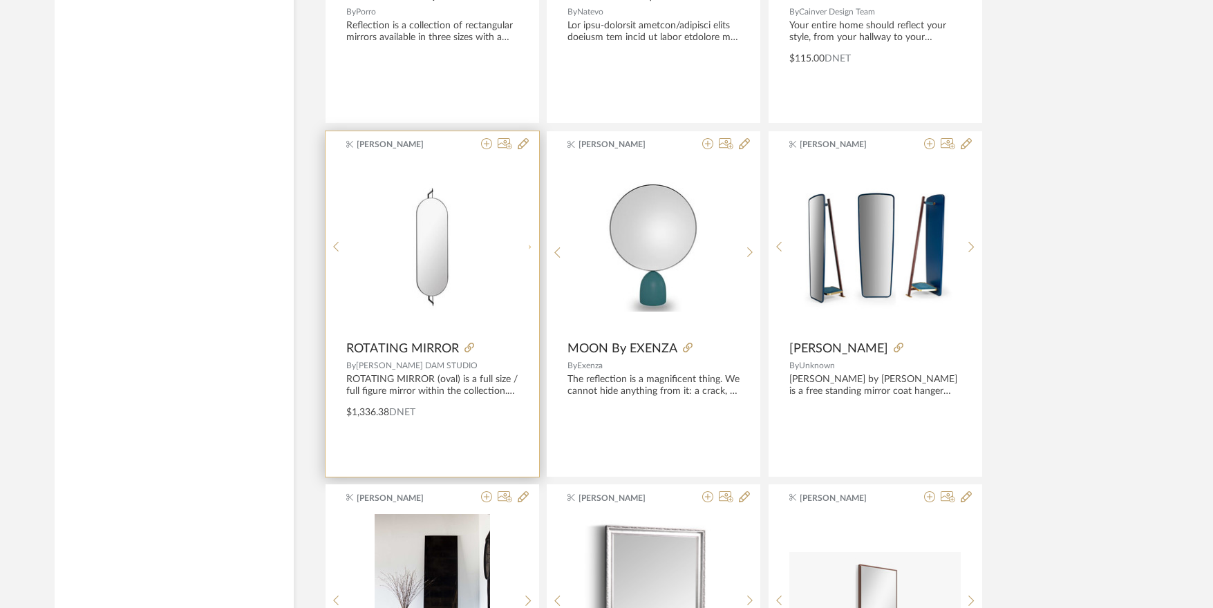
click at [523, 245] on div at bounding box center [528, 247] width 21 height 173
click at [523, 245] on div at bounding box center [528, 253] width 21 height 184
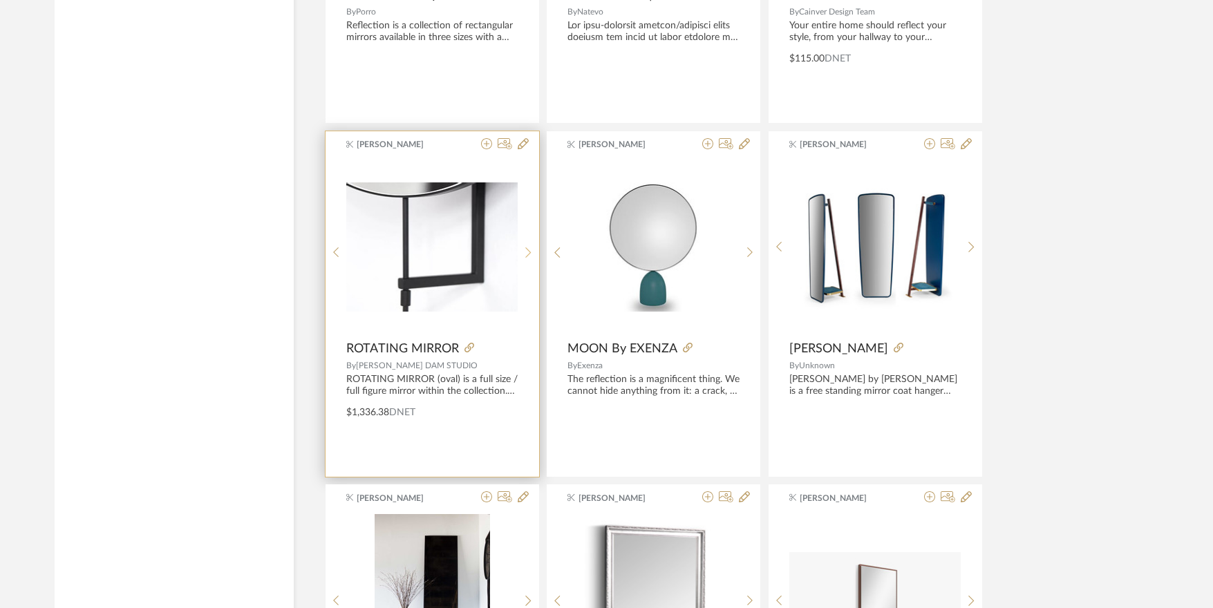
click at [523, 245] on div at bounding box center [528, 253] width 21 height 184
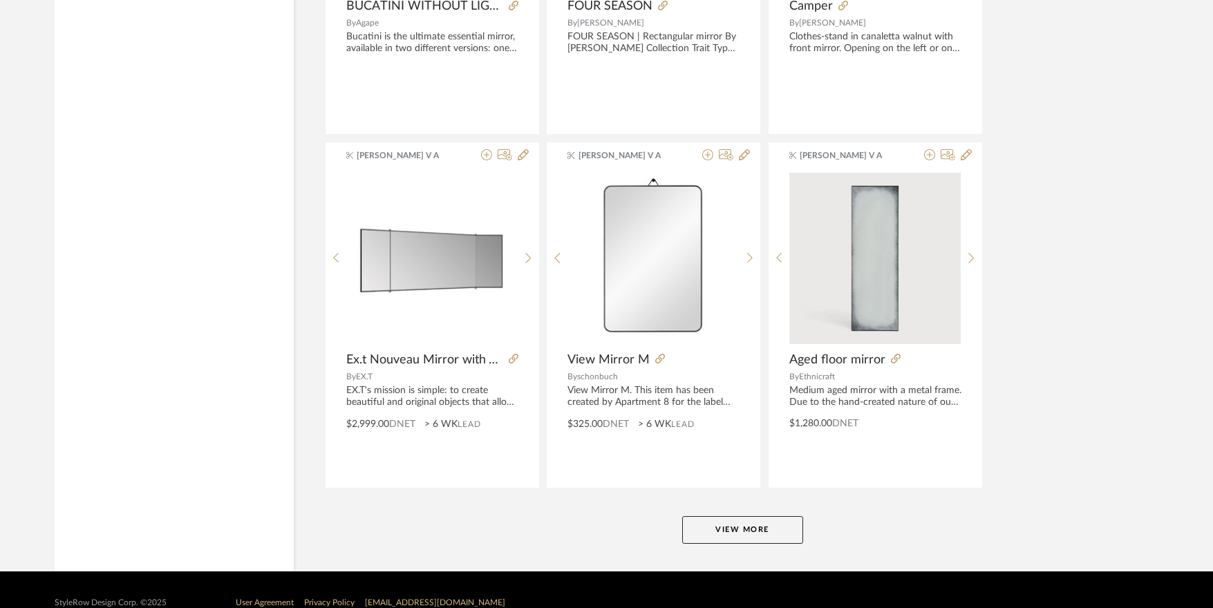
scroll to position [16801, 0]
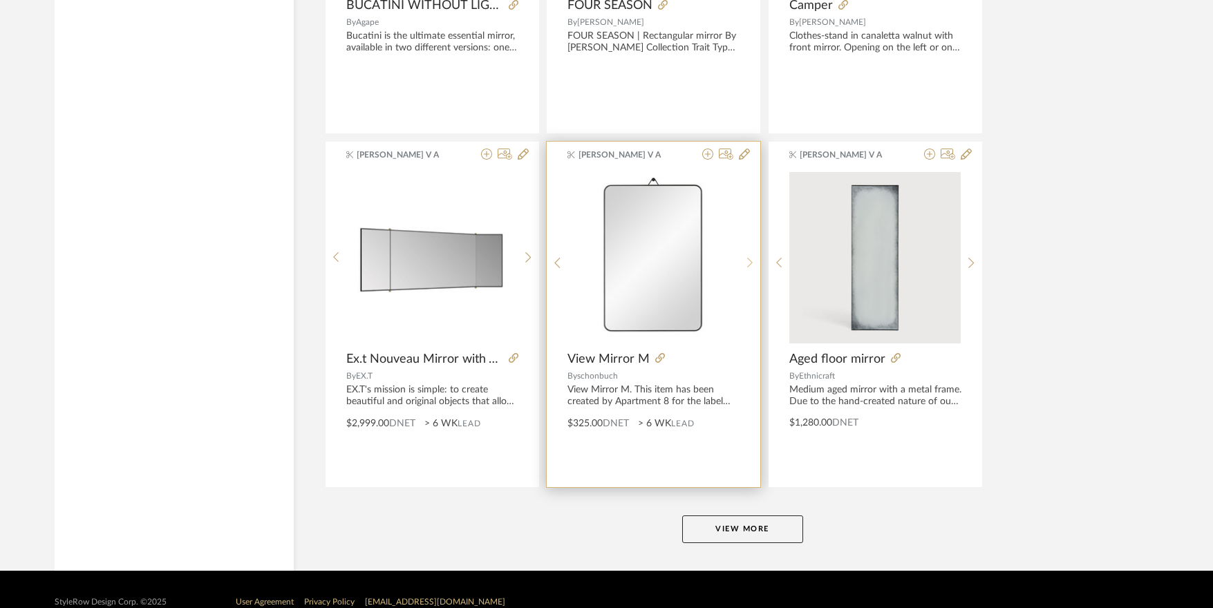
click at [753, 259] on sr-next-btn at bounding box center [750, 263] width 21 height 12
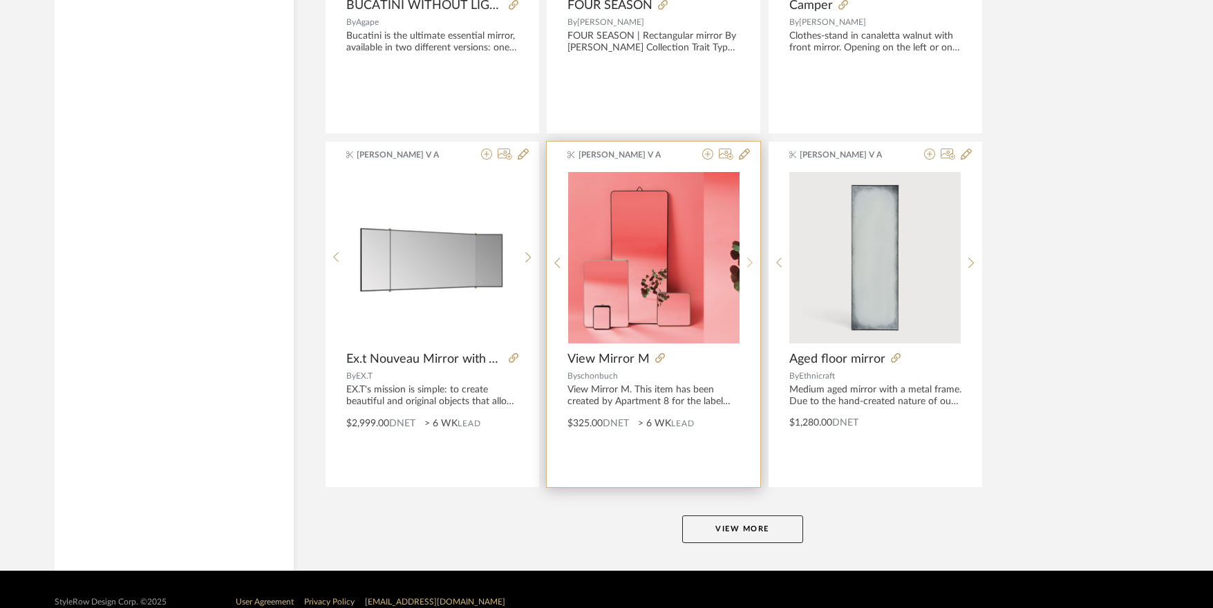
click at [753, 259] on sr-next-btn at bounding box center [750, 263] width 21 height 12
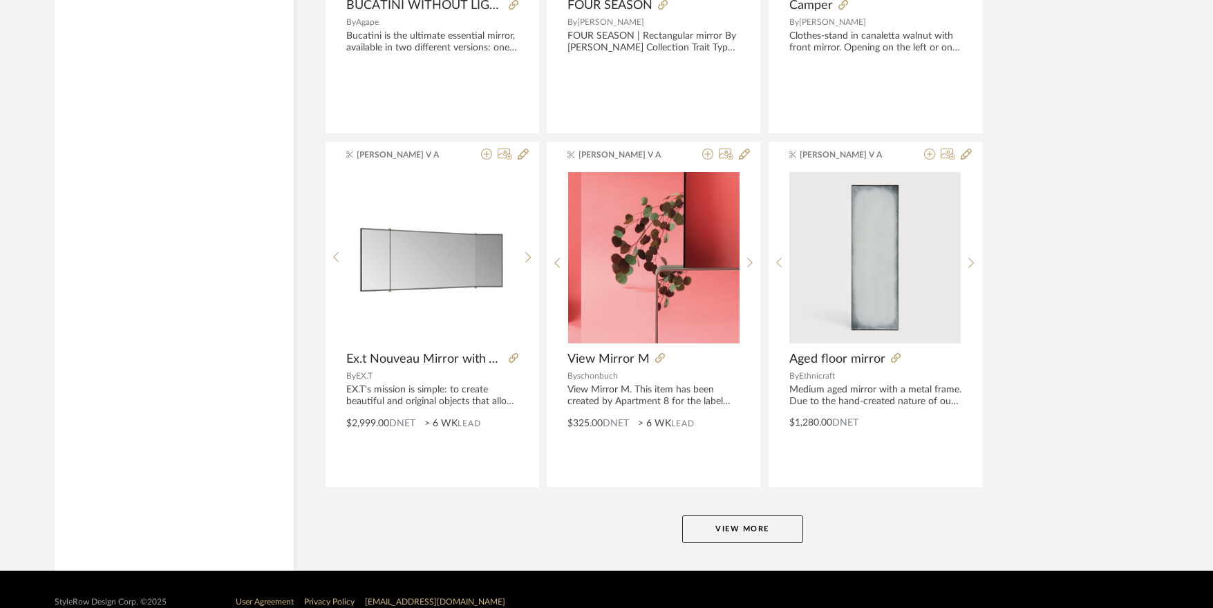
click at [773, 524] on button "View More" at bounding box center [742, 530] width 121 height 28
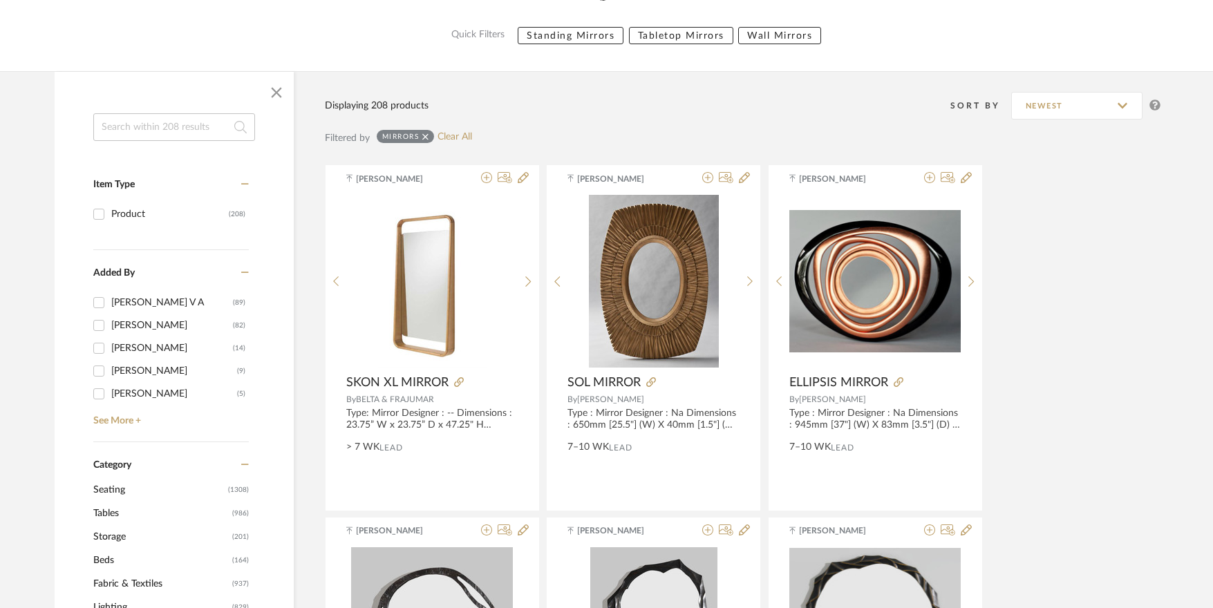
scroll to position [0, 0]
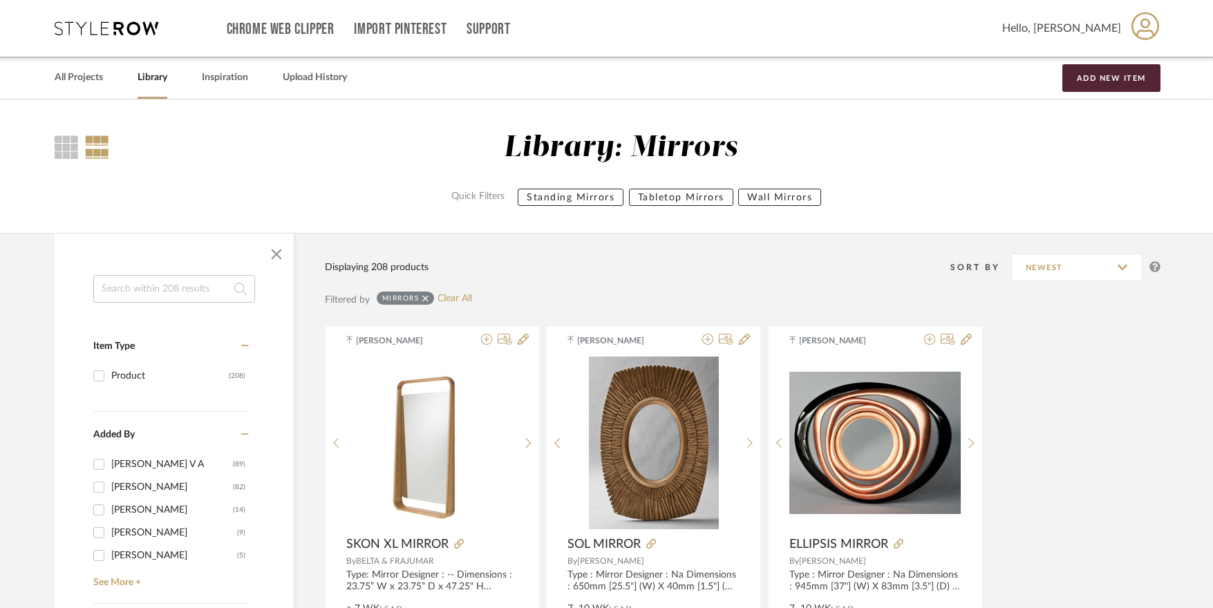
click at [146, 293] on input at bounding box center [174, 289] width 162 height 28
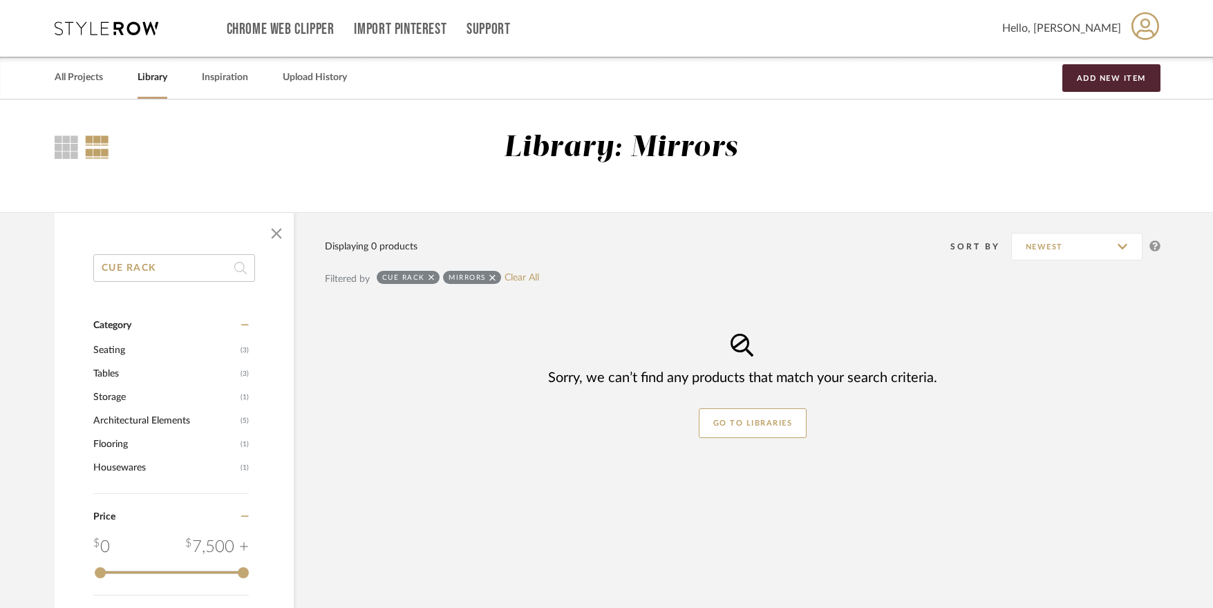
click at [498, 276] on div "Mirrors" at bounding box center [471, 277] width 57 height 13
click at [489, 279] on icon at bounding box center [492, 278] width 6 height 10
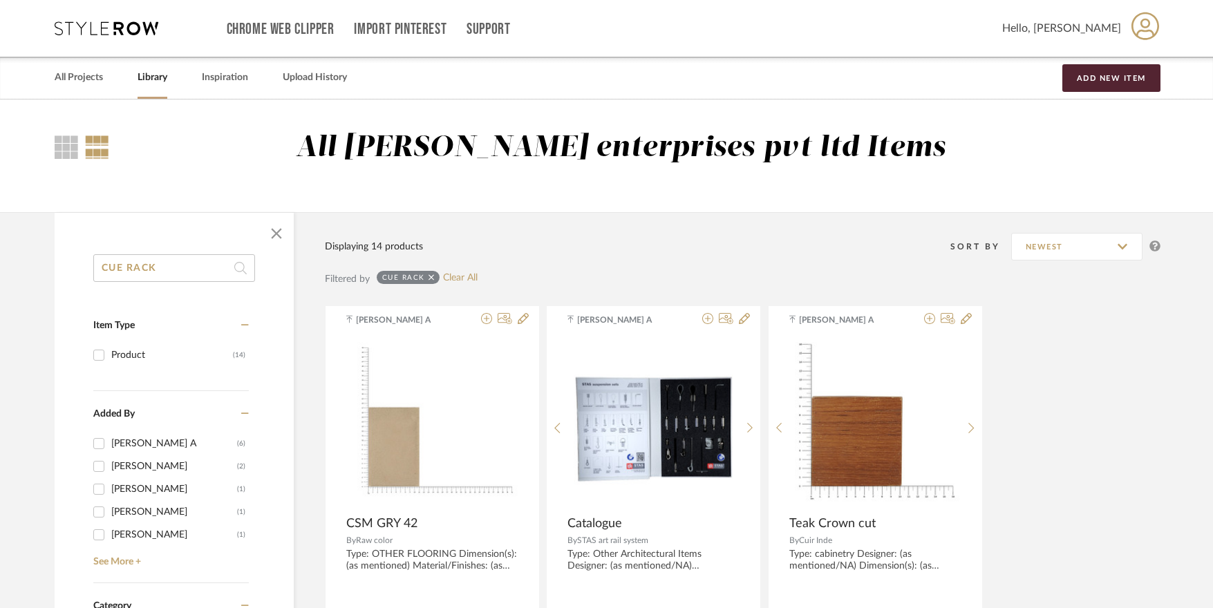
drag, startPoint x: 160, startPoint y: 267, endPoint x: 95, endPoint y: 266, distance: 64.3
click at [95, 266] on input "CUE RACK" at bounding box center [174, 268] width 162 height 28
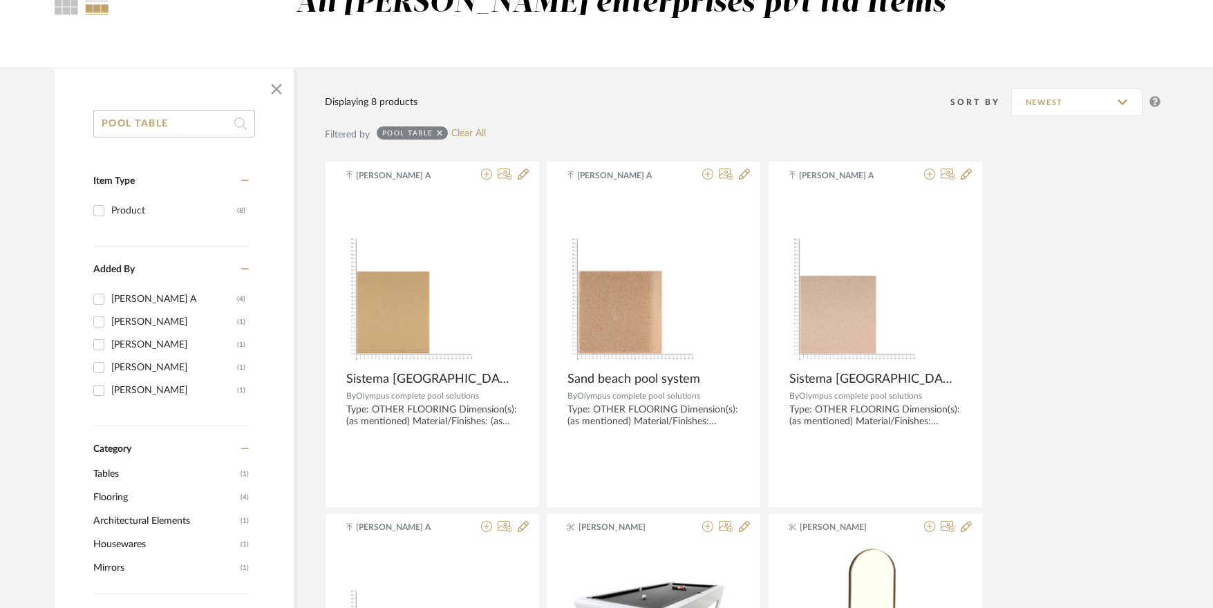
scroll to position [138, 0]
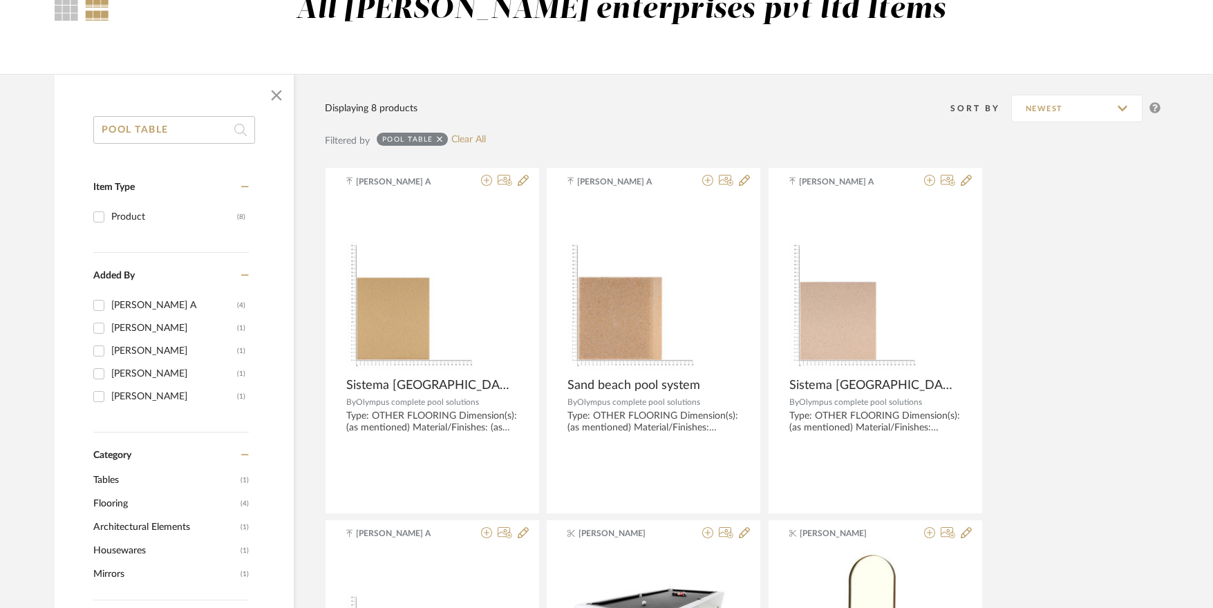
drag, startPoint x: 169, startPoint y: 128, endPoint x: 33, endPoint y: 131, distance: 135.5
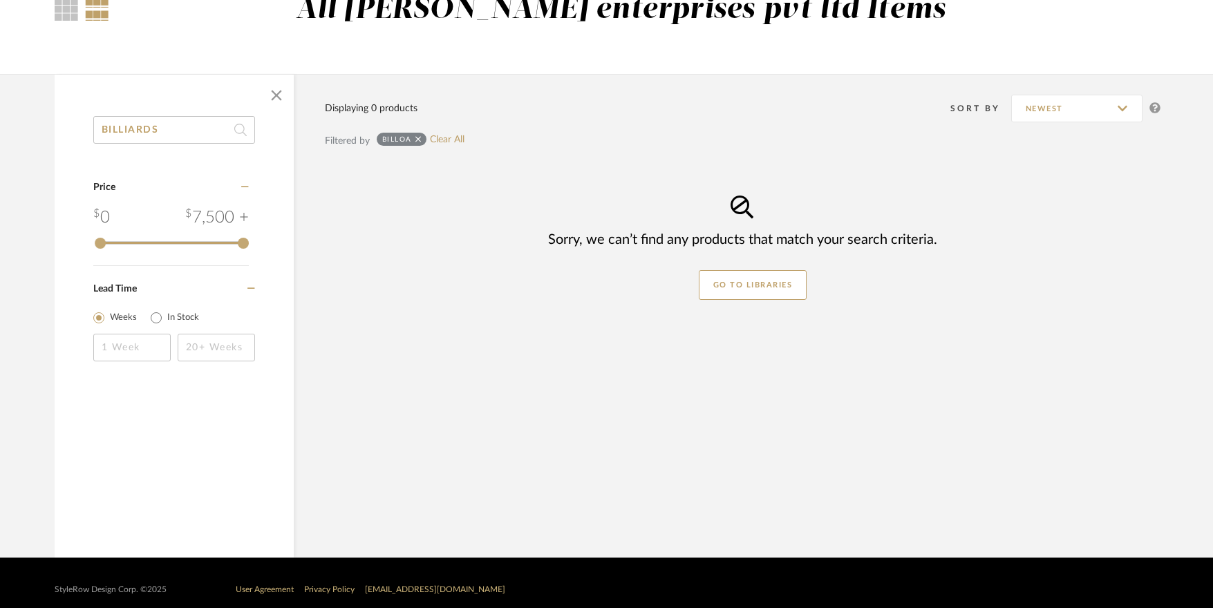
type input "BILLIARDS"
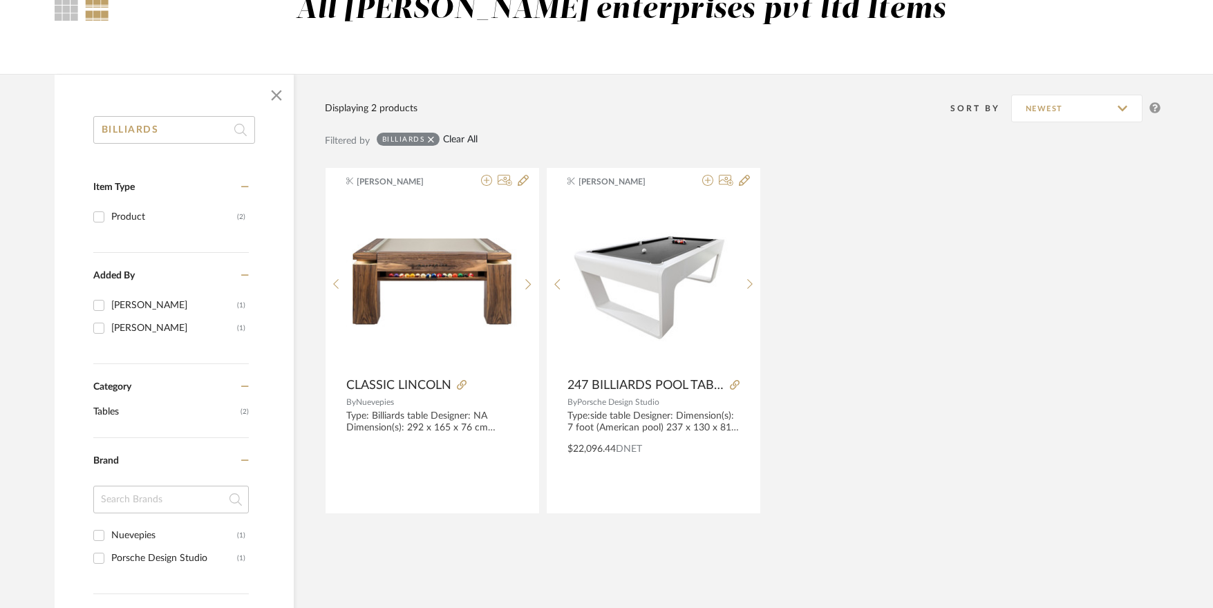
click at [456, 143] on link "Clear All" at bounding box center [460, 140] width 35 height 12
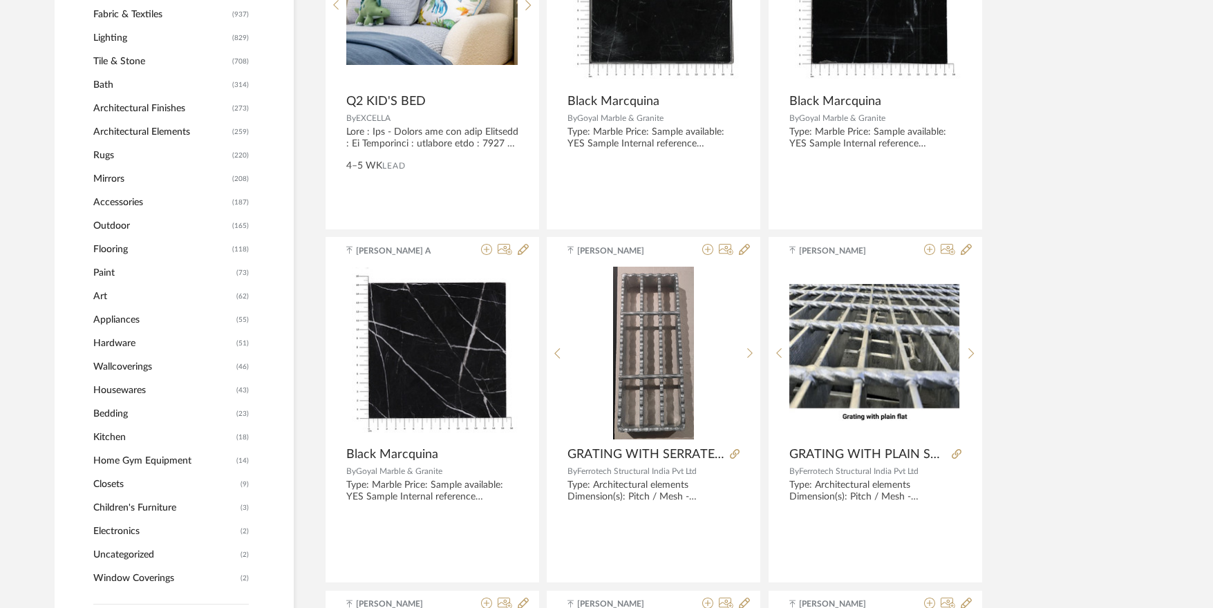
scroll to position [760, 0]
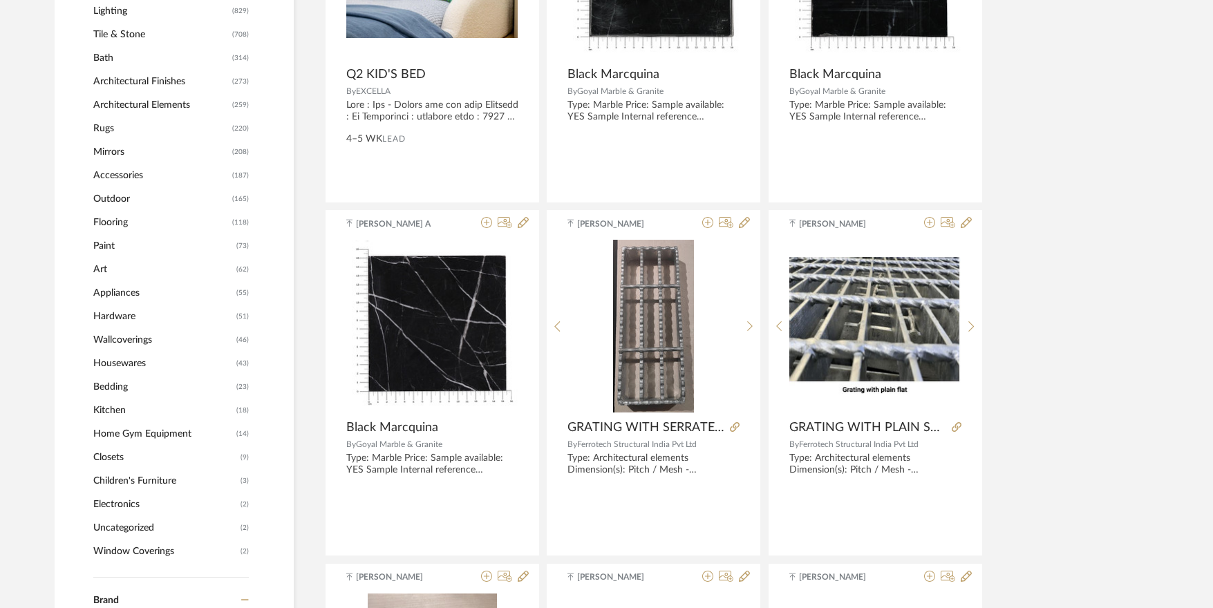
click at [145, 435] on span "Home Gym Equipment" at bounding box center [163, 434] width 140 height 24
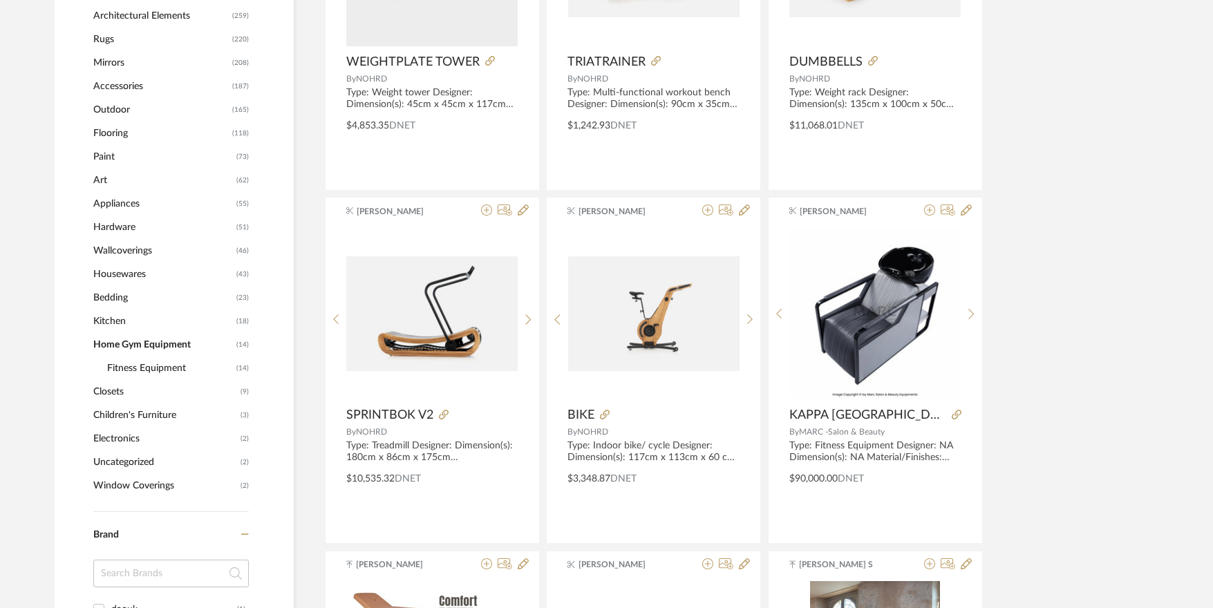
scroll to position [809, 0]
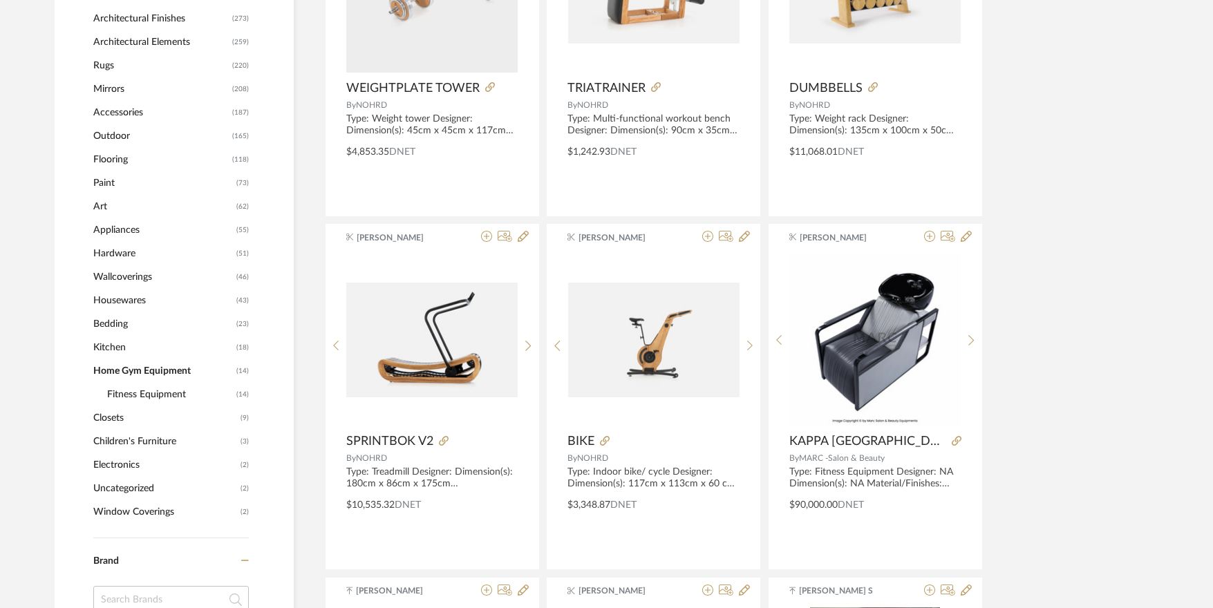
click at [112, 424] on span "Closets" at bounding box center [165, 418] width 144 height 24
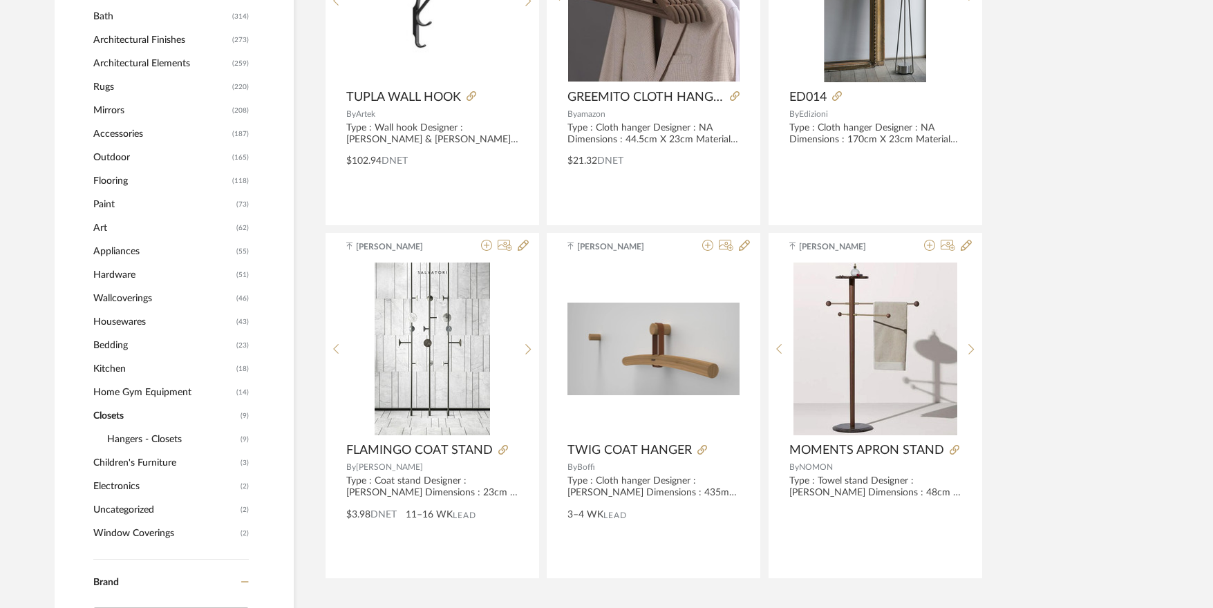
scroll to position [821, 0]
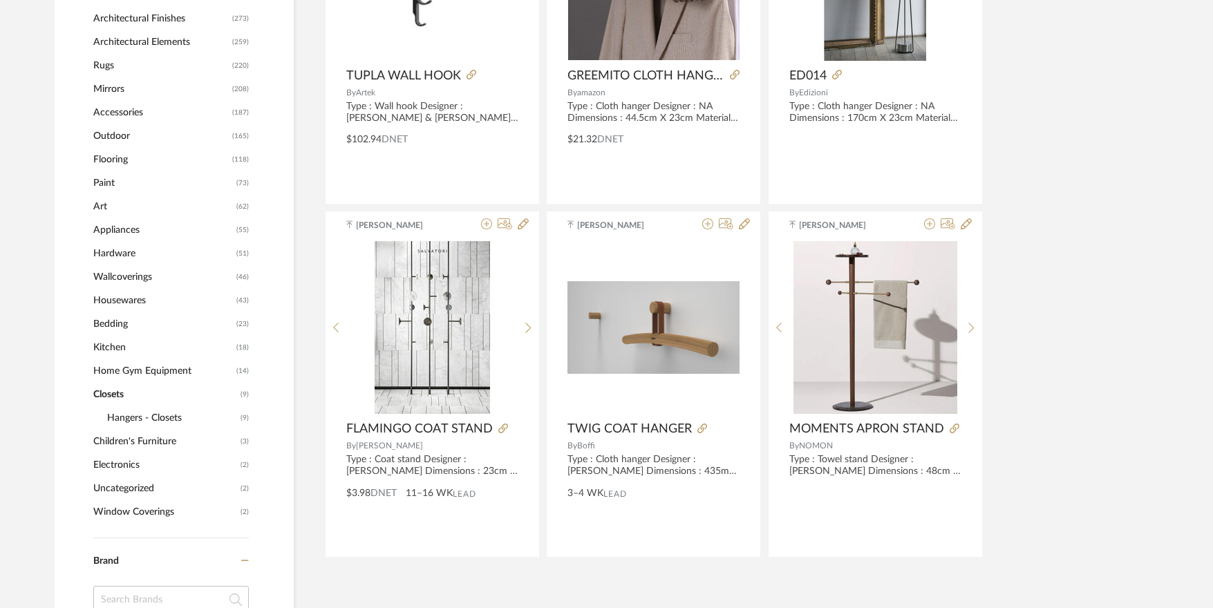
click at [129, 117] on span "Accessories" at bounding box center [160, 113] width 135 height 24
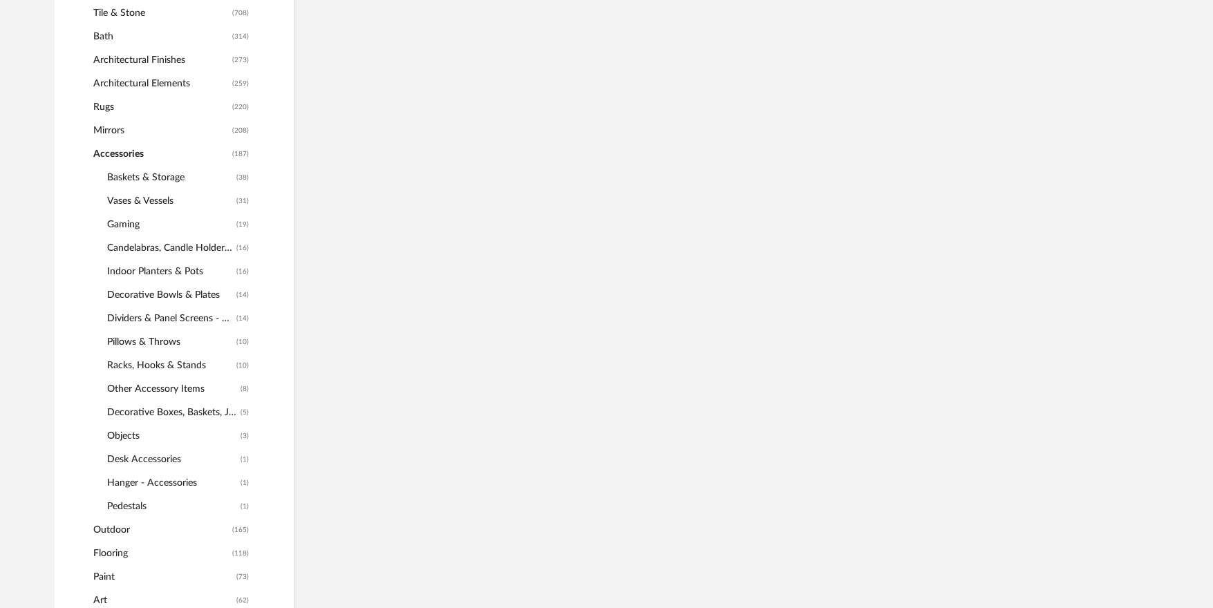
scroll to position [863, 0]
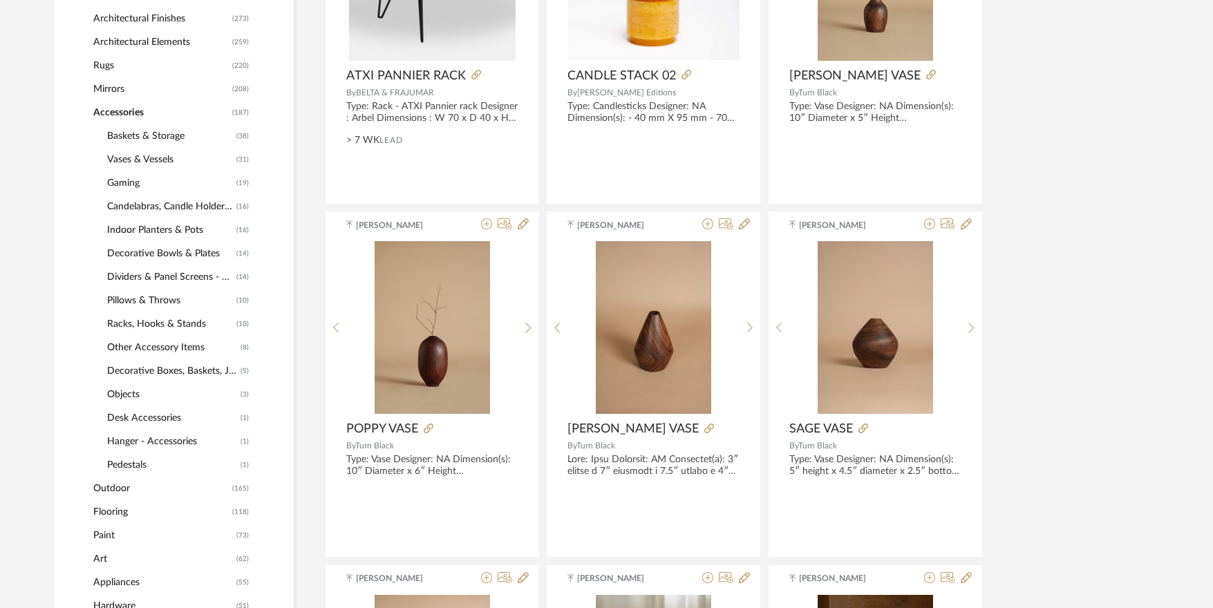
click at [161, 356] on span "Other Accessory Items" at bounding box center [172, 348] width 130 height 24
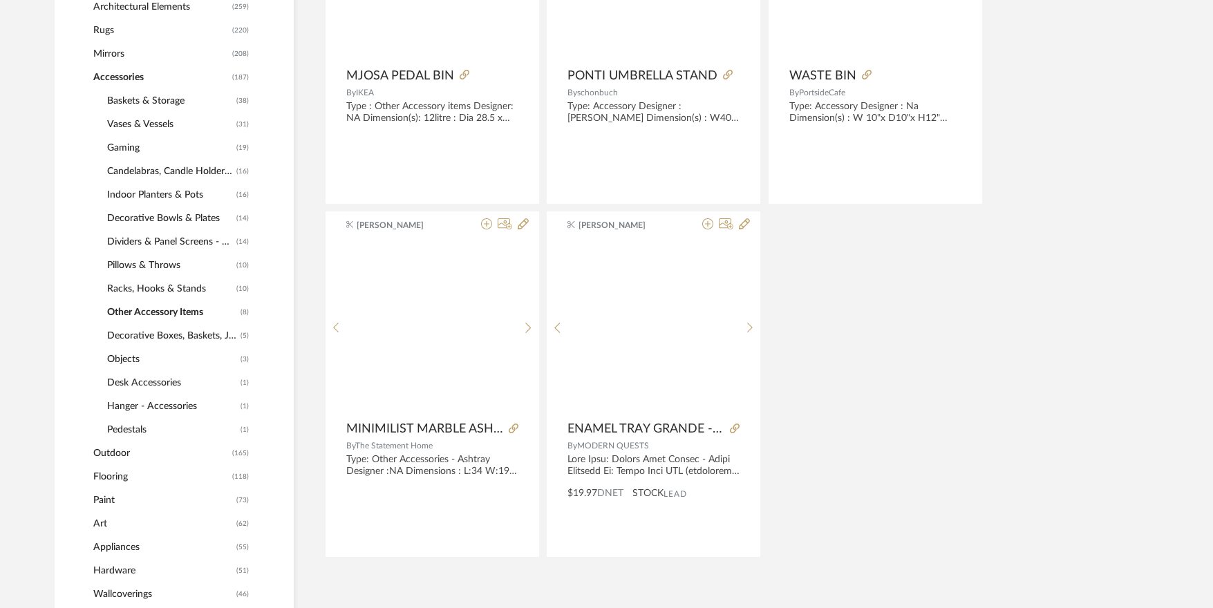
scroll to position [827, 0]
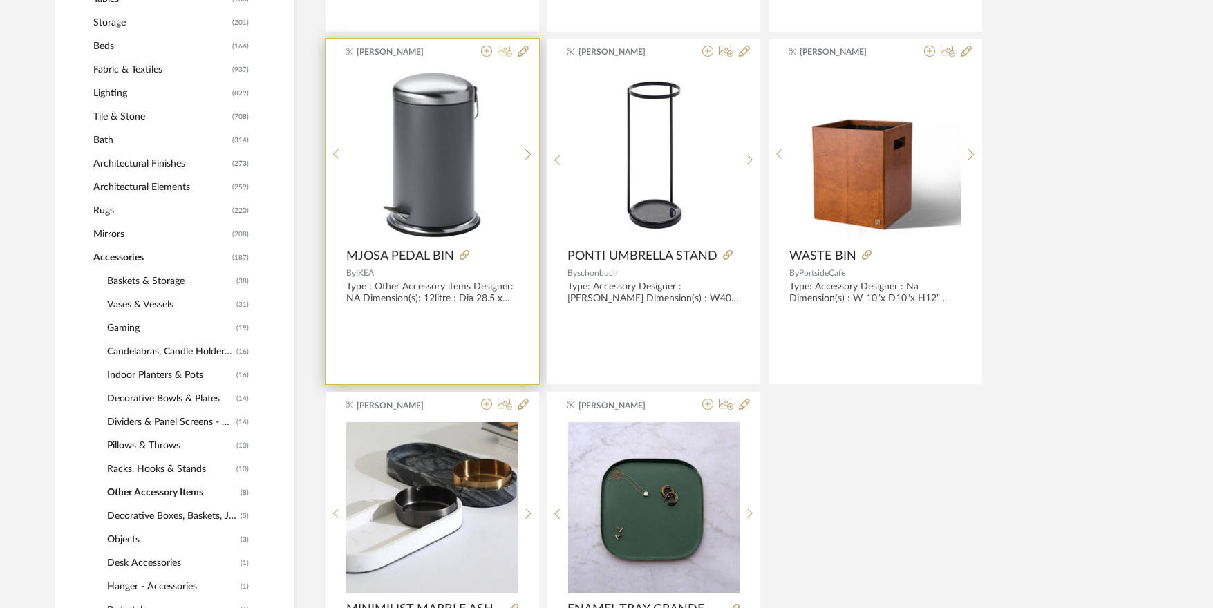
scroll to position [689, 0]
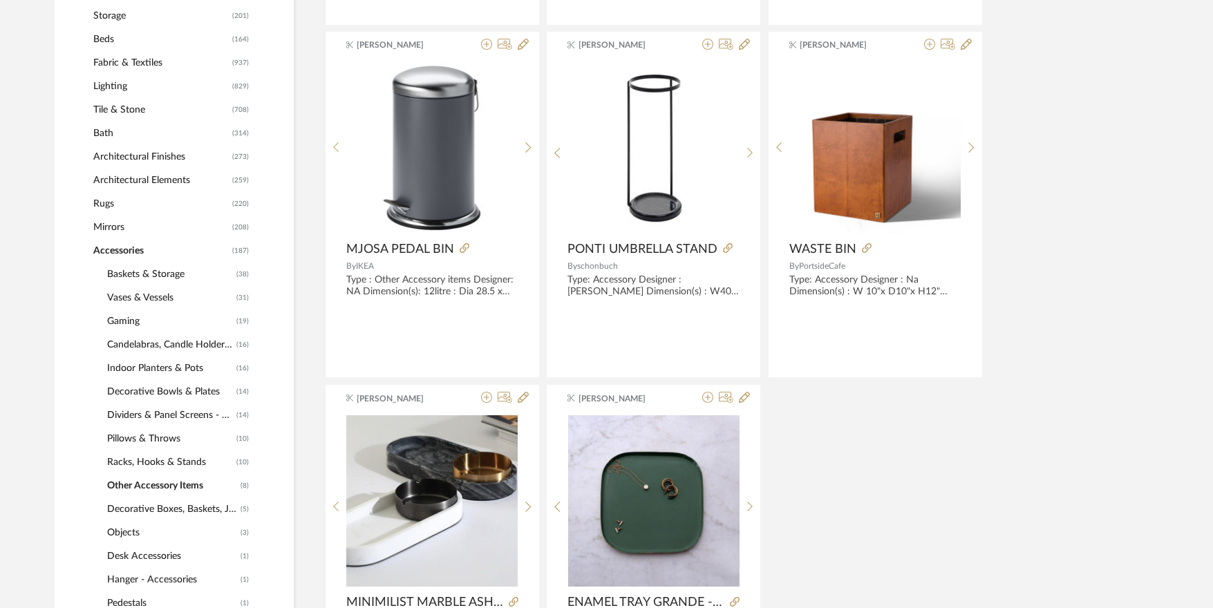
click at [134, 322] on span "Gaming" at bounding box center [170, 322] width 126 height 24
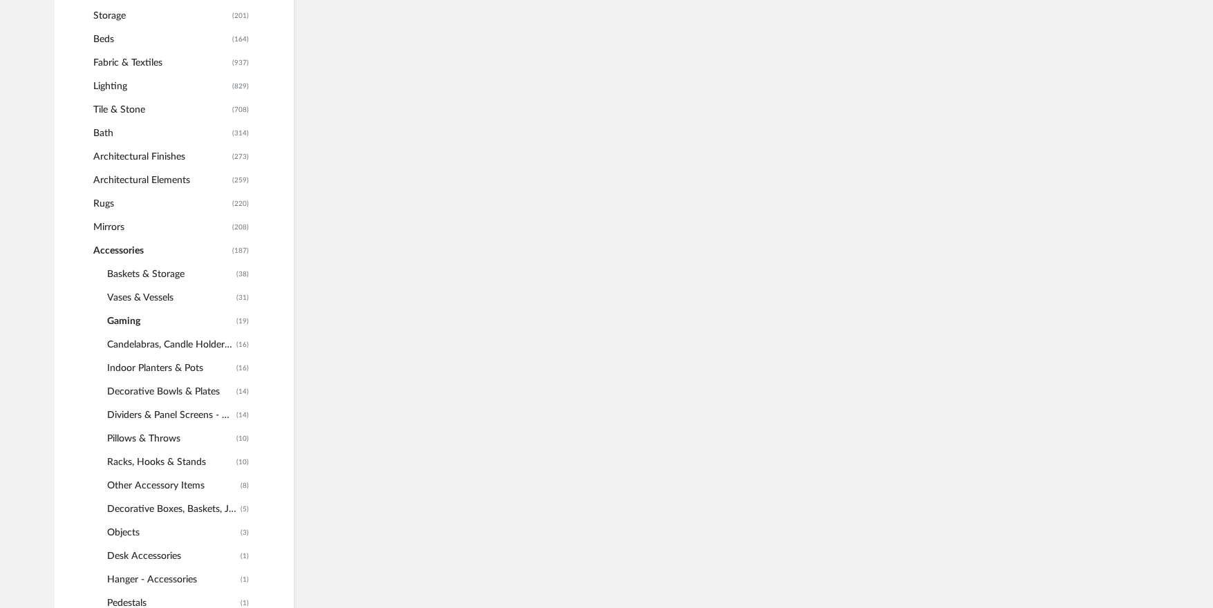
scroll to position [621, 0]
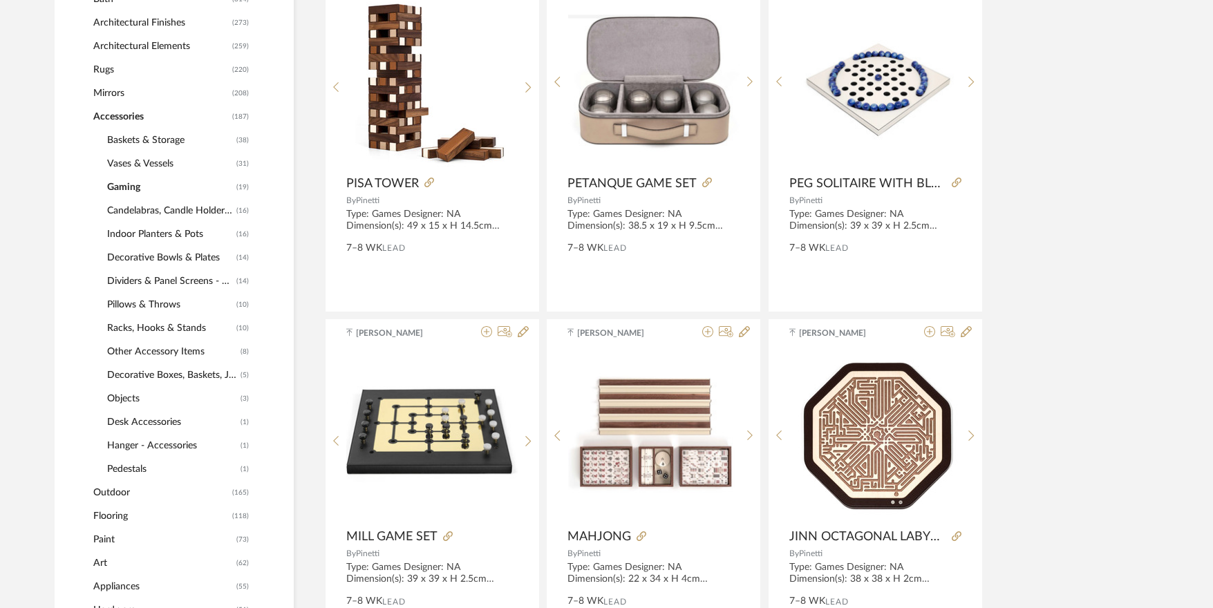
scroll to position [728, 0]
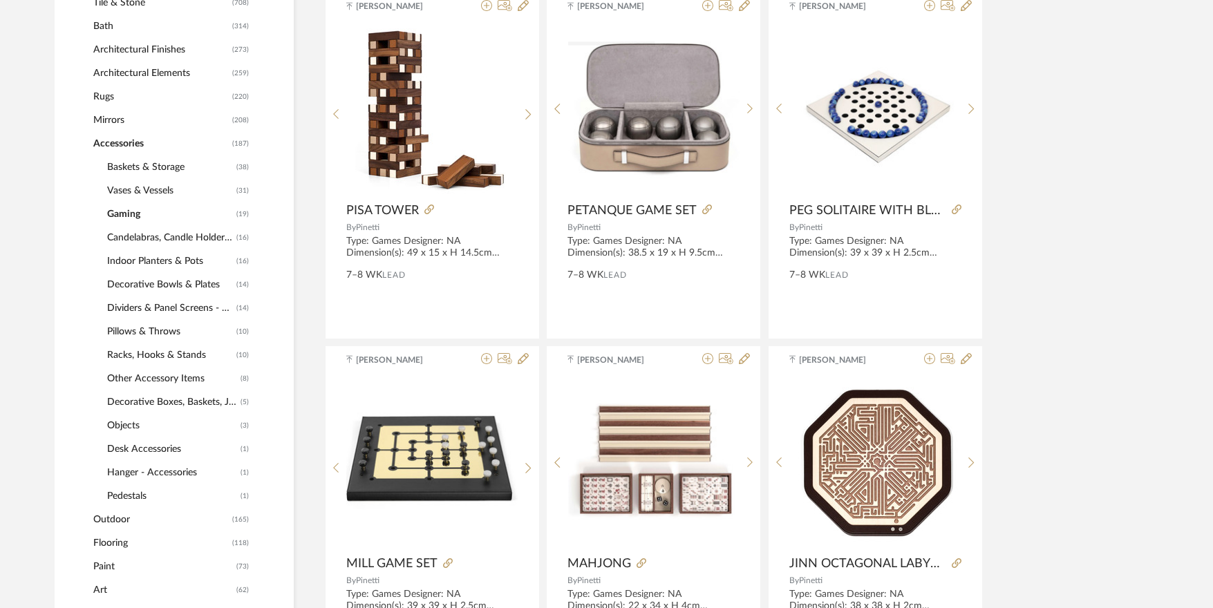
click at [179, 350] on span "Racks, Hooks & Stands" at bounding box center [170, 356] width 126 height 24
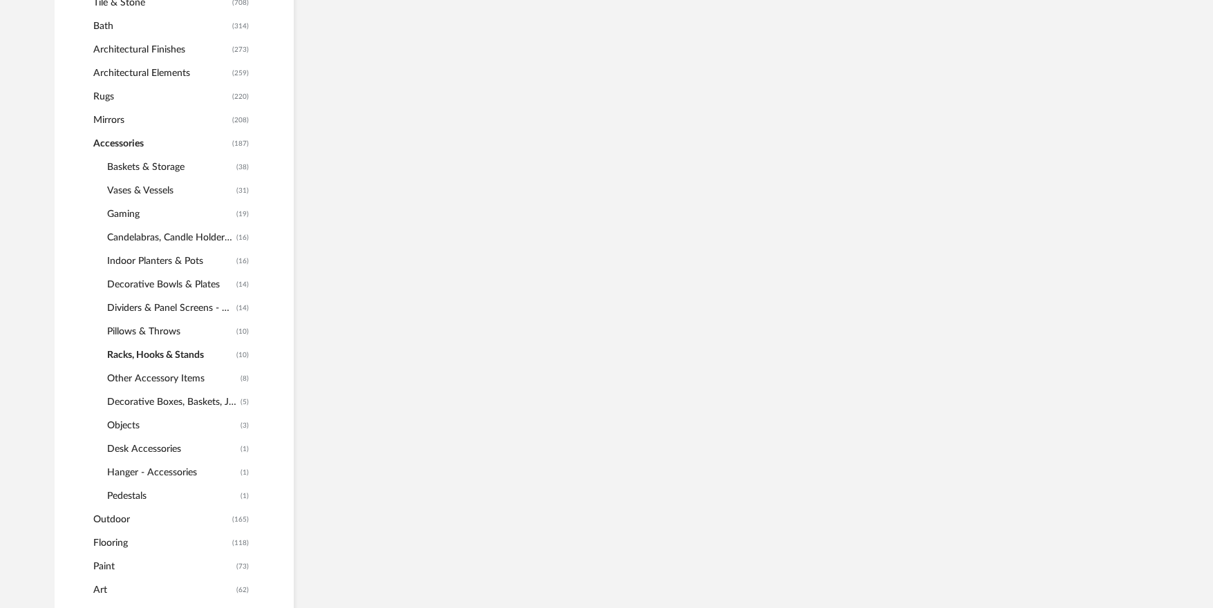
scroll to position [832, 0]
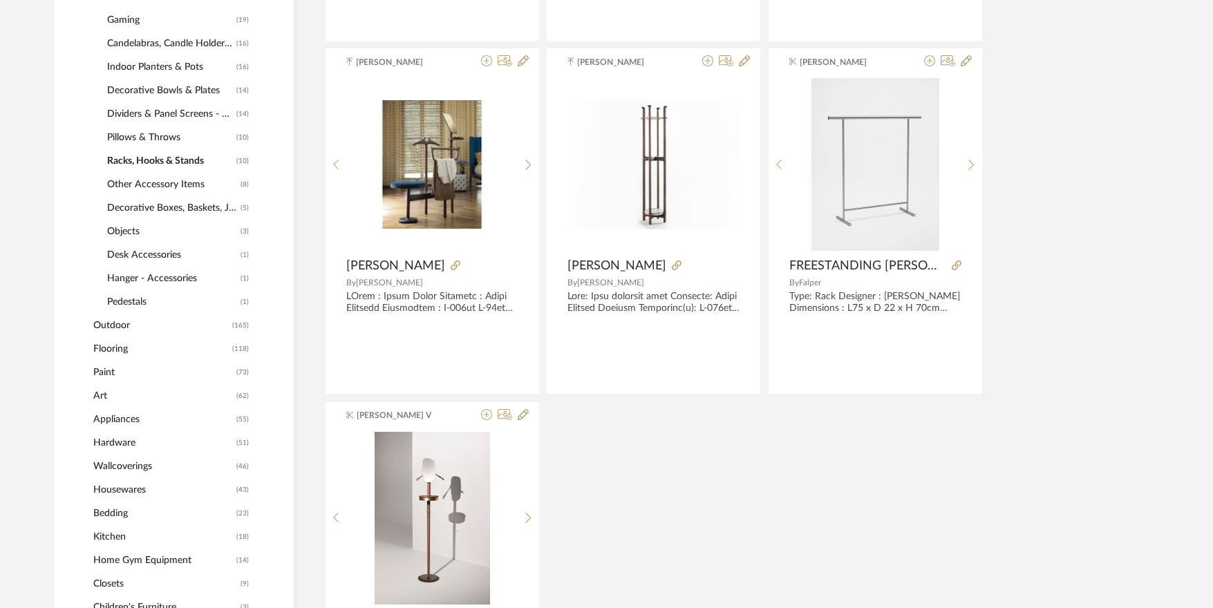
scroll to position [970, 0]
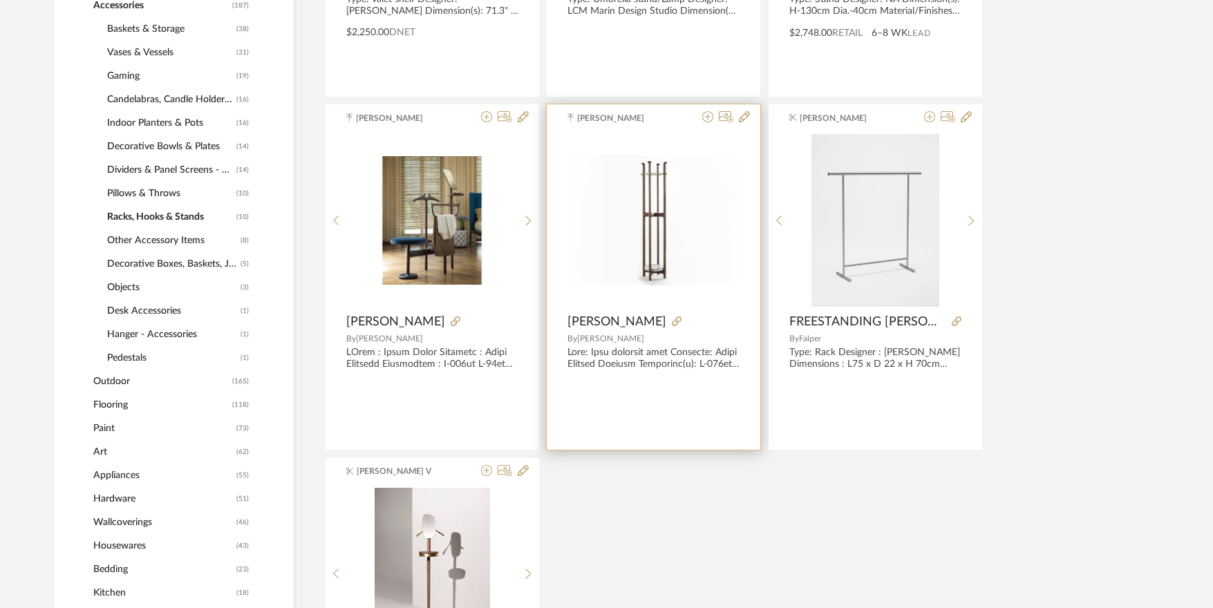
click at [0, 0] on img at bounding box center [0, 0] width 0 height 0
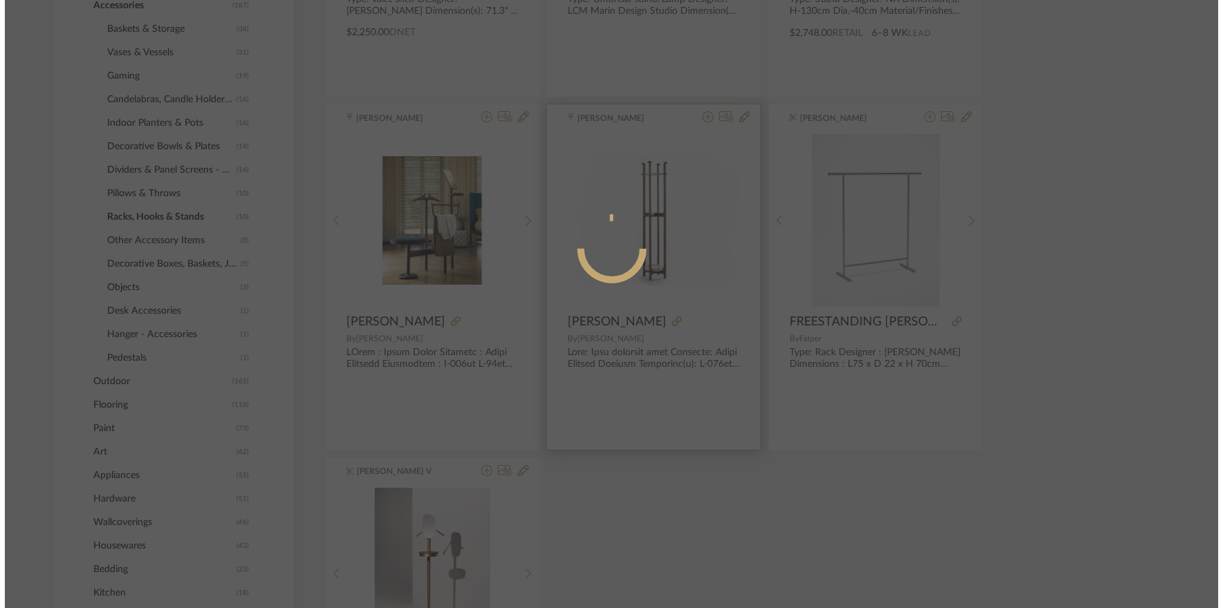
scroll to position [0, 0]
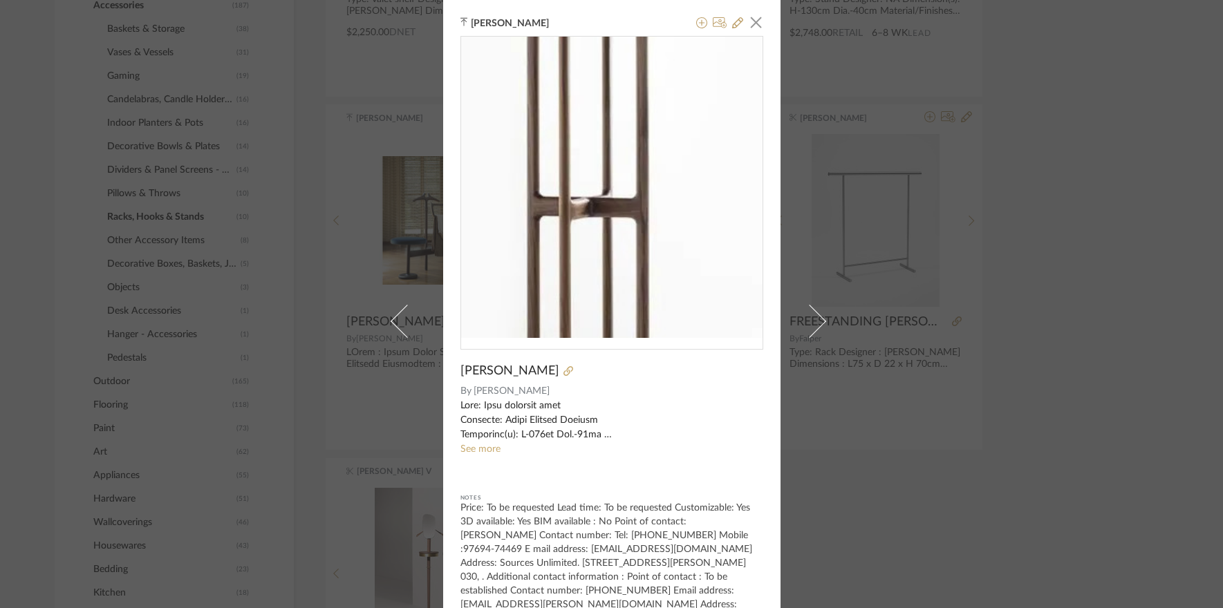
click at [616, 171] on img "0" at bounding box center [611, 187] width 301 height 226
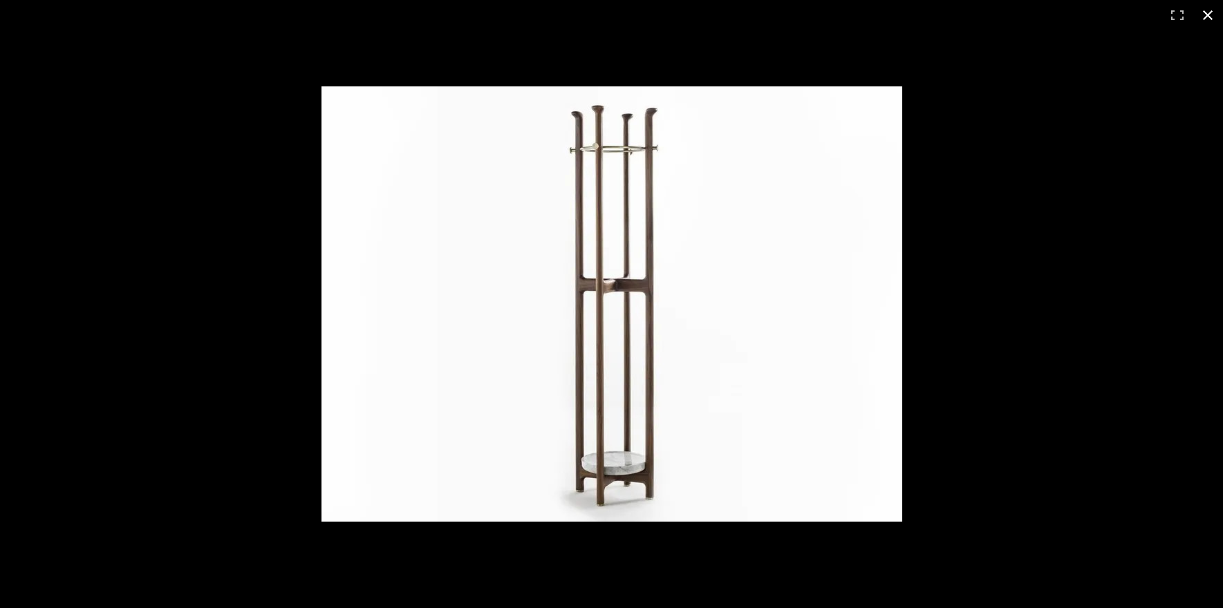
click at [1049, 319] on div at bounding box center [807, 328] width 973 height 484
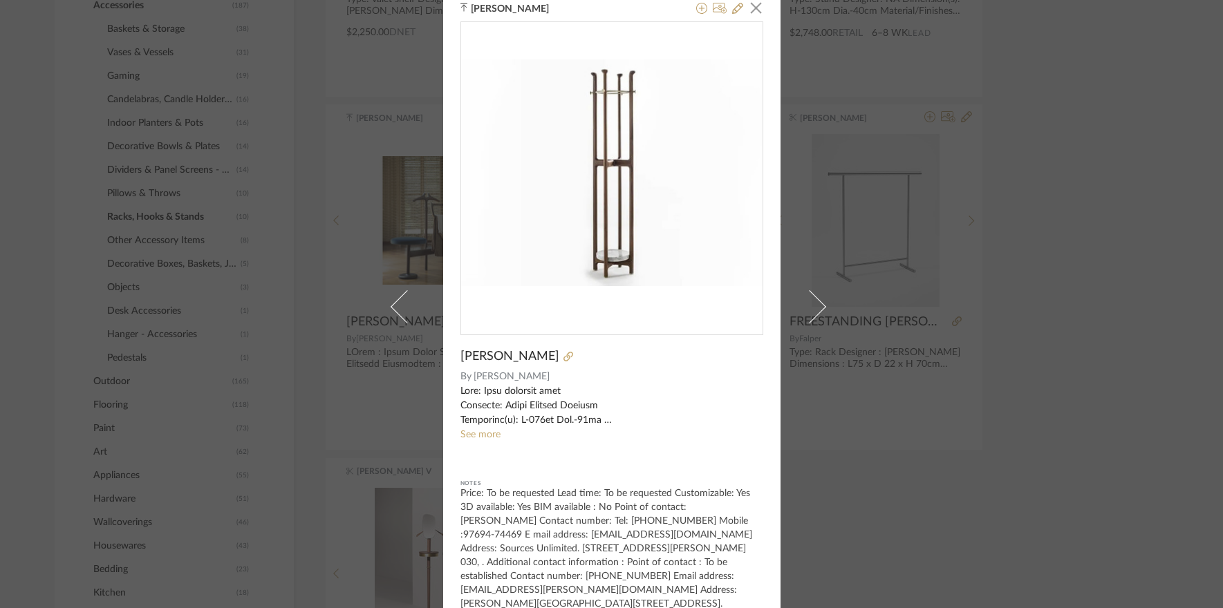
scroll to position [21, 0]
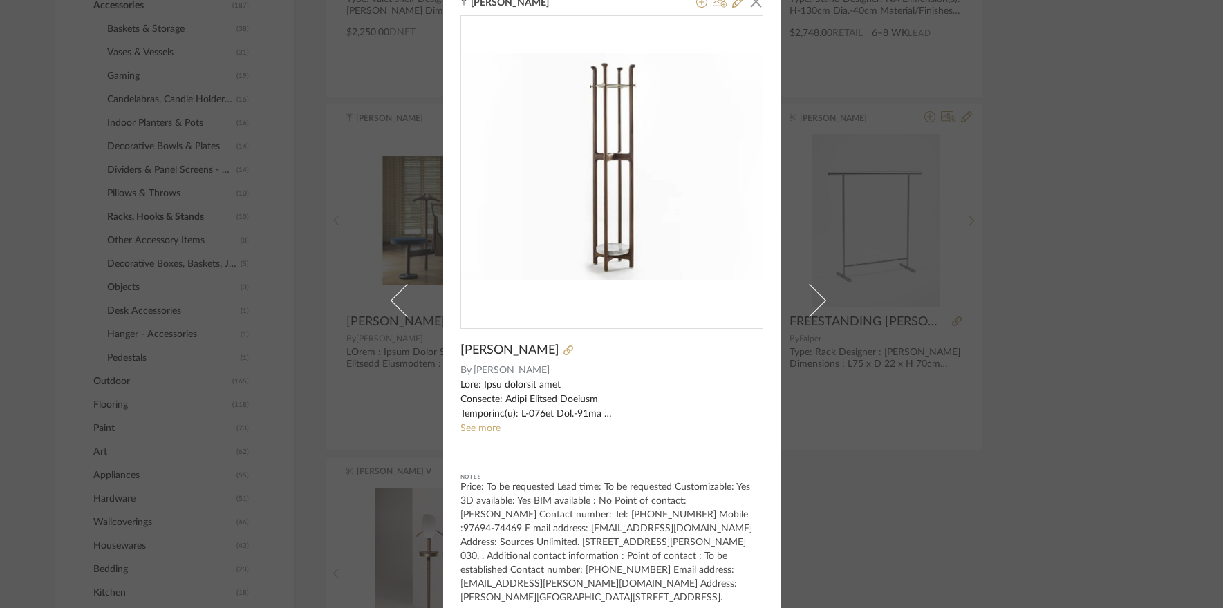
click at [1113, 384] on div "Manasi Bhargava × IGOR By Porada See more Notes Price: To be requested Lead tim…" at bounding box center [611, 304] width 1223 height 608
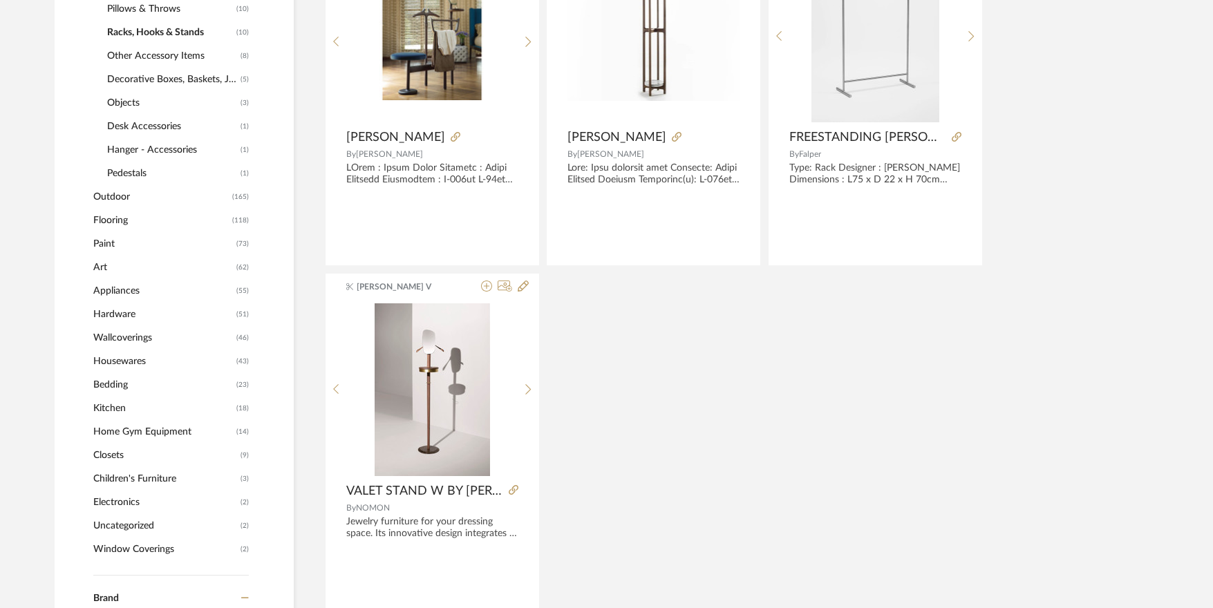
scroll to position [1177, 0]
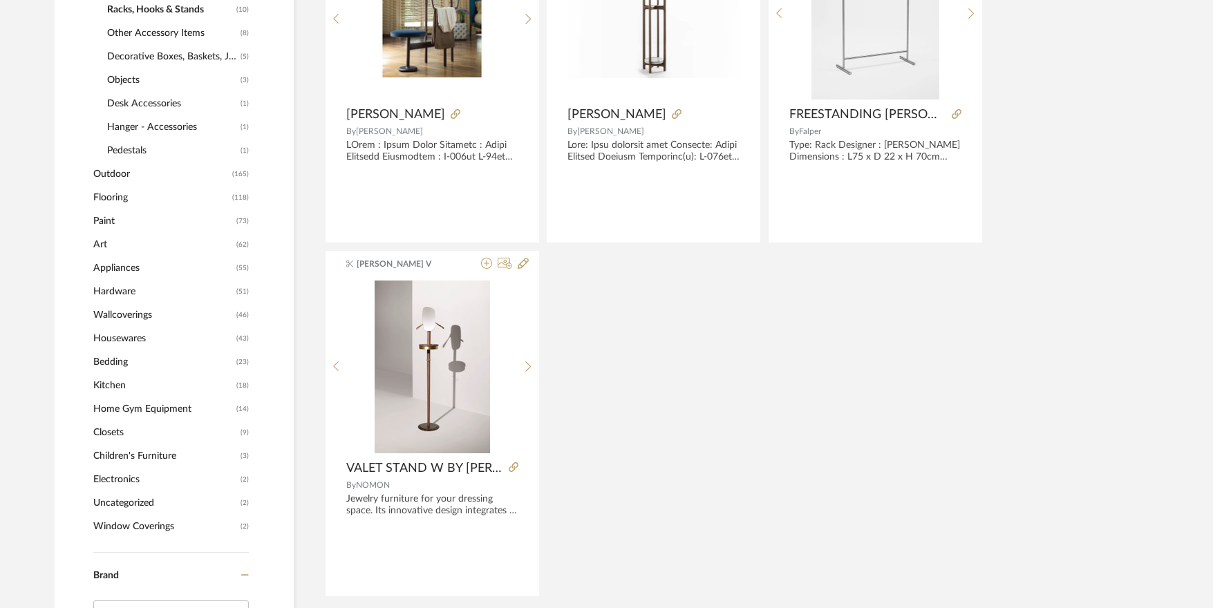
click at [106, 428] on span "Closets" at bounding box center [165, 433] width 144 height 24
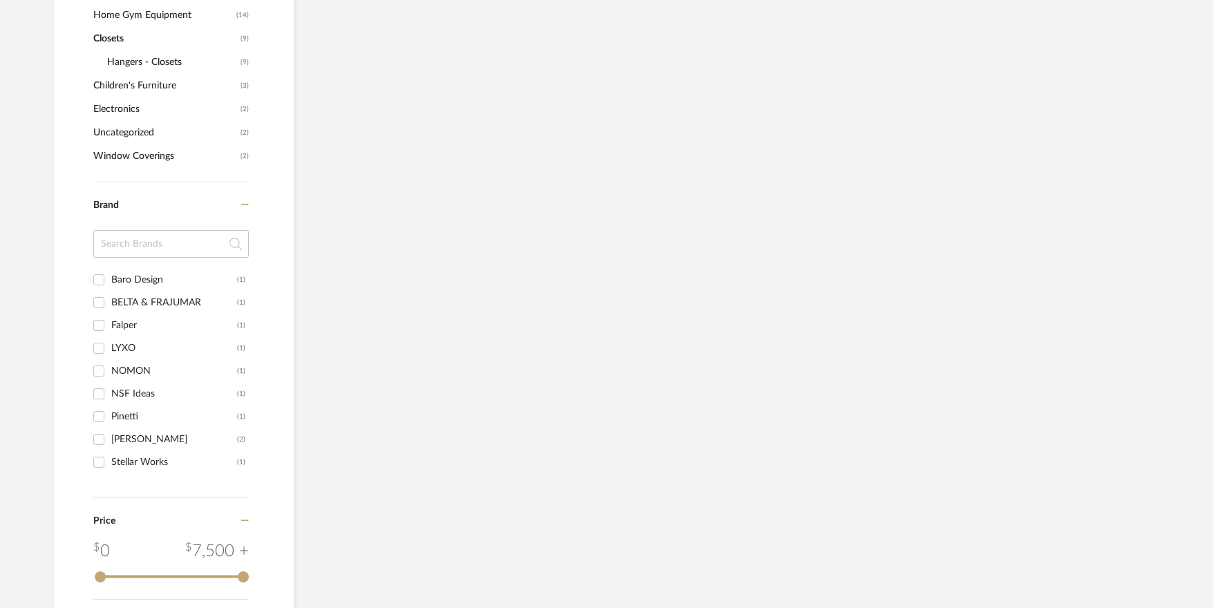
scroll to position [1136, 0]
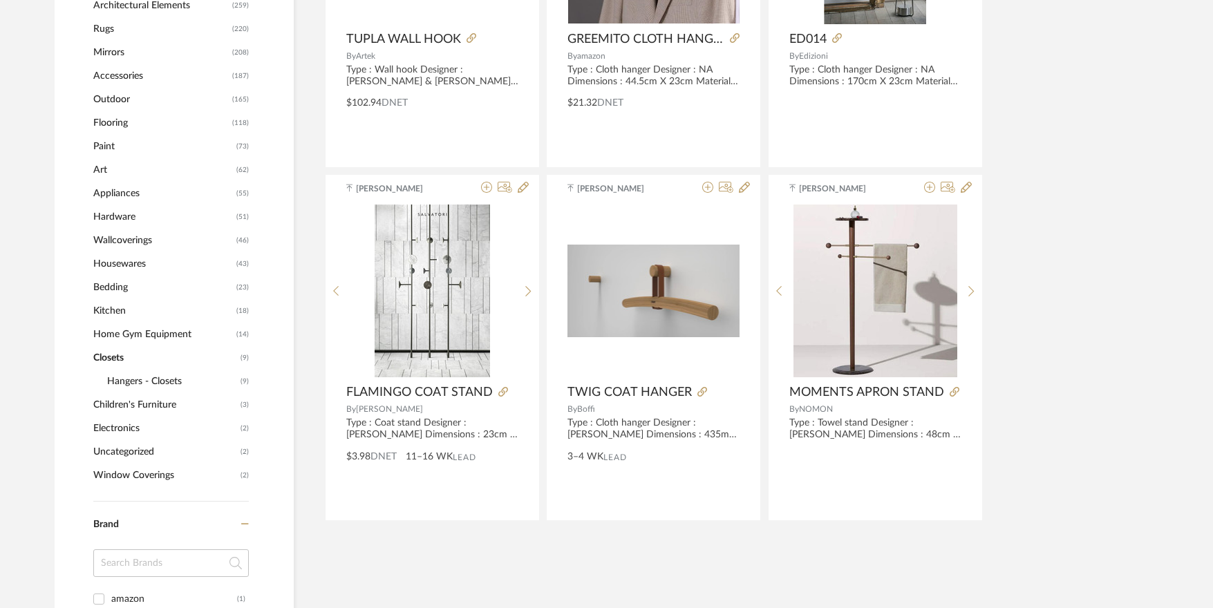
scroll to position [859, 0]
click at [151, 449] on span "Uncategorized" at bounding box center [165, 451] width 144 height 24
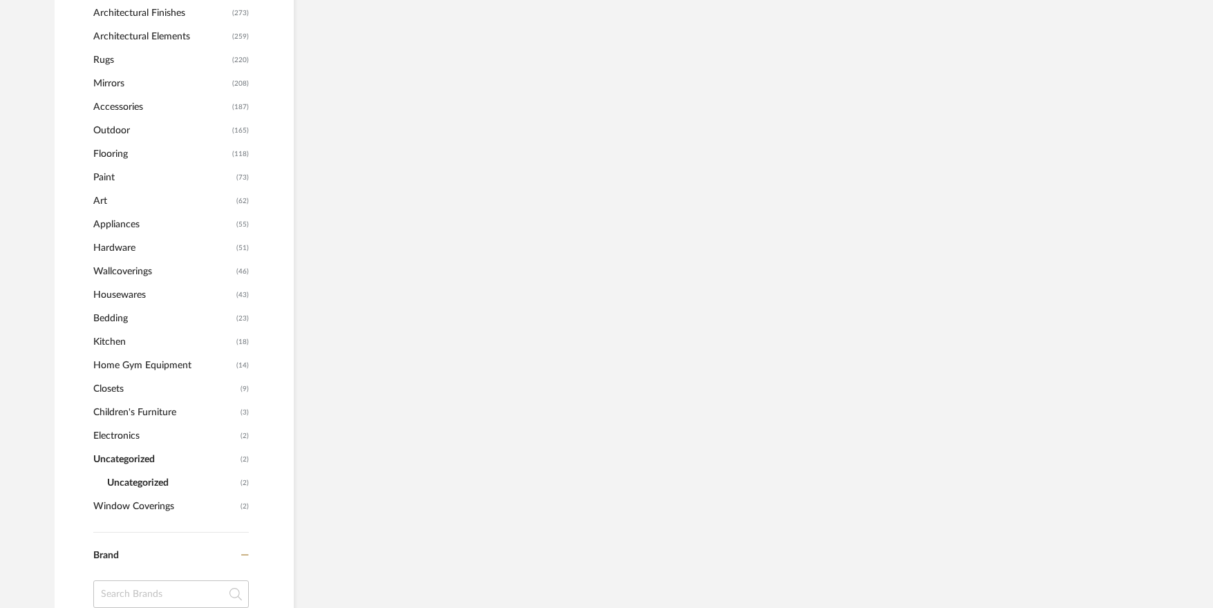
scroll to position [778, 0]
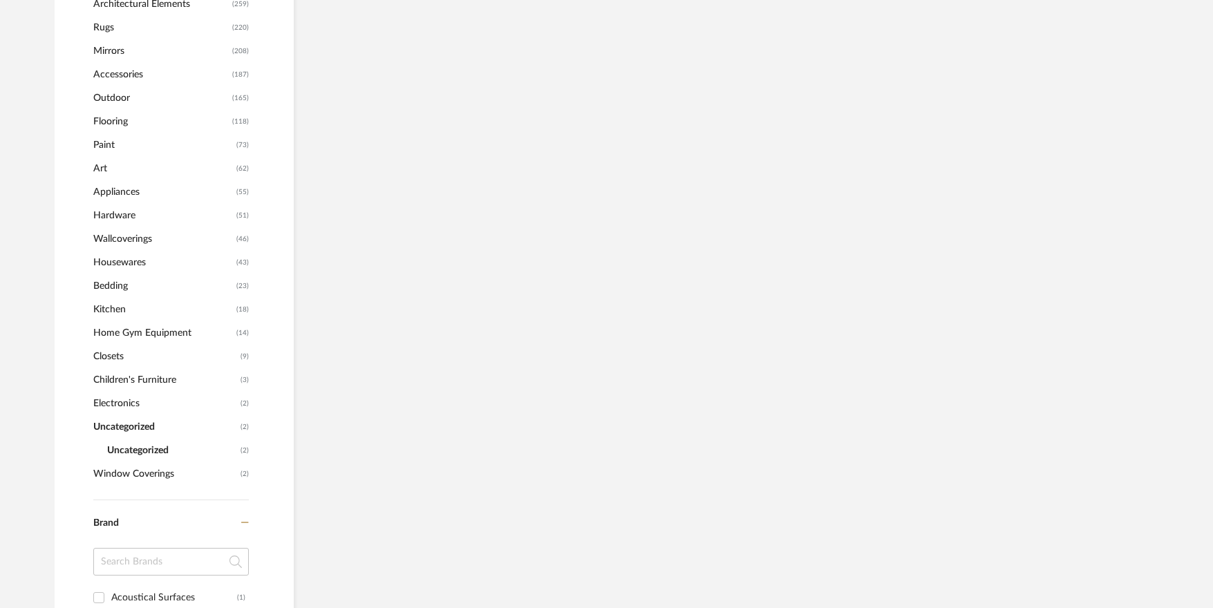
drag, startPoint x: 112, startPoint y: 337, endPoint x: 146, endPoint y: 316, distance: 39.7
click at [146, 316] on div "Seating (1308) Tables (986) Storage (201) Beds (164) Fabric & Textiles (937) Li…" at bounding box center [171, 133] width 156 height 705
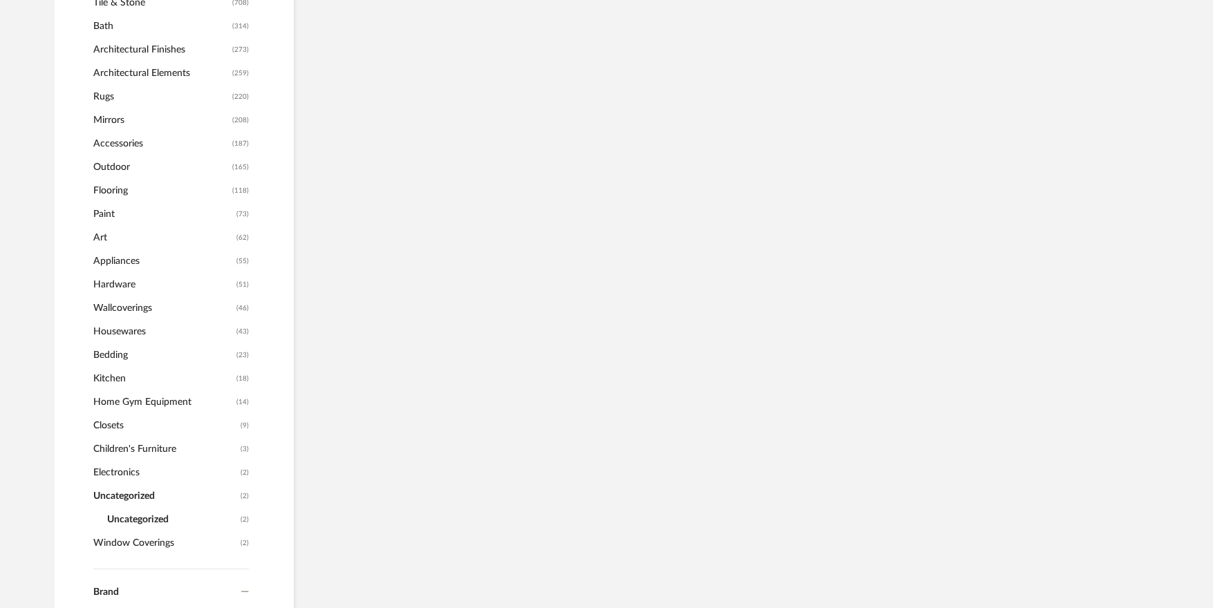
scroll to position [640, 0]
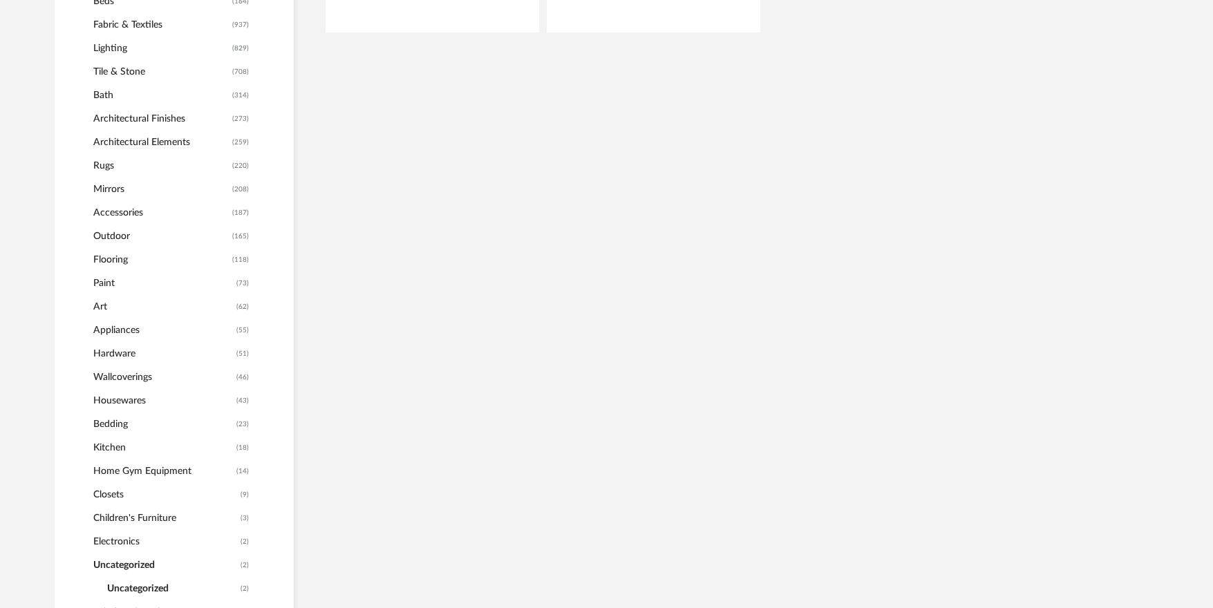
click at [118, 352] on span "Hardware" at bounding box center [163, 354] width 140 height 24
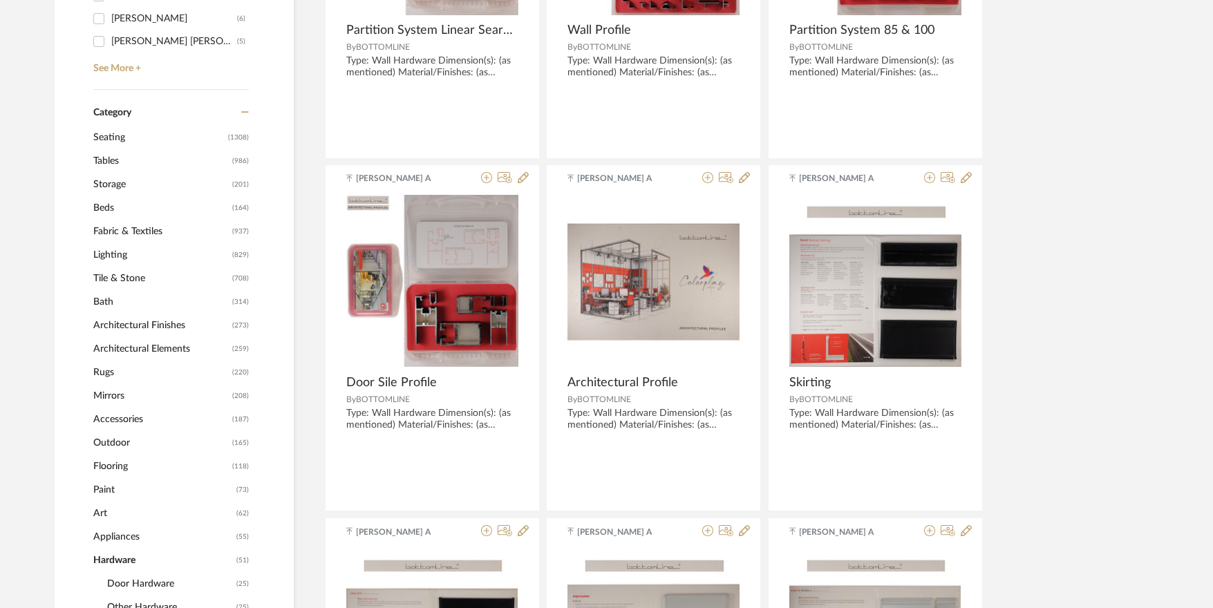
scroll to position [514, 0]
click at [103, 185] on span "Storage" at bounding box center [160, 185] width 135 height 24
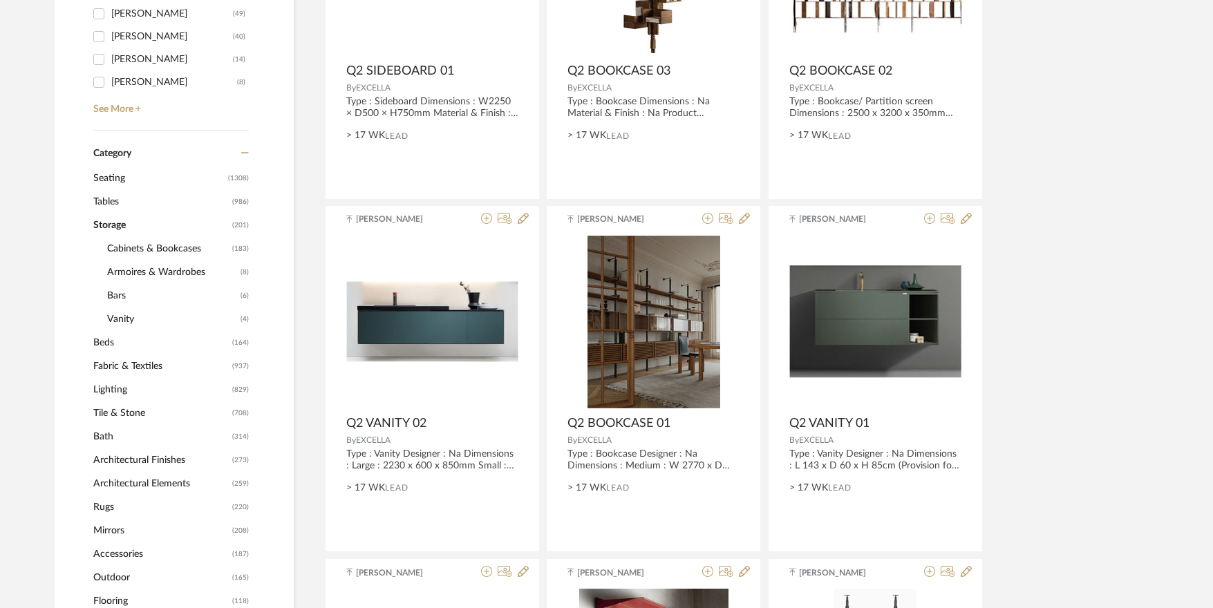
scroll to position [444, 0]
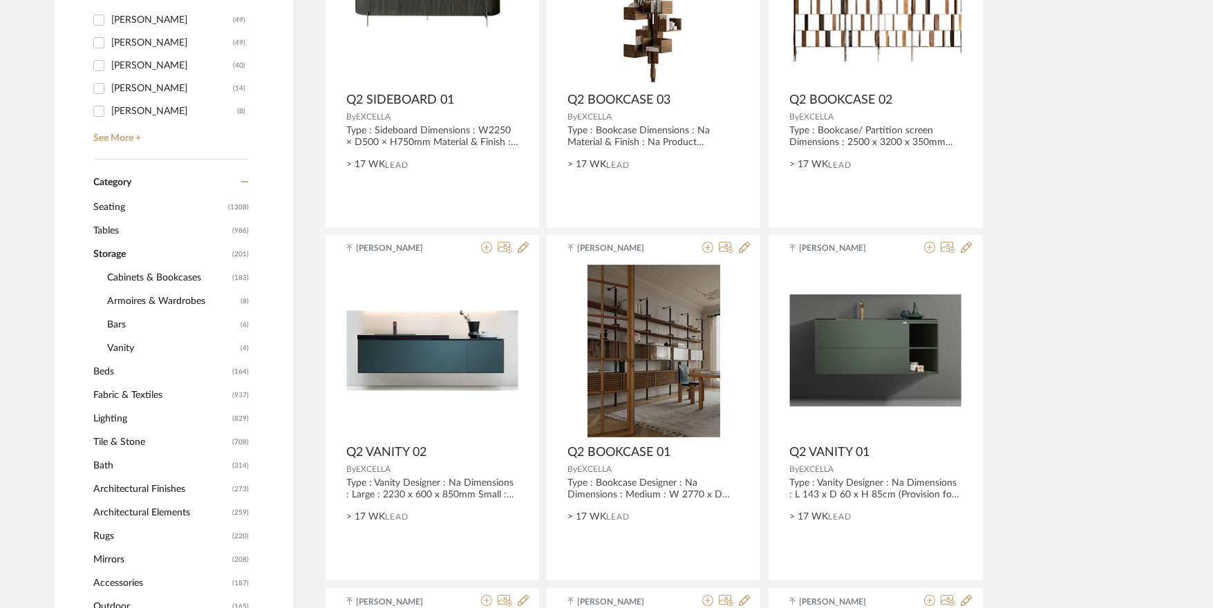
click at [138, 303] on span "Armoires & Wardrobes" at bounding box center [172, 302] width 130 height 24
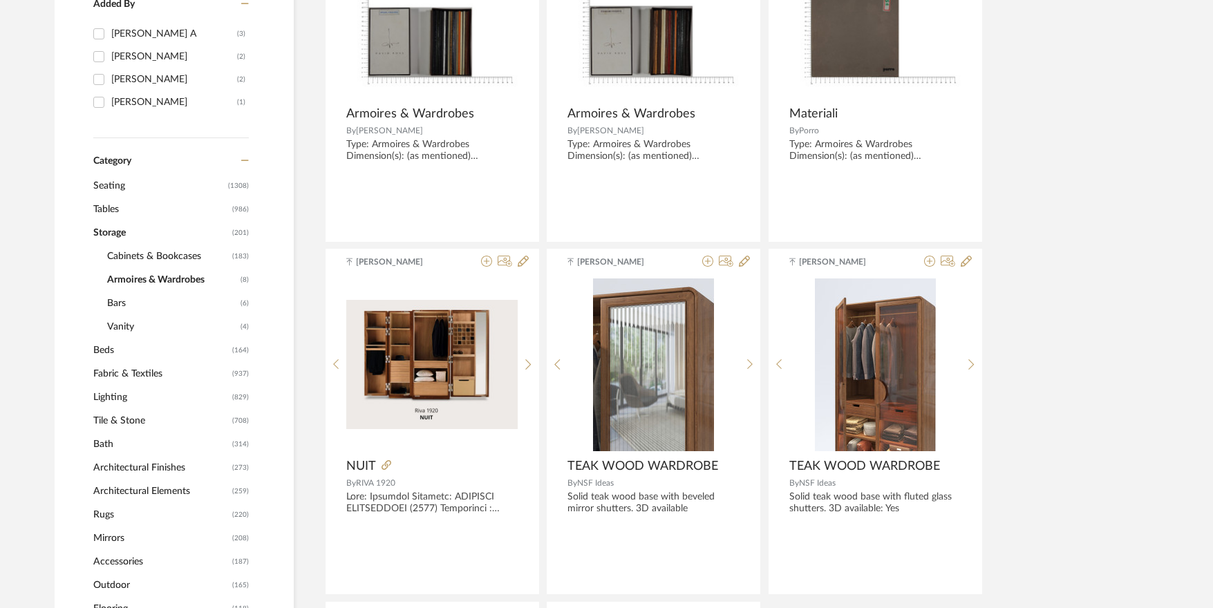
scroll to position [444, 0]
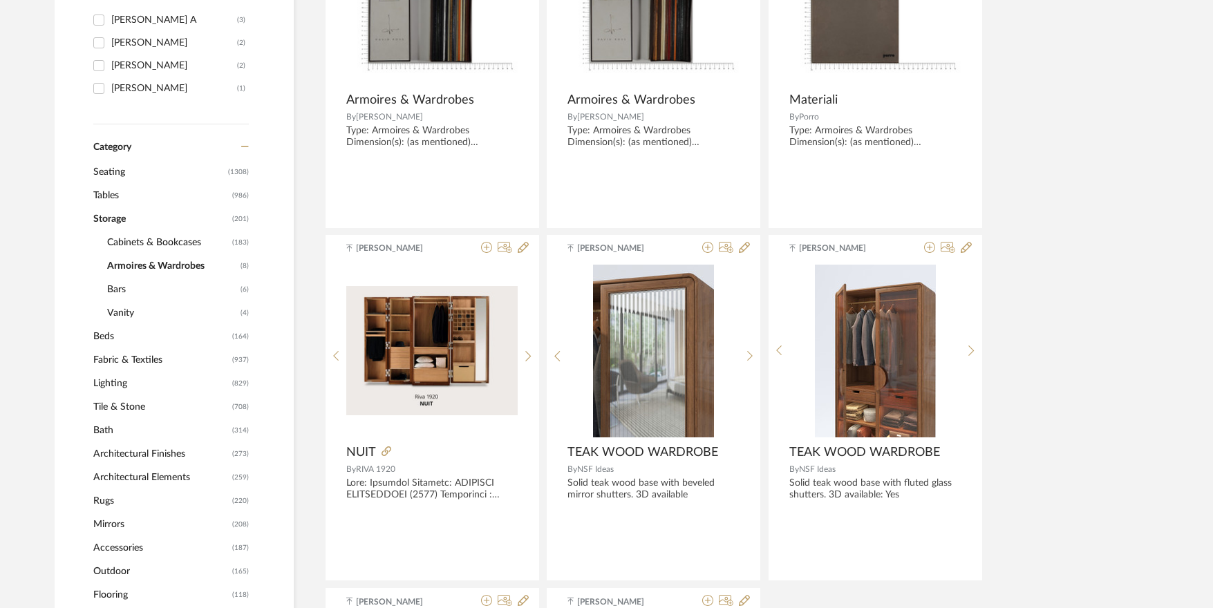
click at [155, 247] on span "Cabinets & Bookcases" at bounding box center [168, 243] width 122 height 24
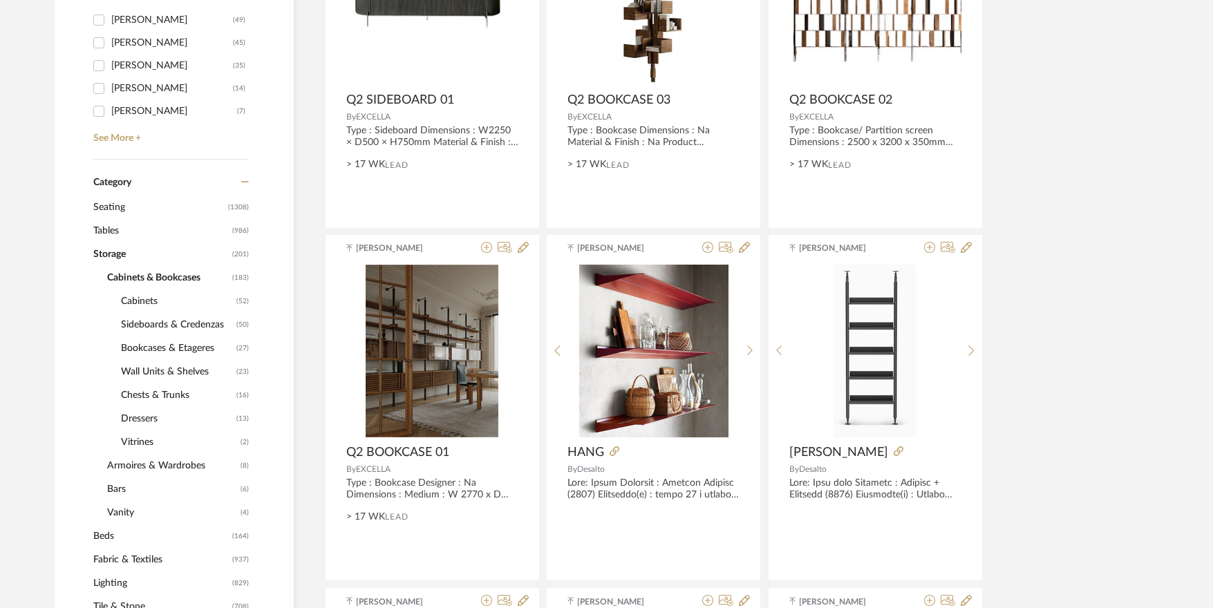
click at [142, 438] on span "Vitrines" at bounding box center [179, 443] width 116 height 24
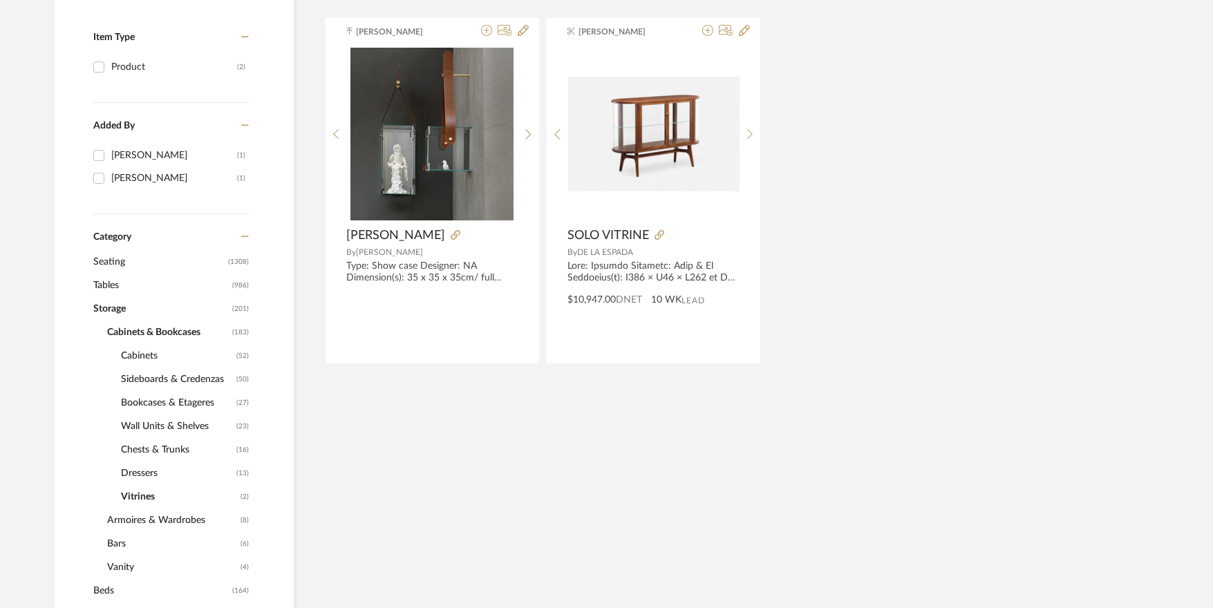
scroll to position [306, 0]
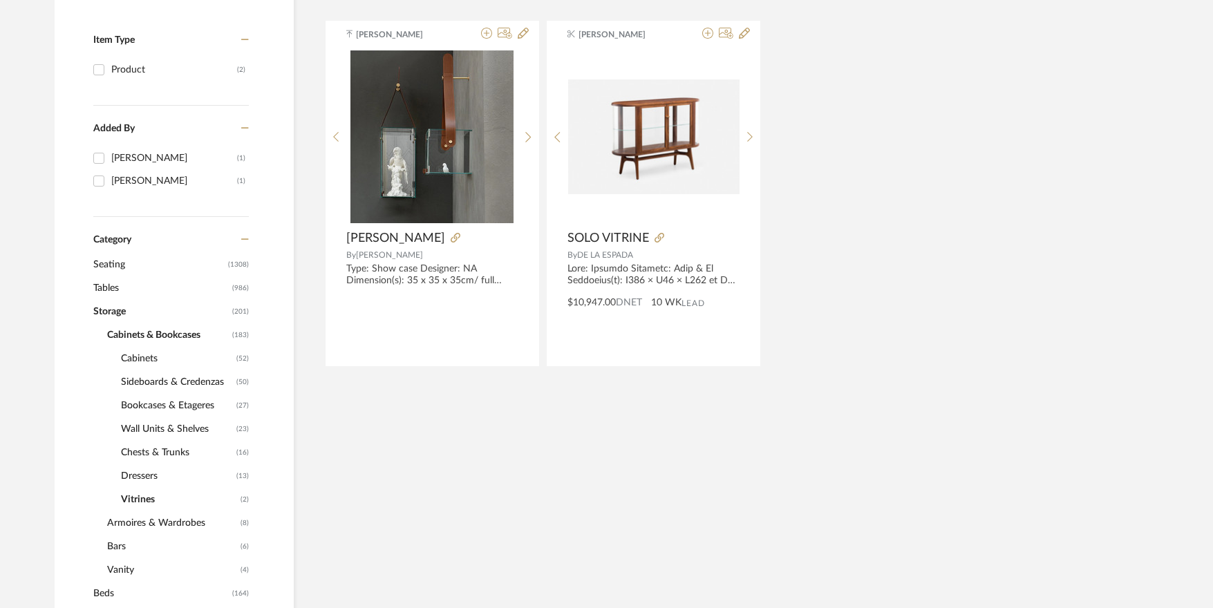
click at [191, 424] on span "Wall Units & Shelves" at bounding box center [177, 429] width 112 height 24
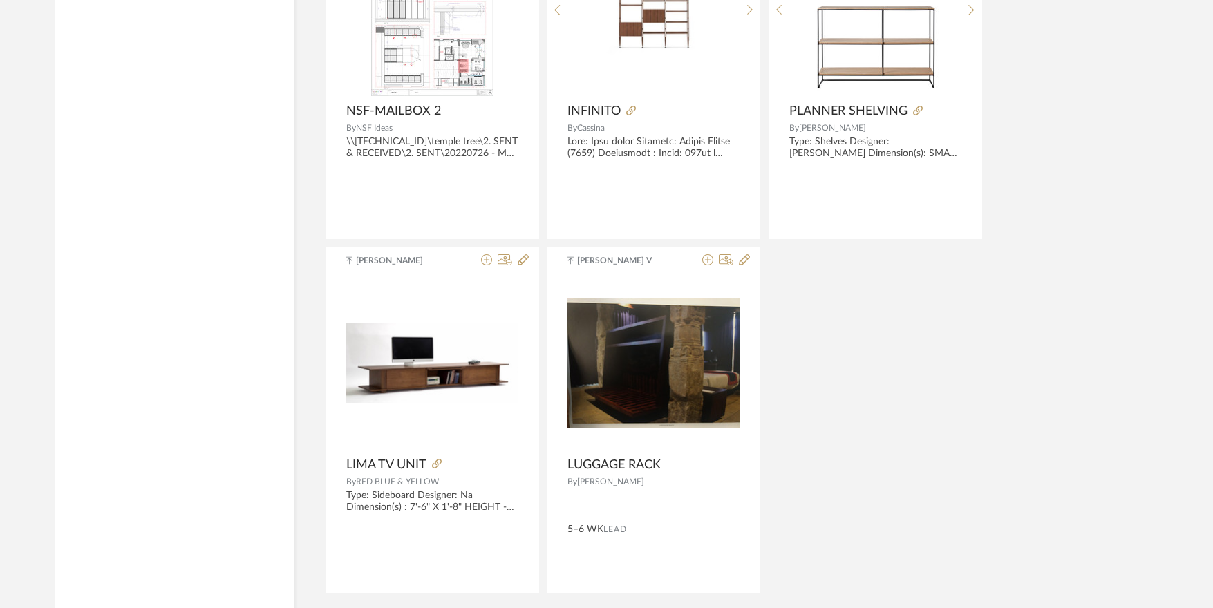
scroll to position [2630, 0]
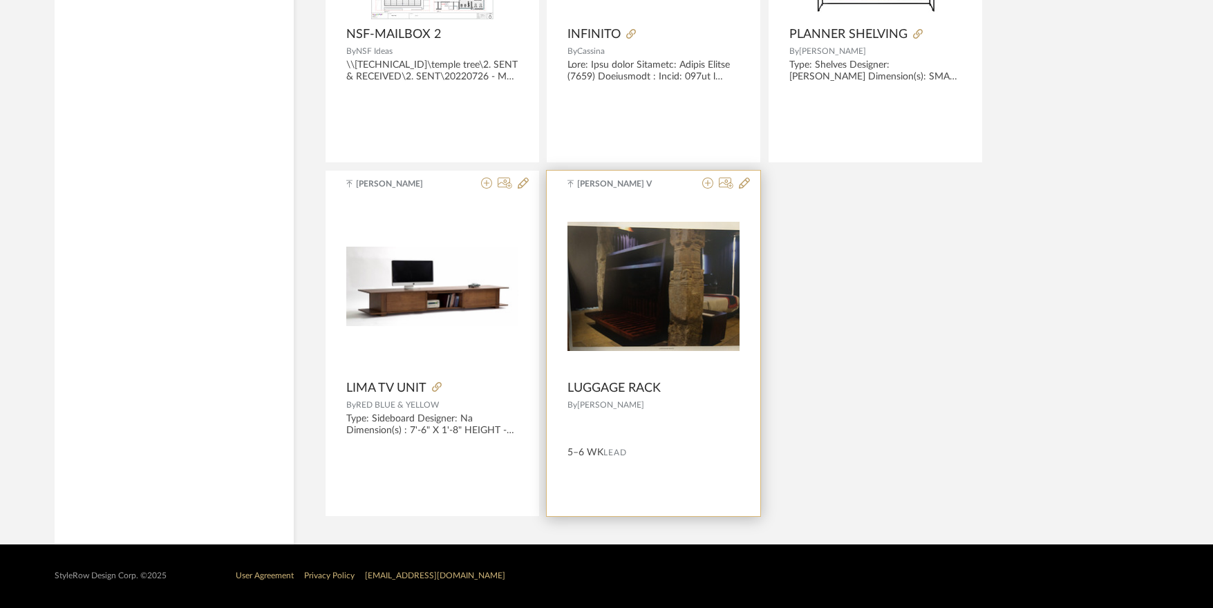
click at [668, 323] on img "0" at bounding box center [653, 286] width 172 height 129
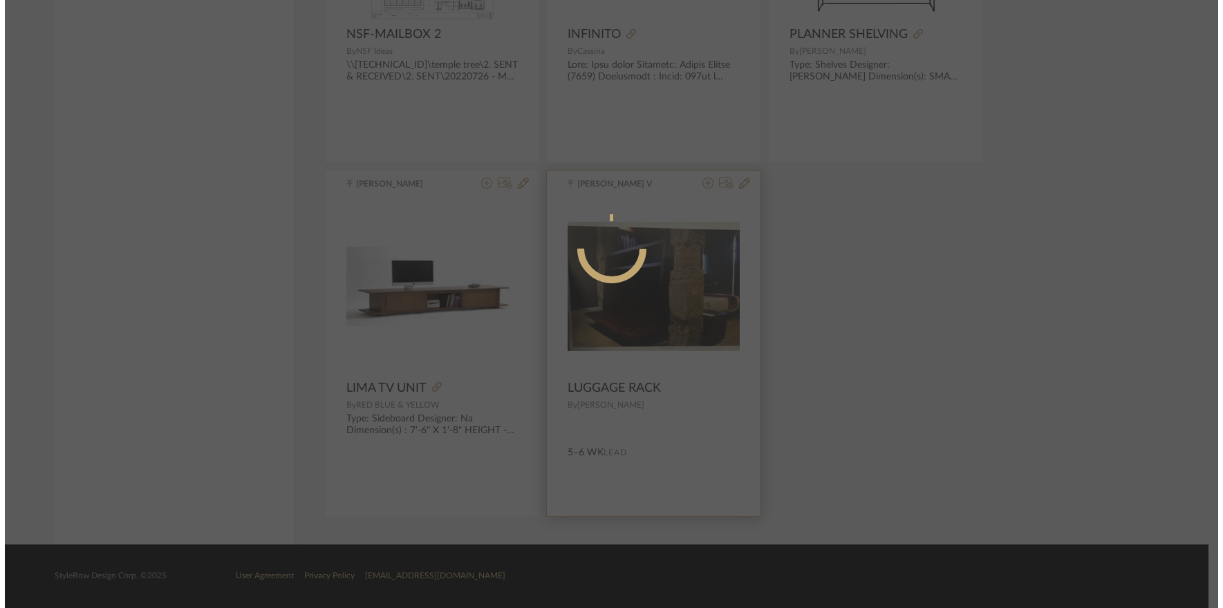
scroll to position [0, 0]
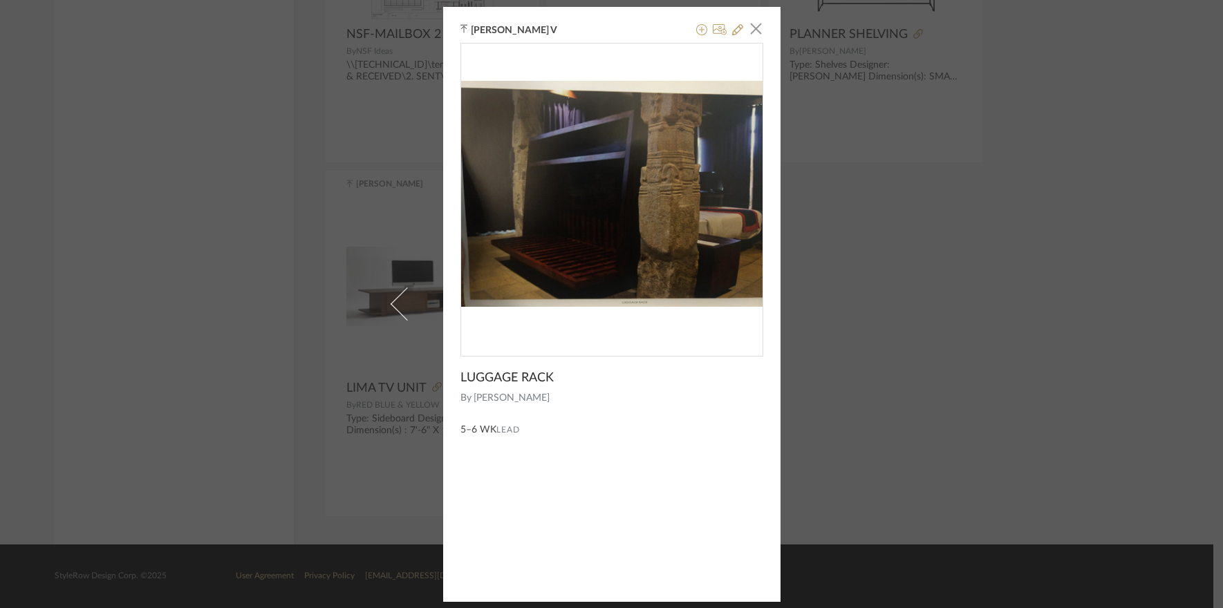
click at [606, 203] on img "0" at bounding box center [611, 194] width 301 height 226
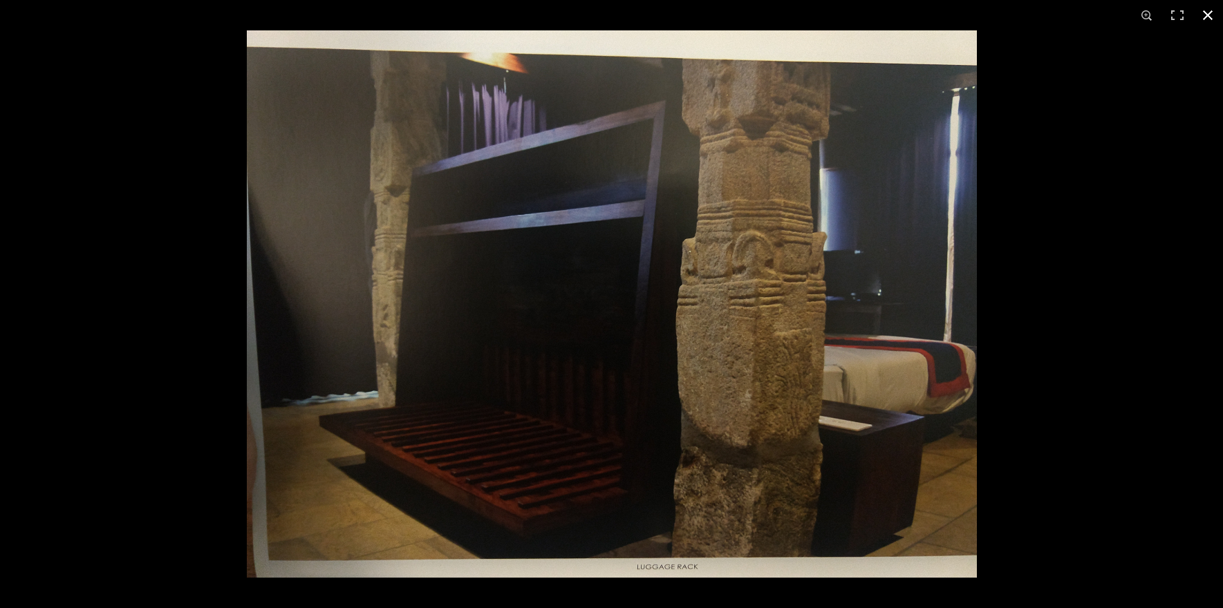
click at [1059, 205] on div at bounding box center [858, 334] width 1223 height 608
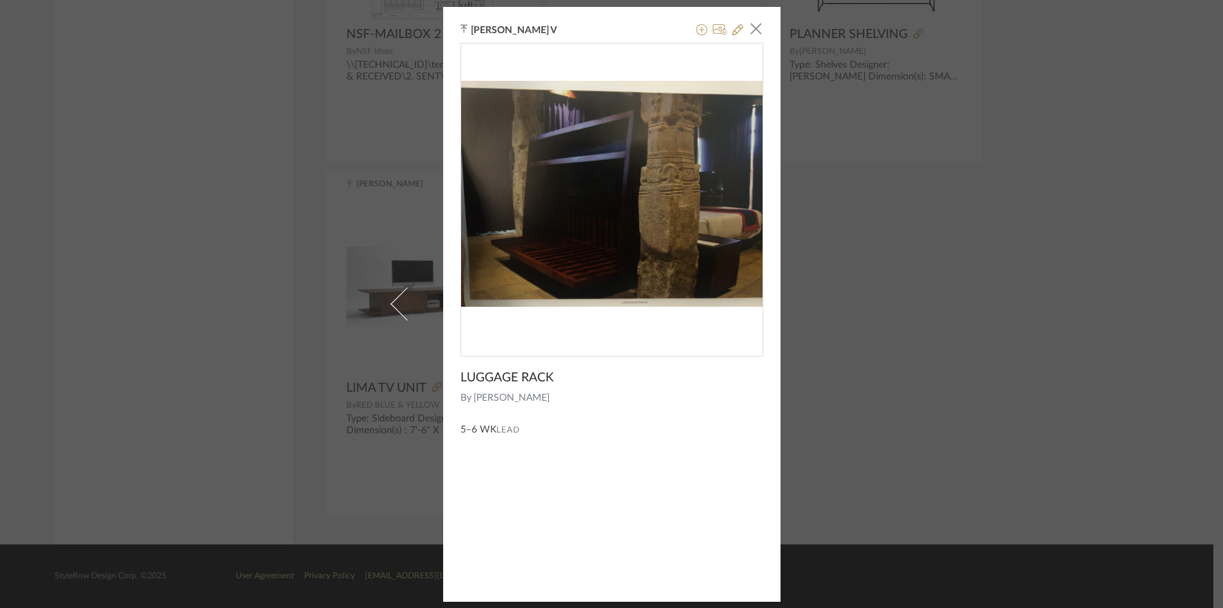
click at [1058, 330] on div "Avinav V × LUGGAGE RACK By mancini 5–6 WK Lead" at bounding box center [611, 304] width 1223 height 608
